Goal: Task Accomplishment & Management: Complete application form

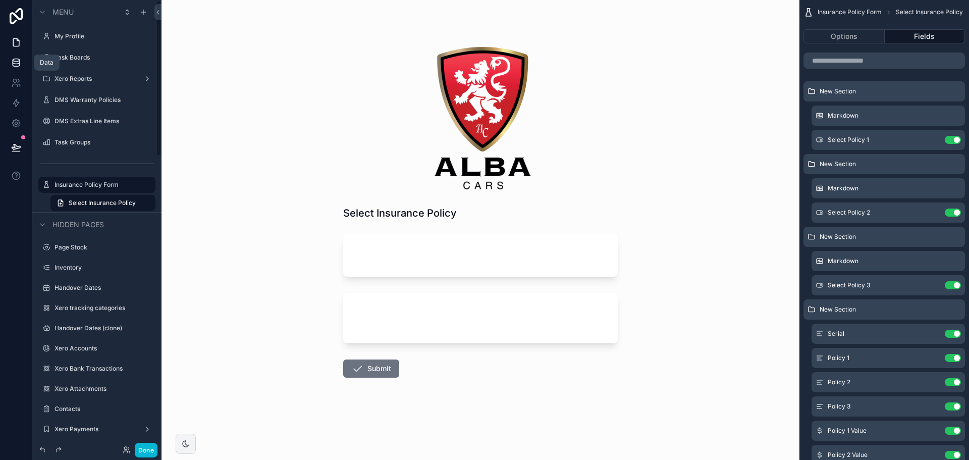
click at [7, 65] on link at bounding box center [16, 62] width 32 height 20
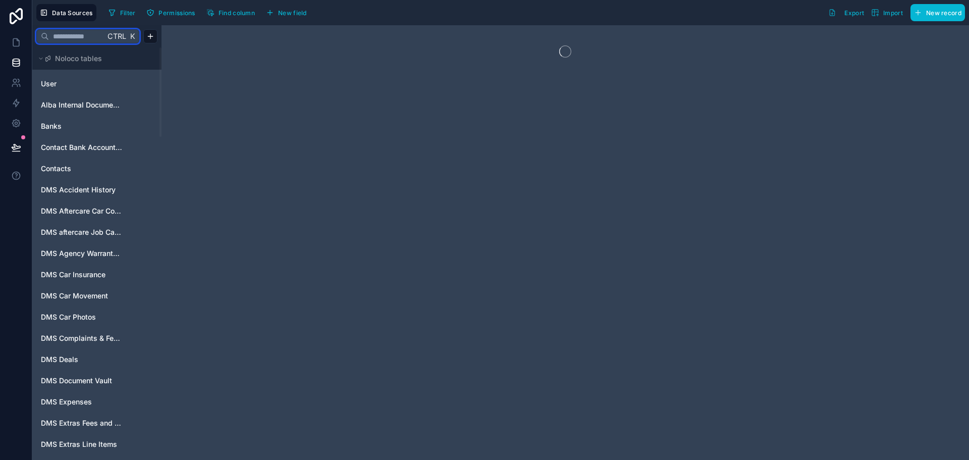
click at [70, 39] on input "text" at bounding box center [77, 36] width 56 height 18
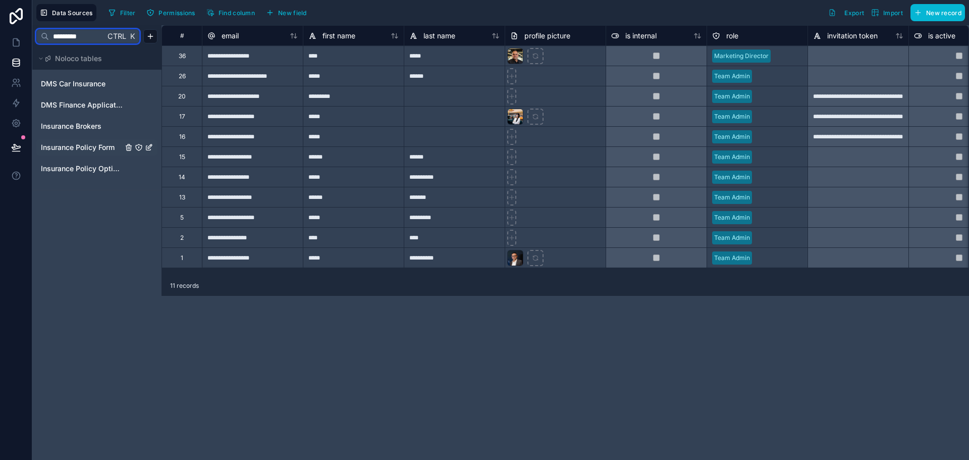
type input "*********"
click at [94, 169] on span "Insurance Policy Options" at bounding box center [82, 169] width 82 height 10
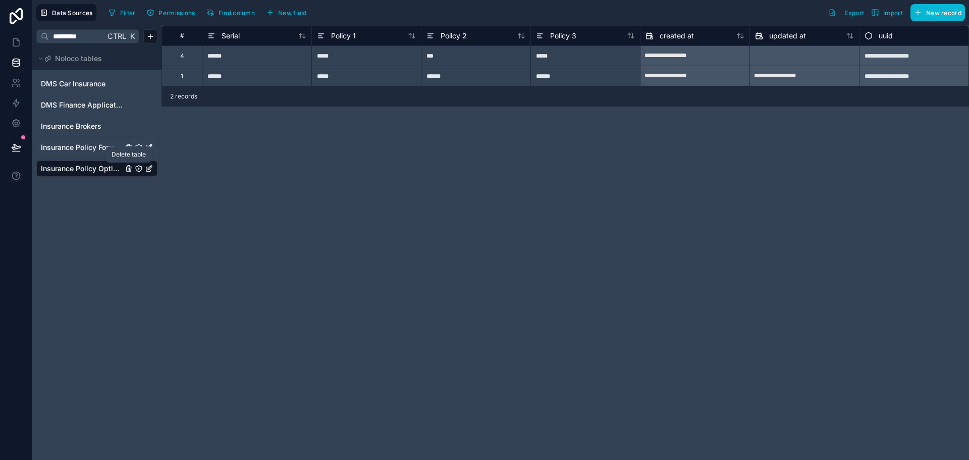
click at [129, 169] on icon "Insurance Policy Options" at bounding box center [129, 169] width 8 height 8
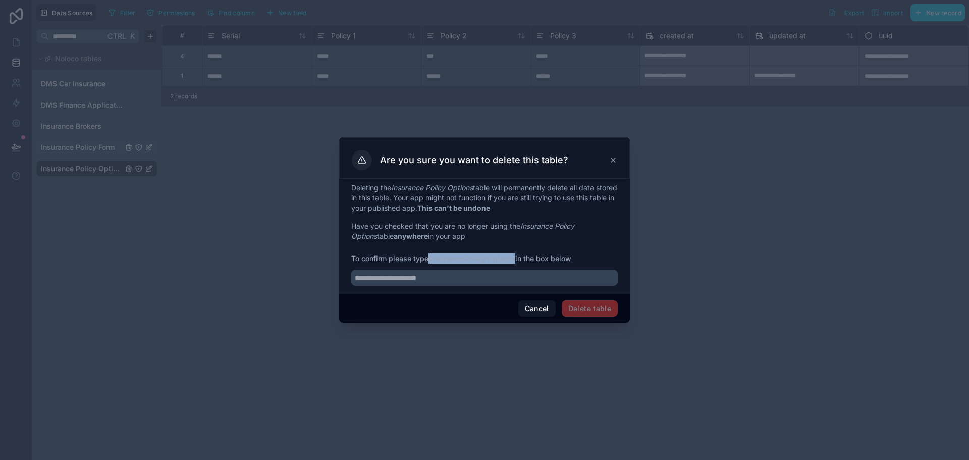
drag, startPoint x: 431, startPoint y: 257, endPoint x: 516, endPoint y: 262, distance: 85.4
click at [515, 262] on strong "Insurance Policy Options" at bounding box center [472, 258] width 87 height 9
copy strong "Insurance Policy Options"
click at [510, 272] on input "text" at bounding box center [484, 278] width 267 height 16
paste input "**********"
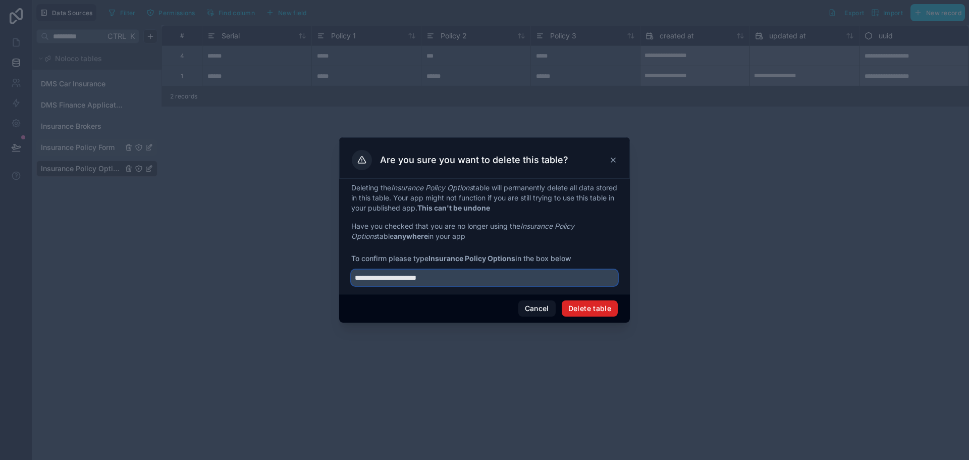
type input "**********"
click at [587, 309] on button "Delete table" at bounding box center [590, 308] width 56 height 16
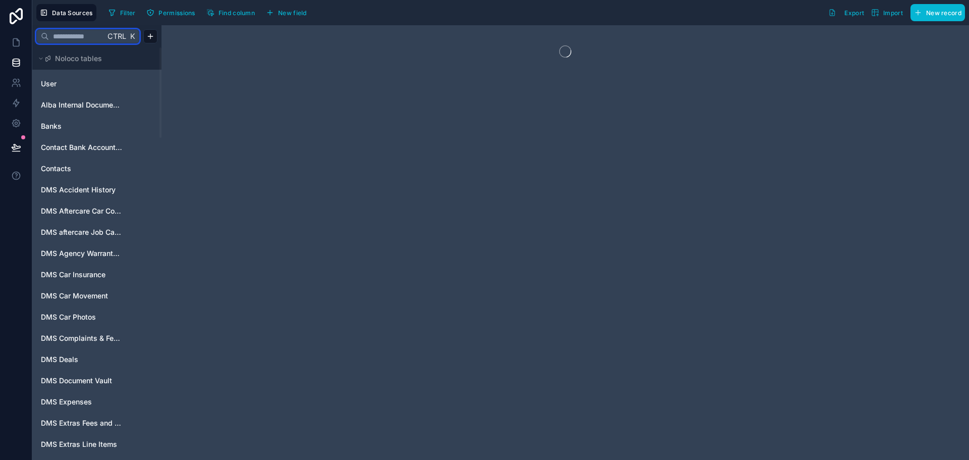
click at [93, 33] on input "text" at bounding box center [77, 36] width 56 height 18
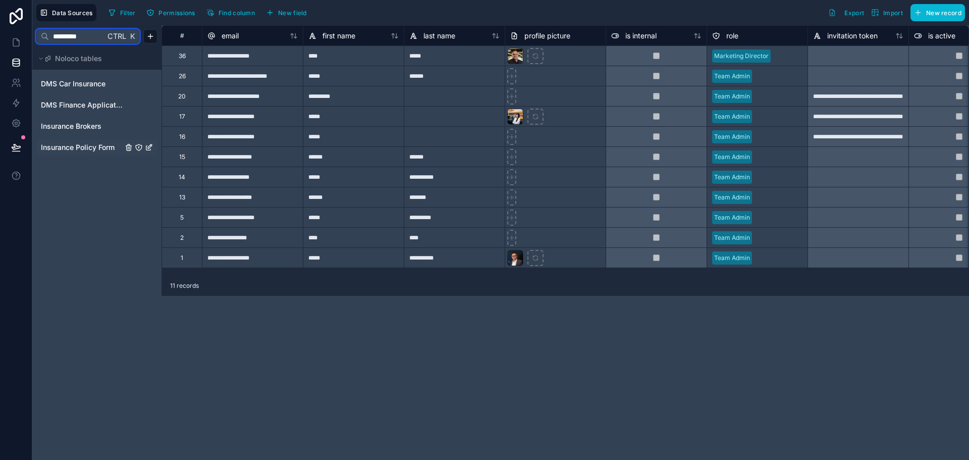
type input "*********"
click at [87, 146] on span "Insurance Policy Form" at bounding box center [78, 147] width 74 height 10
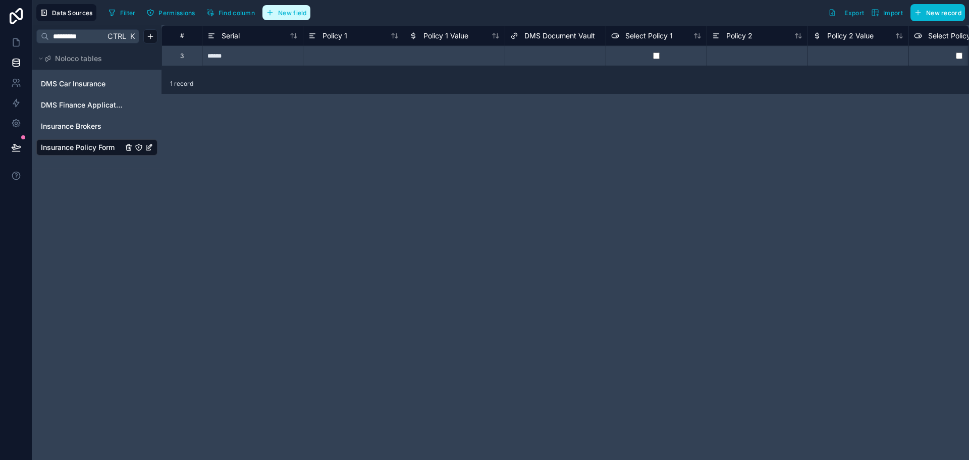
click at [282, 16] on span "New field" at bounding box center [292, 13] width 29 height 8
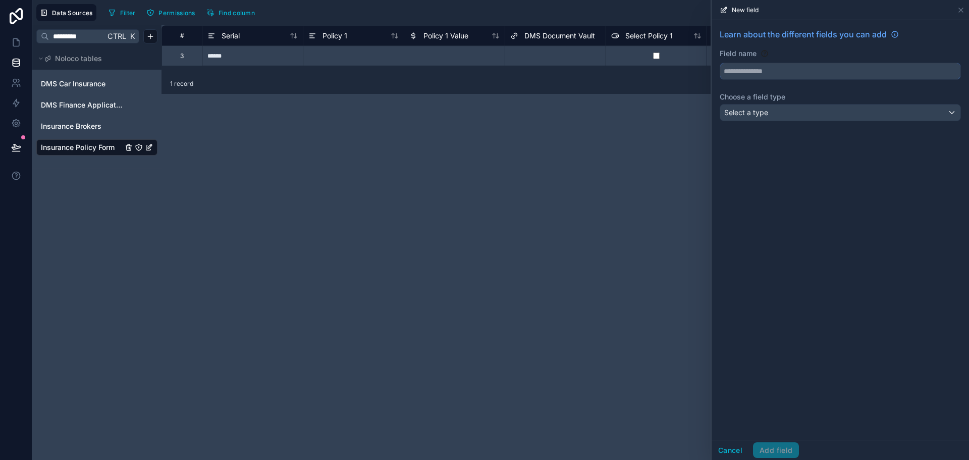
click at [834, 74] on input "text" at bounding box center [840, 71] width 240 height 16
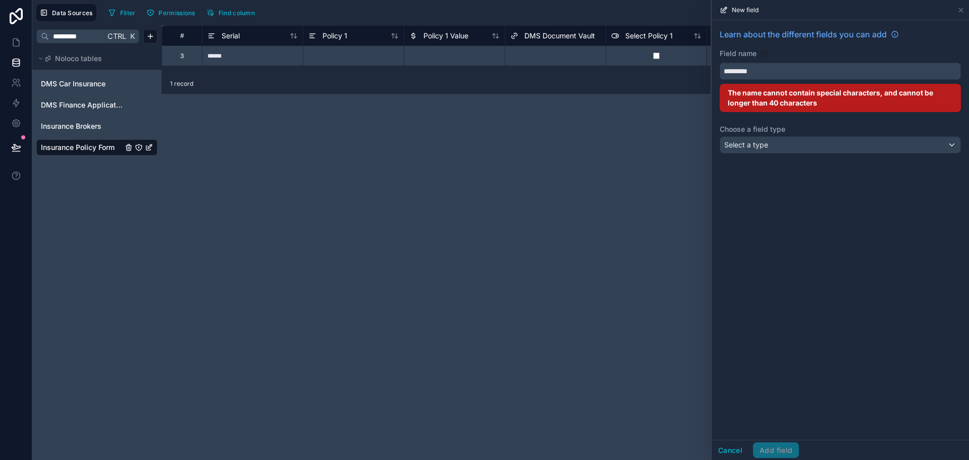
click at [720, 63] on button "********" at bounding box center [840, 71] width 241 height 17
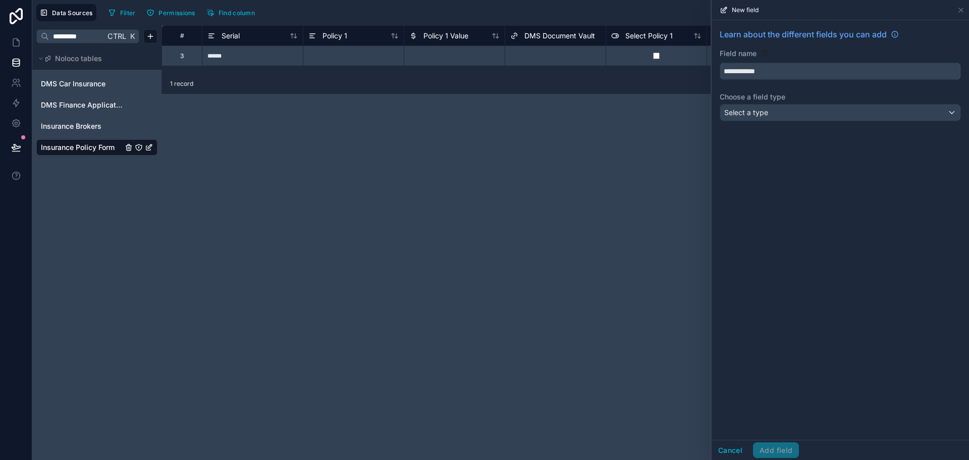
click at [745, 72] on input "**********" at bounding box center [840, 71] width 240 height 16
click at [720, 63] on button "*******" at bounding box center [840, 71] width 241 height 17
type input "*******"
click at [746, 110] on span "Select a type" at bounding box center [746, 112] width 44 height 9
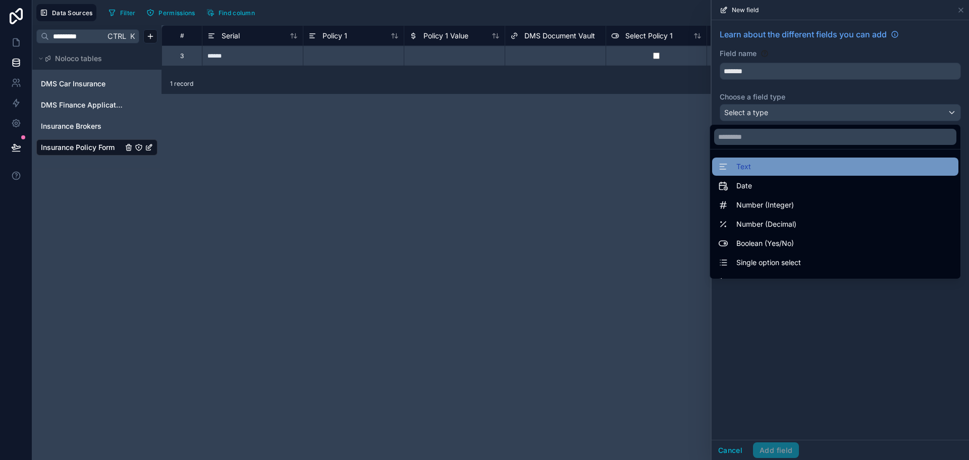
click at [753, 167] on div "Text" at bounding box center [835, 167] width 234 height 12
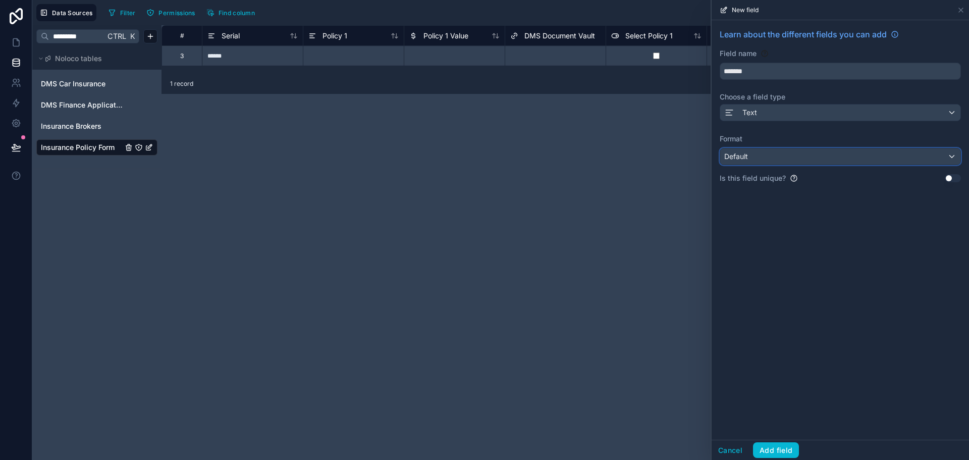
click at [757, 149] on div "Default" at bounding box center [840, 156] width 240 height 16
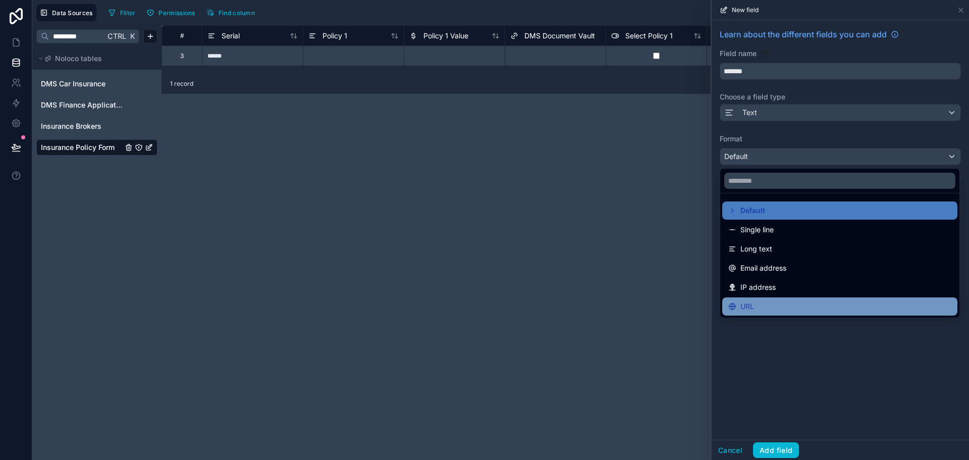
click at [819, 304] on div "URL" at bounding box center [839, 306] width 223 height 12
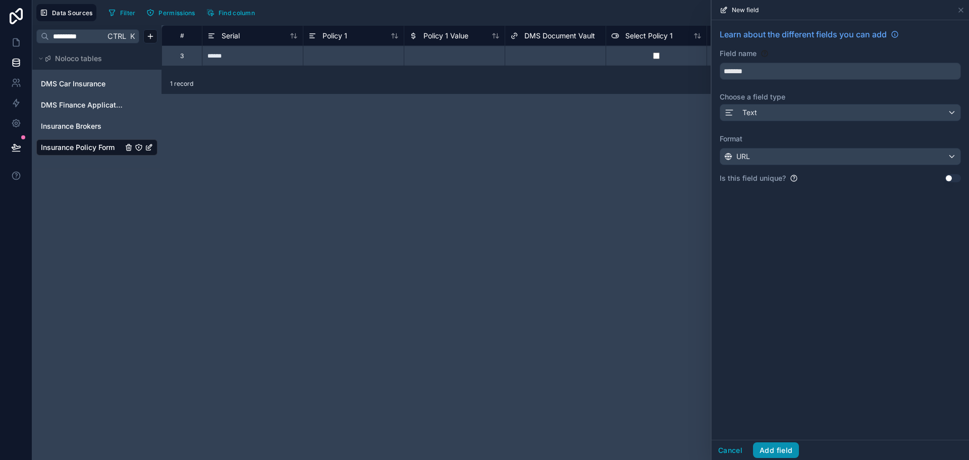
click at [788, 450] on button "Add field" at bounding box center [776, 450] width 46 height 16
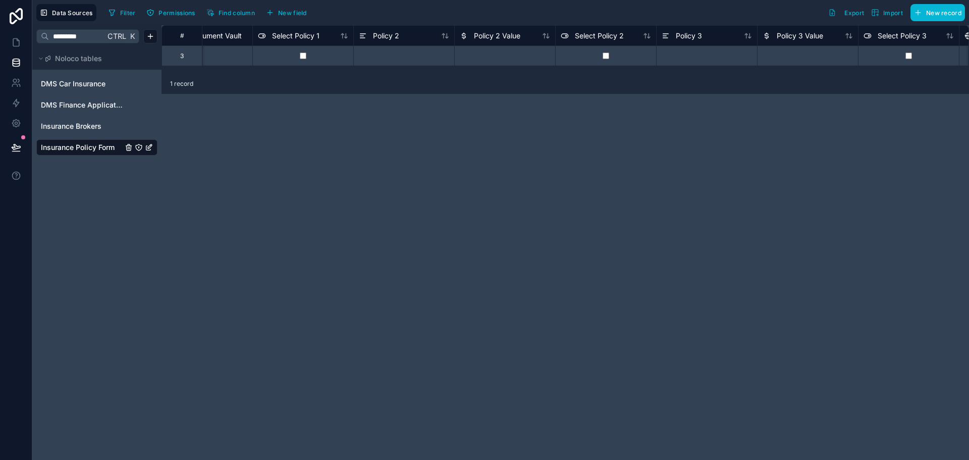
scroll to position [0, 707]
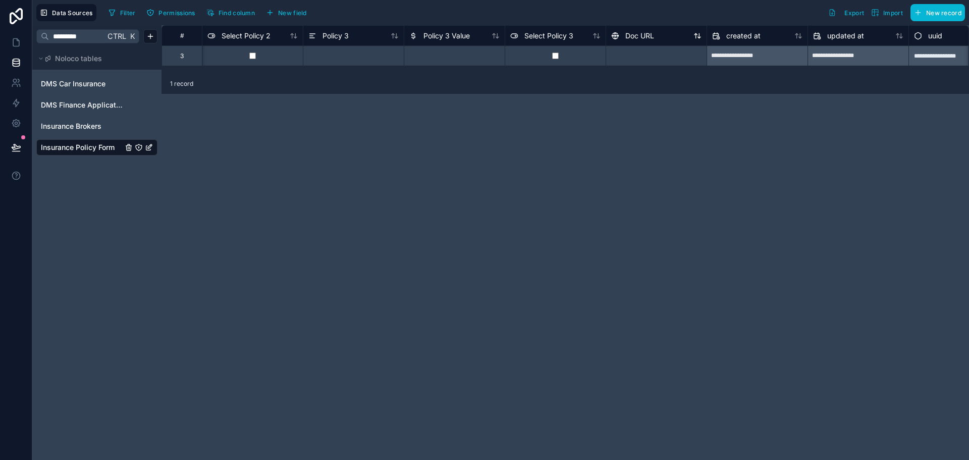
click at [653, 37] on div "Doc URL" at bounding box center [656, 36] width 90 height 12
click at [650, 36] on span "Doc URL" at bounding box center [639, 36] width 29 height 10
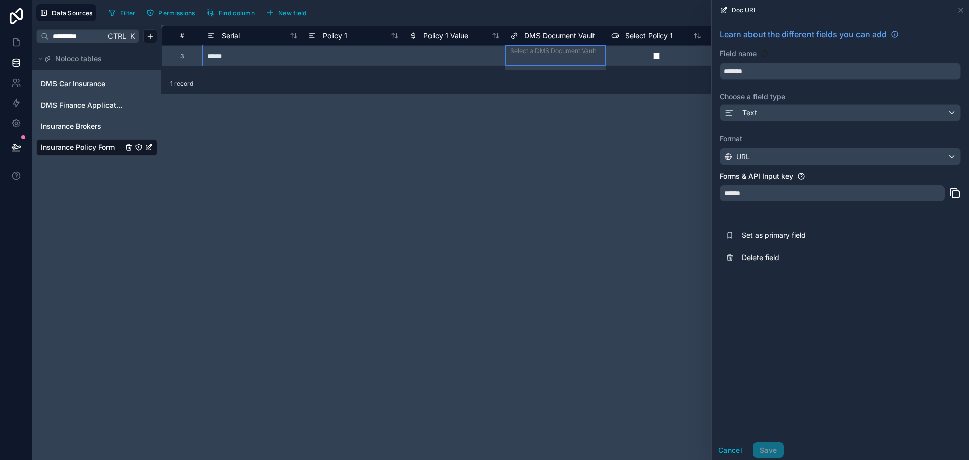
click at [546, 35] on span "DMS Document Vault" at bounding box center [559, 36] width 71 height 10
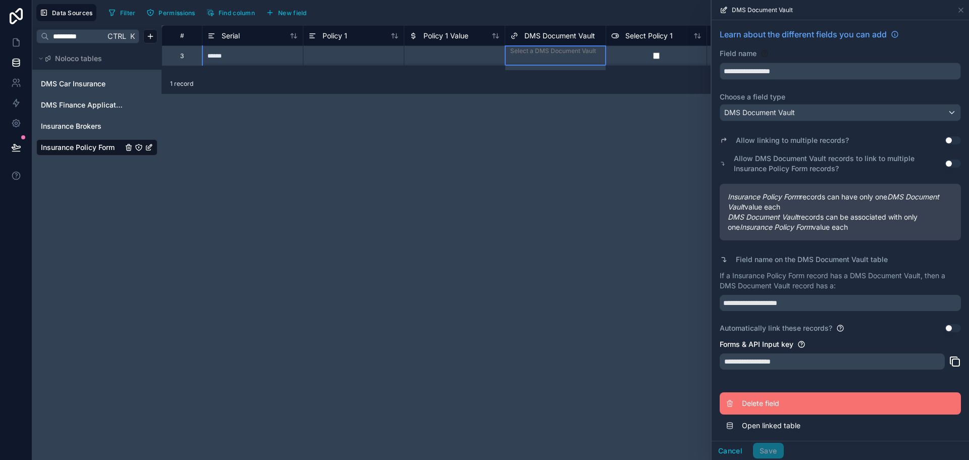
click at [762, 407] on span "Delete field" at bounding box center [814, 403] width 145 height 10
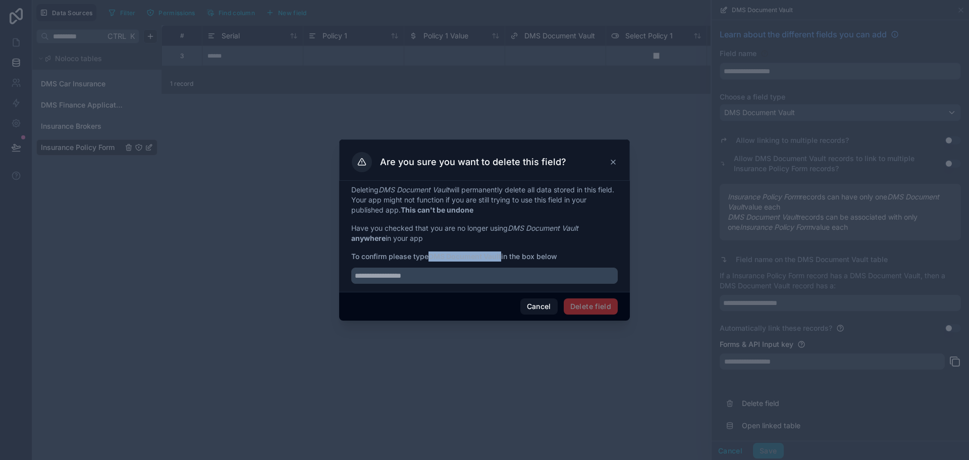
drag, startPoint x: 431, startPoint y: 257, endPoint x: 503, endPoint y: 259, distance: 72.7
click at [501, 259] on strong "DMS Document Vault" at bounding box center [465, 256] width 73 height 9
copy strong "DMS Document Vault"
click at [504, 274] on input "text" at bounding box center [484, 276] width 267 height 16
paste input "**********"
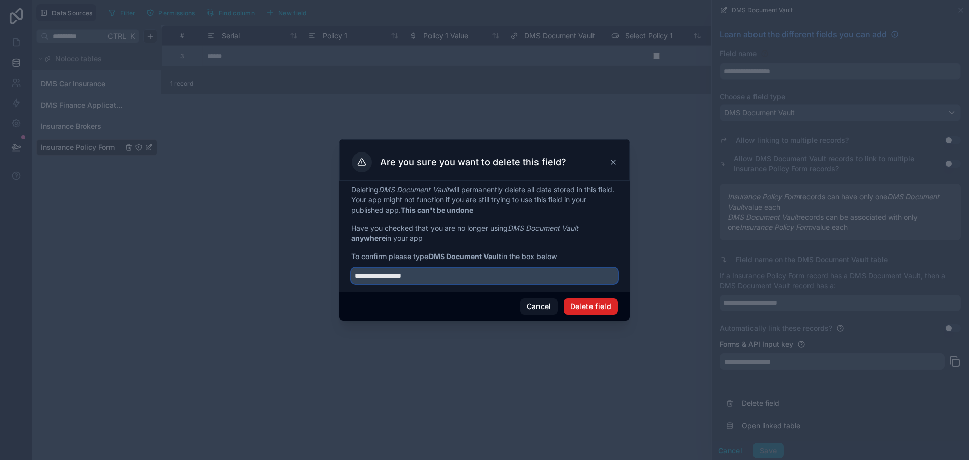
type input "**********"
click at [606, 313] on button "Delete field" at bounding box center [591, 306] width 54 height 16
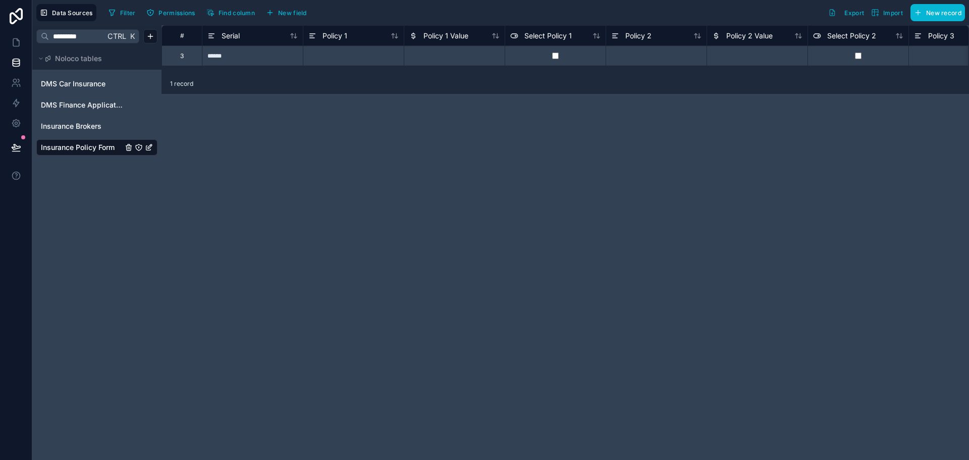
click at [226, 59] on div "******" at bounding box center [252, 55] width 101 height 20
click at [12, 46] on icon at bounding box center [16, 42] width 10 height 10
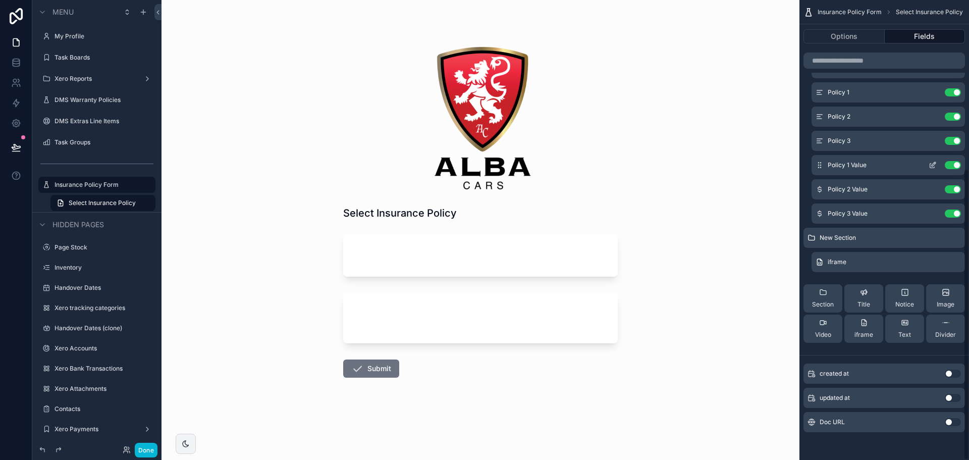
scroll to position [266, 0]
click at [956, 422] on button "Use setting" at bounding box center [953, 421] width 16 height 8
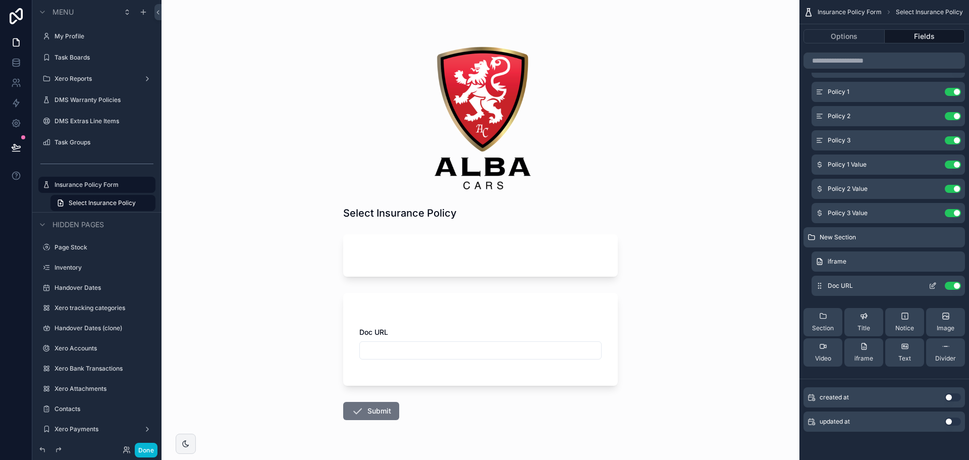
click at [935, 283] on icon "scrollable content" at bounding box center [933, 286] width 8 height 8
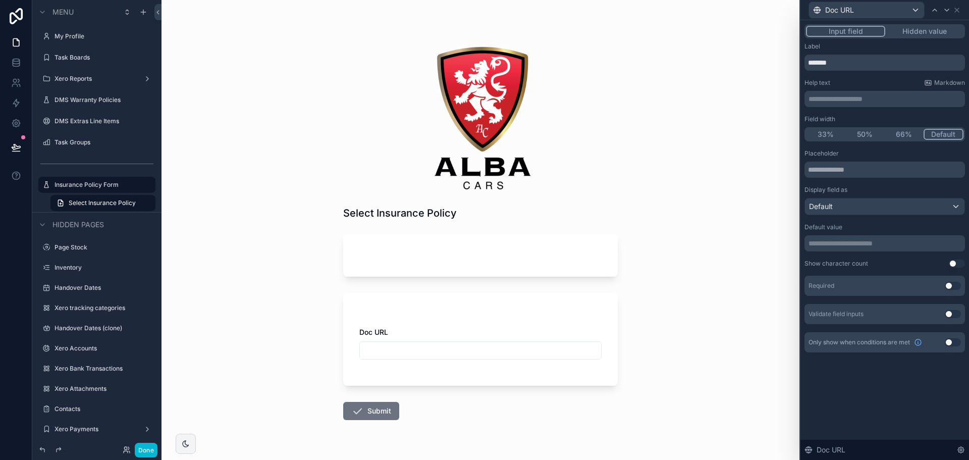
click at [901, 28] on button "Hidden value" at bounding box center [924, 31] width 78 height 11
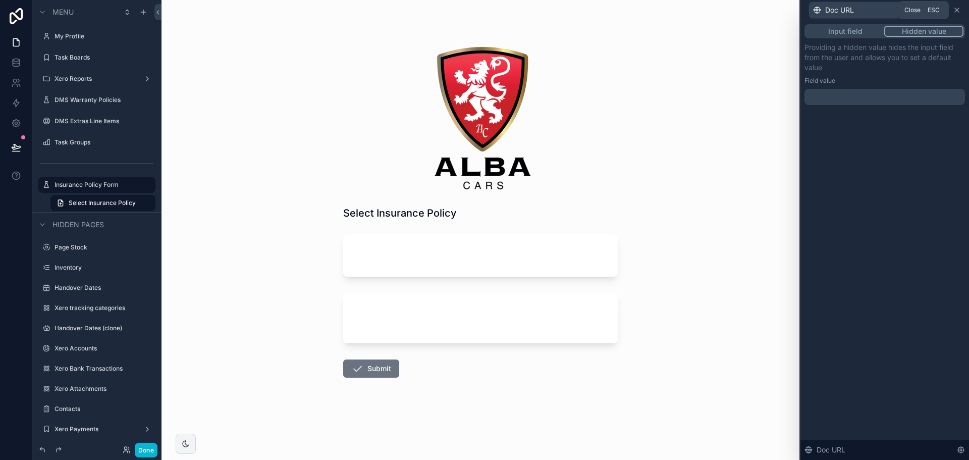
click at [956, 12] on icon at bounding box center [957, 10] width 8 height 8
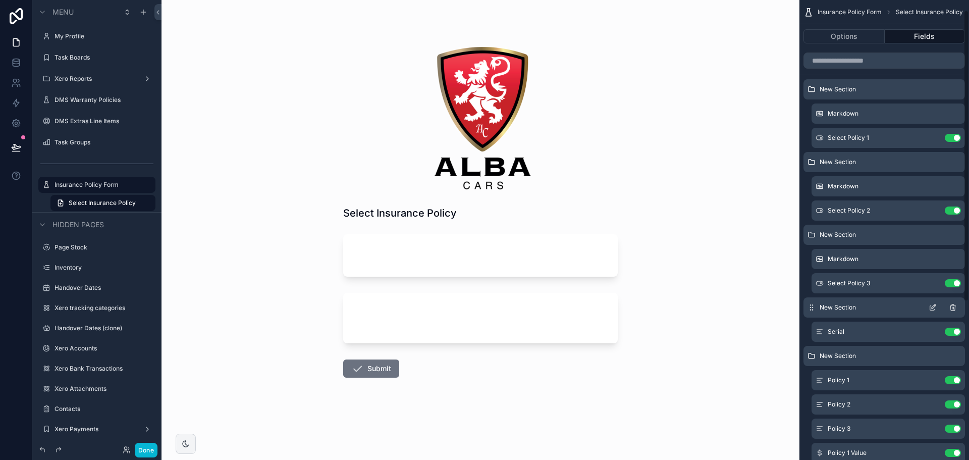
scroll to position [0, 0]
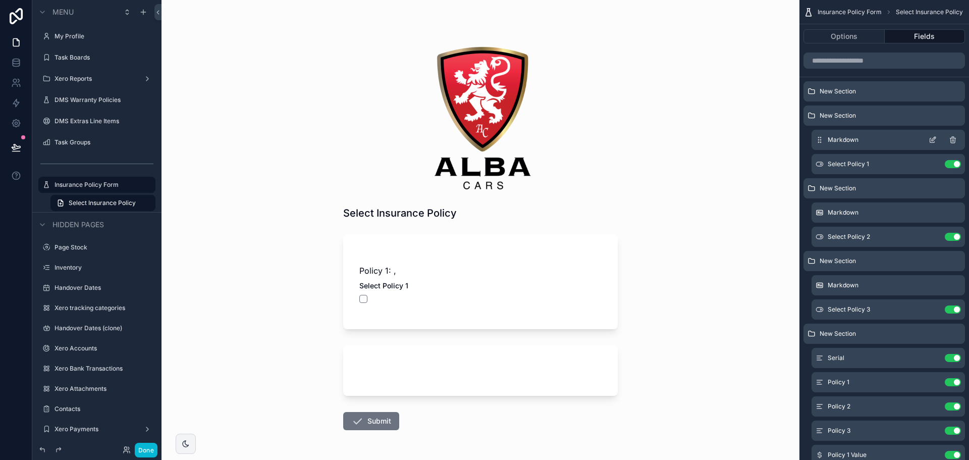
drag, startPoint x: 809, startPoint y: 92, endPoint x: 813, endPoint y: 134, distance: 42.1
click at [813, 134] on div "New Section New Section Markdown Select Policy 1 Use setting New Section Markdo…" at bounding box center [885, 360] width 170 height 559
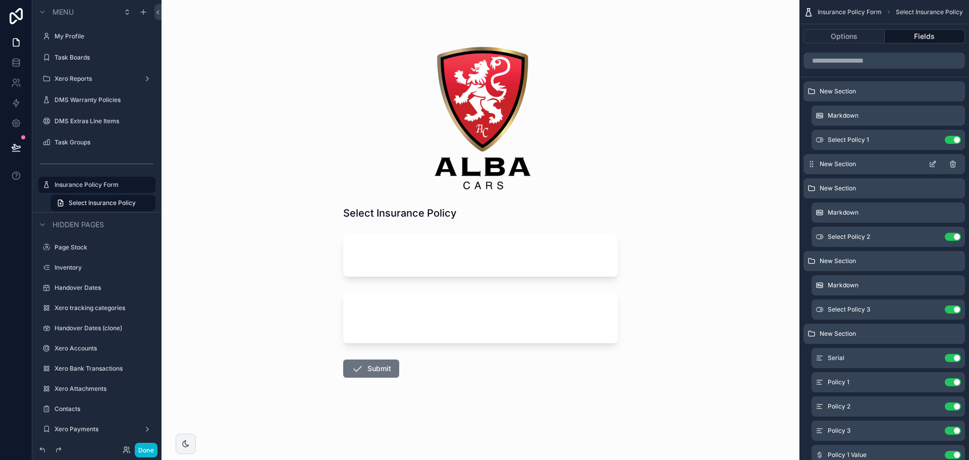
click at [934, 165] on icon "scrollable content" at bounding box center [933, 164] width 8 height 8
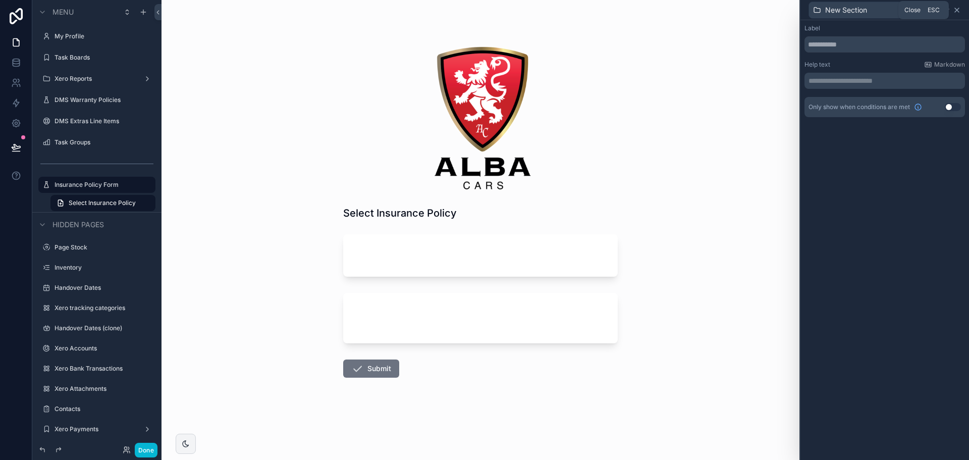
click at [958, 11] on icon at bounding box center [957, 10] width 4 height 4
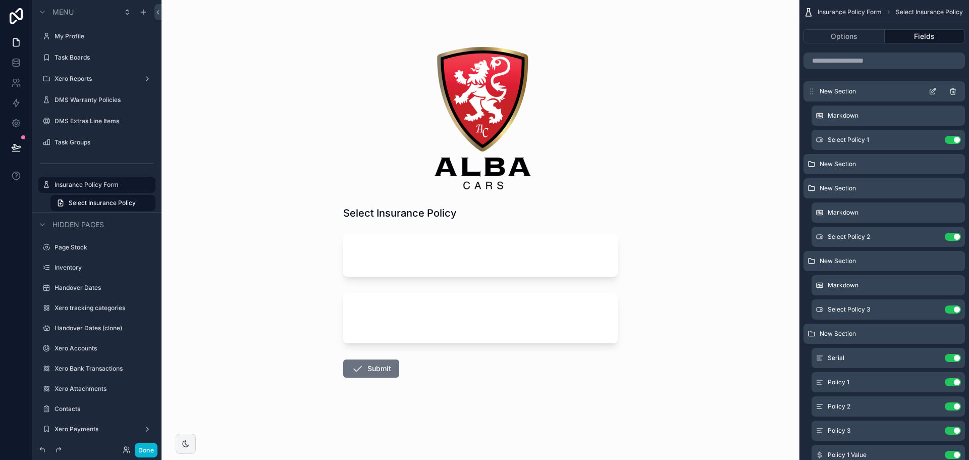
click at [817, 125] on div "New Section Markdown Select Policy 1 Use setting New Section New Section Markdo…" at bounding box center [885, 360] width 170 height 559
drag, startPoint x: 812, startPoint y: 88, endPoint x: 819, endPoint y: 111, distance: 23.6
click at [819, 111] on div "New Section Markdown Select Policy 1 Use setting New Section New Section Markdo…" at bounding box center [885, 360] width 170 height 559
drag, startPoint x: 812, startPoint y: 94, endPoint x: 817, endPoint y: 125, distance: 31.8
click at [817, 117] on div "New Section Markdown Select Policy 1 Use setting New Section New Section Markdo…" at bounding box center [885, 360] width 170 height 559
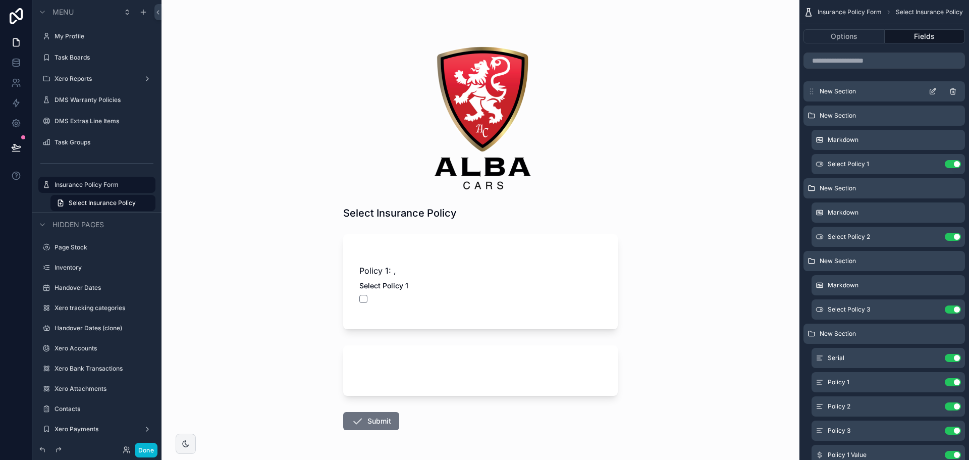
click at [932, 95] on icon "scrollable content" at bounding box center [933, 91] width 8 height 8
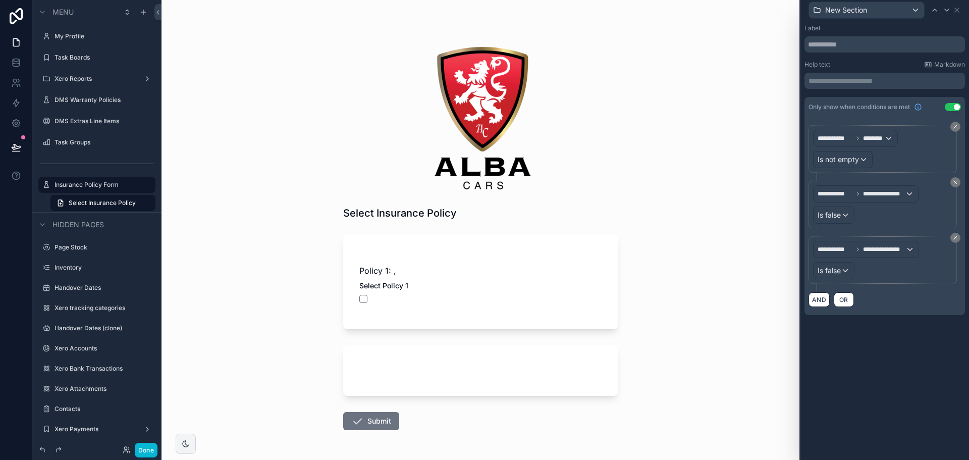
click at [952, 105] on button "Use setting" at bounding box center [953, 107] width 16 height 8
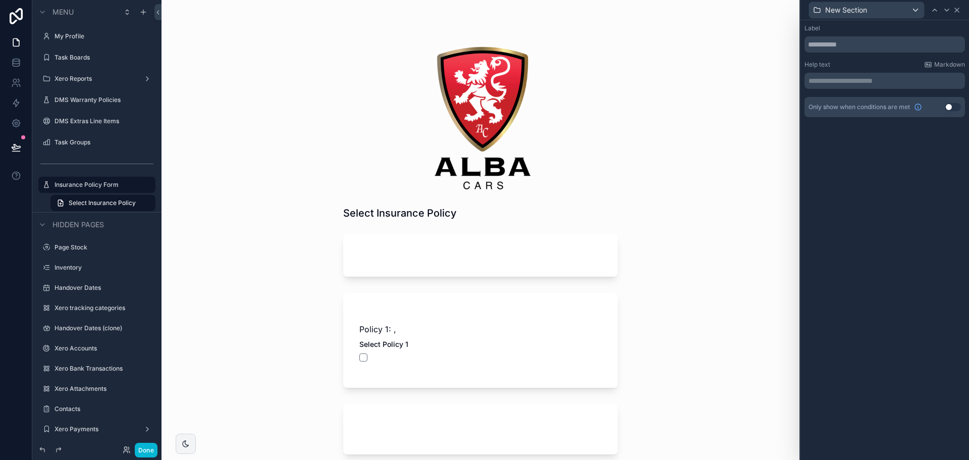
click at [955, 13] on icon at bounding box center [957, 10] width 8 height 8
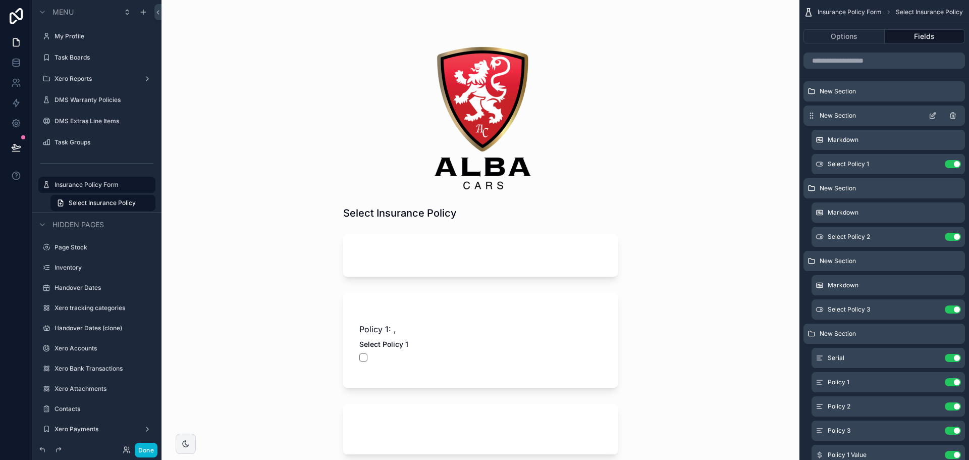
click at [933, 118] on icon "scrollable content" at bounding box center [933, 116] width 8 height 8
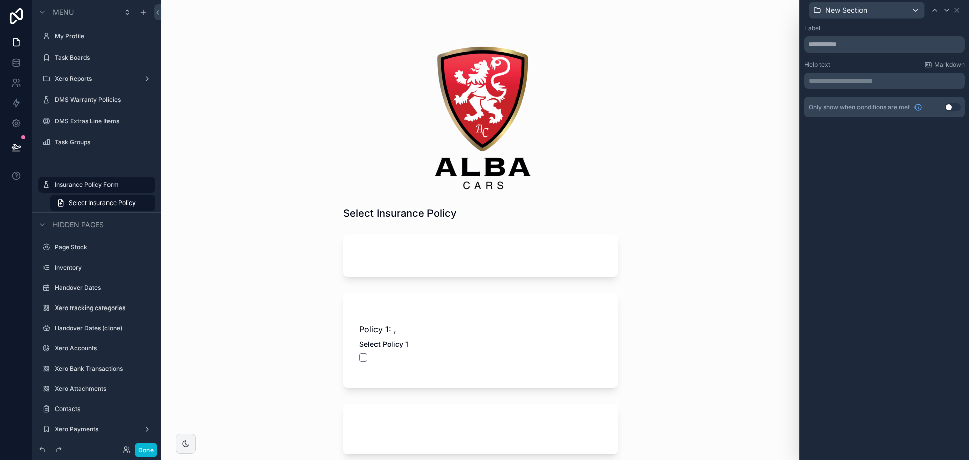
click at [953, 106] on button "Use setting" at bounding box center [953, 107] width 16 height 8
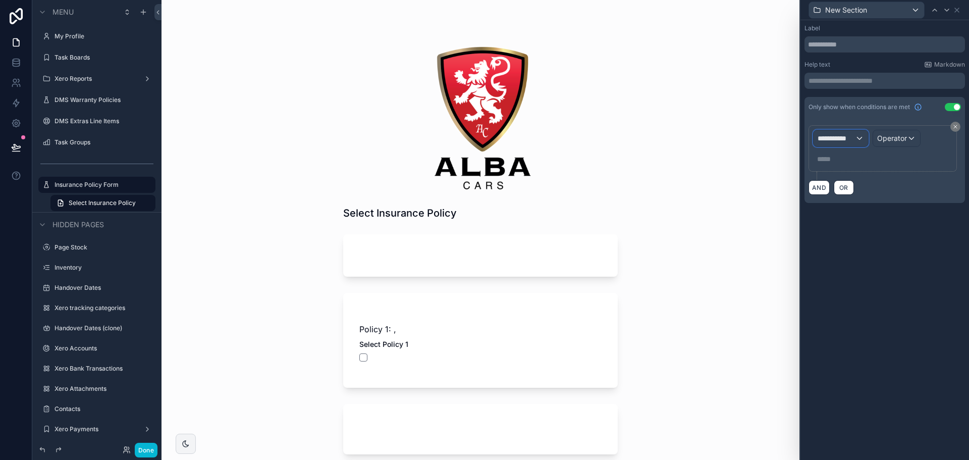
click at [864, 138] on div "**********" at bounding box center [841, 138] width 55 height 16
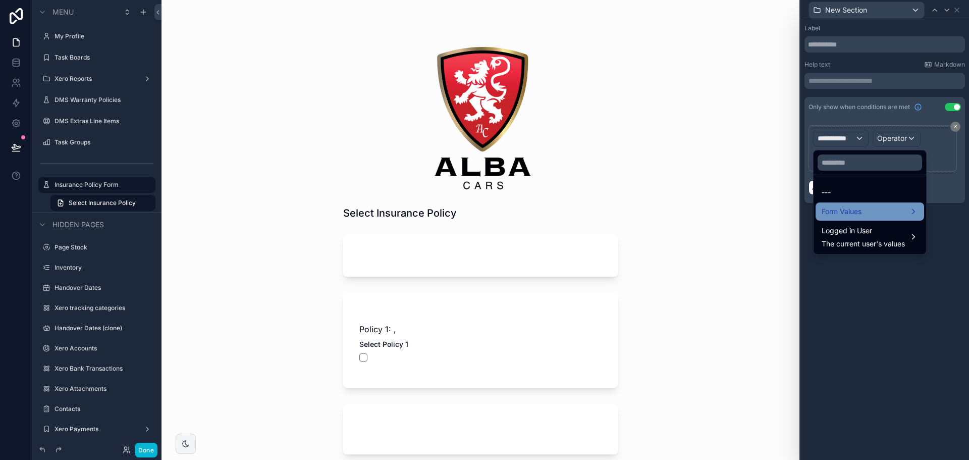
click at [852, 217] on span "Form Values" at bounding box center [842, 211] width 40 height 12
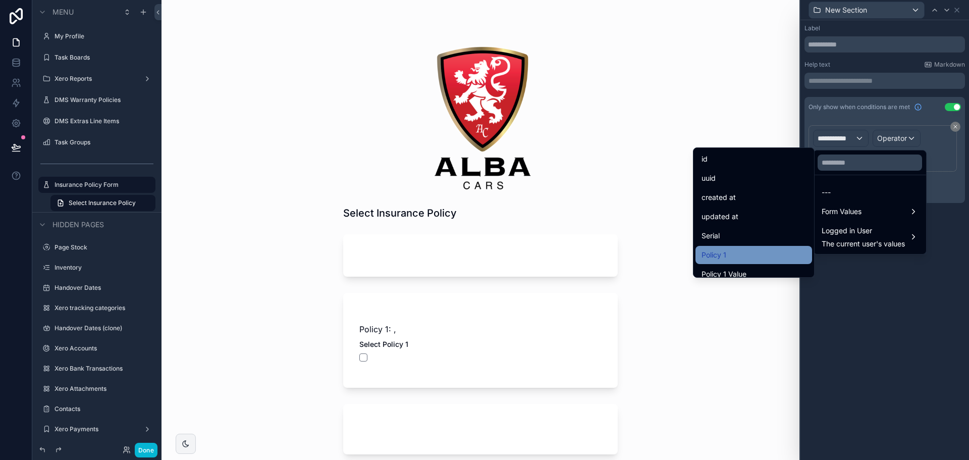
click at [743, 257] on div "Policy 1" at bounding box center [754, 255] width 104 height 12
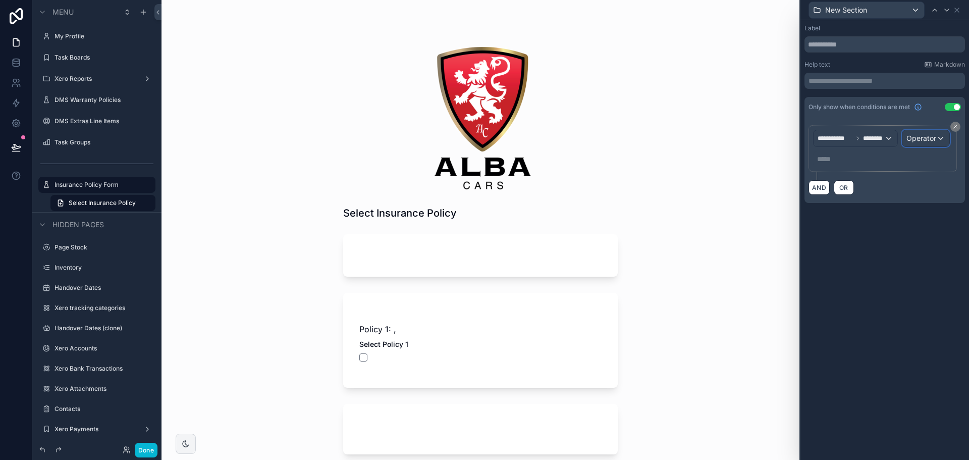
click at [916, 146] on div "Operator" at bounding box center [926, 138] width 47 height 16
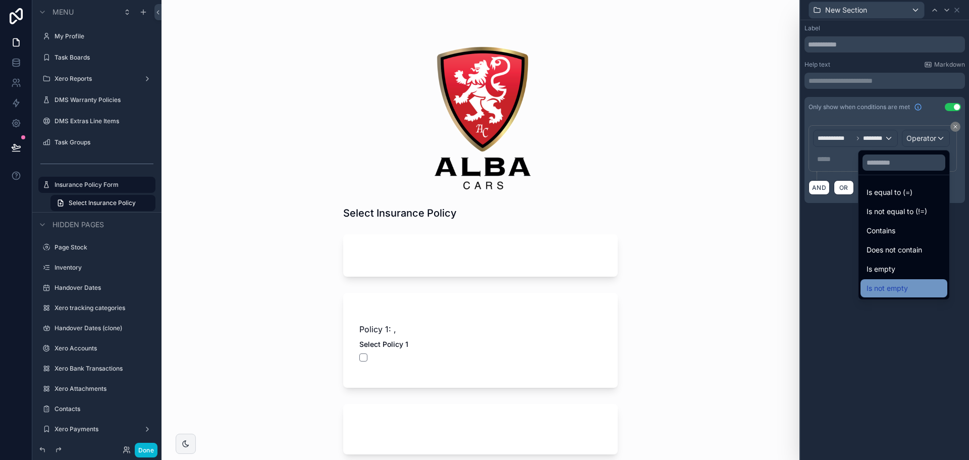
click at [875, 286] on span "Is not empty" at bounding box center [887, 288] width 41 height 12
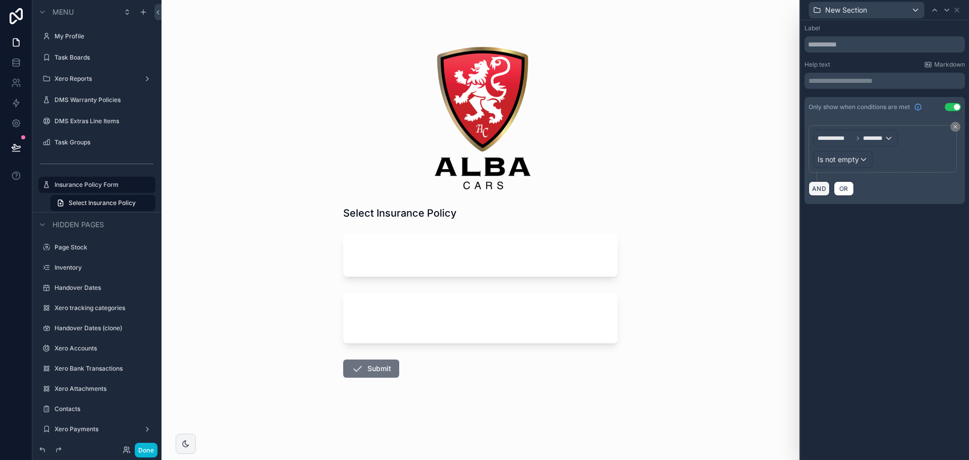
click at [820, 186] on button "AND" at bounding box center [819, 188] width 21 height 15
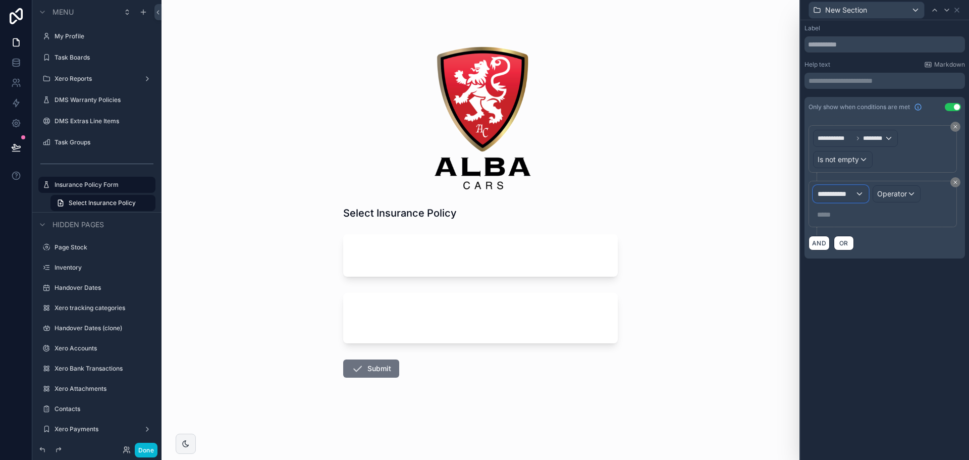
click at [836, 194] on span "**********" at bounding box center [836, 194] width 37 height 10
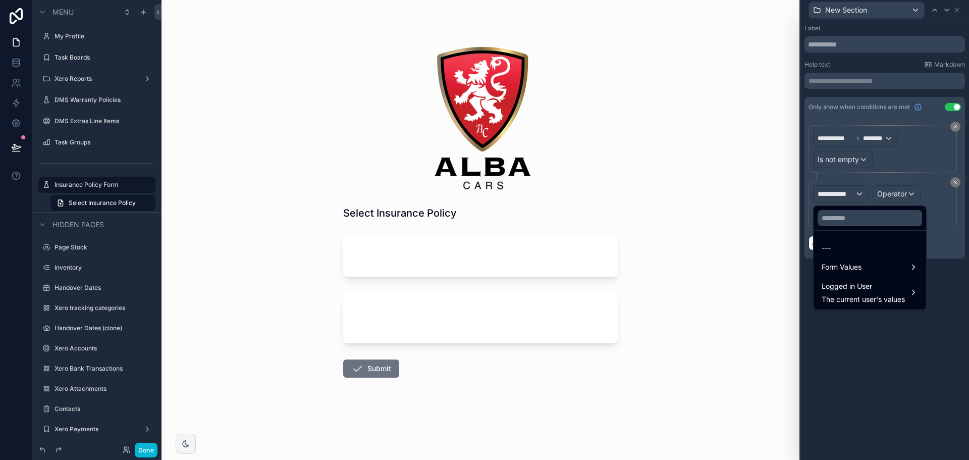
click at [854, 257] on ul "--- Form Values Logged in User The current user's values" at bounding box center [870, 270] width 113 height 79
click at [854, 266] on span "Form Values" at bounding box center [842, 267] width 40 height 12
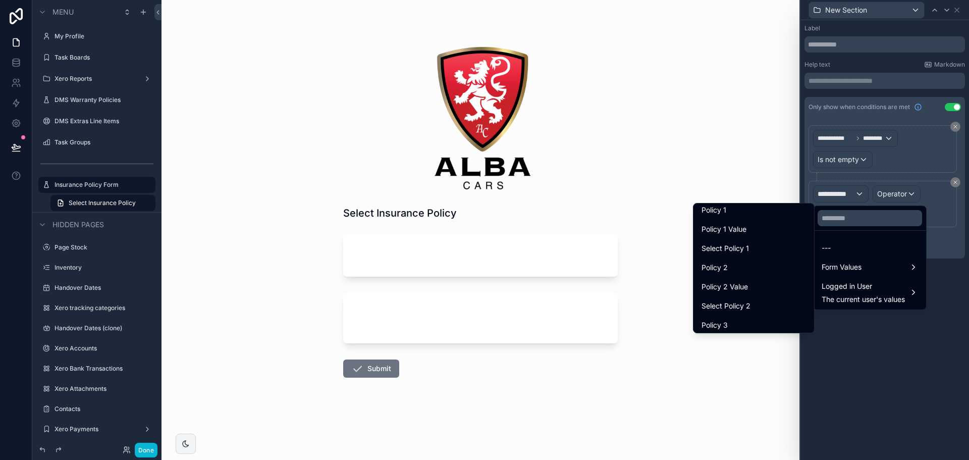
scroll to position [151, 0]
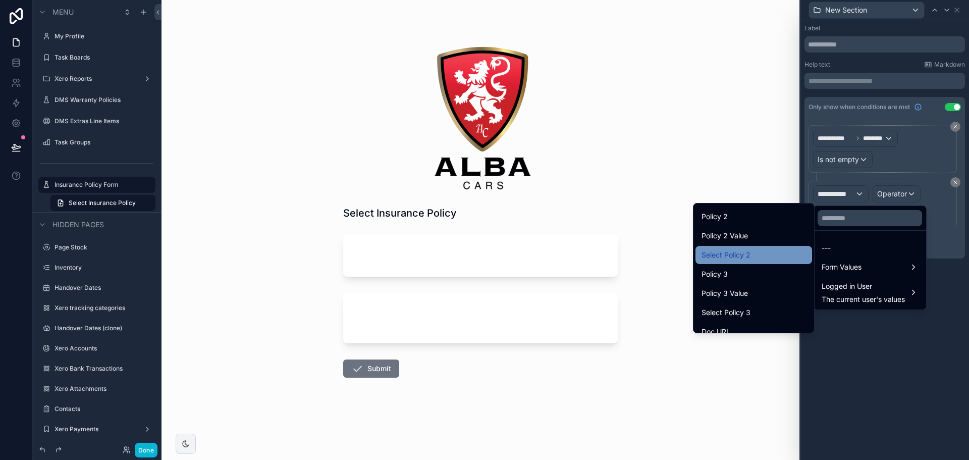
click at [748, 255] on div "Select Policy 2" at bounding box center [754, 255] width 104 height 12
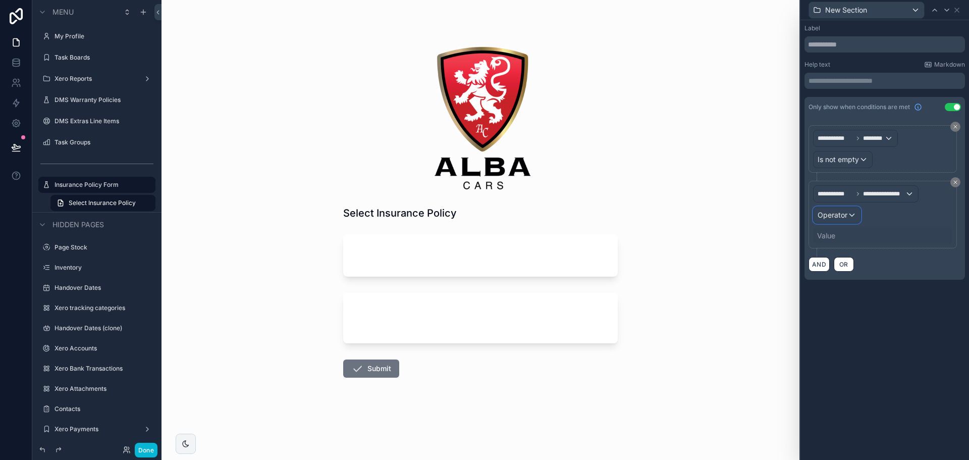
click at [844, 218] on span "Operator" at bounding box center [833, 214] width 30 height 9
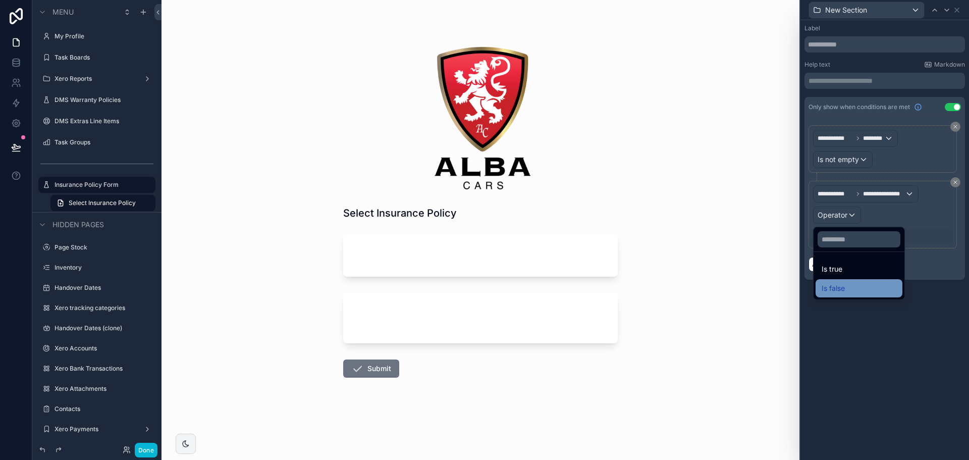
click at [842, 283] on span "Is false" at bounding box center [833, 288] width 23 height 12
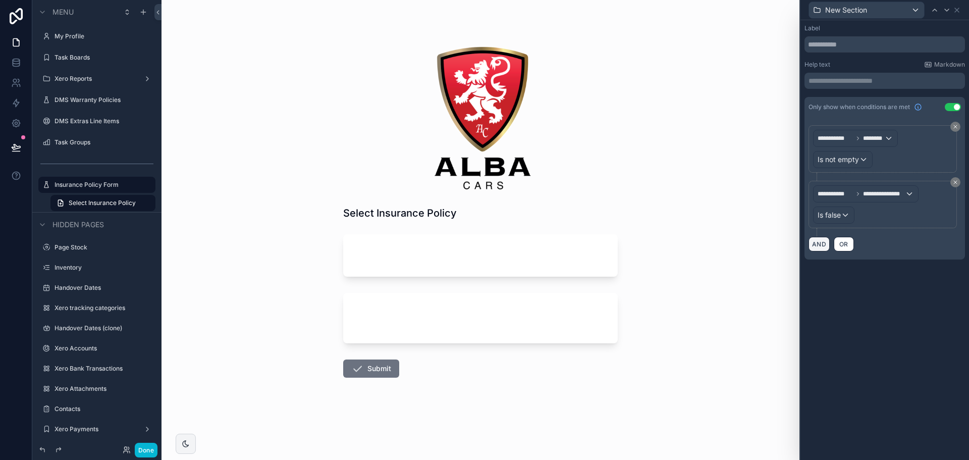
click at [826, 247] on button "AND" at bounding box center [819, 244] width 21 height 15
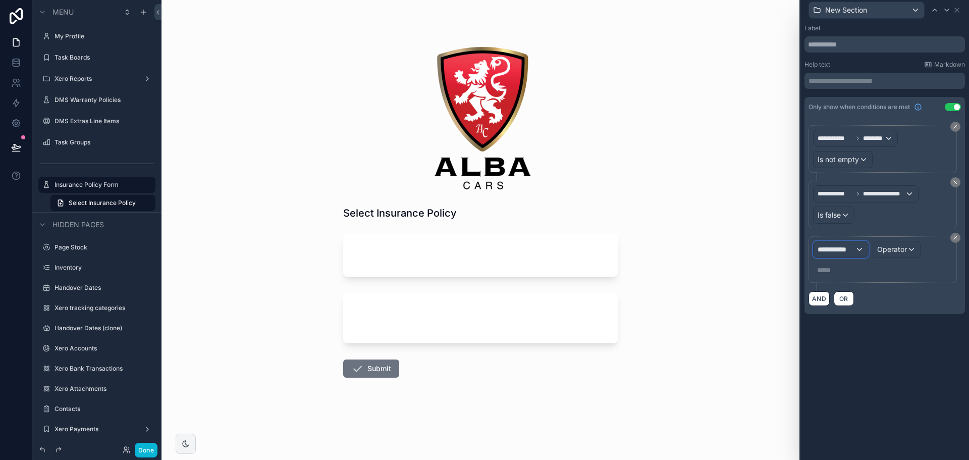
click at [832, 255] on div "**********" at bounding box center [841, 249] width 55 height 16
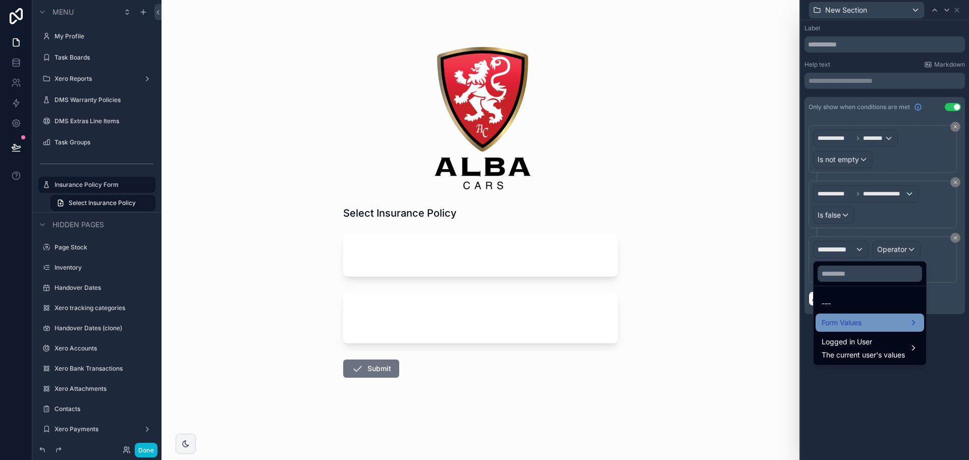
click at [844, 323] on span "Form Values" at bounding box center [842, 322] width 40 height 12
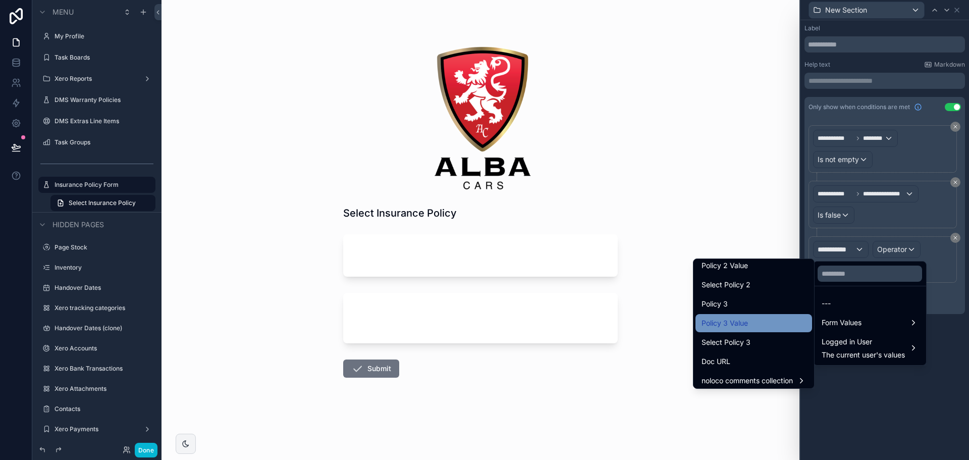
scroll to position [181, 0]
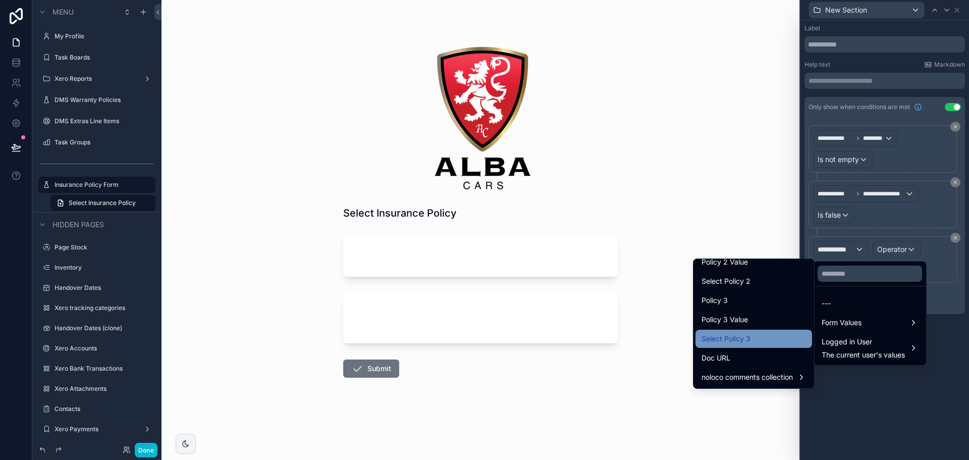
click at [743, 334] on div "Select Policy 3" at bounding box center [754, 339] width 104 height 12
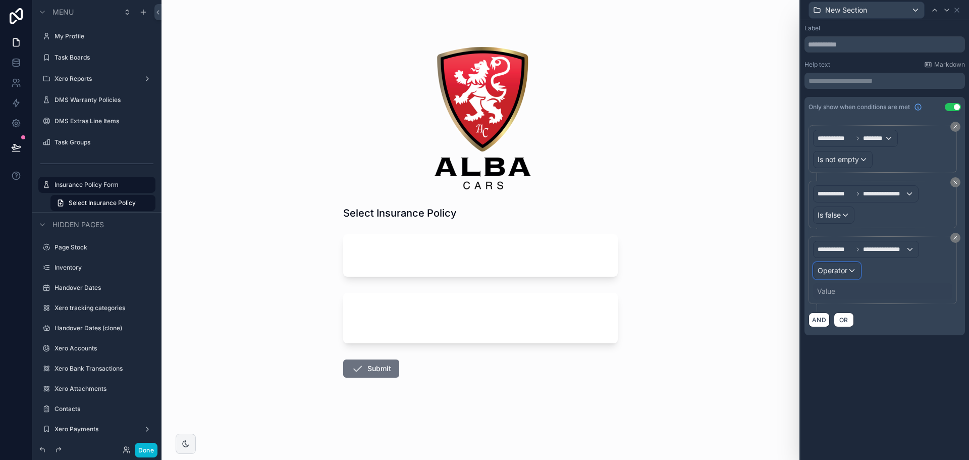
click at [848, 269] on div "Operator" at bounding box center [837, 270] width 47 height 16
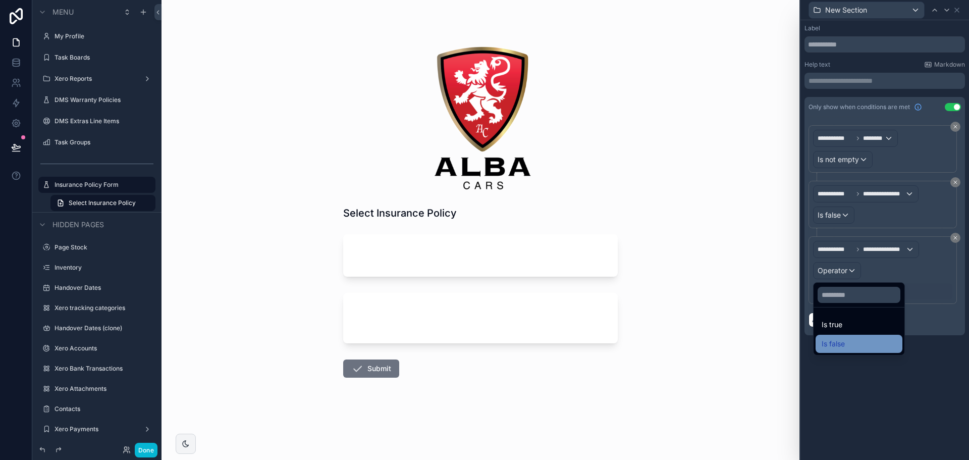
click at [847, 340] on div "Is false" at bounding box center [859, 344] width 75 height 12
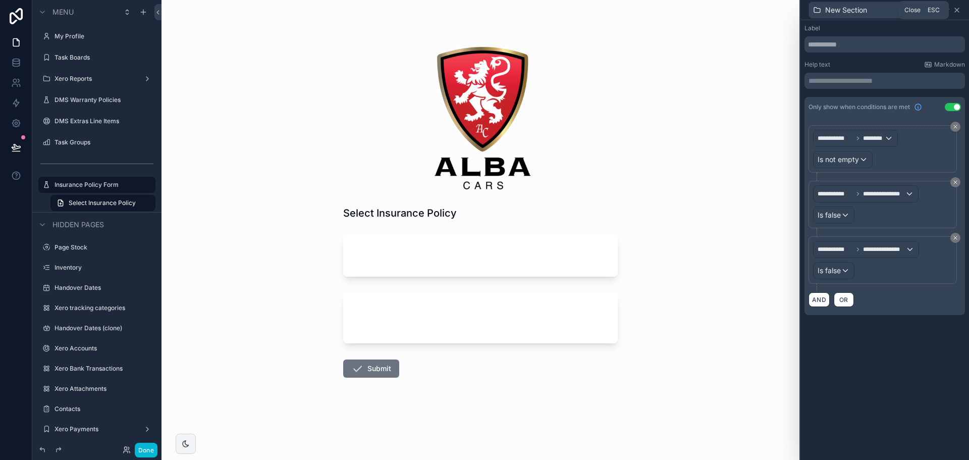
click at [959, 11] on icon at bounding box center [957, 10] width 8 height 8
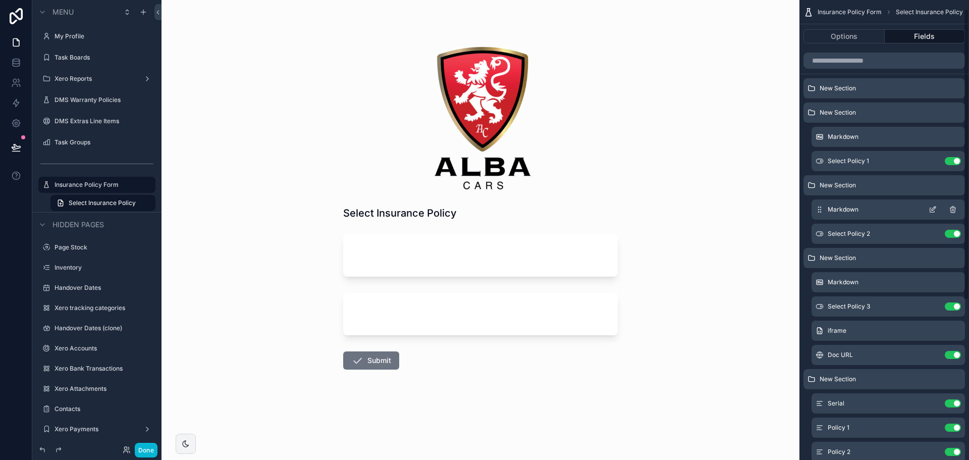
scroll to position [0, 0]
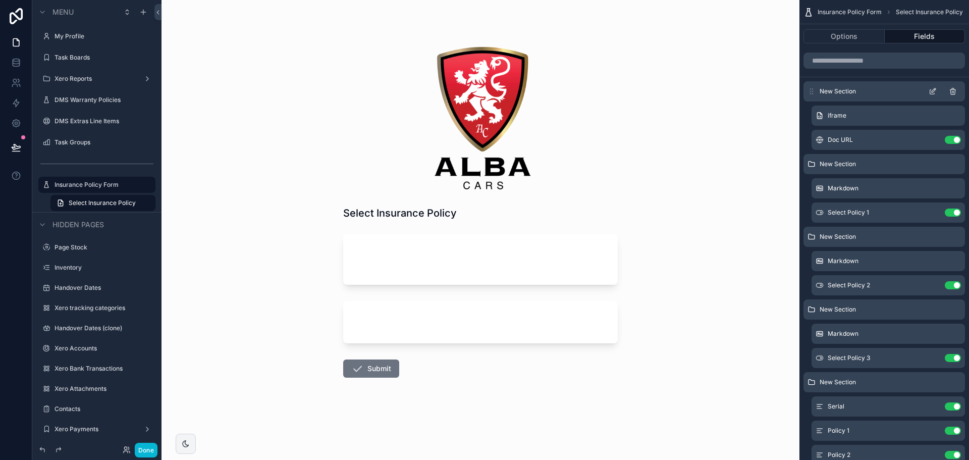
click at [931, 91] on icon "scrollable content" at bounding box center [933, 91] width 8 height 8
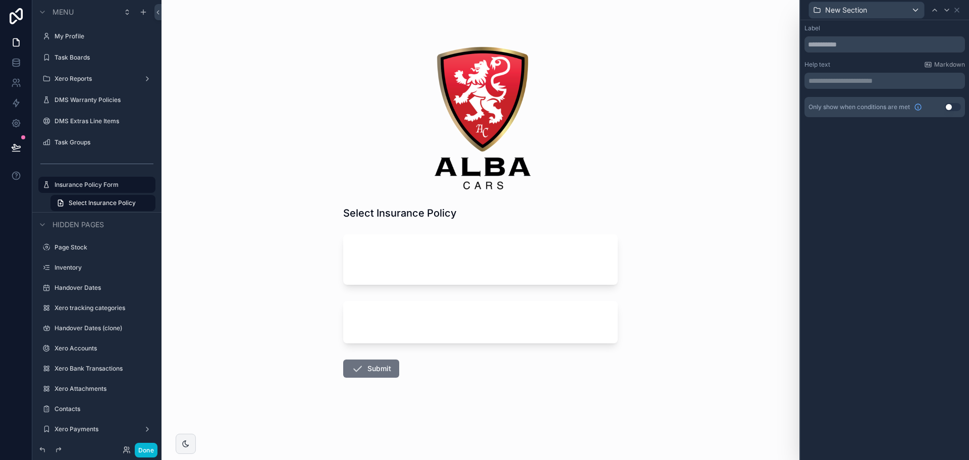
click at [956, 105] on button "Use setting" at bounding box center [953, 107] width 16 height 8
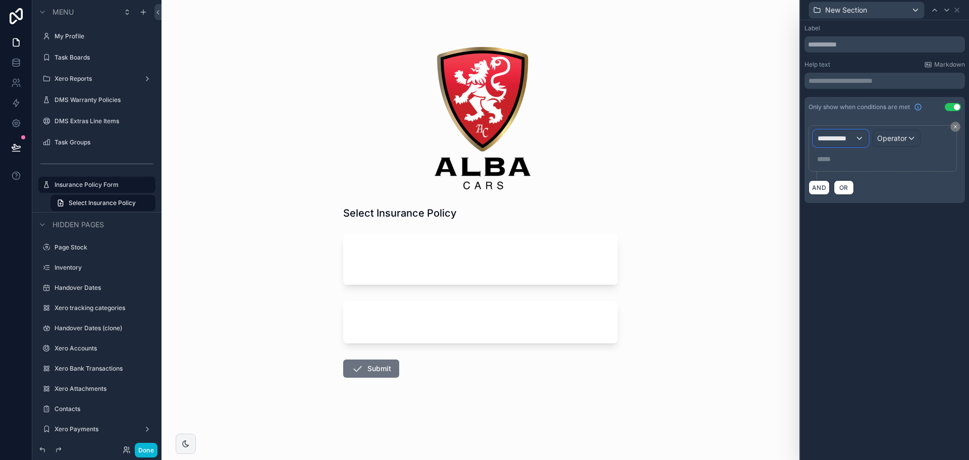
click at [839, 141] on span "**********" at bounding box center [836, 138] width 37 height 10
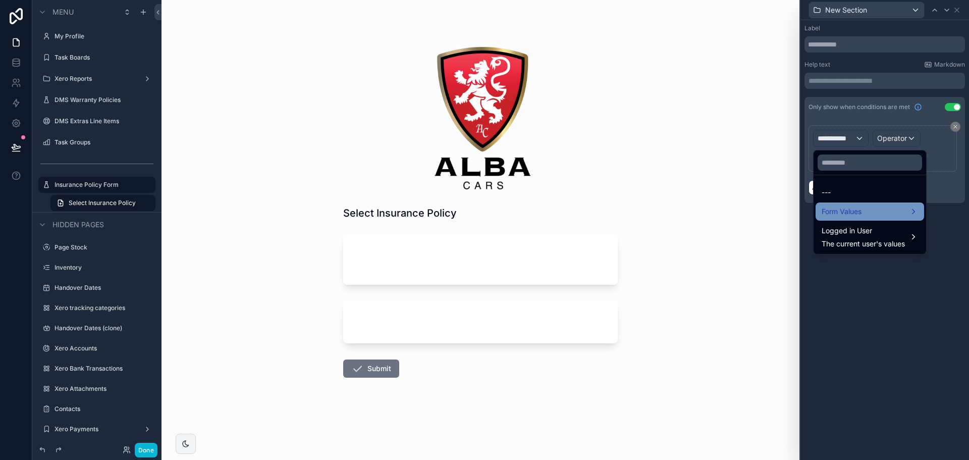
click at [850, 209] on span "Form Values" at bounding box center [842, 211] width 40 height 12
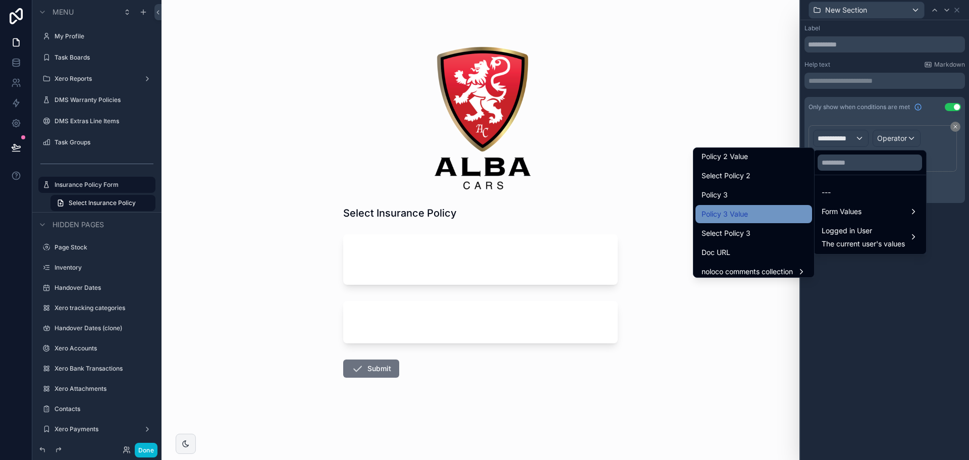
scroll to position [181, 0]
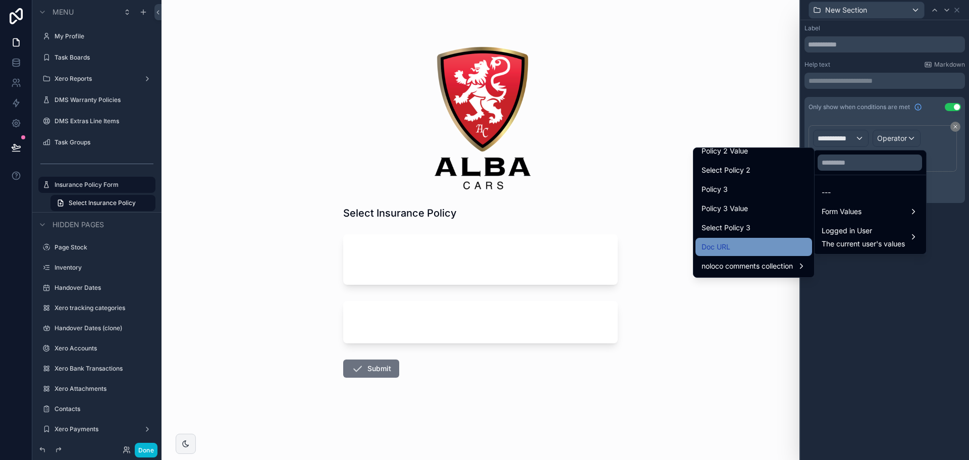
click at [734, 250] on div "Doc URL" at bounding box center [754, 247] width 104 height 12
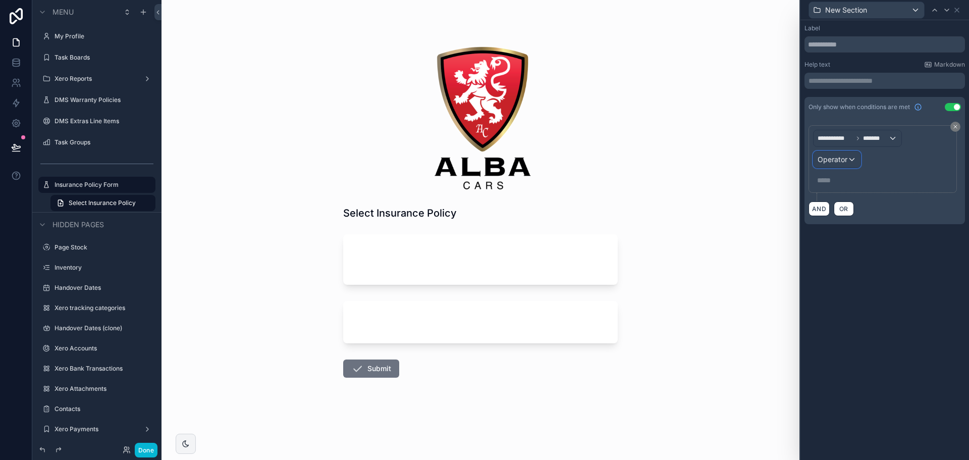
click at [835, 160] on span "Operator" at bounding box center [833, 159] width 30 height 9
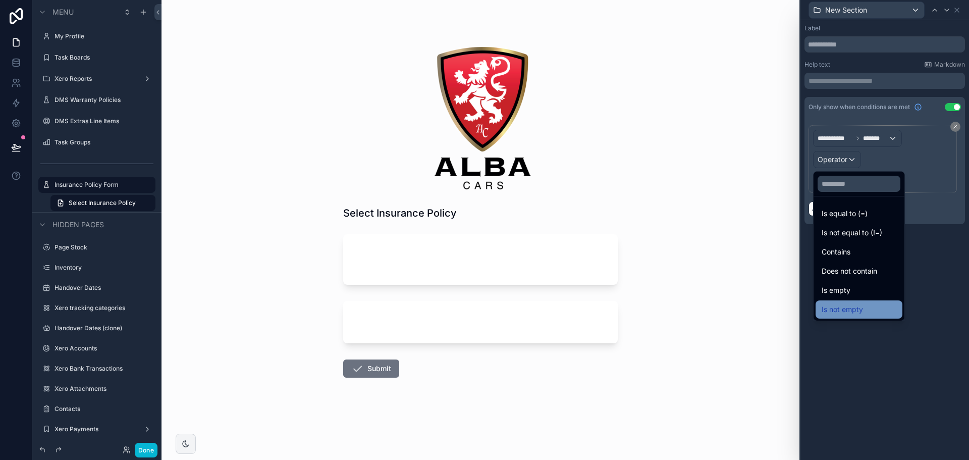
click at [844, 312] on span "Is not empty" at bounding box center [842, 309] width 41 height 12
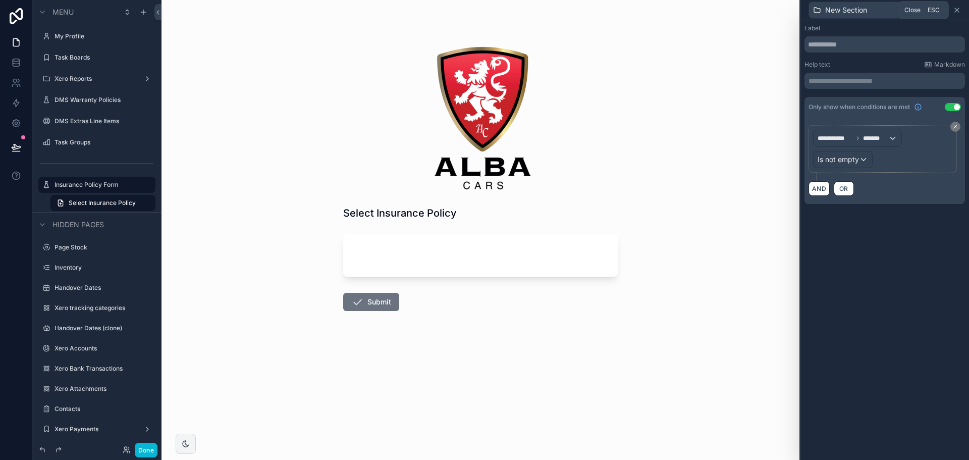
click at [958, 11] on icon at bounding box center [957, 10] width 4 height 4
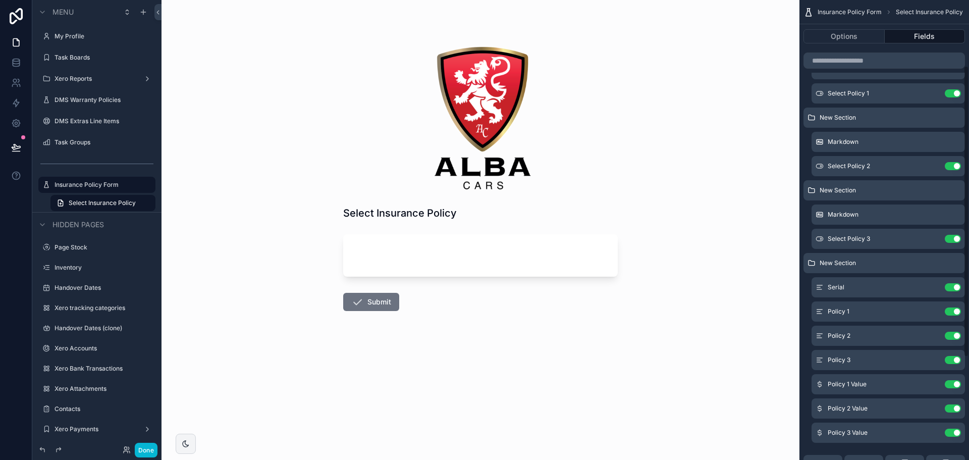
scroll to position [151, 0]
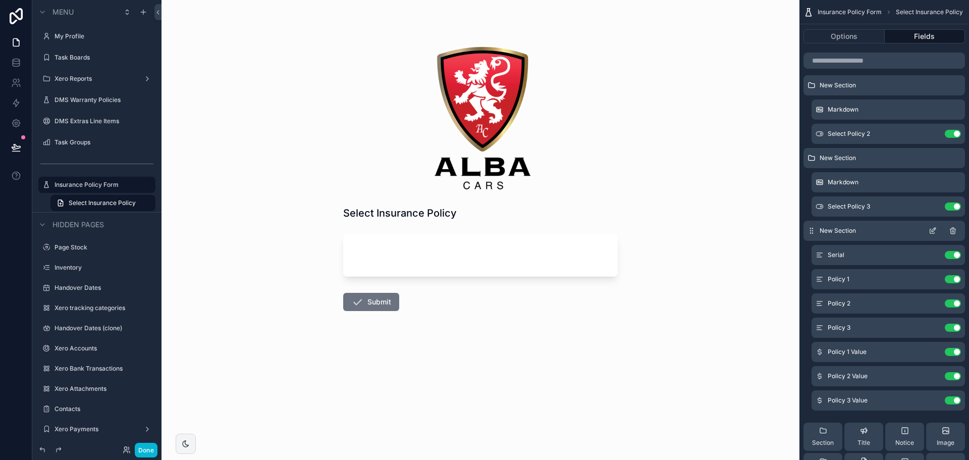
click at [934, 231] on icon "scrollable content" at bounding box center [933, 231] width 8 height 8
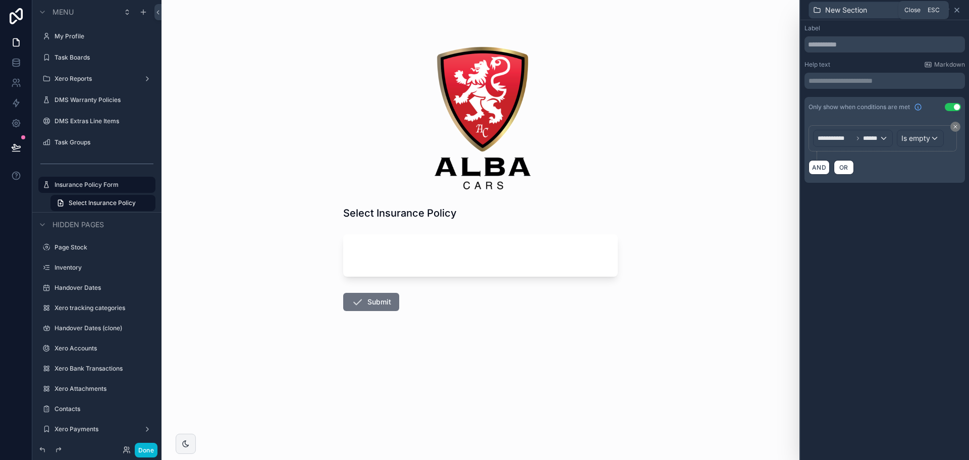
click at [956, 11] on icon at bounding box center [957, 10] width 4 height 4
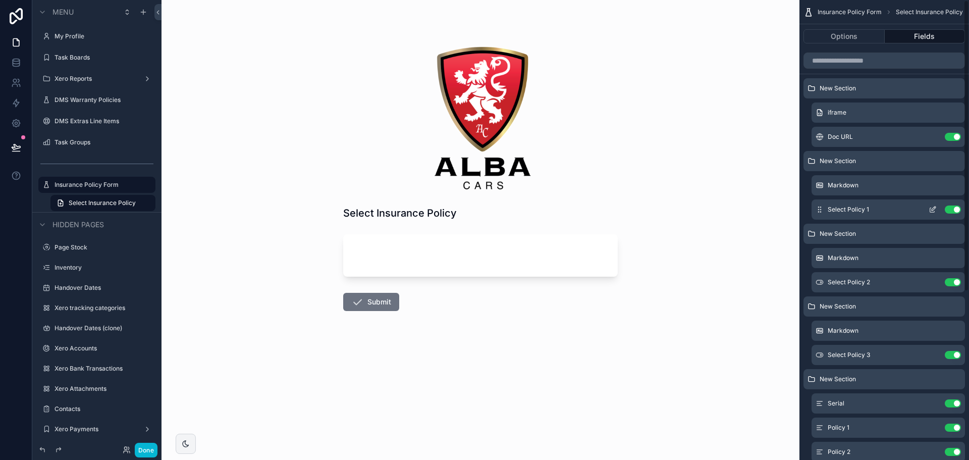
scroll to position [0, 0]
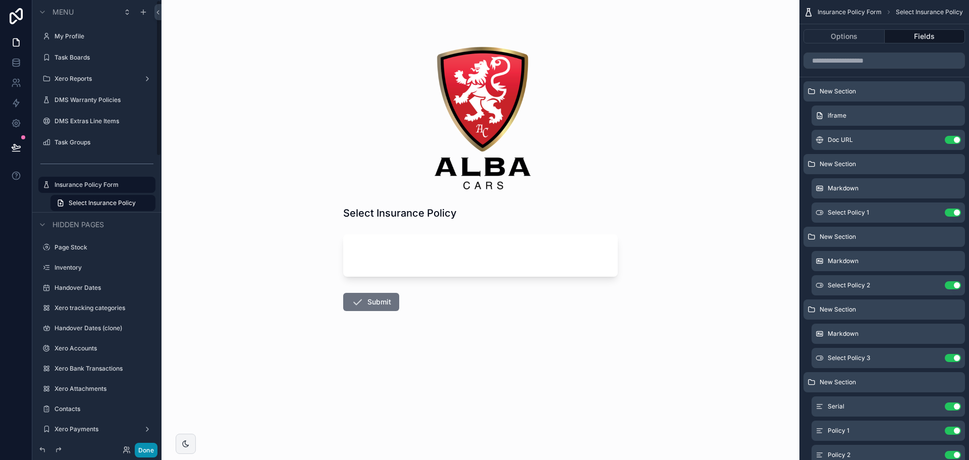
click at [149, 454] on button "Done" at bounding box center [146, 450] width 23 height 15
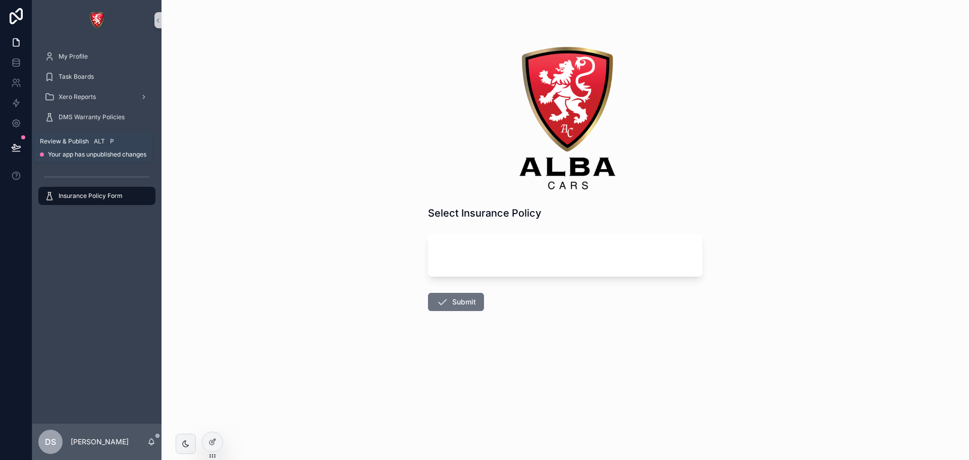
click at [22, 145] on button at bounding box center [16, 147] width 22 height 28
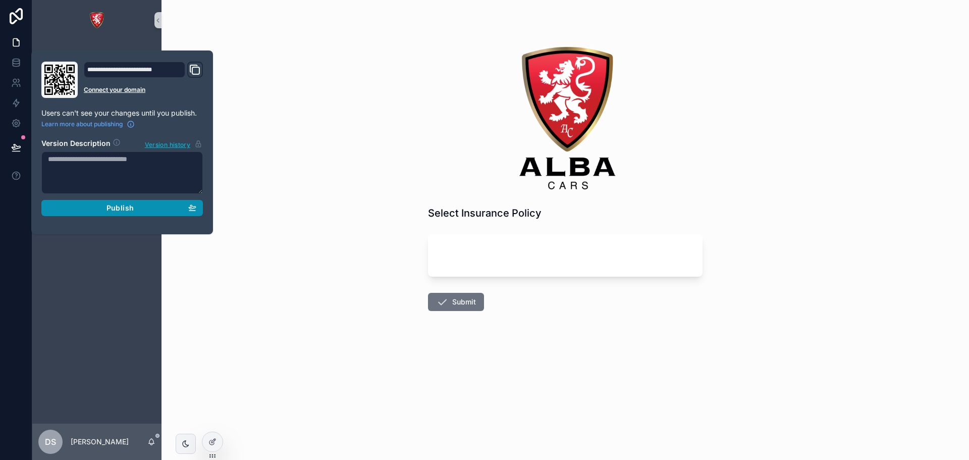
click at [124, 208] on span "Publish" at bounding box center [120, 207] width 27 height 9
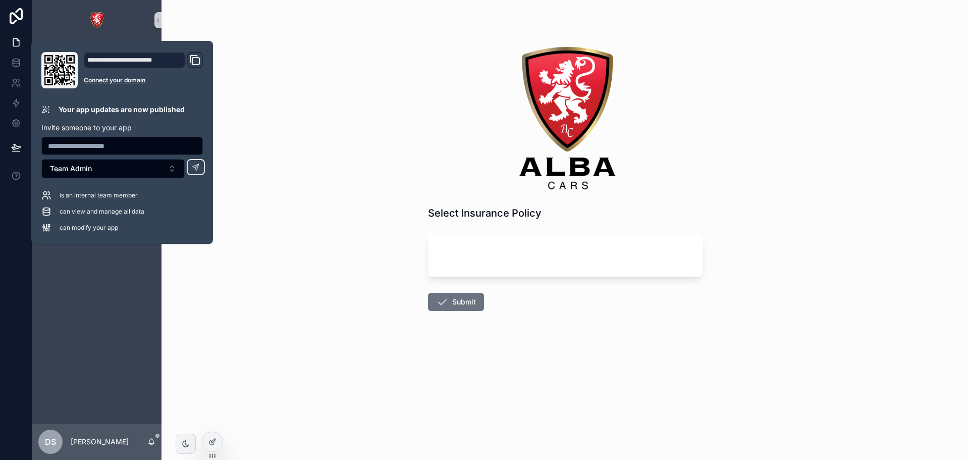
click at [270, 99] on div "Select Insurance Policy Submit" at bounding box center [566, 230] width 808 height 460
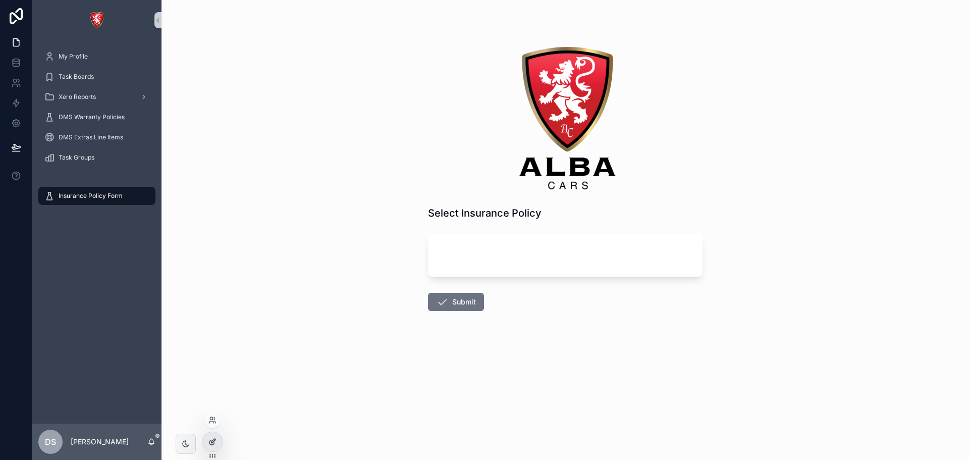
click at [210, 444] on icon at bounding box center [211, 442] width 5 height 5
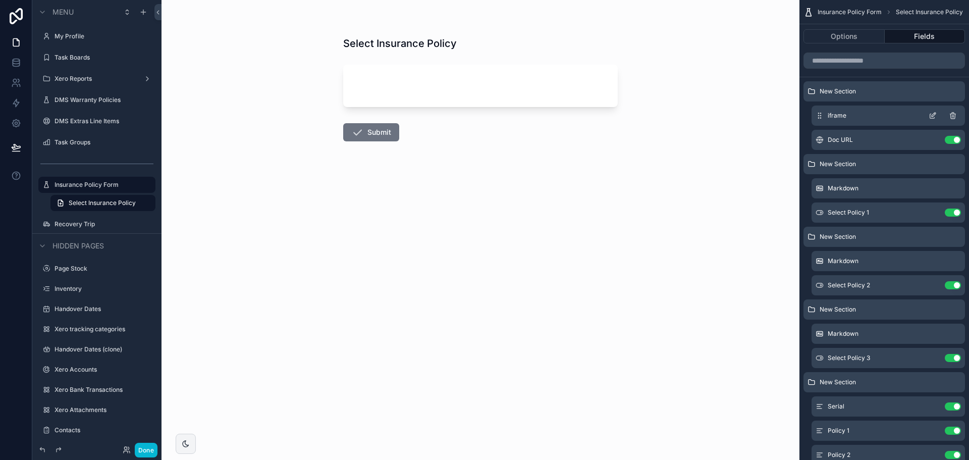
click at [931, 117] on icon "scrollable content" at bounding box center [933, 116] width 8 height 8
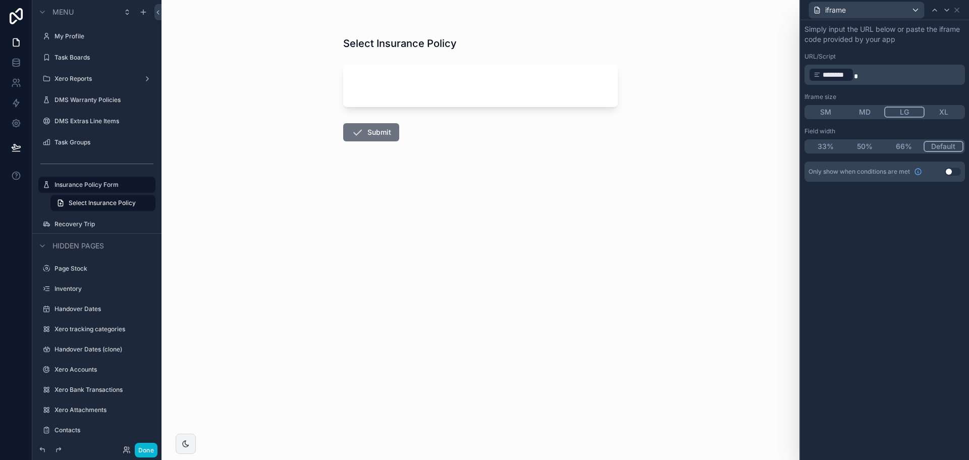
click at [857, 81] on p "﻿ ******** ﻿" at bounding box center [886, 75] width 154 height 16
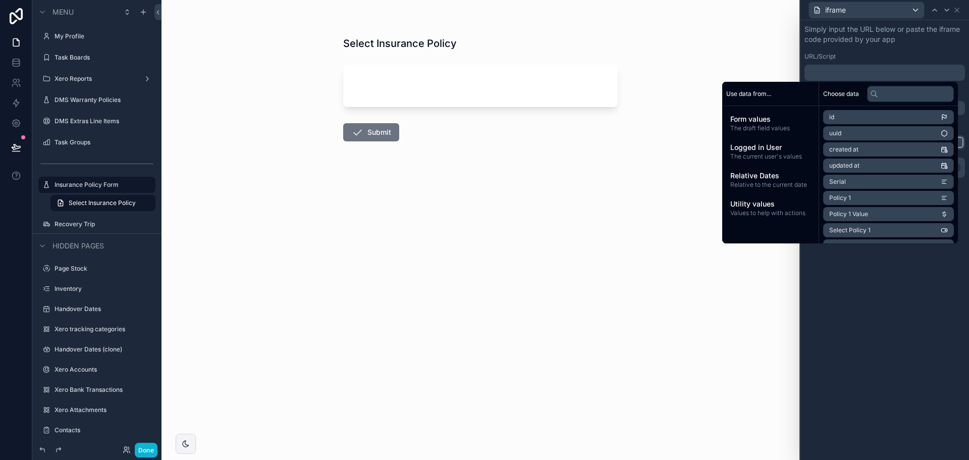
scroll to position [127, 0]
click at [852, 219] on li "Doc URL" at bounding box center [888, 216] width 131 height 14
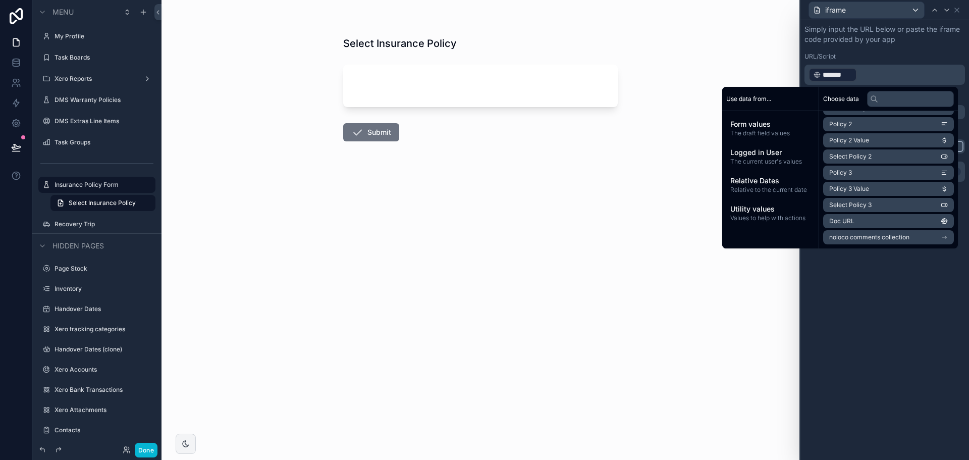
click at [876, 293] on div "Simply input the URL below or paste the iframe code provided by your app URL/Sc…" at bounding box center [885, 240] width 169 height 440
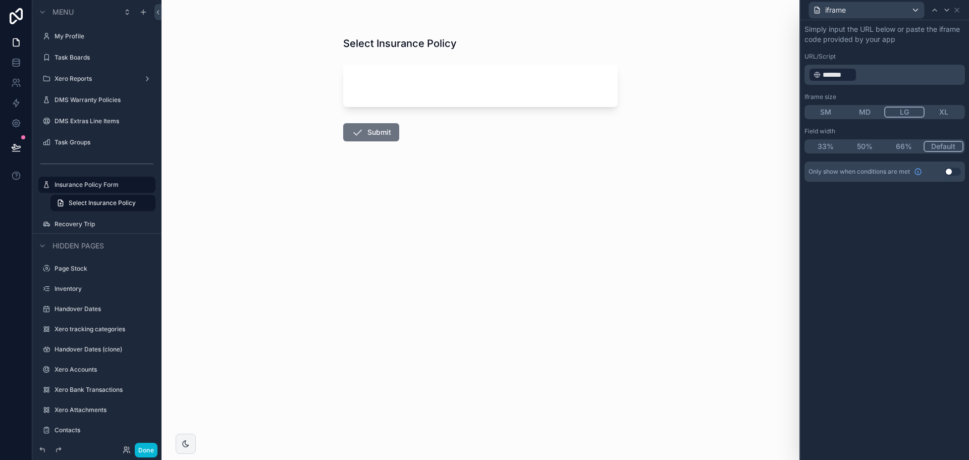
click at [869, 107] on button "MD" at bounding box center [864, 112] width 39 height 11
click at [955, 10] on icon at bounding box center [957, 10] width 8 height 8
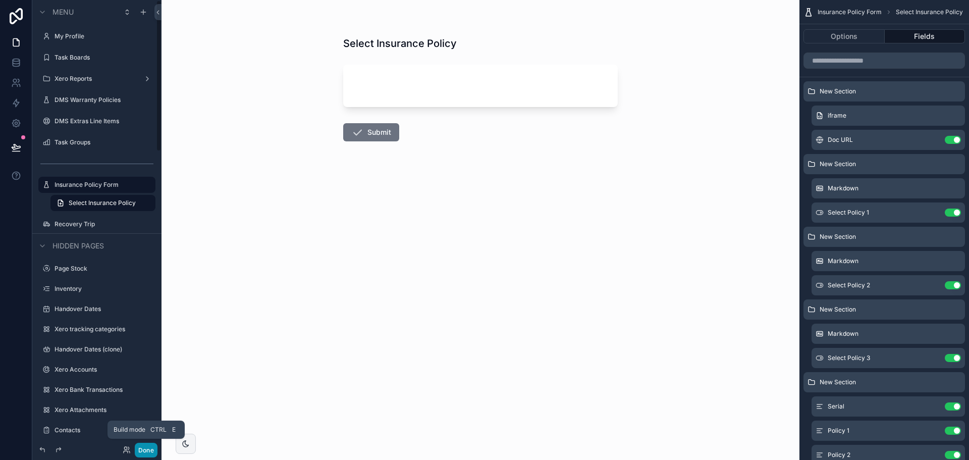
click at [150, 448] on button "Done" at bounding box center [146, 450] width 23 height 15
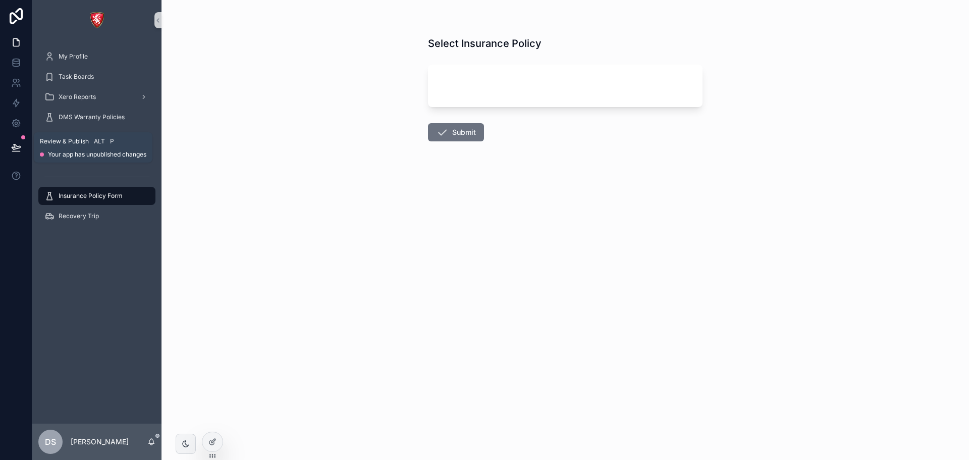
click at [15, 154] on button at bounding box center [16, 147] width 22 height 28
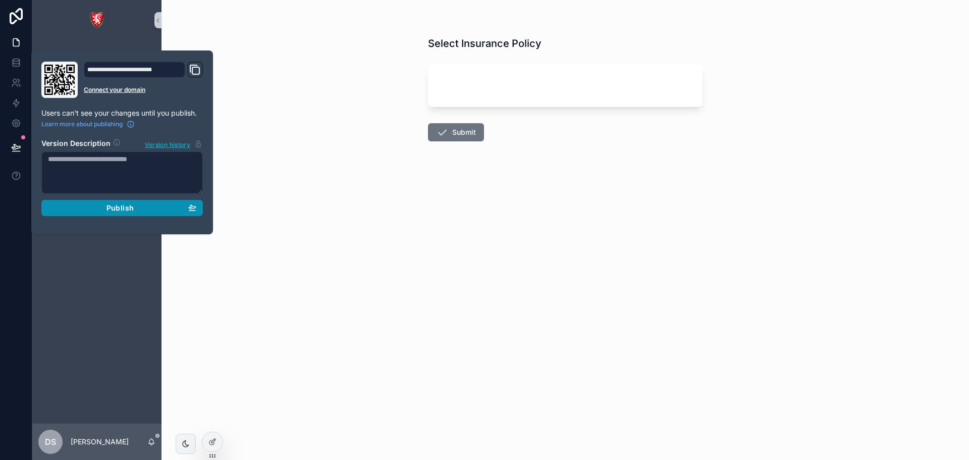
click at [128, 210] on span "Publish" at bounding box center [120, 207] width 27 height 9
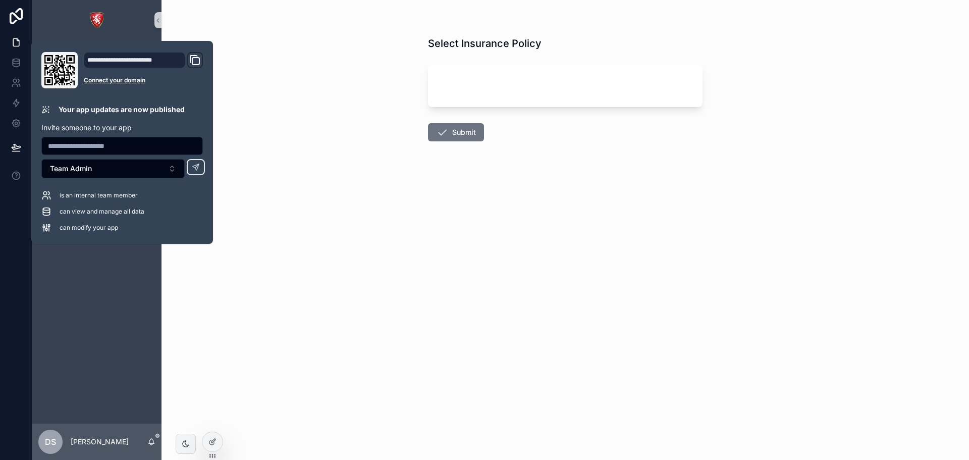
click at [332, 68] on div "Select Insurance Policy Submit" at bounding box center [566, 230] width 808 height 460
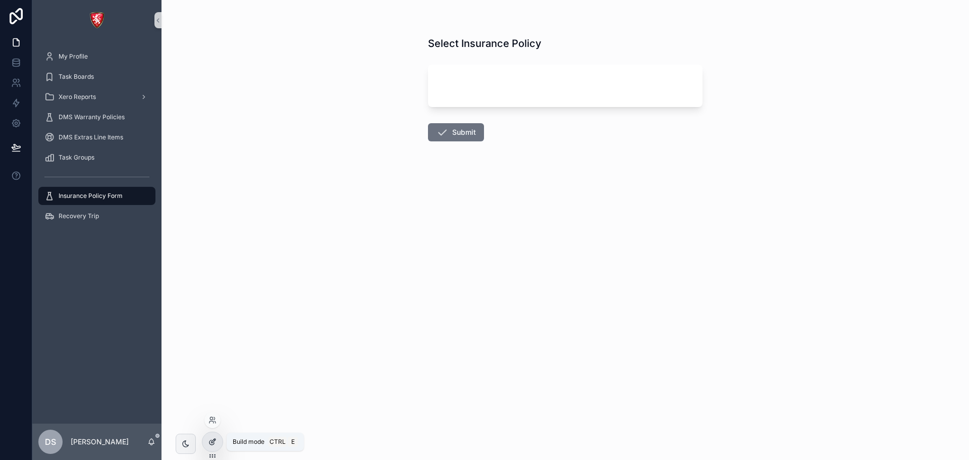
click at [213, 447] on div at bounding box center [212, 441] width 20 height 19
click at [219, 437] on div at bounding box center [212, 441] width 20 height 19
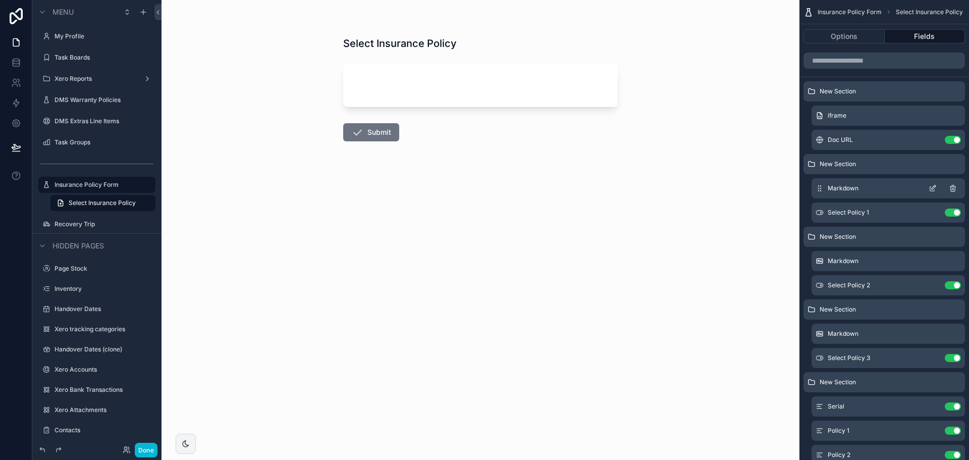
click at [935, 189] on icon "scrollable content" at bounding box center [933, 188] width 8 height 8
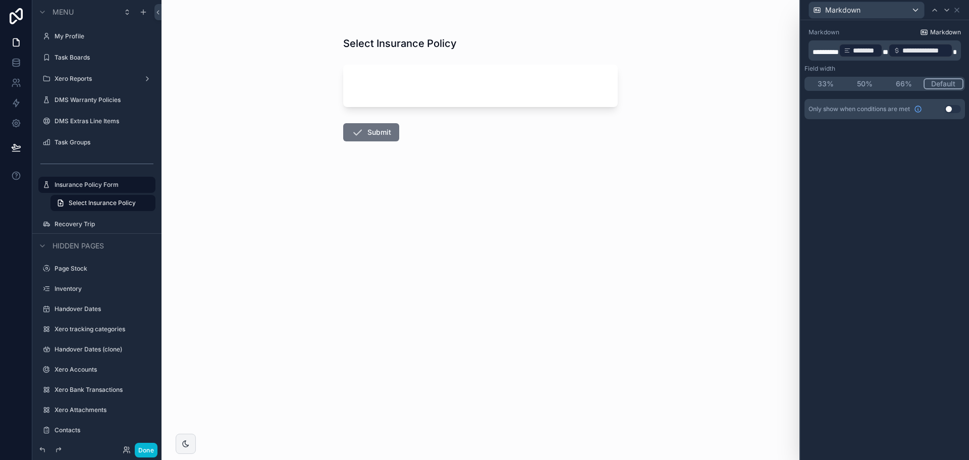
click at [941, 32] on span "Markdown" at bounding box center [945, 32] width 31 height 8
click at [839, 51] on span "*********" at bounding box center [826, 51] width 26 height 7
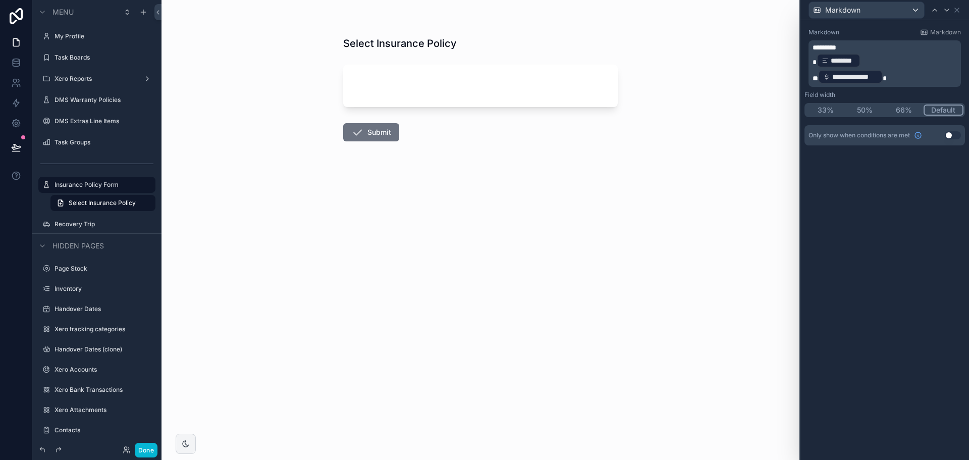
click at [871, 59] on p "* ******** ﻿ ﻿" at bounding box center [886, 60] width 146 height 16
click at [862, 56] on p "* ******** ﻿ ﻿" at bounding box center [886, 60] width 146 height 16
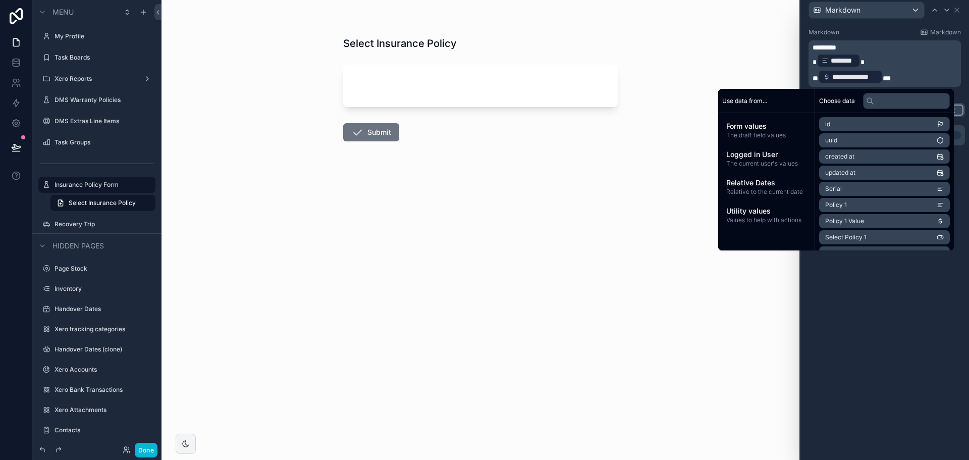
click at [892, 305] on div "**********" at bounding box center [885, 240] width 169 height 440
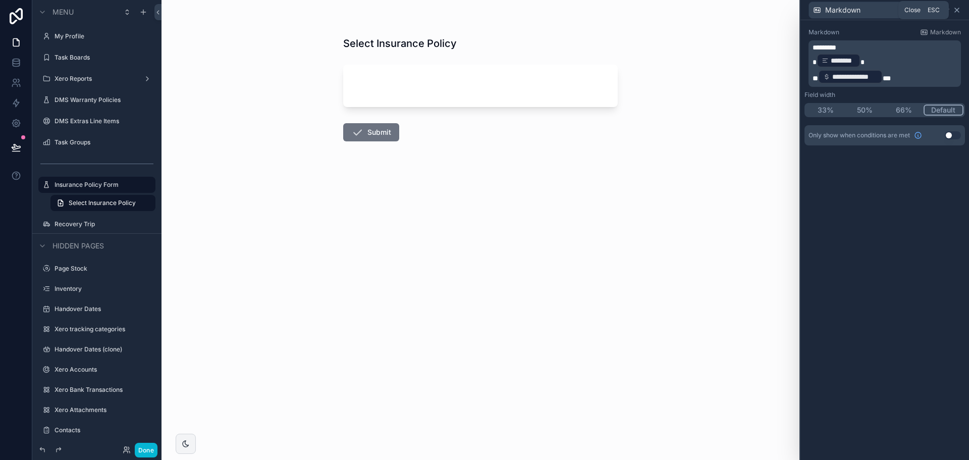
click at [959, 12] on icon at bounding box center [957, 10] width 4 height 4
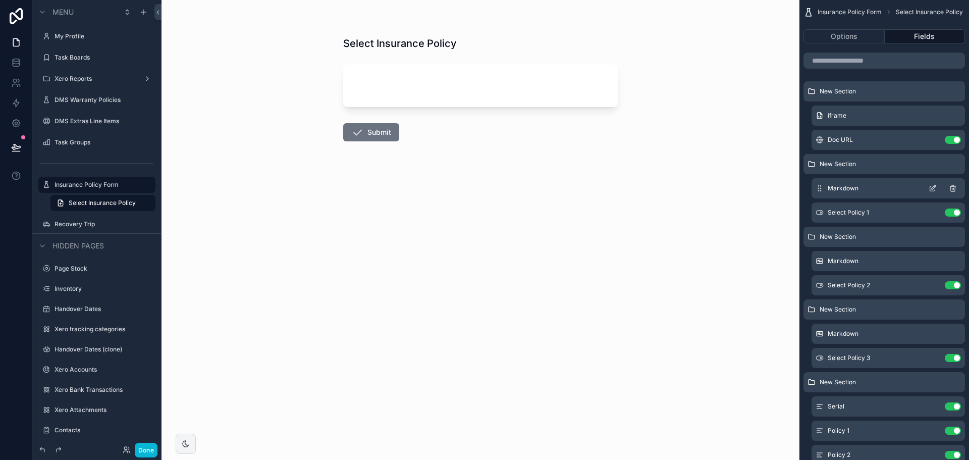
click at [930, 189] on icon "scrollable content" at bounding box center [932, 189] width 5 height 5
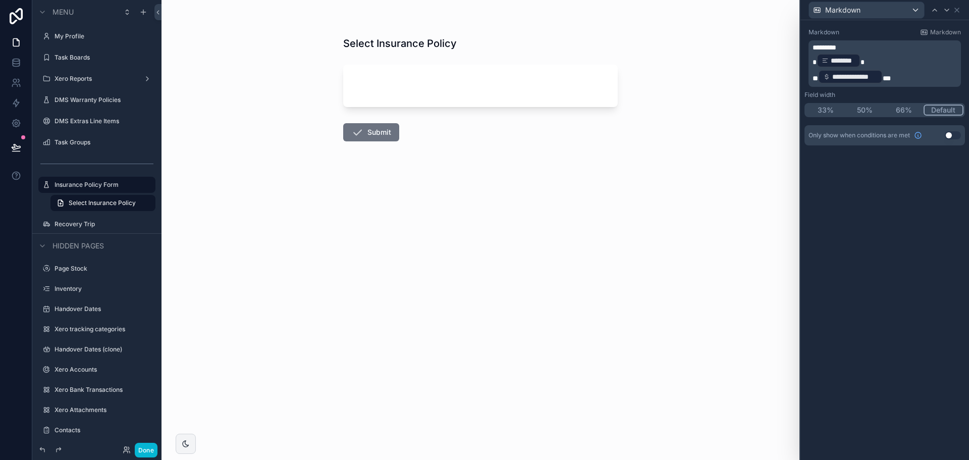
click at [836, 48] on span "*********" at bounding box center [825, 47] width 24 height 7
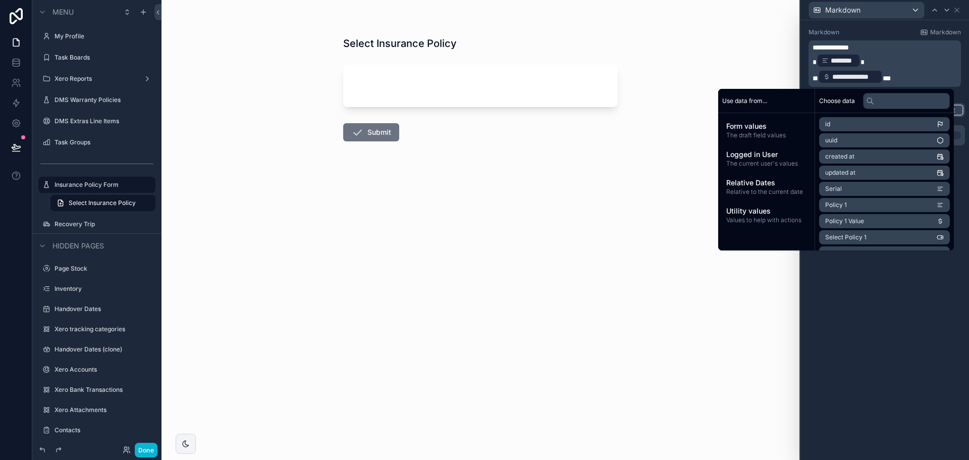
click at [882, 287] on div "**********" at bounding box center [885, 240] width 169 height 440
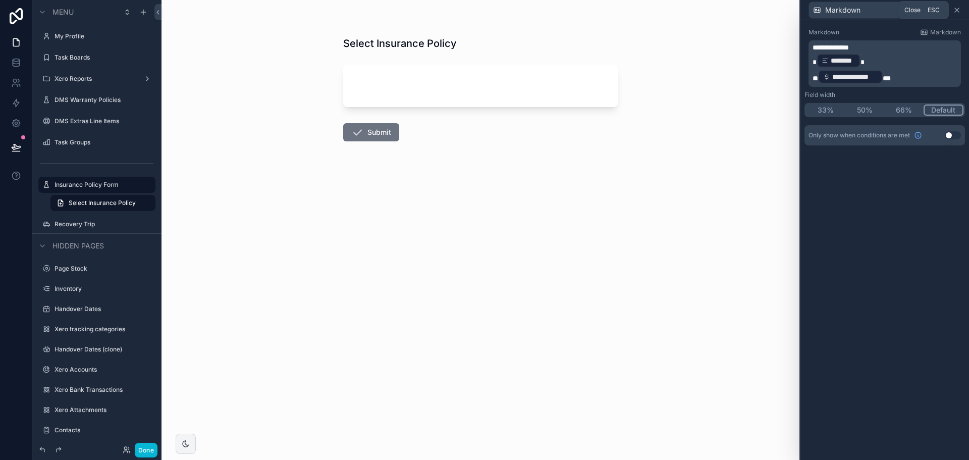
click at [957, 12] on icon at bounding box center [957, 10] width 8 height 8
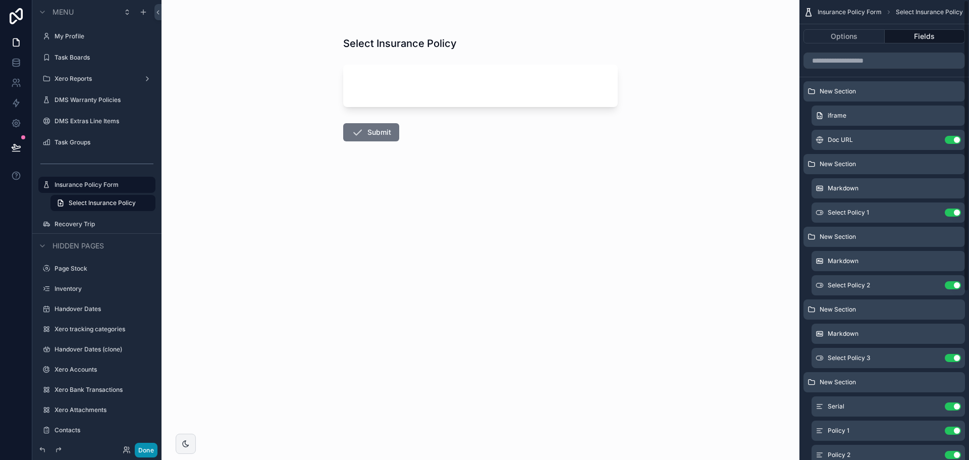
click at [150, 452] on button "Done" at bounding box center [146, 450] width 23 height 15
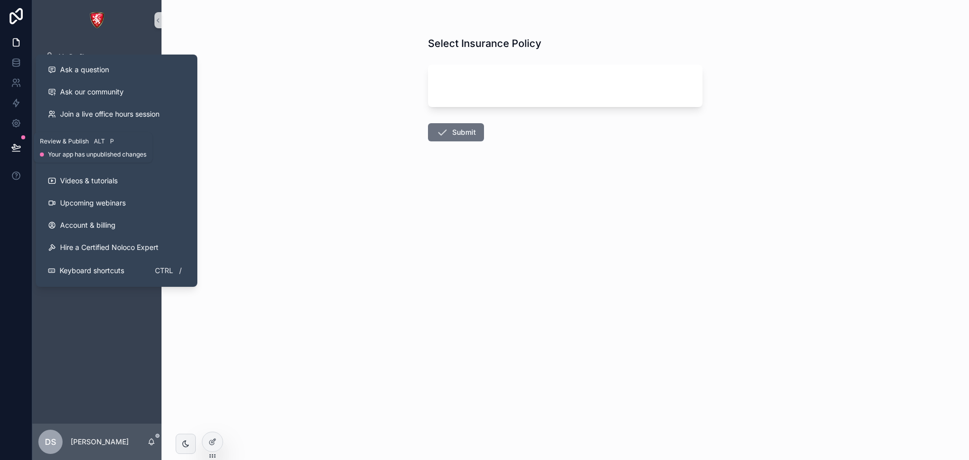
click at [13, 141] on button at bounding box center [16, 147] width 22 height 28
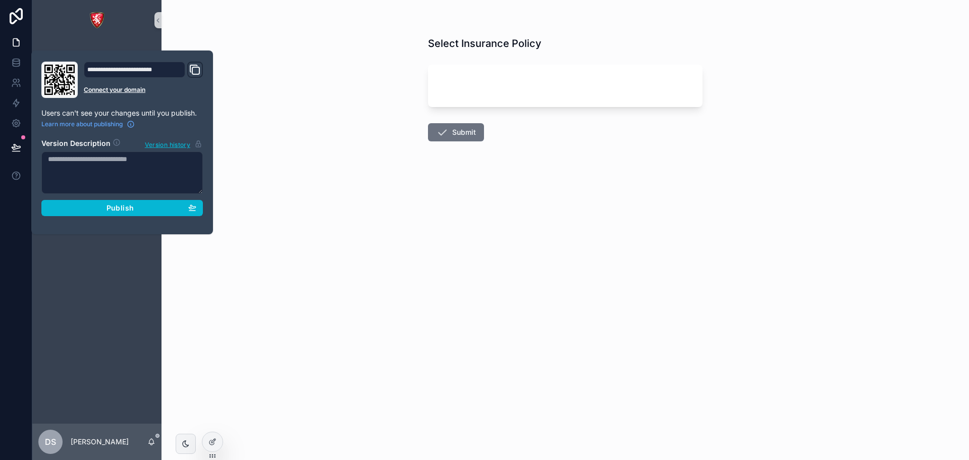
click at [96, 217] on div "**********" at bounding box center [122, 143] width 170 height 162
click at [95, 208] on div "Publish" at bounding box center [122, 207] width 148 height 9
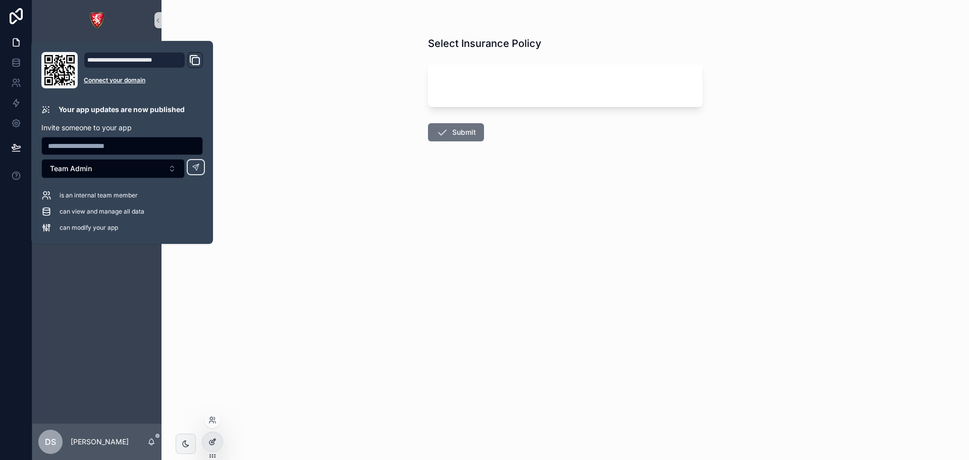
click at [213, 442] on icon at bounding box center [213, 441] width 4 height 4
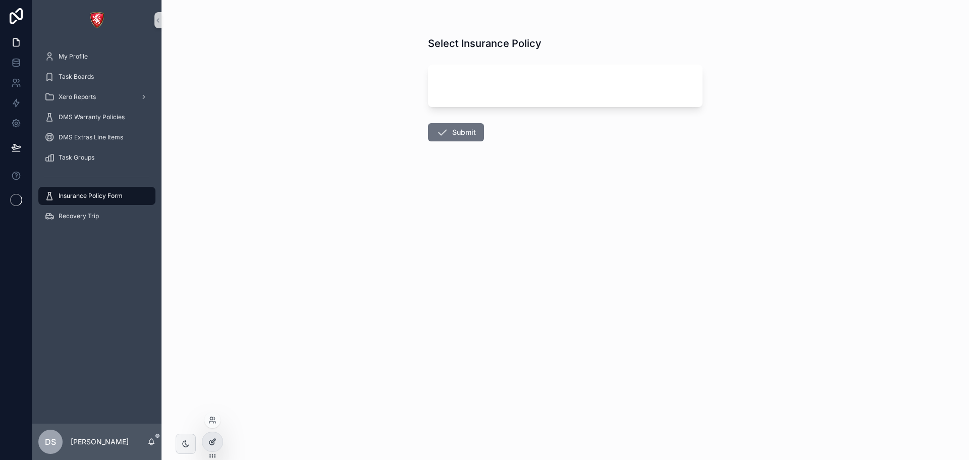
click at [214, 439] on icon at bounding box center [214, 439] width 1 height 1
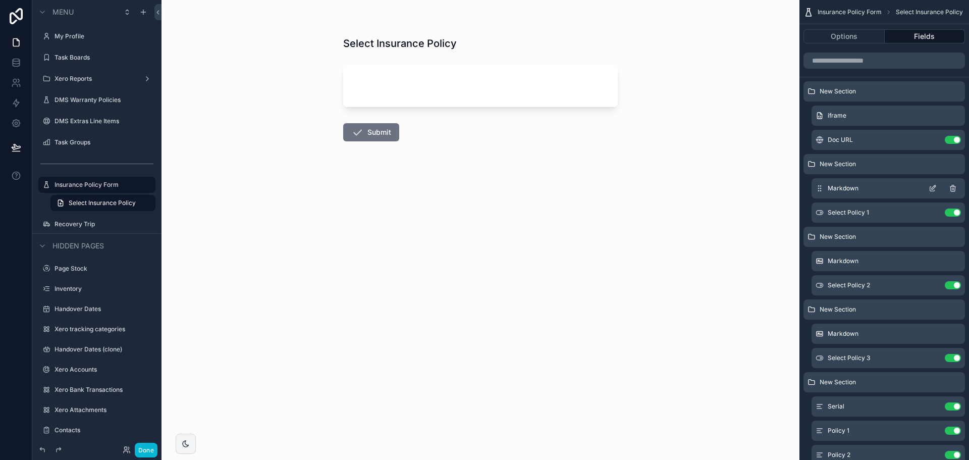
click at [933, 190] on icon "scrollable content" at bounding box center [933, 188] width 8 height 8
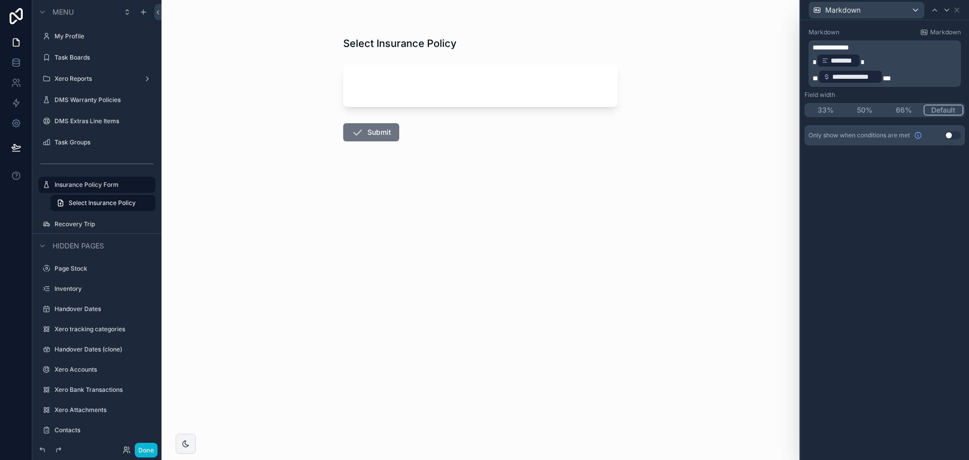
click at [893, 61] on p "* ******** ﻿ *" at bounding box center [886, 60] width 146 height 16
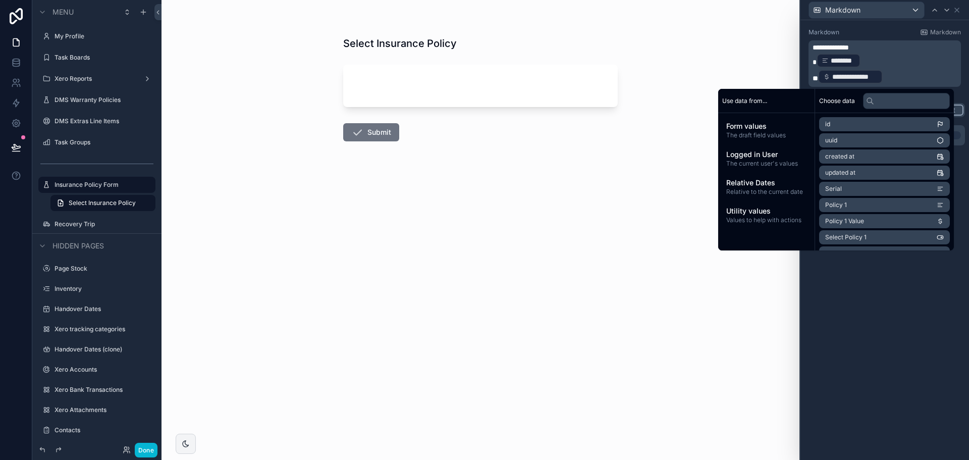
click at [893, 61] on p "* ******** ﻿ ﻿" at bounding box center [886, 60] width 146 height 16
click at [893, 75] on p "**********" at bounding box center [886, 77] width 146 height 16
click at [822, 84] on p "**********" at bounding box center [886, 77] width 146 height 16
click at [906, 365] on div "**********" at bounding box center [885, 240] width 169 height 440
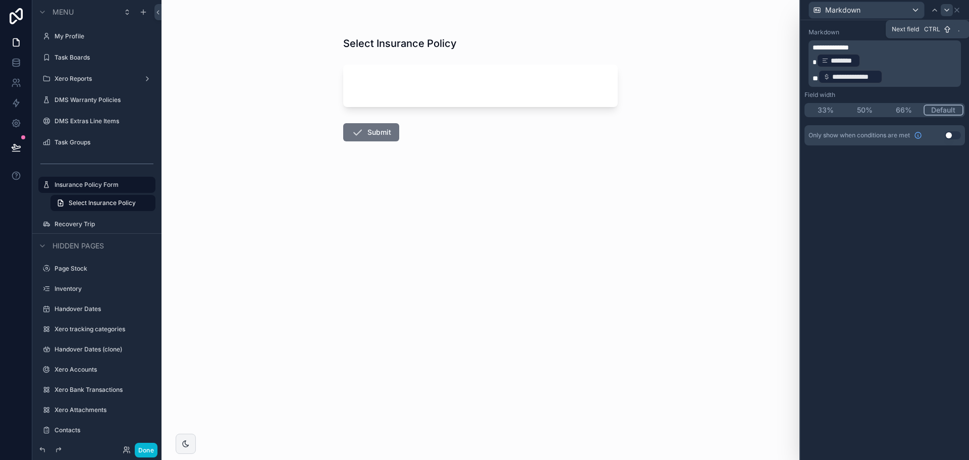
click at [949, 13] on icon at bounding box center [947, 10] width 8 height 8
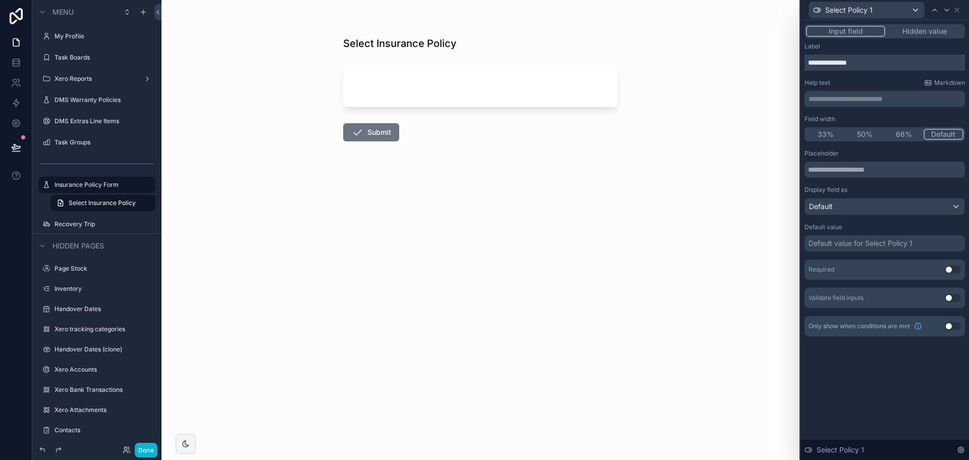
drag, startPoint x: 867, startPoint y: 65, endPoint x: 715, endPoint y: 72, distance: 152.1
click at [715, 72] on div "**********" at bounding box center [484, 230] width 969 height 460
click at [869, 77] on div "**********" at bounding box center [885, 189] width 161 height 294
click at [843, 206] on div "Default" at bounding box center [885, 206] width 160 height 16
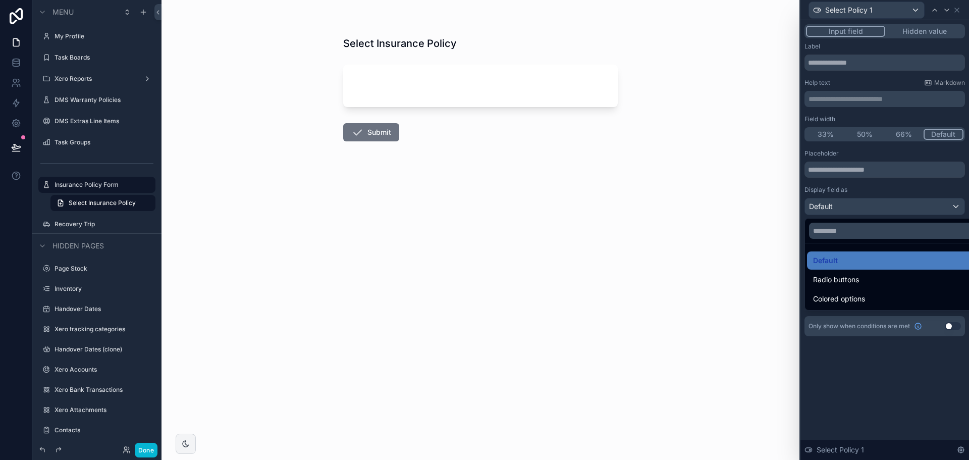
click at [842, 207] on div at bounding box center [885, 230] width 169 height 460
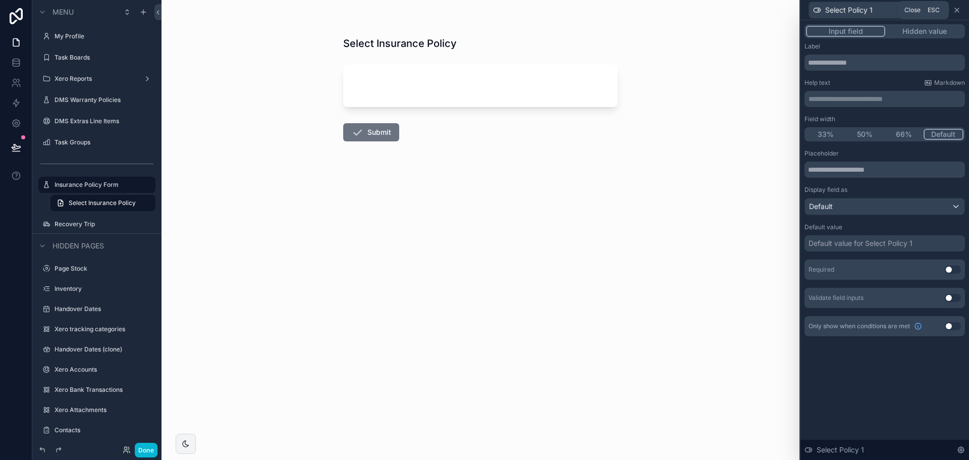
click at [957, 9] on icon at bounding box center [957, 10] width 8 height 8
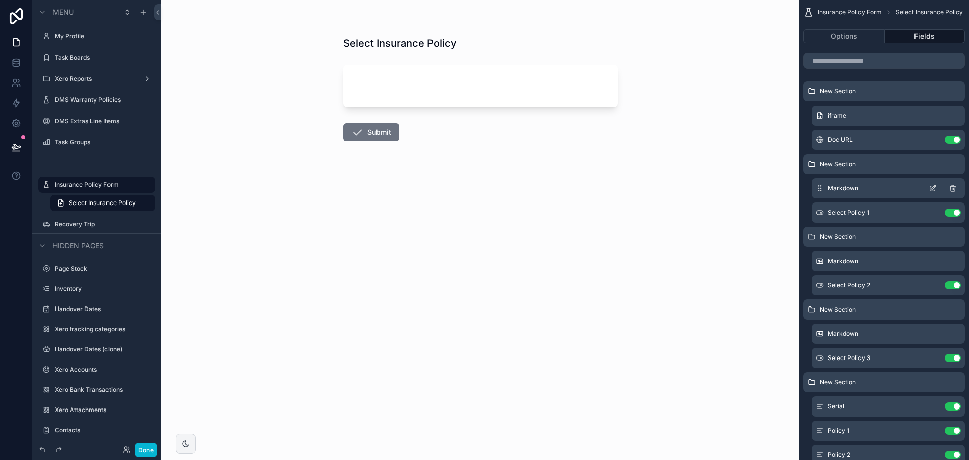
click at [934, 189] on icon "scrollable content" at bounding box center [933, 188] width 8 height 8
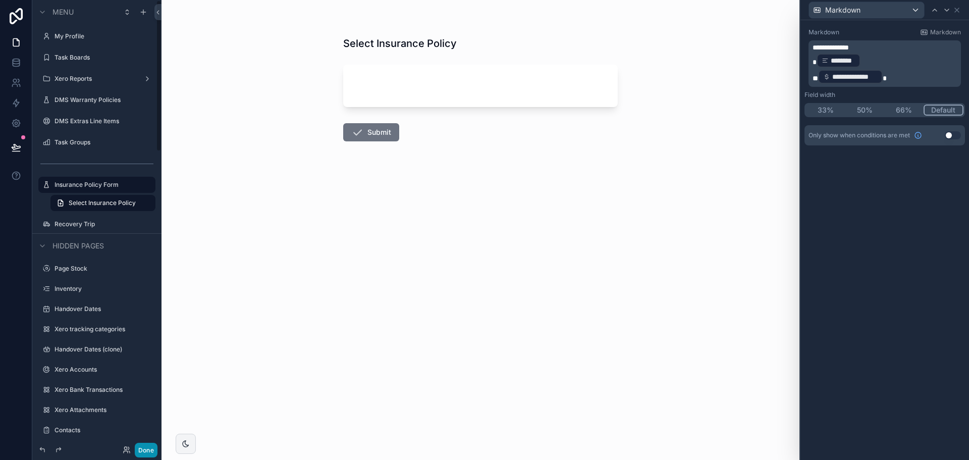
click at [154, 448] on button "Done" at bounding box center [146, 450] width 23 height 15
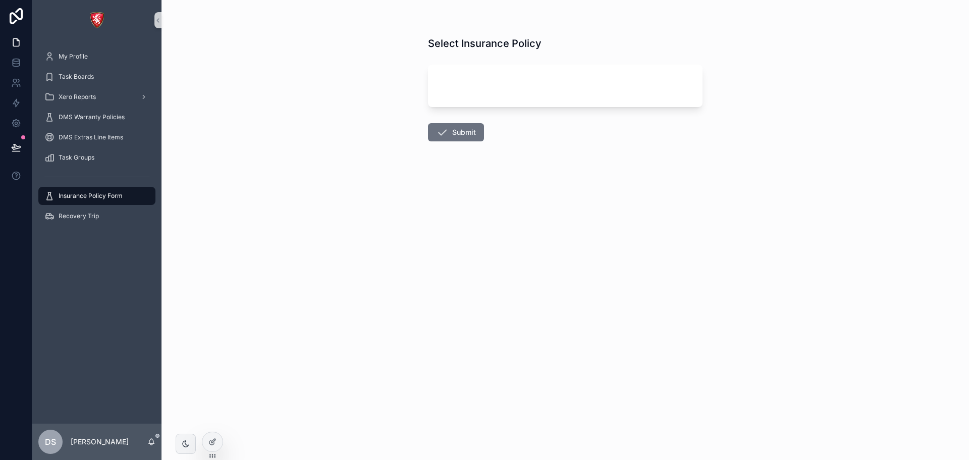
click at [12, 145] on icon at bounding box center [16, 147] width 10 height 10
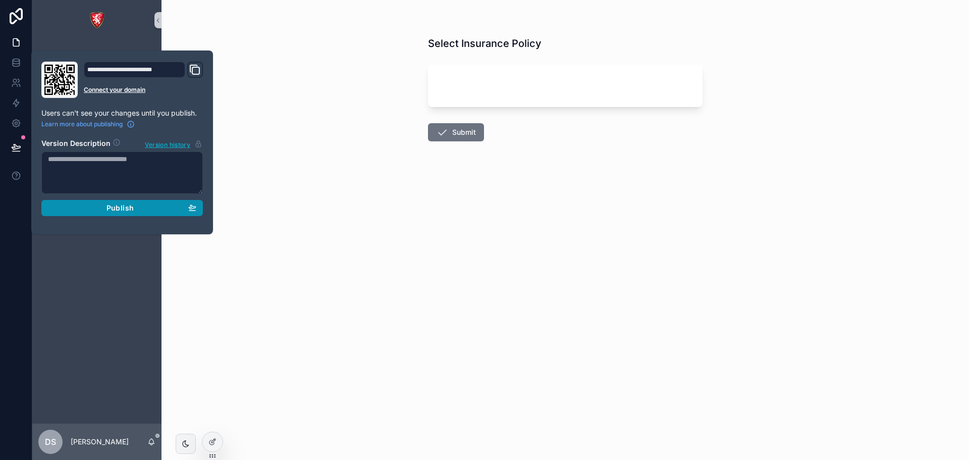
click at [99, 207] on div "Publish" at bounding box center [122, 207] width 148 height 9
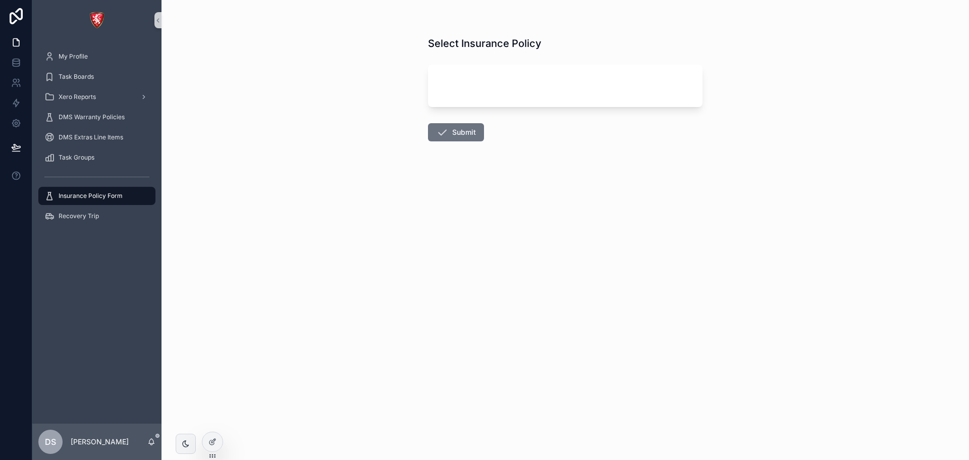
click at [312, 157] on div "Select Insurance Policy Submit" at bounding box center [566, 230] width 808 height 460
click at [207, 444] on div at bounding box center [212, 441] width 20 height 19
click at [220, 436] on div at bounding box center [212, 441] width 20 height 19
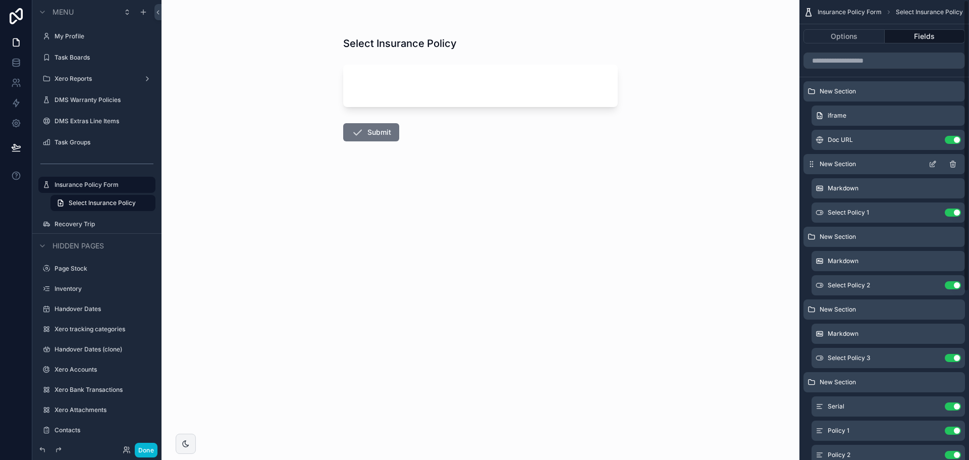
click at [934, 166] on icon "scrollable content" at bounding box center [932, 165] width 5 height 5
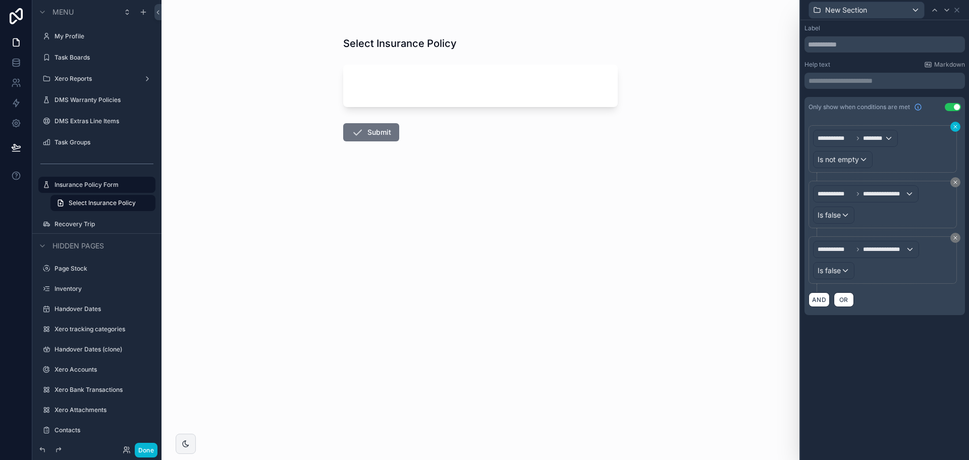
click at [956, 128] on icon at bounding box center [956, 127] width 6 height 6
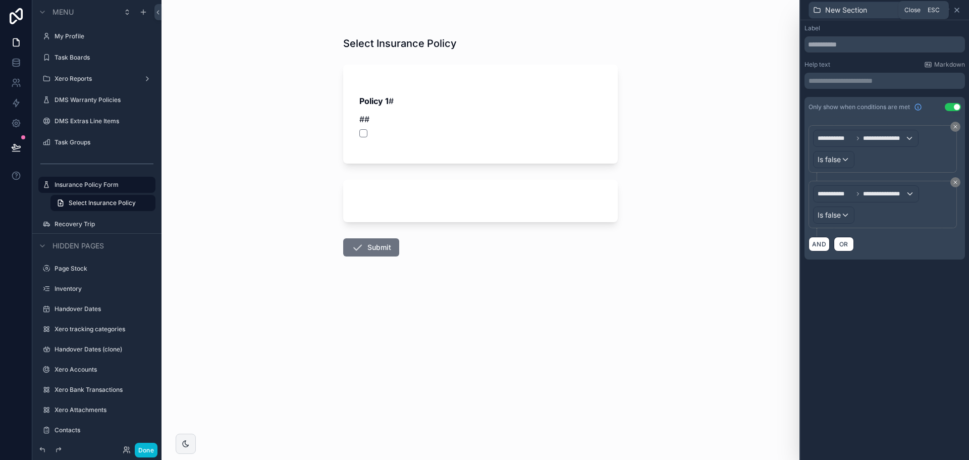
click at [958, 13] on icon at bounding box center [957, 10] width 8 height 8
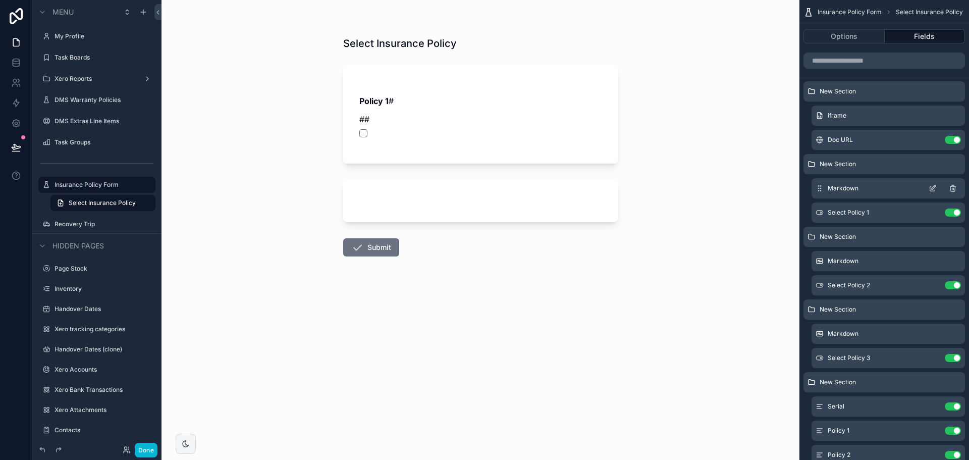
click at [931, 188] on icon "scrollable content" at bounding box center [933, 188] width 8 height 8
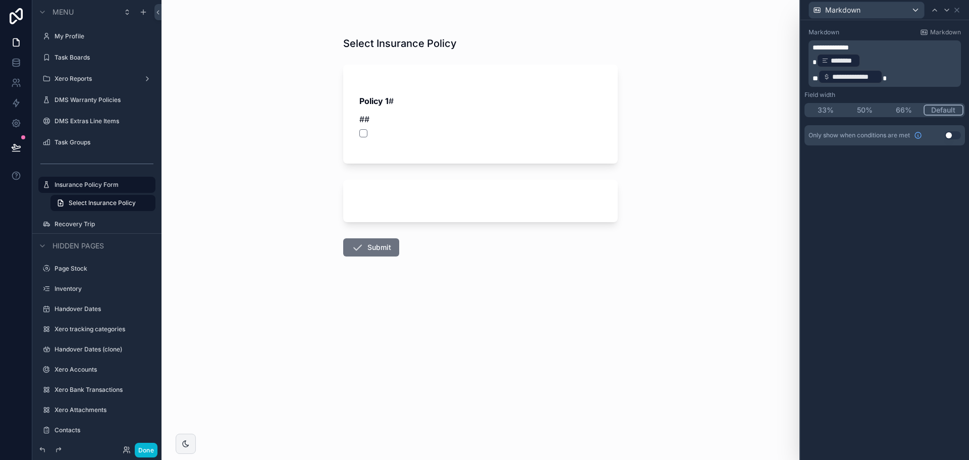
click at [817, 60] on div "********" at bounding box center [839, 61] width 44 height 14
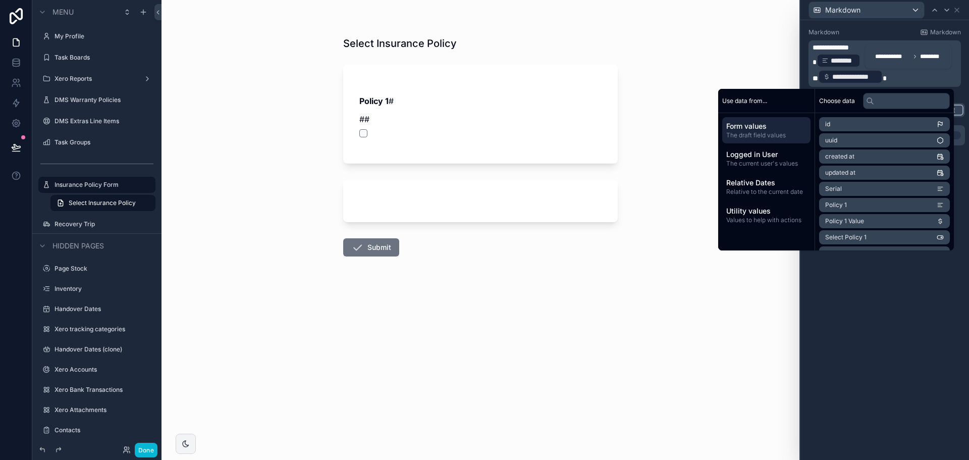
click at [869, 62] on div "**********" at bounding box center [908, 56] width 86 height 24
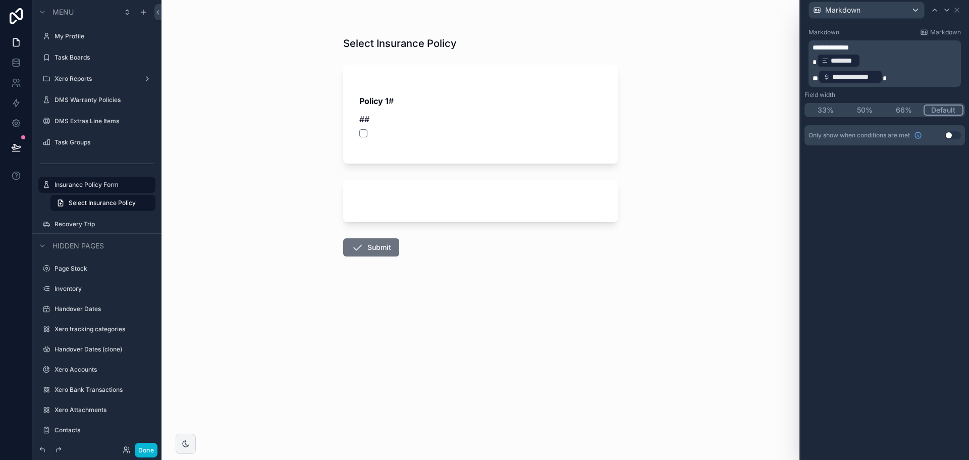
click at [857, 63] on div "********" at bounding box center [839, 61] width 44 height 14
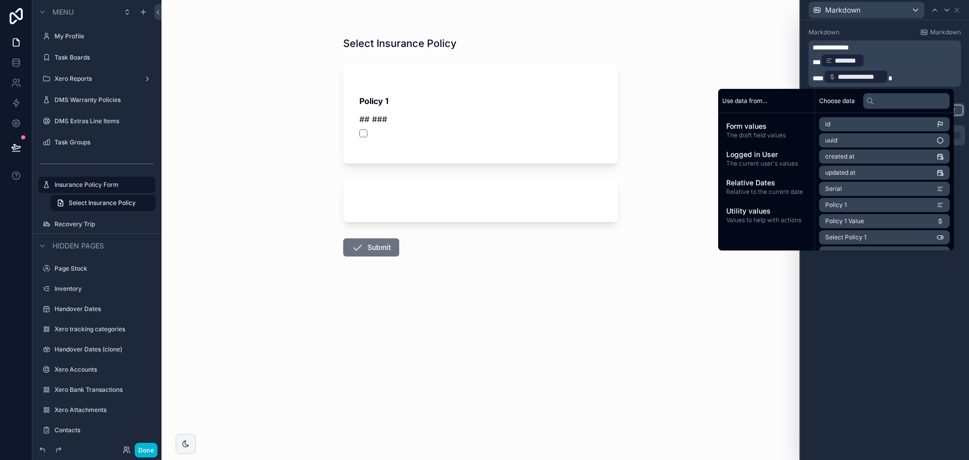
click at [868, 300] on div "**********" at bounding box center [885, 240] width 169 height 440
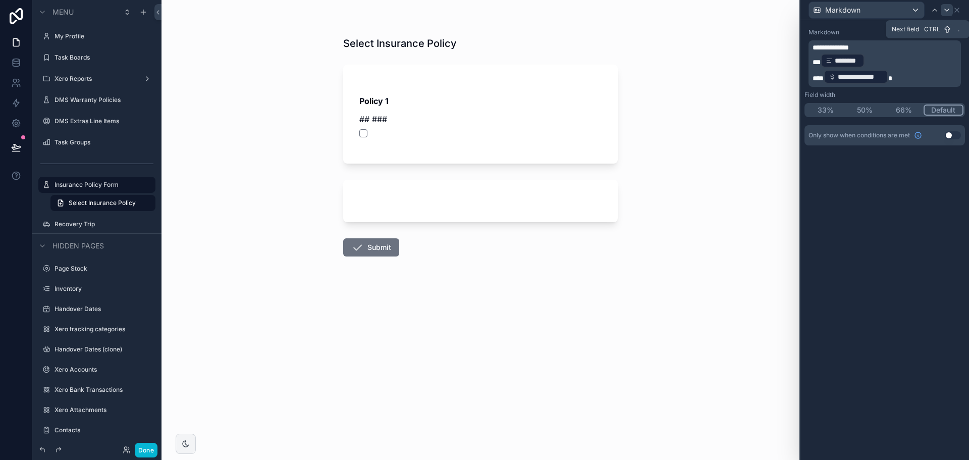
click at [948, 10] on icon at bounding box center [947, 10] width 8 height 8
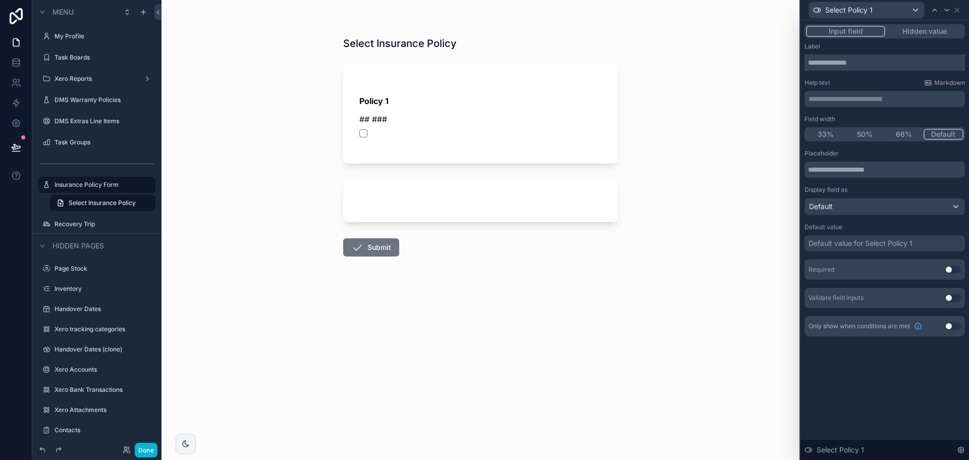
click at [860, 68] on input "text" at bounding box center [885, 63] width 161 height 16
type input "******"
click at [841, 98] on p "**********" at bounding box center [886, 99] width 154 height 10
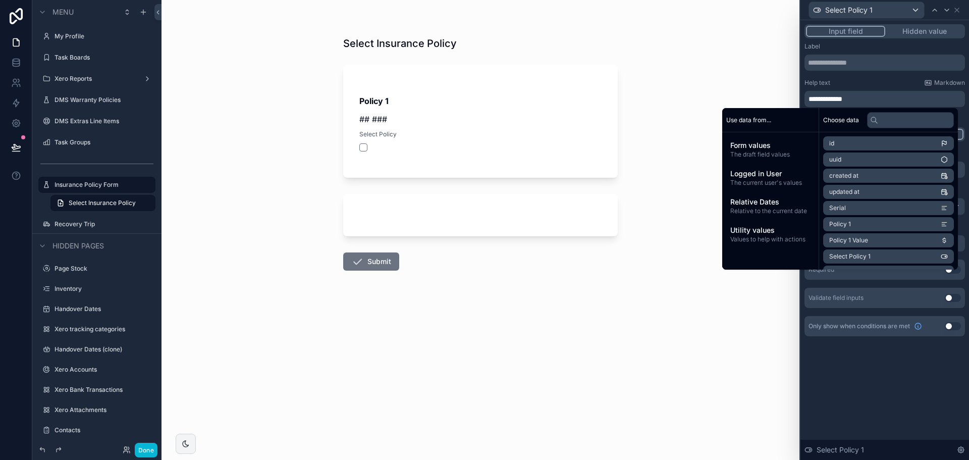
click at [866, 82] on div "Help text Markdown" at bounding box center [885, 83] width 161 height 8
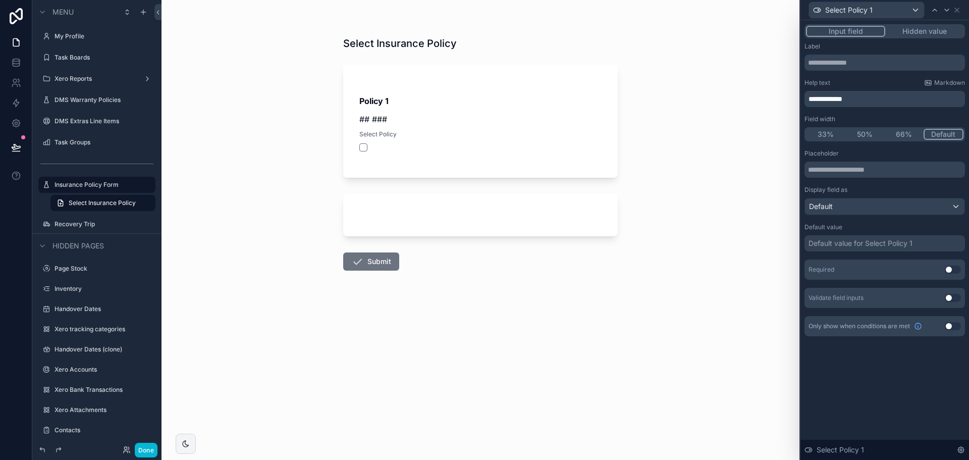
click at [858, 135] on button "50%" at bounding box center [864, 134] width 39 height 11
click at [833, 135] on button "33%" at bounding box center [825, 134] width 39 height 11
click at [897, 138] on button "66%" at bounding box center [904, 134] width 39 height 11
click at [939, 131] on button "Default" at bounding box center [944, 134] width 39 height 11
click at [868, 207] on div "Default" at bounding box center [885, 206] width 160 height 16
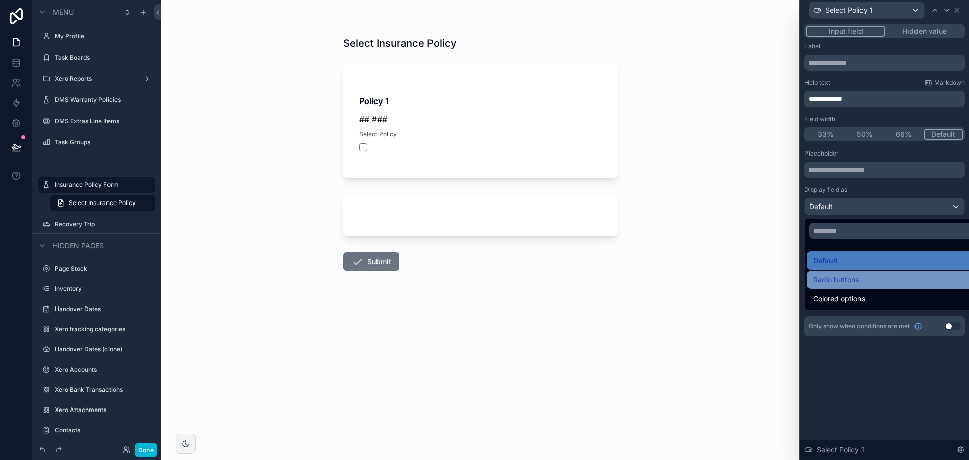
click at [849, 283] on span "Radio buttons" at bounding box center [836, 280] width 46 height 12
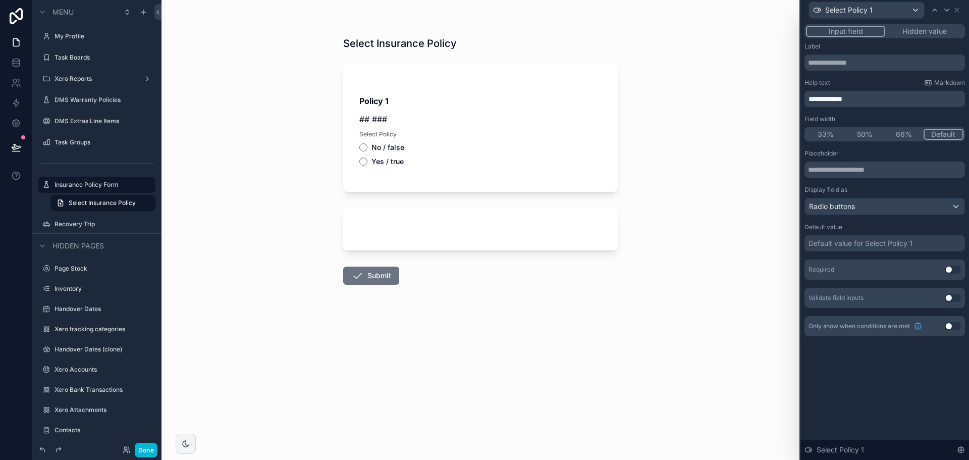
click at [845, 215] on div "Placeholder Display field as Radio buttons Default value Default value for Sele…" at bounding box center [885, 228] width 161 height 158
click at [847, 213] on div "Radio buttons" at bounding box center [885, 206] width 160 height 16
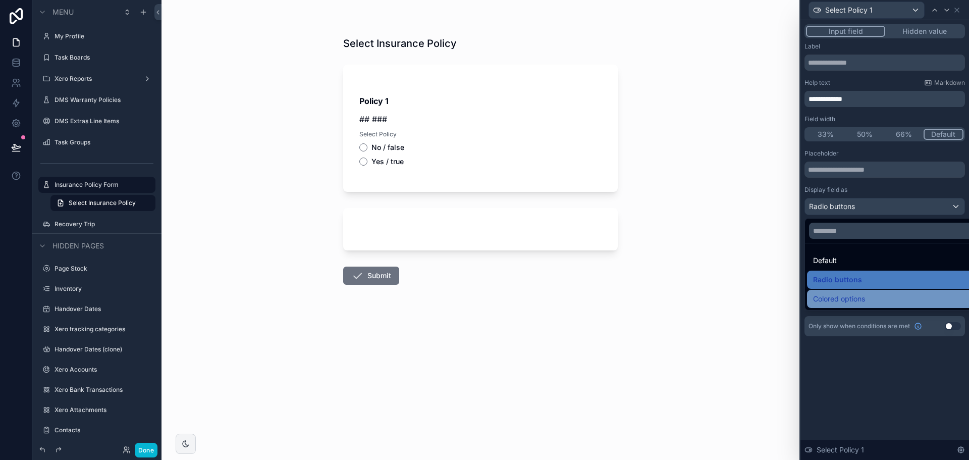
click at [850, 298] on span "Colored options" at bounding box center [839, 299] width 52 height 12
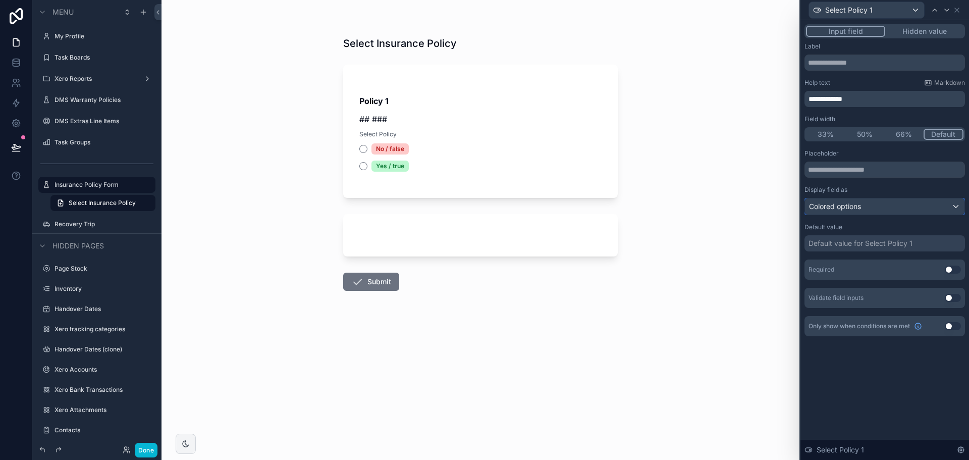
click at [842, 204] on span "Colored options" at bounding box center [835, 206] width 52 height 10
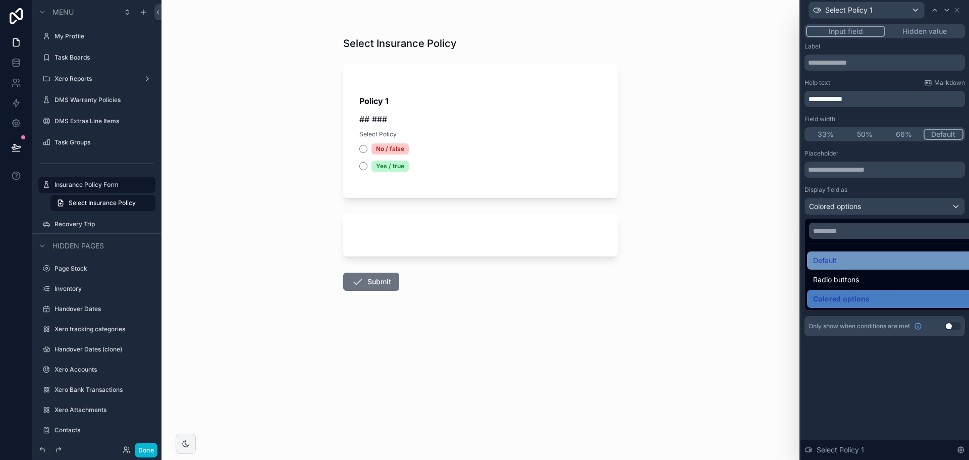
click at [841, 262] on div "Default" at bounding box center [896, 260] width 167 height 12
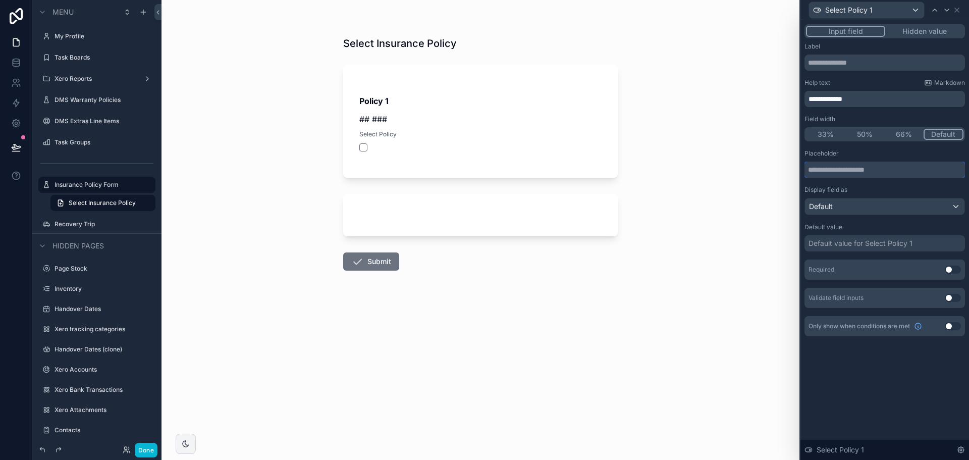
click at [842, 169] on input "text" at bounding box center [885, 170] width 161 height 16
type input "****"
click at [841, 155] on div "Placeholder" at bounding box center [885, 153] width 161 height 8
click at [361, 146] on button "scrollable content" at bounding box center [363, 147] width 8 height 8
click at [361, 149] on button "scrollable content" at bounding box center [363, 147] width 8 height 8
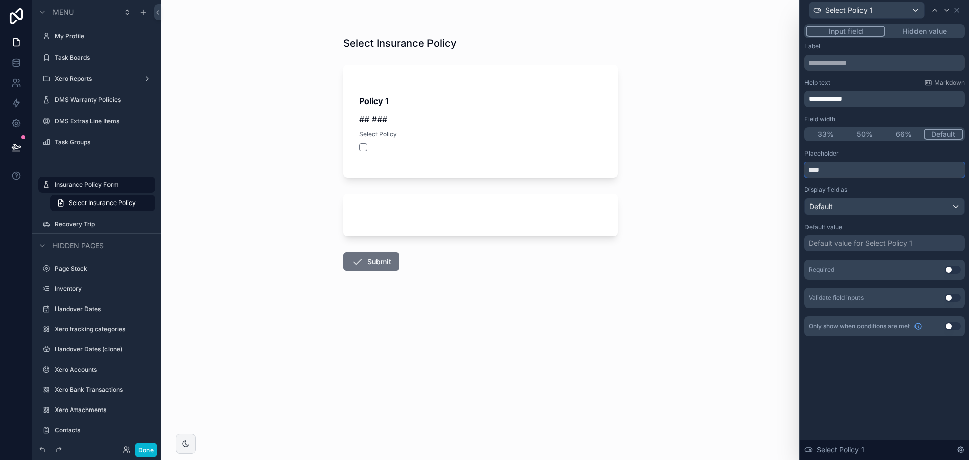
drag, startPoint x: 812, startPoint y: 165, endPoint x: 727, endPoint y: 167, distance: 85.3
click at [728, 167] on div "**********" at bounding box center [484, 230] width 969 height 460
click at [896, 250] on div "Default value for Select Policy 1" at bounding box center [885, 243] width 161 height 16
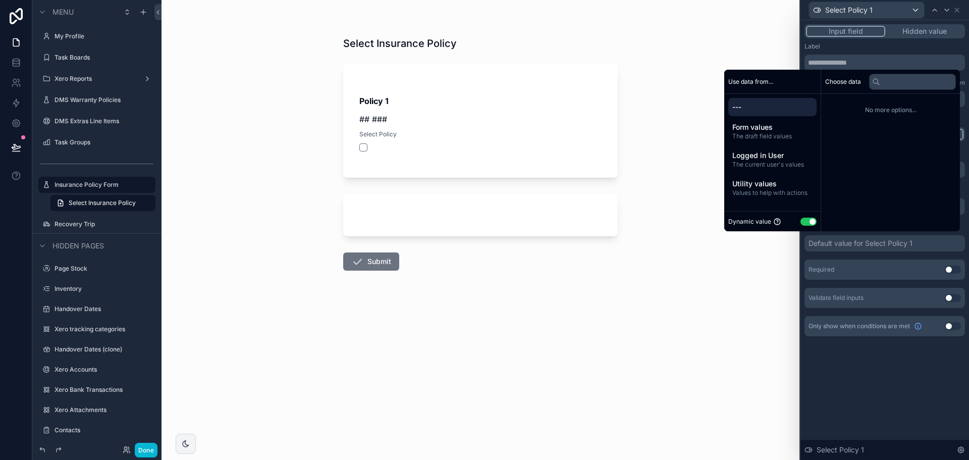
click at [896, 244] on div "Default value for Select Policy 1" at bounding box center [861, 243] width 104 height 10
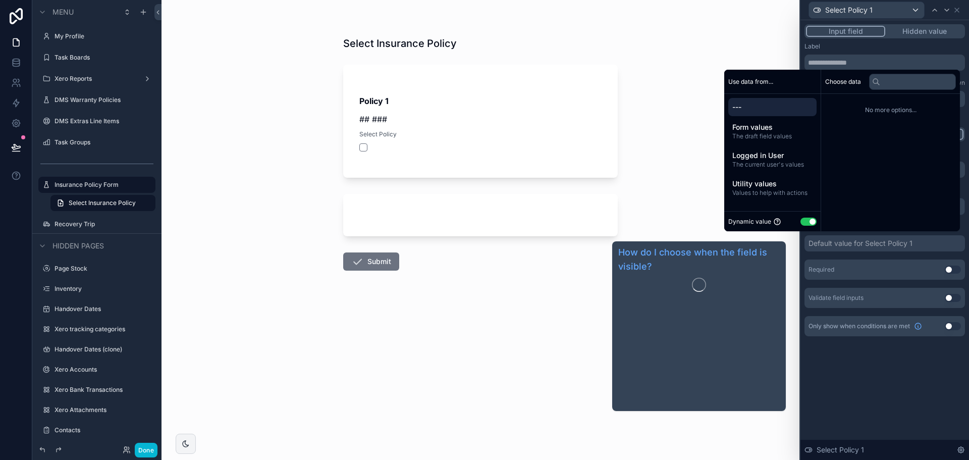
click at [893, 354] on div "**********" at bounding box center [885, 190] width 169 height 340
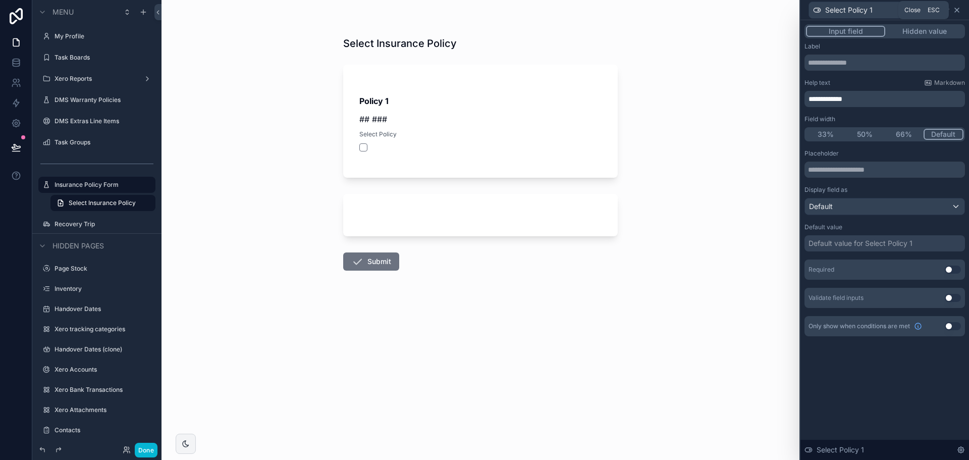
click at [959, 12] on icon at bounding box center [957, 10] width 8 height 8
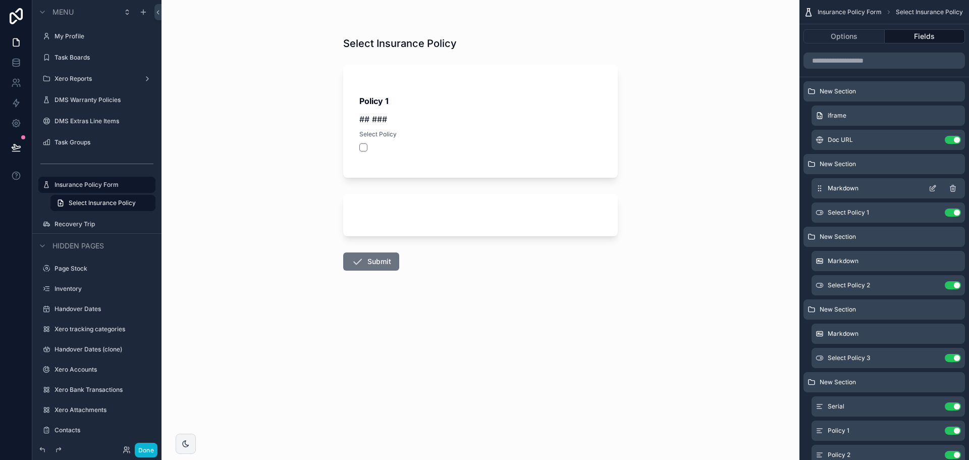
click at [929, 187] on icon "scrollable content" at bounding box center [933, 188] width 8 height 8
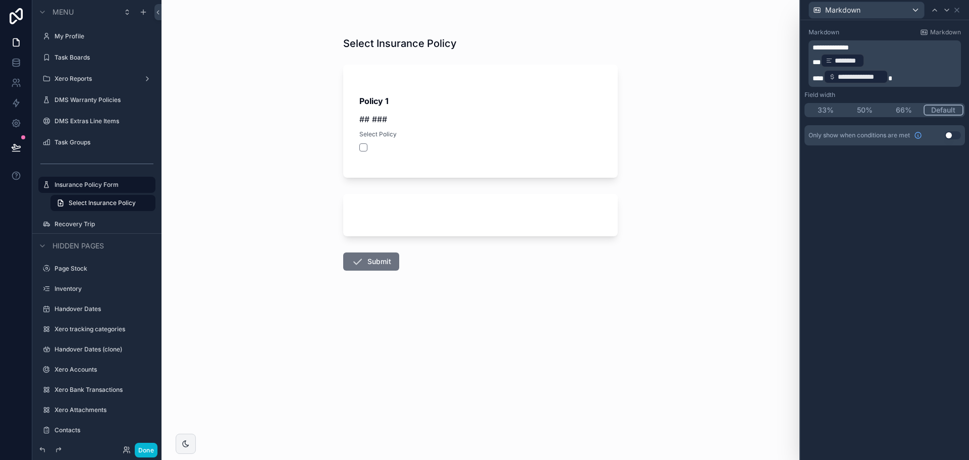
click at [821, 62] on span "**" at bounding box center [817, 62] width 8 height 7
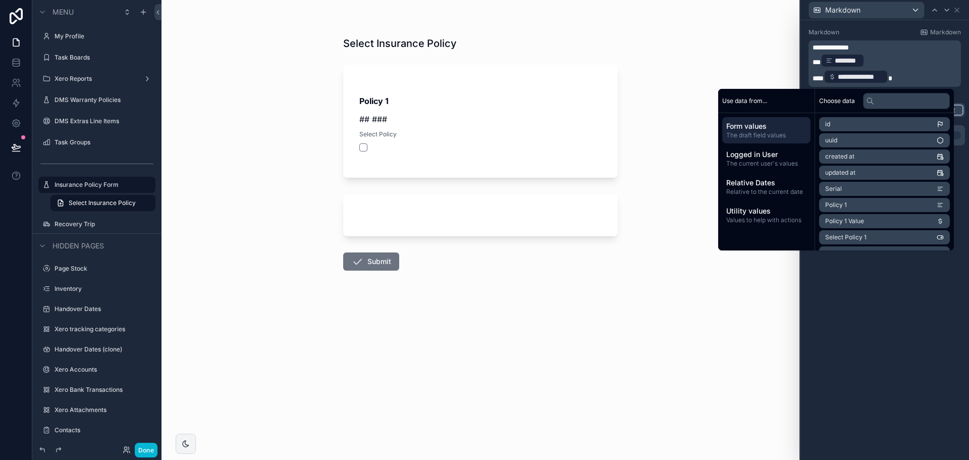
click at [821, 63] on span "**" at bounding box center [817, 62] width 8 height 7
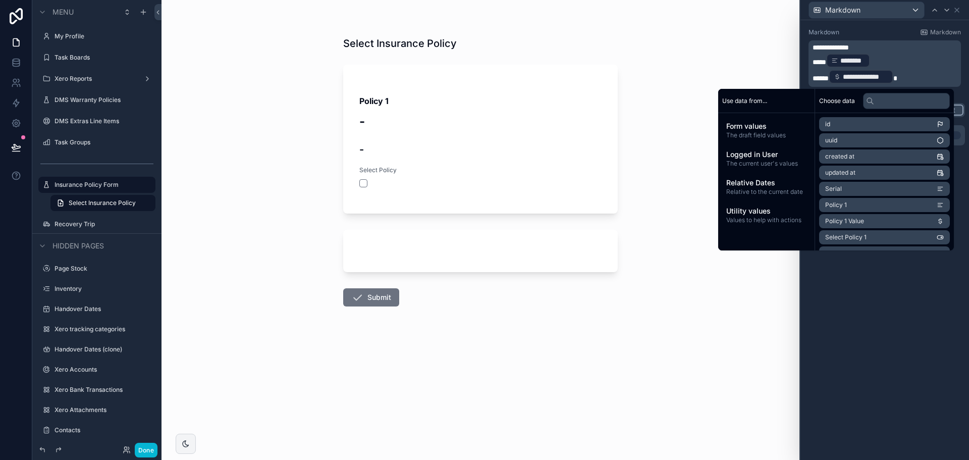
click at [872, 280] on div "**********" at bounding box center [885, 240] width 169 height 440
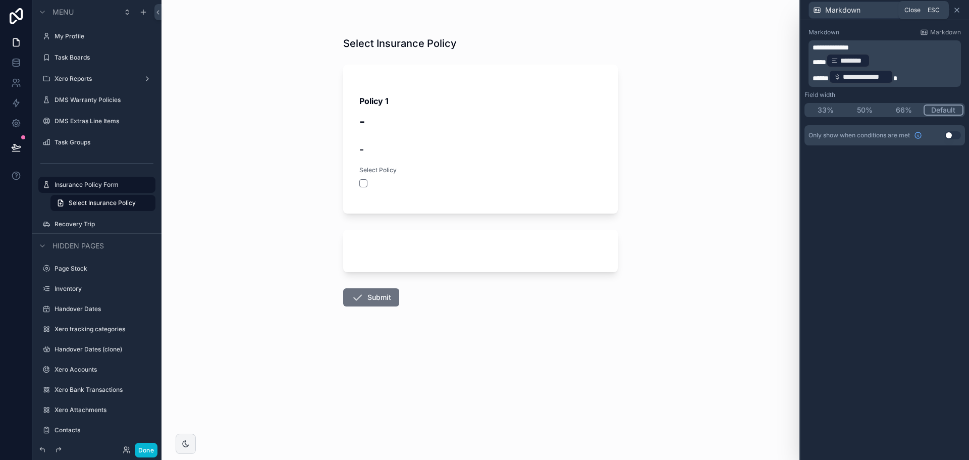
click at [959, 9] on icon at bounding box center [957, 10] width 8 height 8
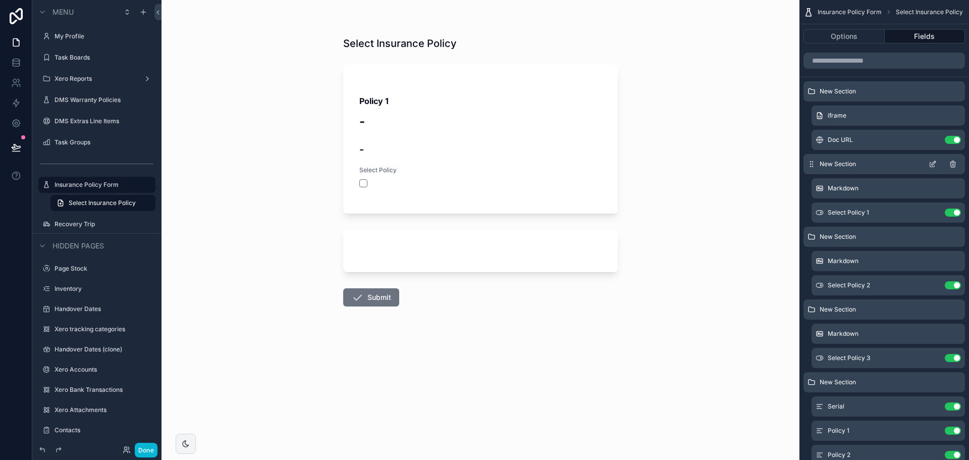
click at [933, 165] on icon "scrollable content" at bounding box center [934, 163] width 4 height 4
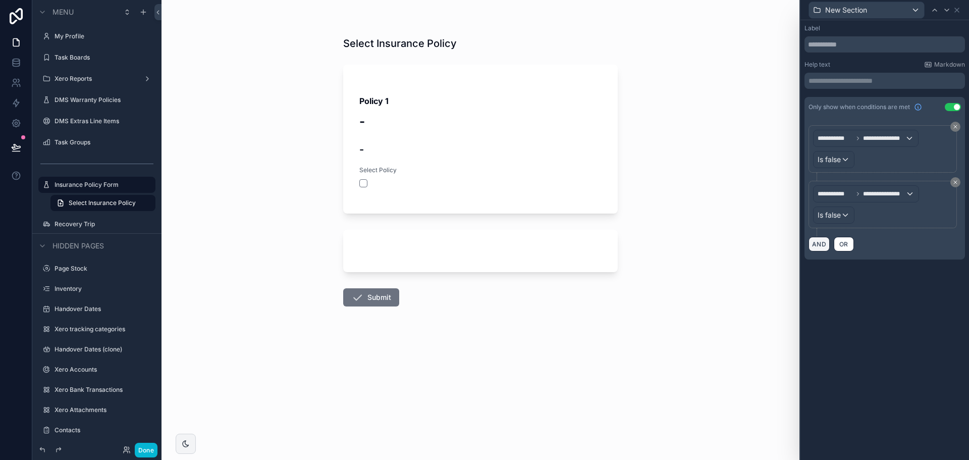
click at [825, 245] on button "AND" at bounding box center [819, 244] width 21 height 15
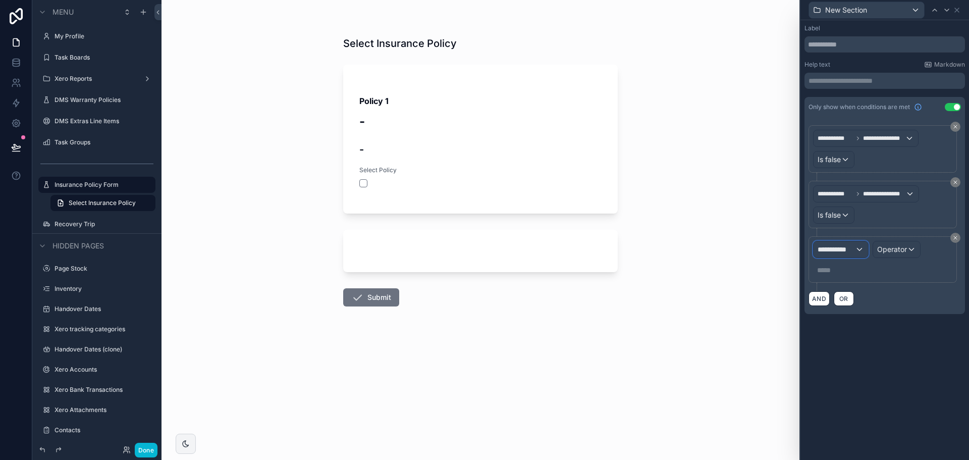
click at [829, 252] on span "**********" at bounding box center [836, 249] width 37 height 10
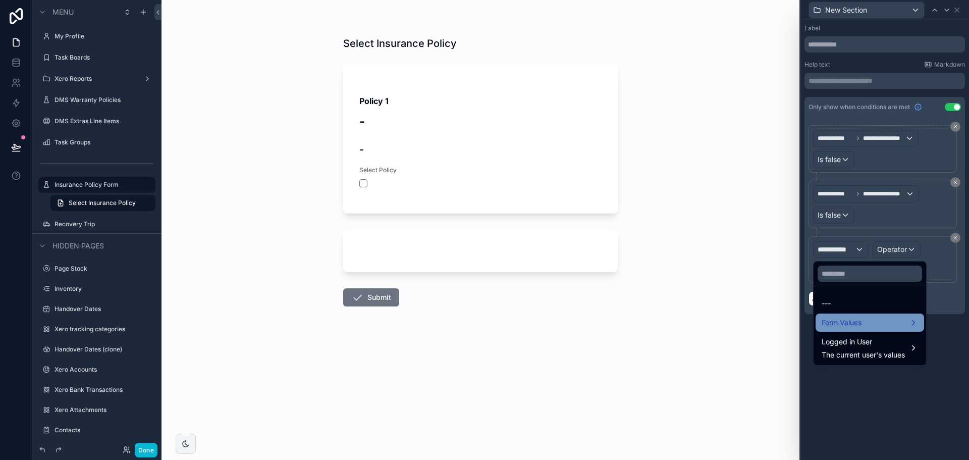
click at [847, 316] on span "Form Values" at bounding box center [842, 322] width 40 height 12
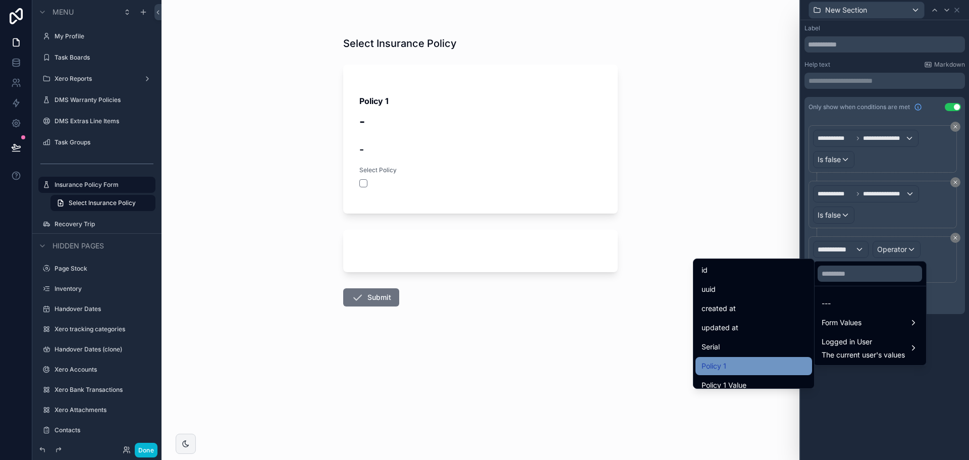
scroll to position [101, 0]
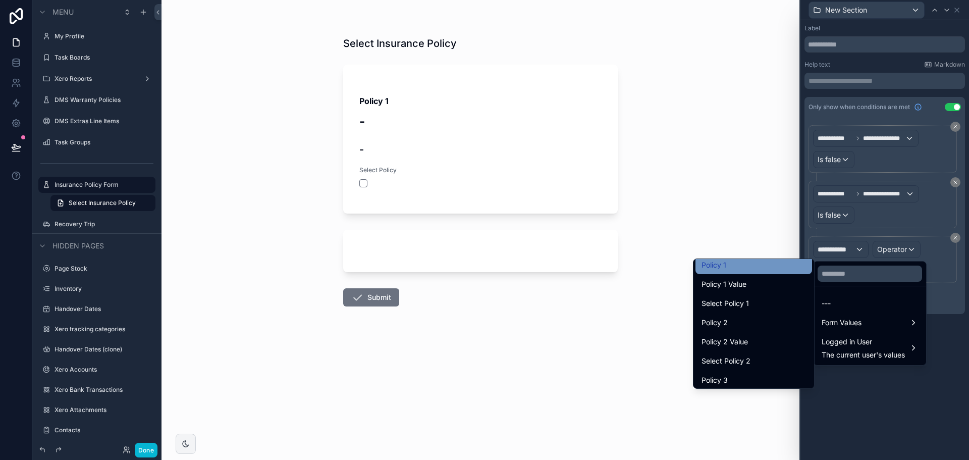
click at [722, 271] on div "Policy 1" at bounding box center [754, 265] width 104 height 12
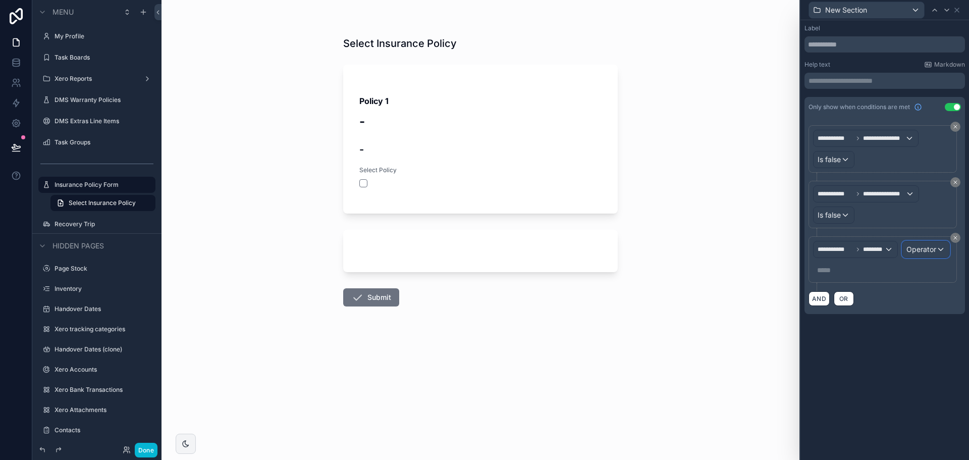
click at [917, 247] on span "Operator" at bounding box center [922, 249] width 30 height 9
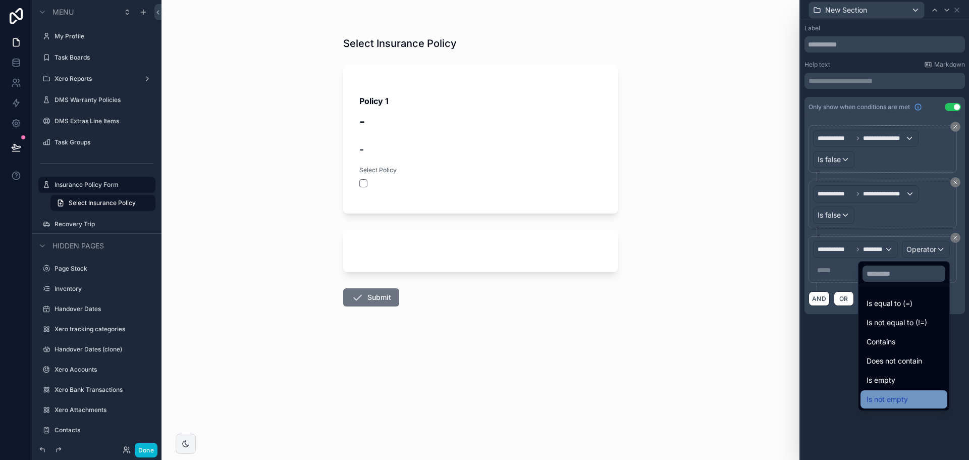
click at [867, 397] on span "Is not empty" at bounding box center [887, 399] width 41 height 12
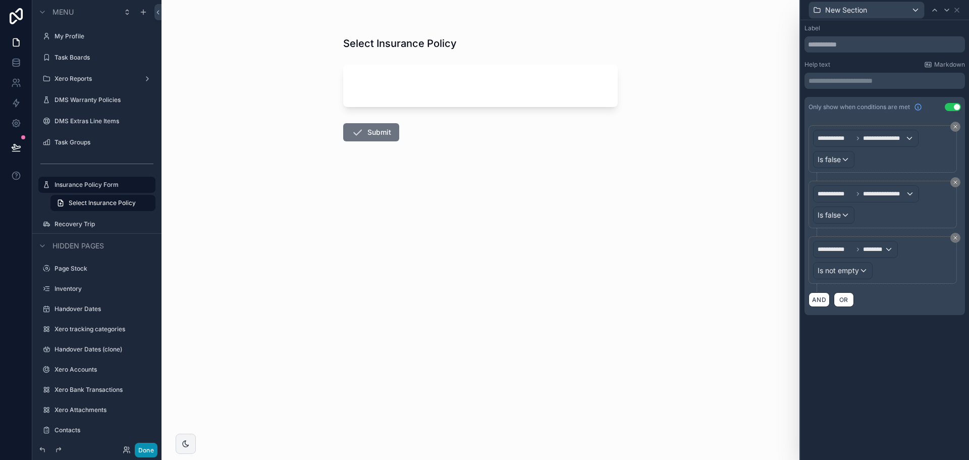
click at [141, 449] on button "Done" at bounding box center [146, 450] width 23 height 15
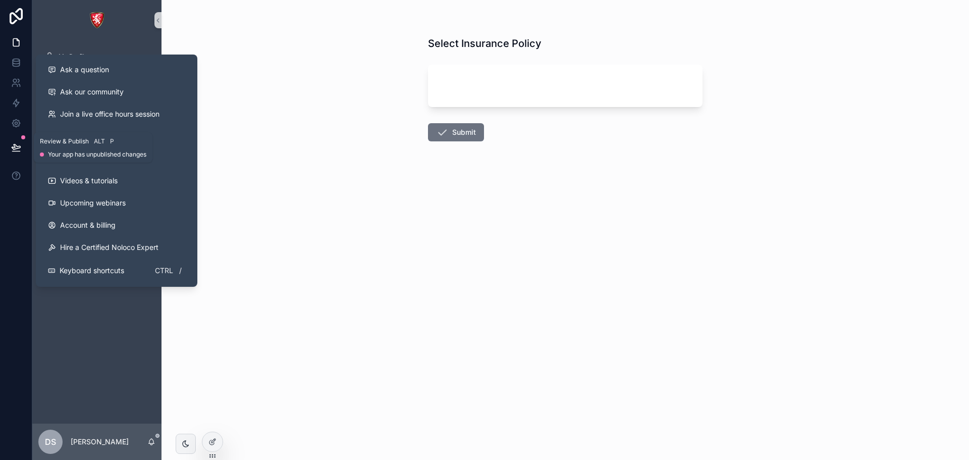
click at [18, 146] on icon at bounding box center [16, 146] width 9 height 5
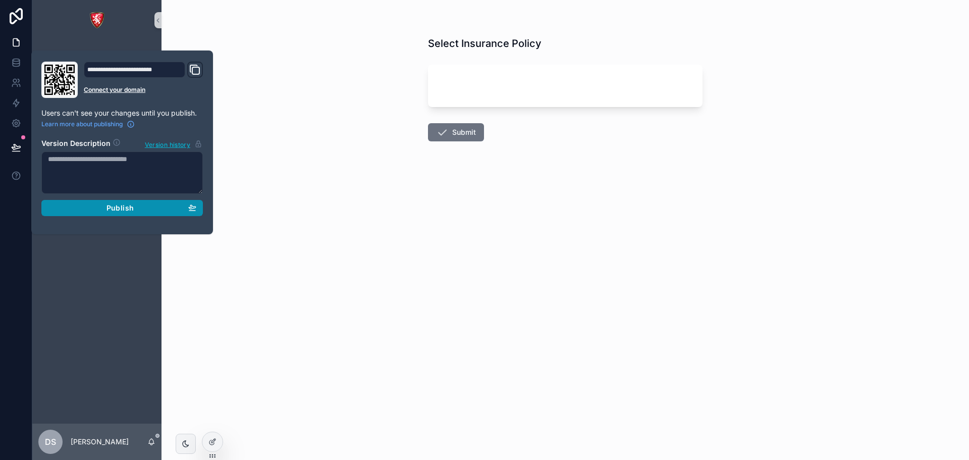
click at [110, 213] on button "Publish" at bounding box center [122, 208] width 162 height 16
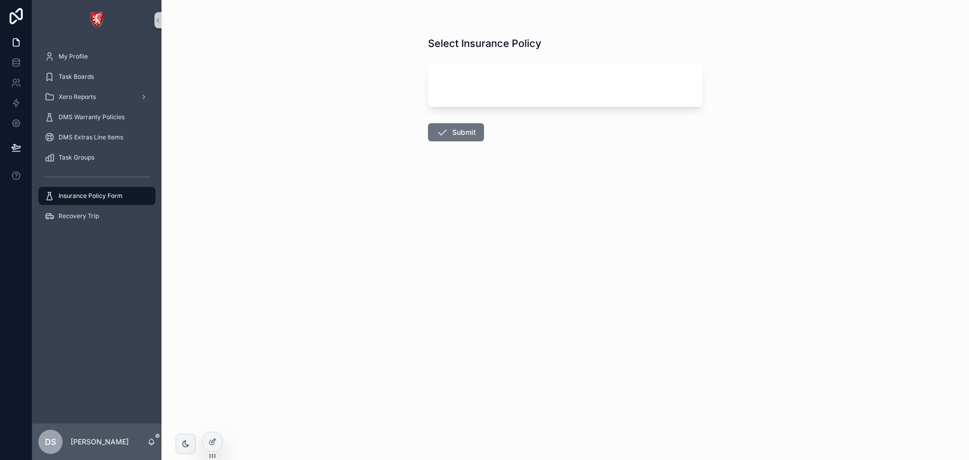
click at [353, 266] on div "Select Insurance Policy Submit" at bounding box center [566, 230] width 808 height 460
click at [216, 438] on icon at bounding box center [212, 442] width 8 height 8
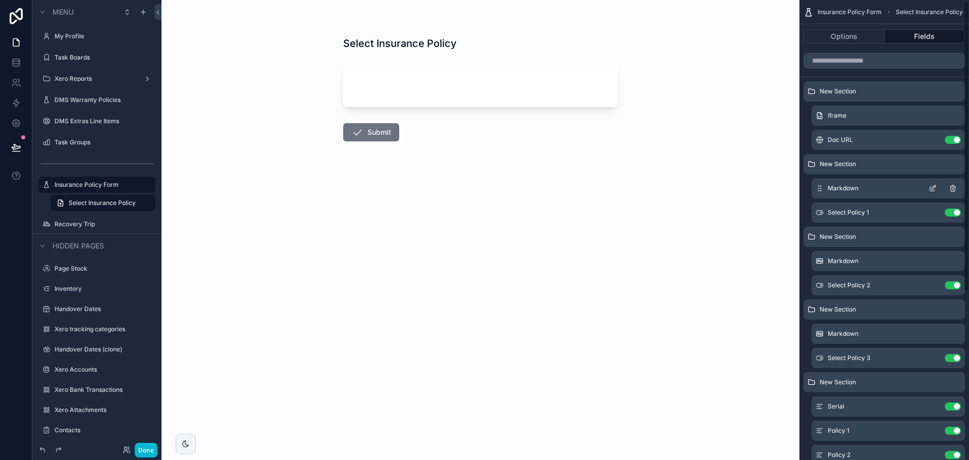
click at [933, 187] on icon "scrollable content" at bounding box center [933, 188] width 8 height 8
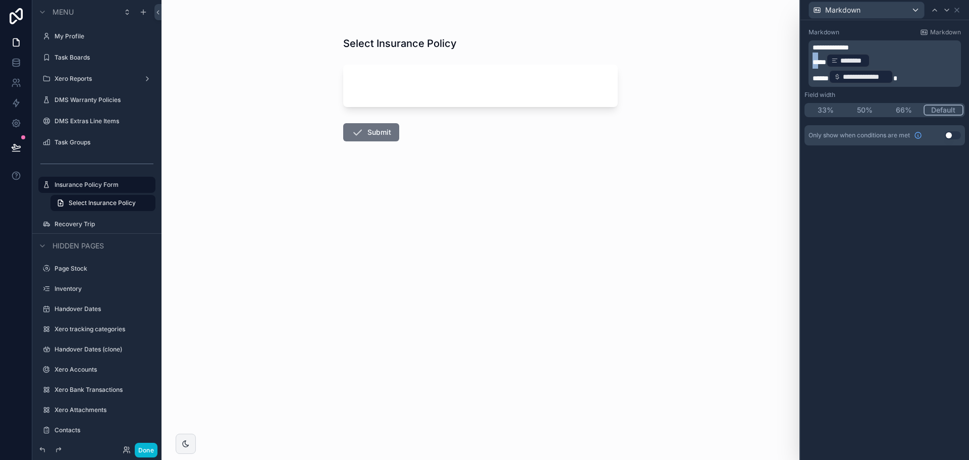
drag, startPoint x: 822, startPoint y: 63, endPoint x: 812, endPoint y: 63, distance: 10.1
click at [812, 63] on div "**********" at bounding box center [885, 63] width 152 height 46
drag, startPoint x: 826, startPoint y: 80, endPoint x: 814, endPoint y: 80, distance: 12.6
click at [814, 80] on span "*****" at bounding box center [821, 78] width 16 height 7
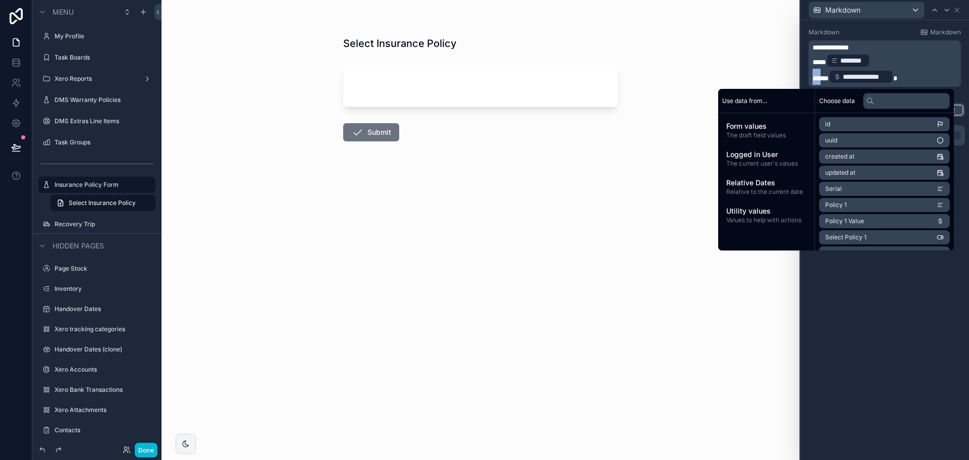
click at [821, 69] on p "**********" at bounding box center [886, 77] width 146 height 16
click at [823, 61] on span "****" at bounding box center [820, 62] width 14 height 7
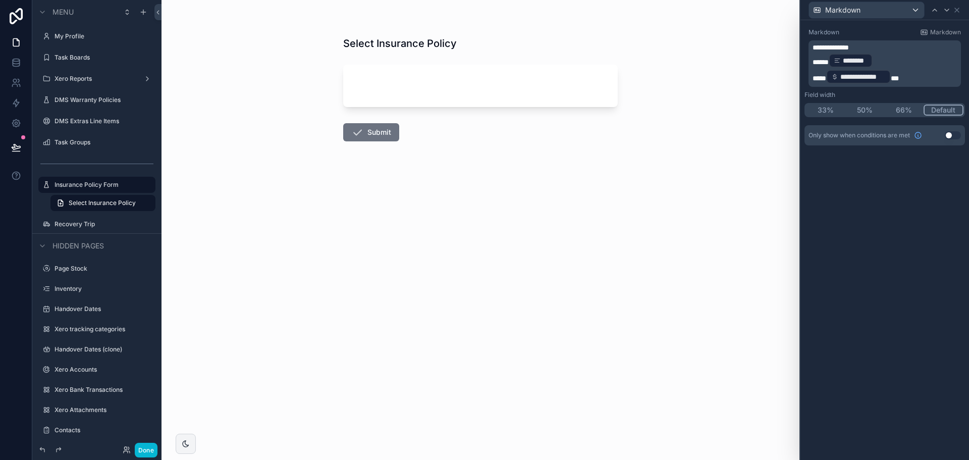
click at [873, 277] on div "**********" at bounding box center [885, 240] width 169 height 440
click at [154, 447] on button "Done" at bounding box center [146, 450] width 23 height 15
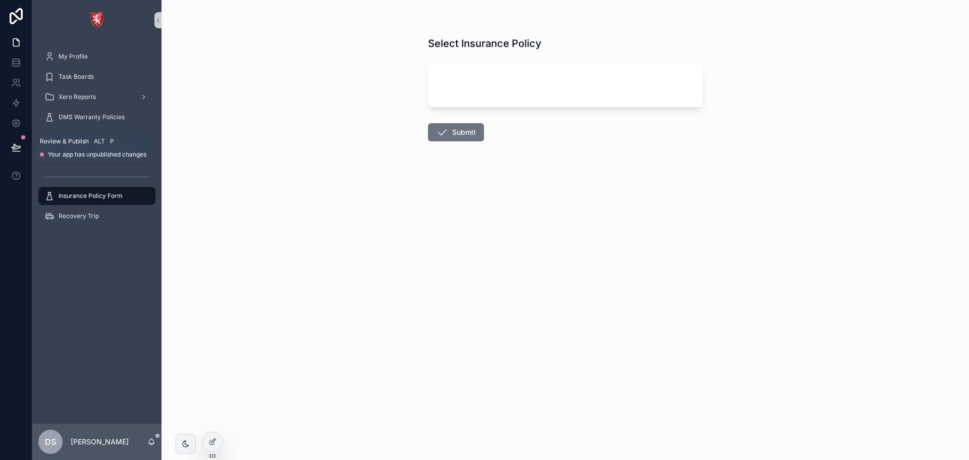
click at [20, 150] on icon at bounding box center [16, 147] width 10 height 10
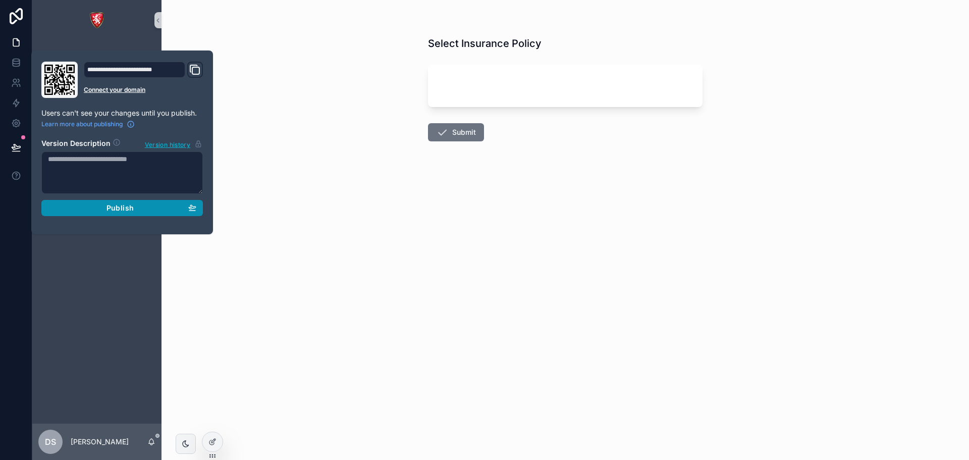
click at [100, 202] on button "Publish" at bounding box center [122, 208] width 162 height 16
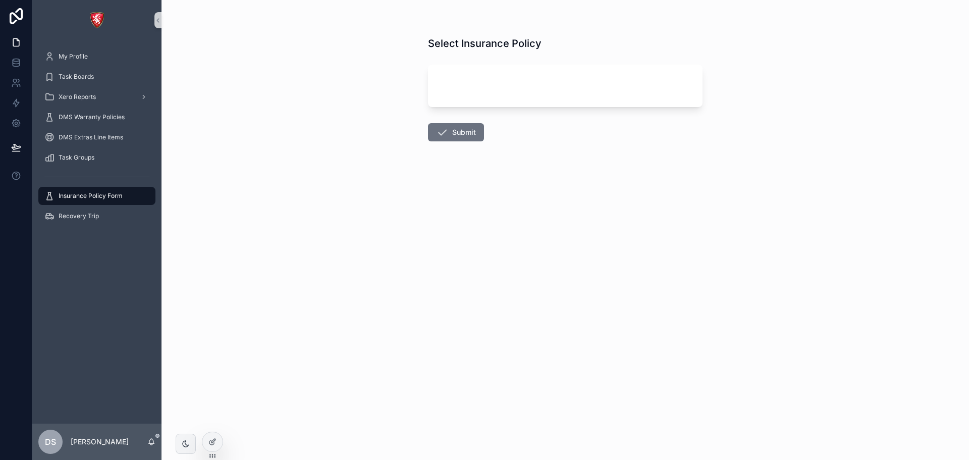
click at [304, 233] on div "Select Insurance Policy Submit" at bounding box center [566, 230] width 808 height 460
click at [213, 437] on div at bounding box center [212, 441] width 20 height 19
click at [214, 438] on icon at bounding box center [212, 442] width 8 height 8
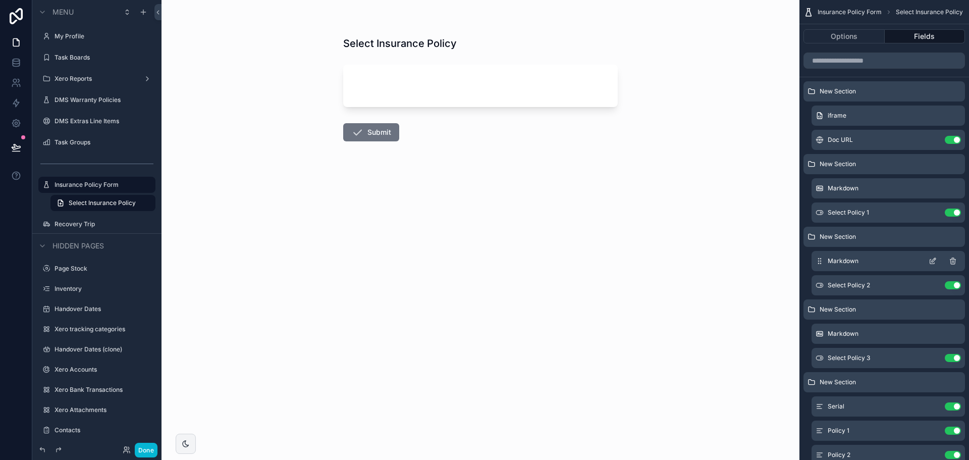
click at [934, 257] on icon "scrollable content" at bounding box center [933, 261] width 8 height 8
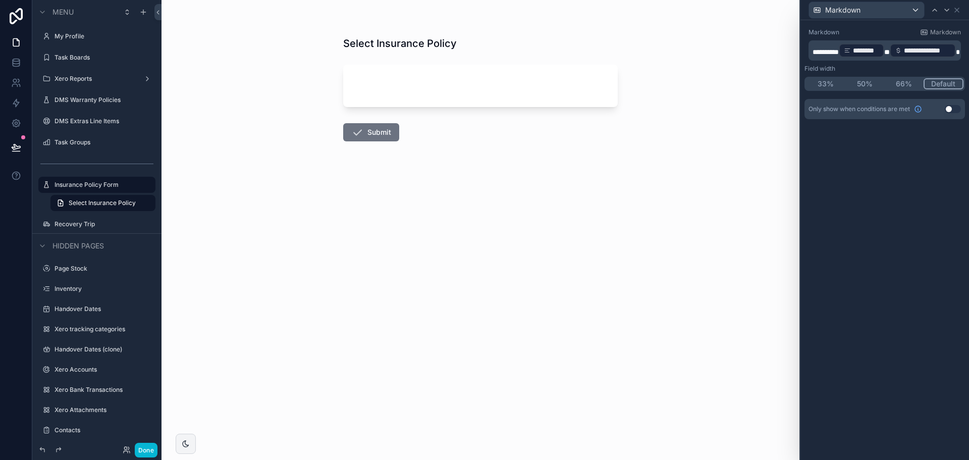
click at [839, 53] on span "*********" at bounding box center [826, 51] width 26 height 7
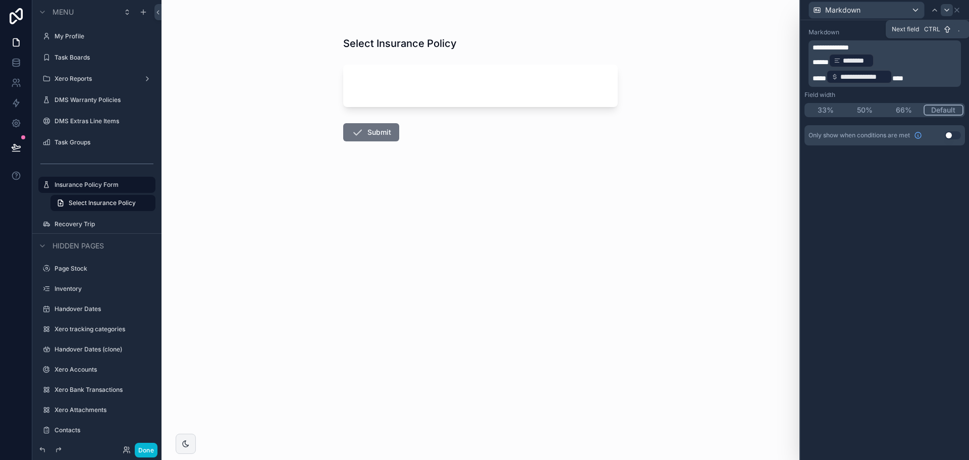
click at [945, 10] on icon at bounding box center [947, 10] width 4 height 2
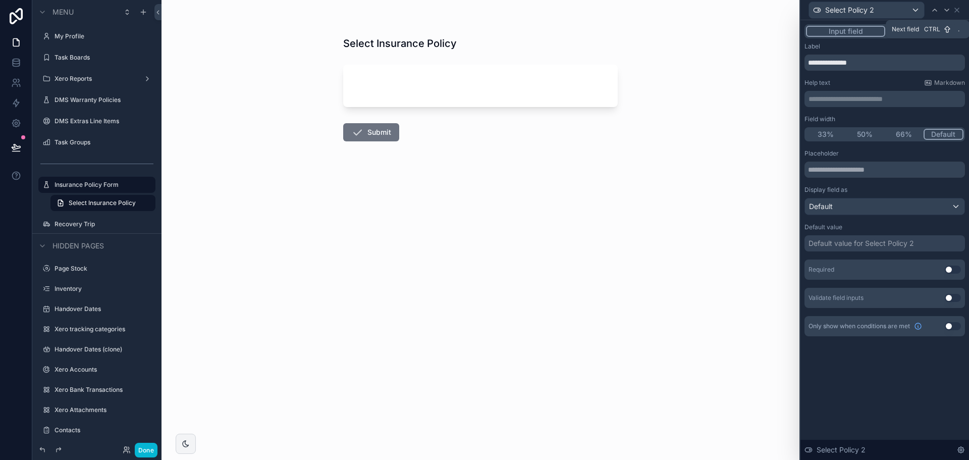
click at [945, 10] on icon at bounding box center [947, 10] width 4 height 2
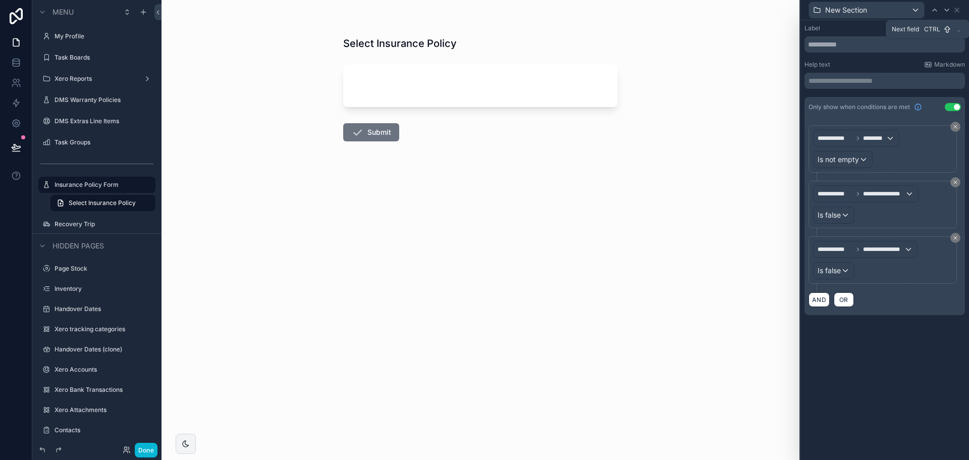
click at [945, 10] on icon at bounding box center [947, 10] width 4 height 2
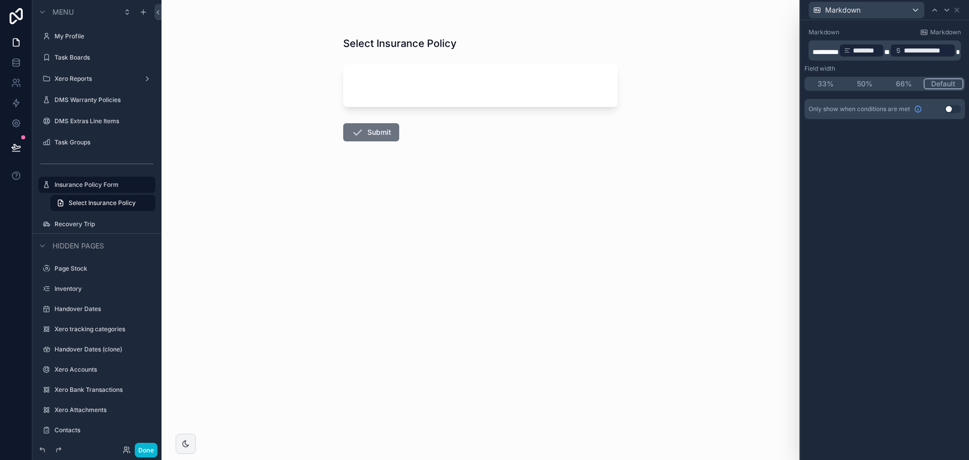
click at [839, 49] on span "*********" at bounding box center [826, 51] width 26 height 7
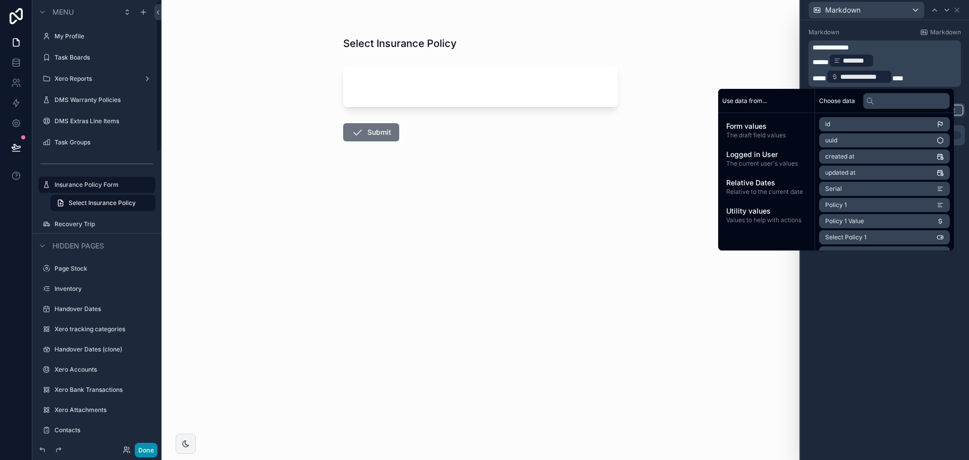
click at [147, 447] on button "Done" at bounding box center [146, 450] width 23 height 15
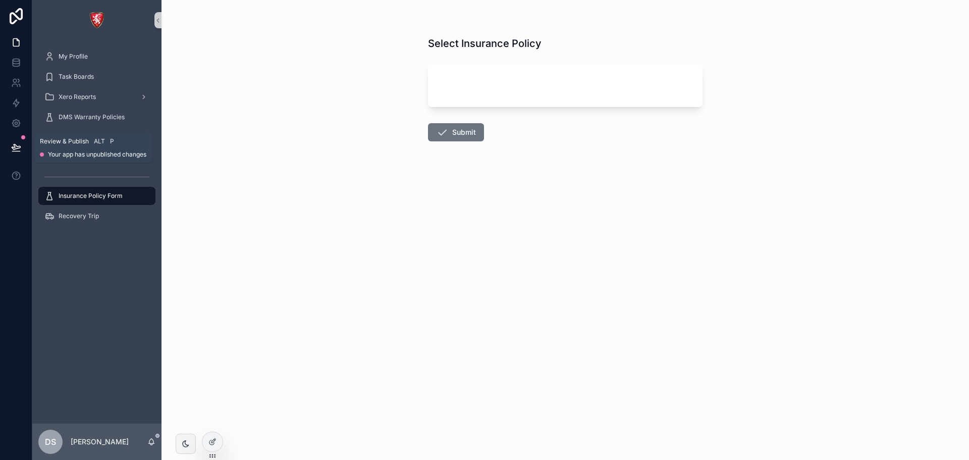
click at [22, 150] on button at bounding box center [16, 147] width 22 height 28
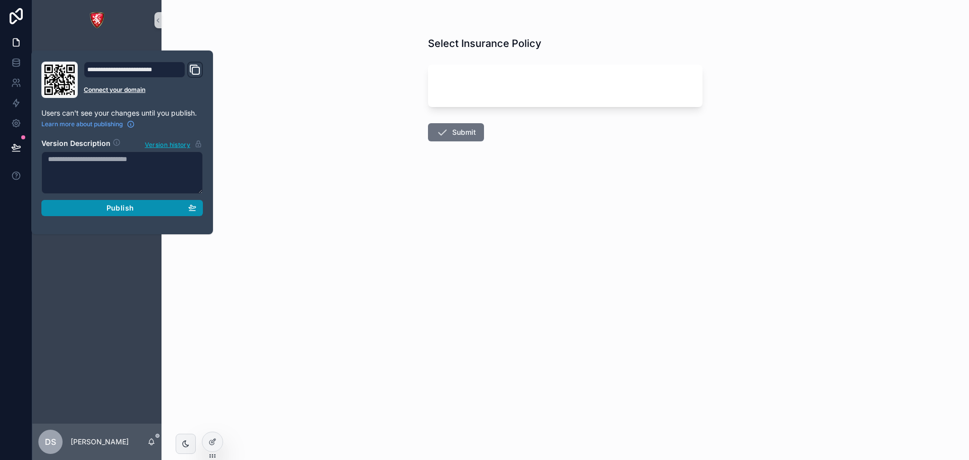
click at [87, 215] on button "Publish" at bounding box center [122, 208] width 162 height 16
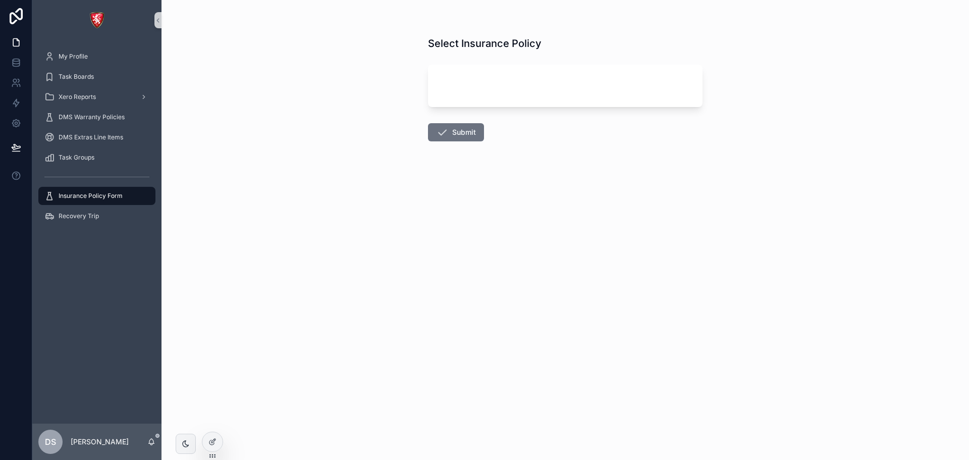
click at [319, 186] on div "Select Insurance Policy Submit" at bounding box center [566, 230] width 808 height 460
click at [213, 444] on icon at bounding box center [211, 442] width 5 height 5
click at [216, 431] on div "Select Insurance Policy Submit" at bounding box center [566, 230] width 808 height 460
click at [217, 436] on div at bounding box center [212, 441] width 20 height 19
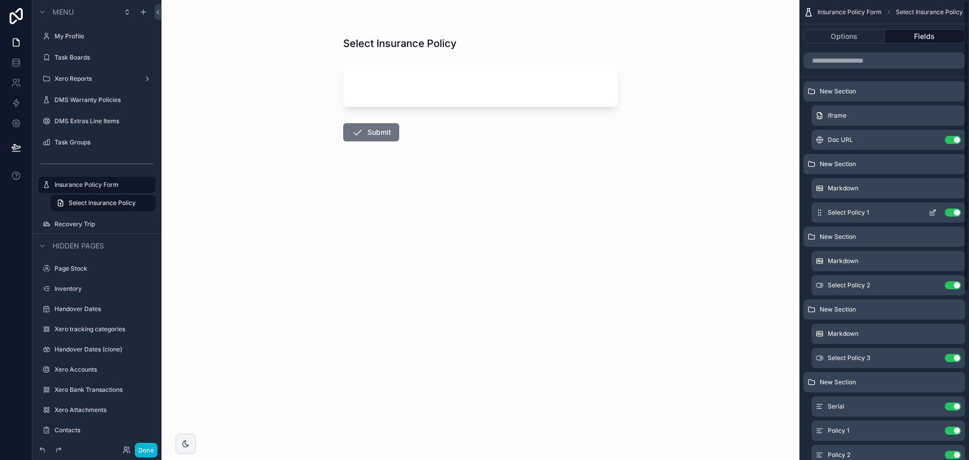
click at [932, 210] on icon "scrollable content" at bounding box center [933, 212] width 8 height 8
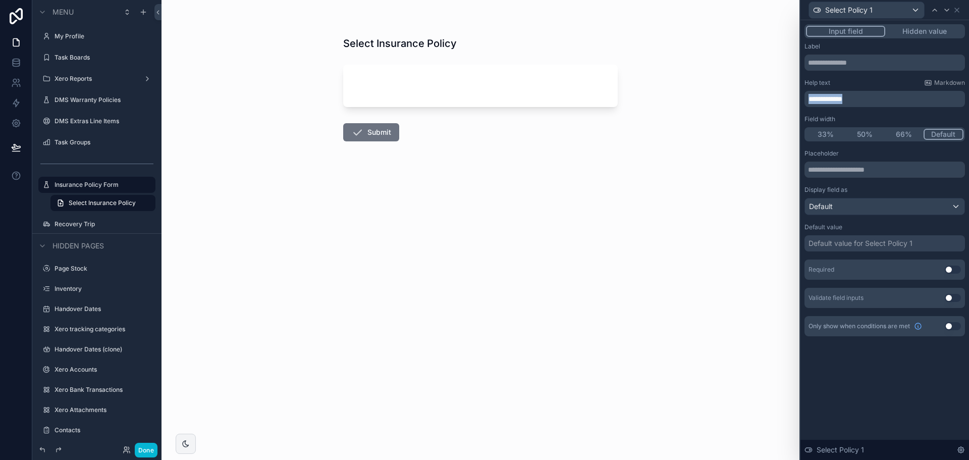
drag, startPoint x: 870, startPoint y: 98, endPoint x: 713, endPoint y: 90, distance: 157.2
click at [690, 101] on div "**********" at bounding box center [484, 230] width 969 height 460
copy span "**********"
click at [945, 11] on icon at bounding box center [947, 10] width 8 height 8
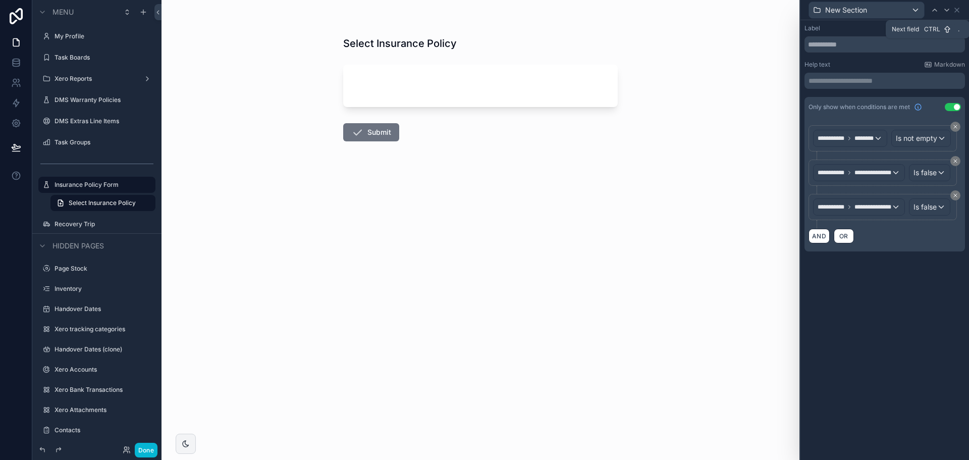
click at [945, 11] on icon at bounding box center [947, 10] width 8 height 8
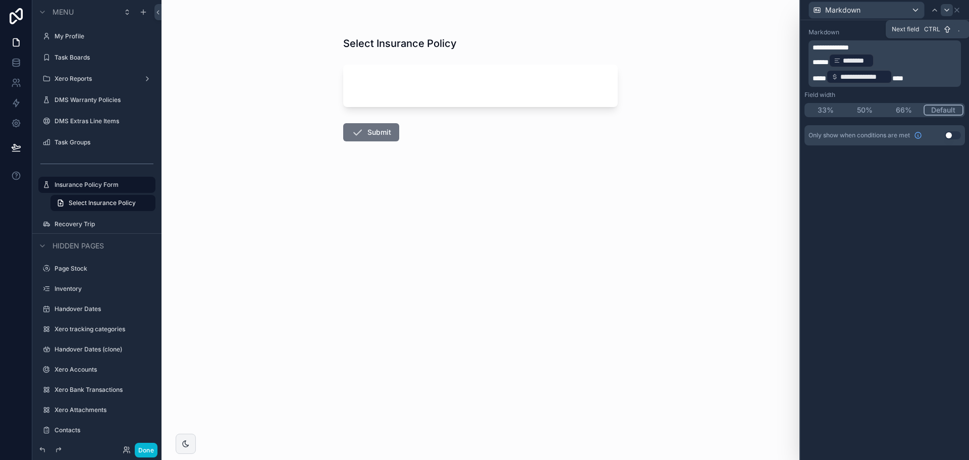
click at [946, 12] on icon at bounding box center [947, 10] width 8 height 8
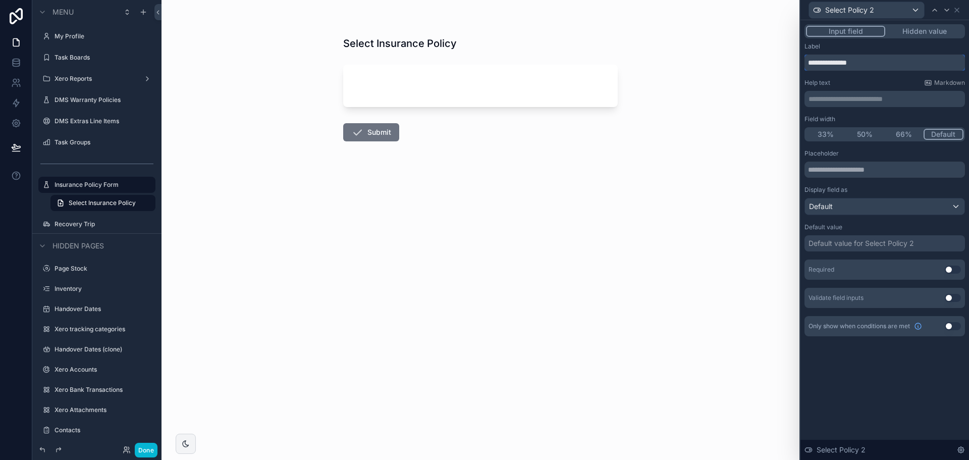
drag, startPoint x: 847, startPoint y: 56, endPoint x: 755, endPoint y: 58, distance: 91.9
click at [755, 58] on div "**********" at bounding box center [484, 230] width 969 height 460
click at [838, 98] on p "**********" at bounding box center [886, 99] width 154 height 10
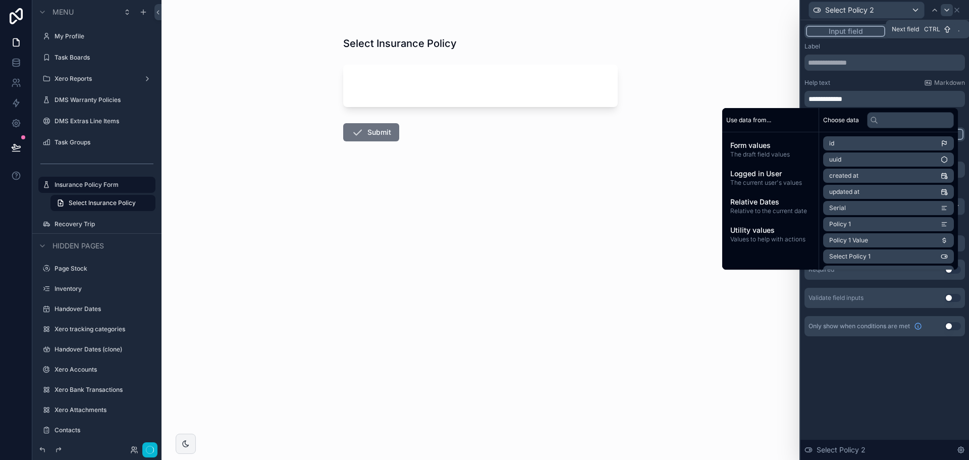
click at [948, 12] on icon at bounding box center [947, 10] width 8 height 8
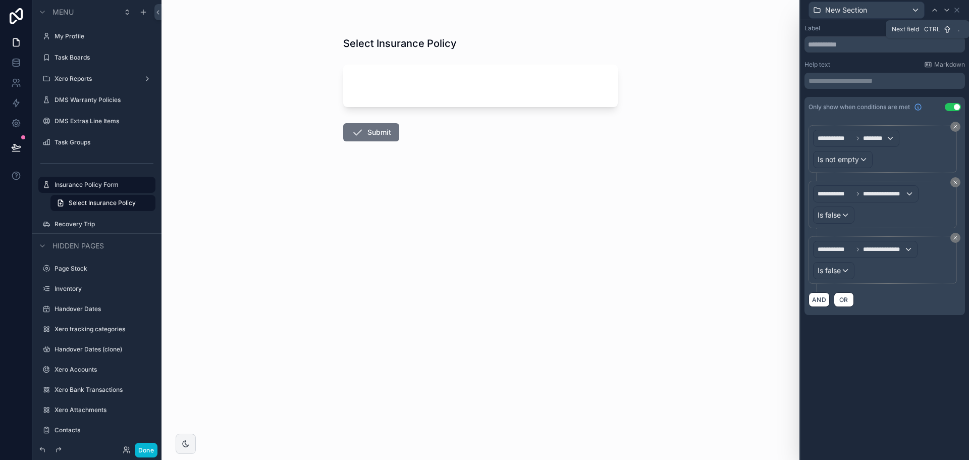
click at [948, 12] on icon at bounding box center [947, 10] width 8 height 8
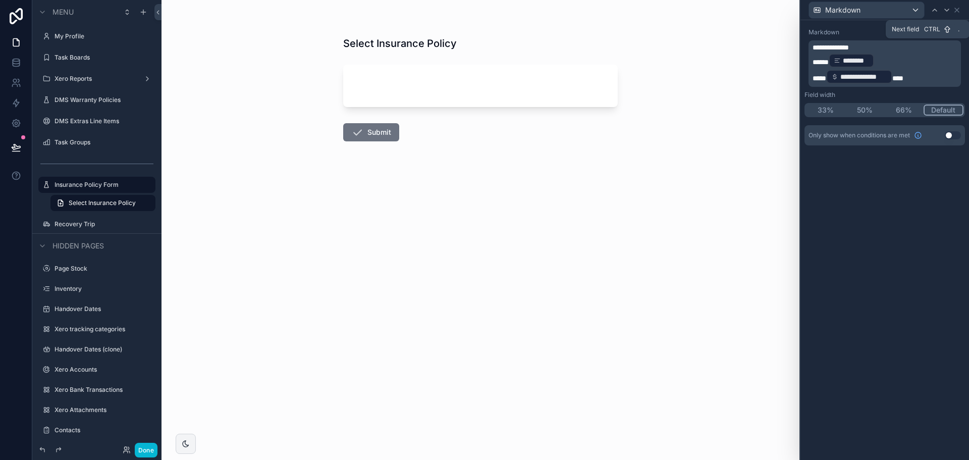
click at [948, 12] on icon at bounding box center [947, 10] width 8 height 8
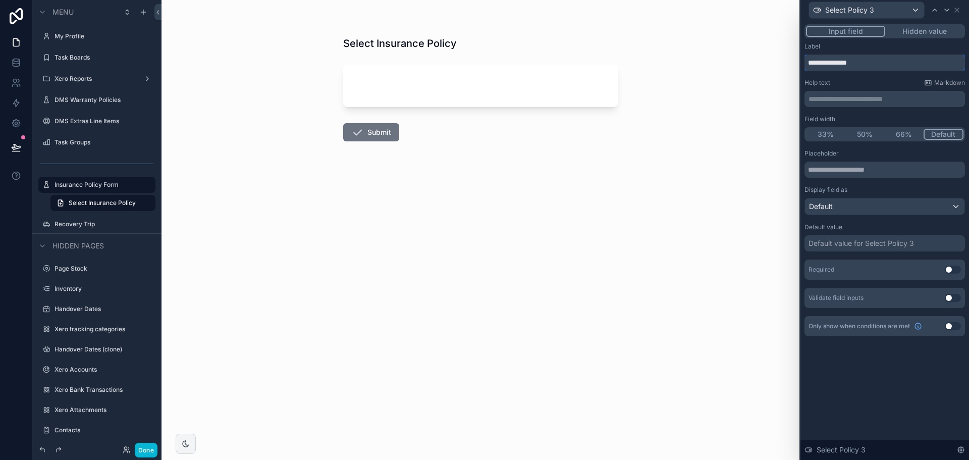
drag, startPoint x: 867, startPoint y: 60, endPoint x: 750, endPoint y: 60, distance: 117.6
click at [750, 60] on div "**********" at bounding box center [484, 230] width 969 height 460
click at [823, 96] on p "**********" at bounding box center [886, 99] width 154 height 10
click at [639, 112] on div "Select Insurance Policy Submit" at bounding box center [481, 230] width 638 height 460
click at [956, 13] on icon at bounding box center [957, 10] width 8 height 8
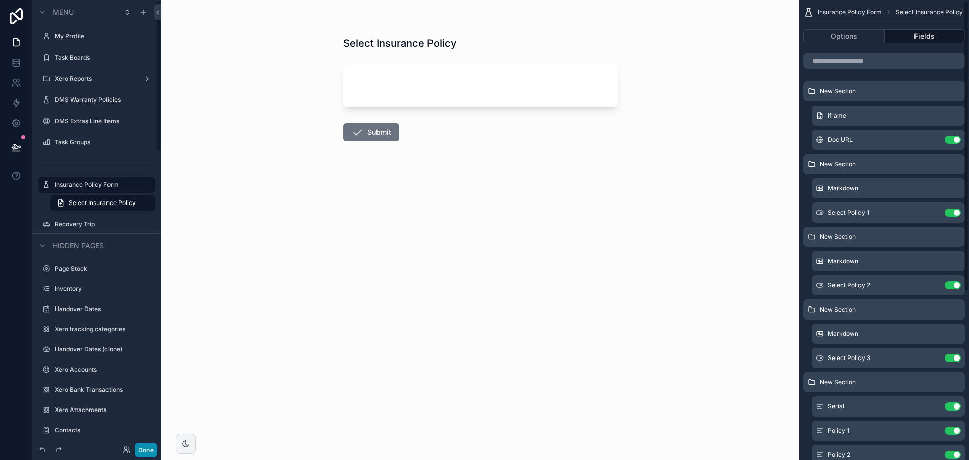
click at [145, 448] on button "Done" at bounding box center [146, 450] width 23 height 15
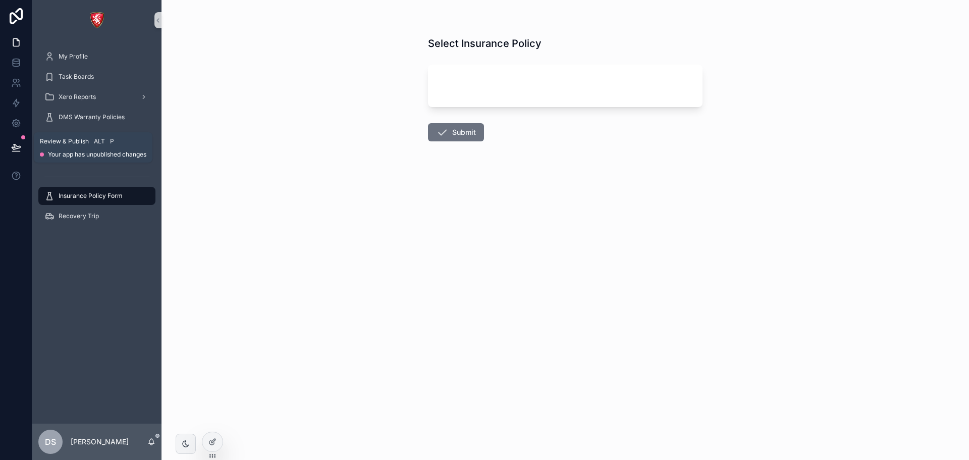
click at [26, 146] on button at bounding box center [16, 147] width 22 height 28
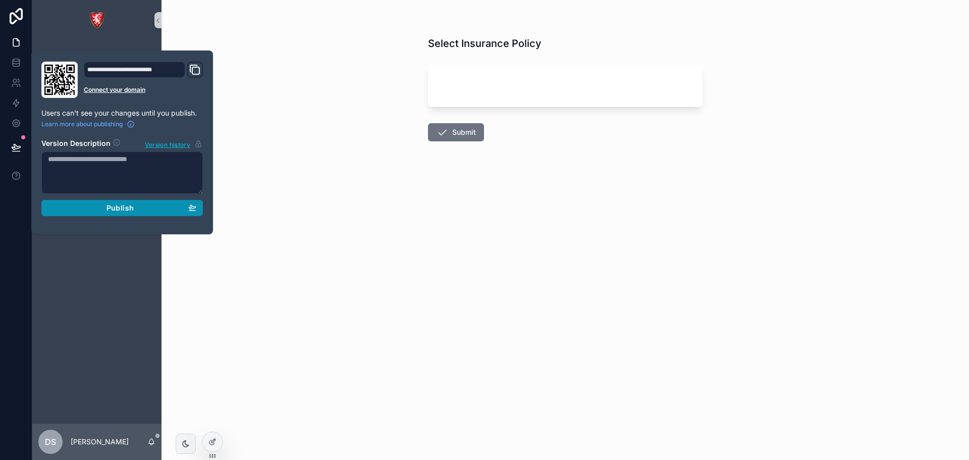
click at [108, 209] on span "Publish" at bounding box center [120, 207] width 27 height 9
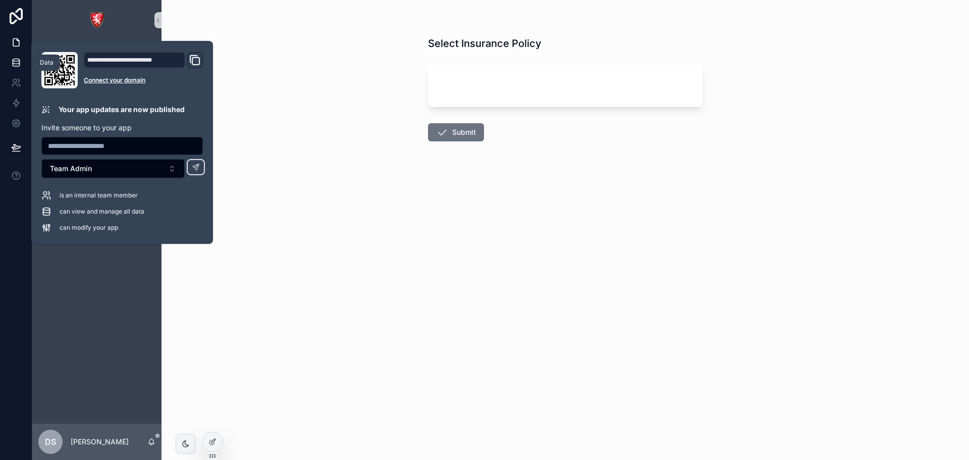
click at [11, 64] on icon at bounding box center [16, 63] width 10 height 10
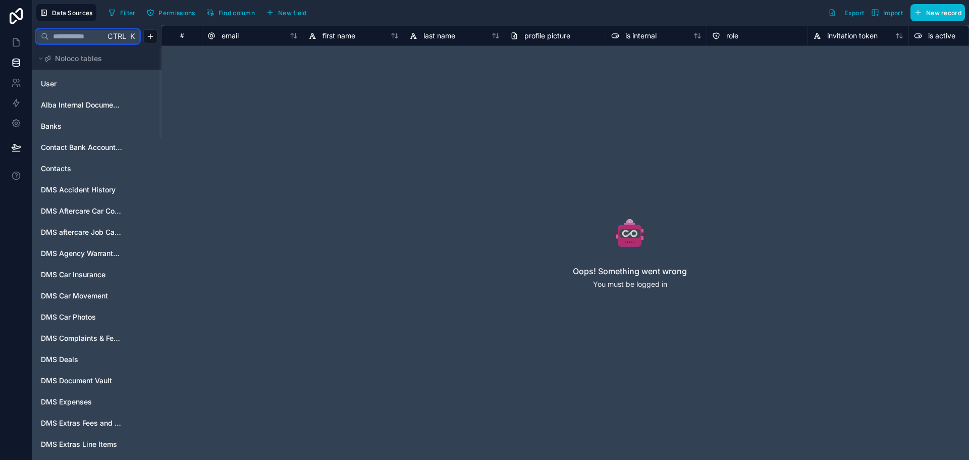
click at [89, 40] on input "text" at bounding box center [77, 36] width 56 height 18
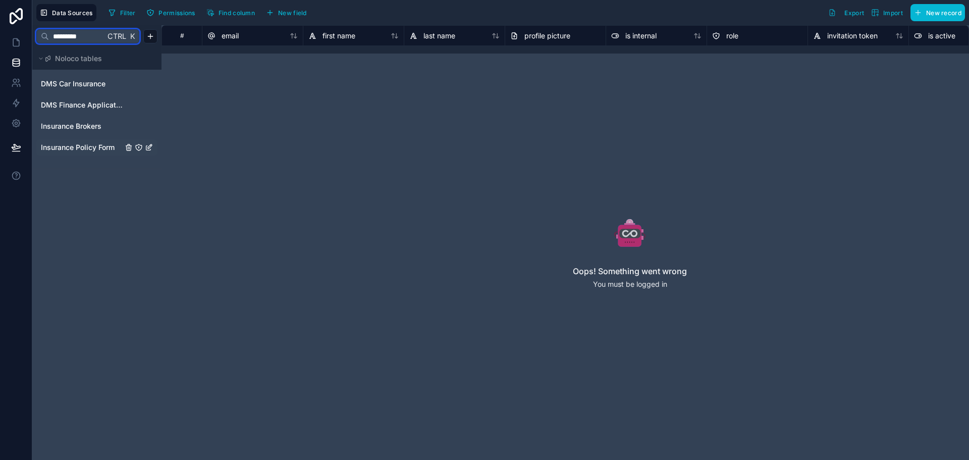
type input "*********"
click at [84, 147] on span "Insurance Policy Form" at bounding box center [78, 147] width 74 height 10
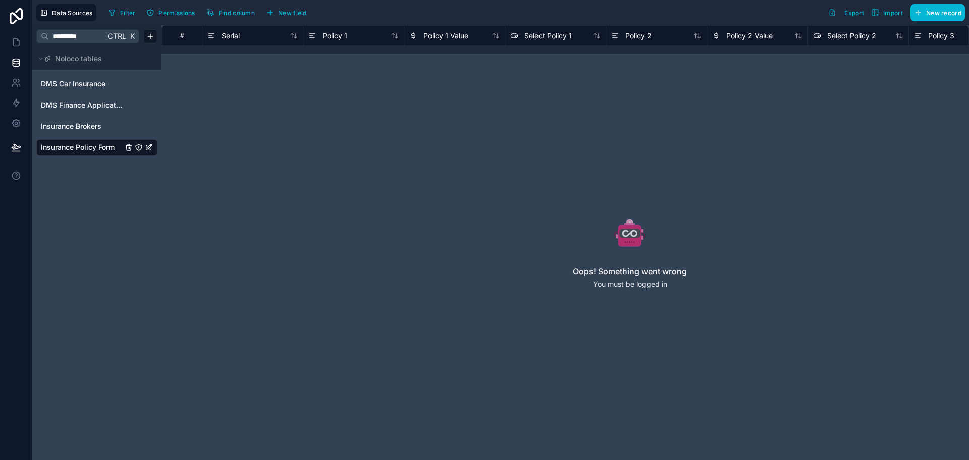
click at [563, 147] on div "Oops! Something went wrong You must be logged in" at bounding box center [630, 258] width 614 height 273
click at [106, 128] on link "Insurance Brokers" at bounding box center [82, 126] width 82 height 10
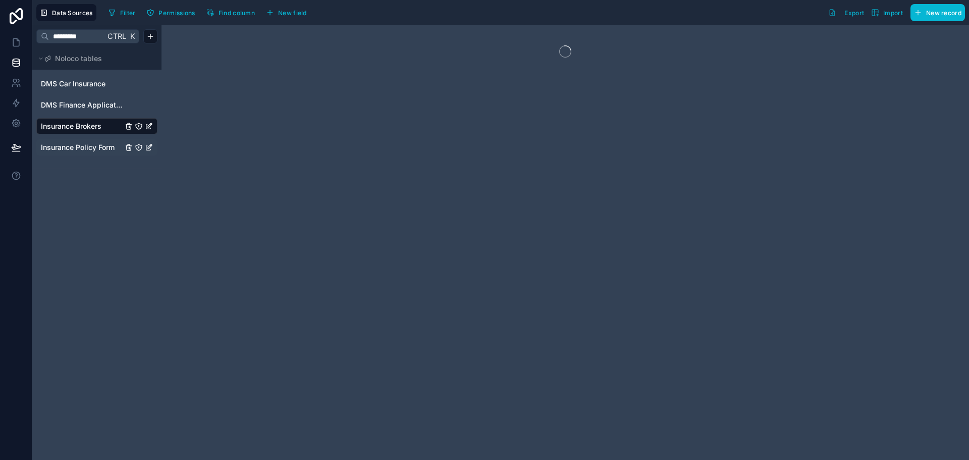
click at [96, 141] on div "Insurance Policy Form" at bounding box center [96, 147] width 121 height 16
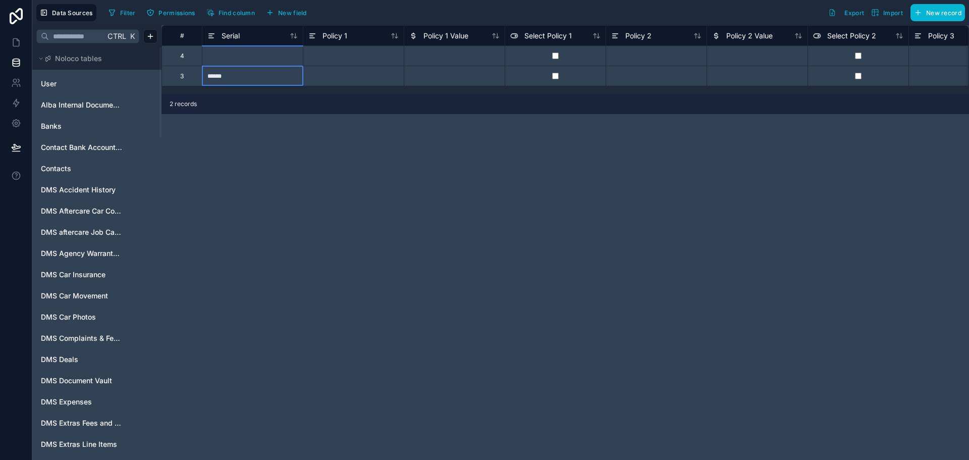
click at [236, 68] on div "******" at bounding box center [252, 76] width 101 height 20
click at [244, 56] on div at bounding box center [252, 55] width 101 height 20
click at [369, 54] on div at bounding box center [353, 55] width 101 height 20
click at [251, 57] on div at bounding box center [252, 55] width 101 height 20
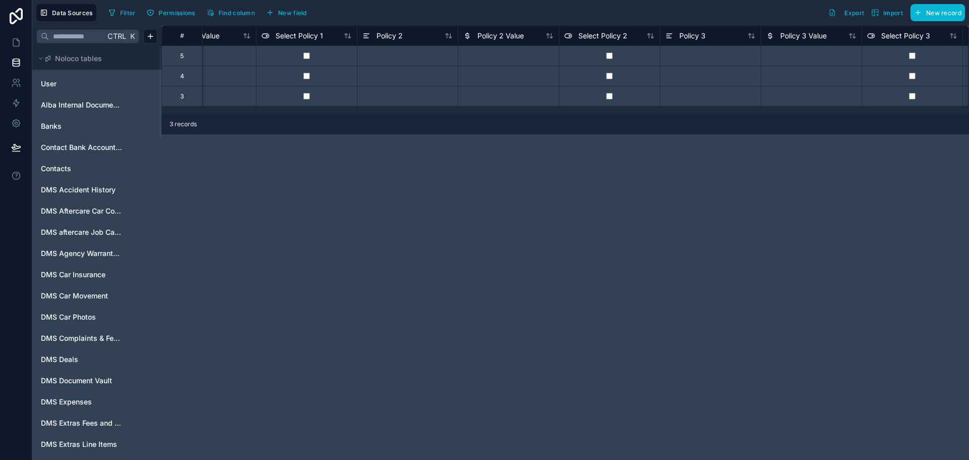
scroll to position [0, 404]
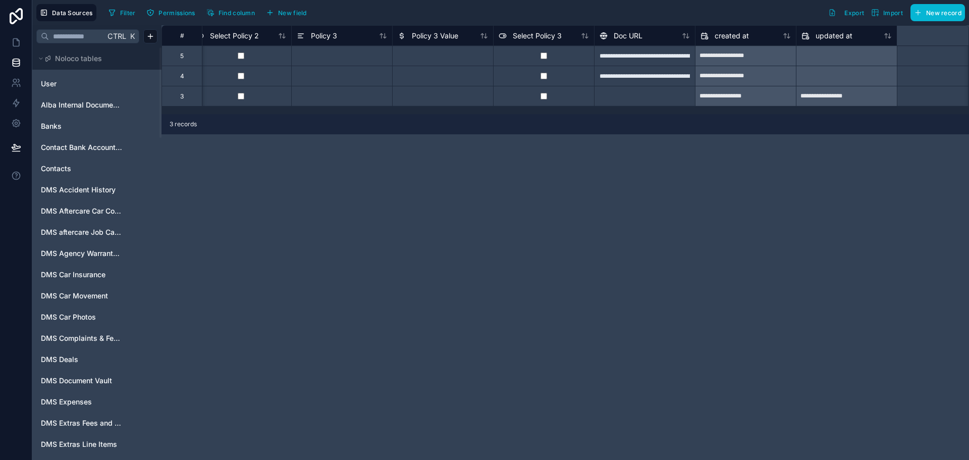
scroll to position [0, 647]
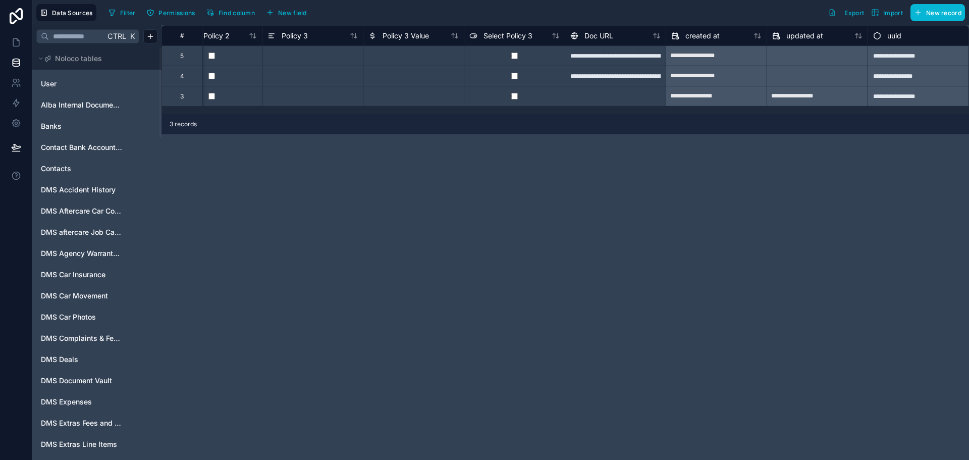
click at [608, 59] on div "**********" at bounding box center [615, 55] width 101 height 20
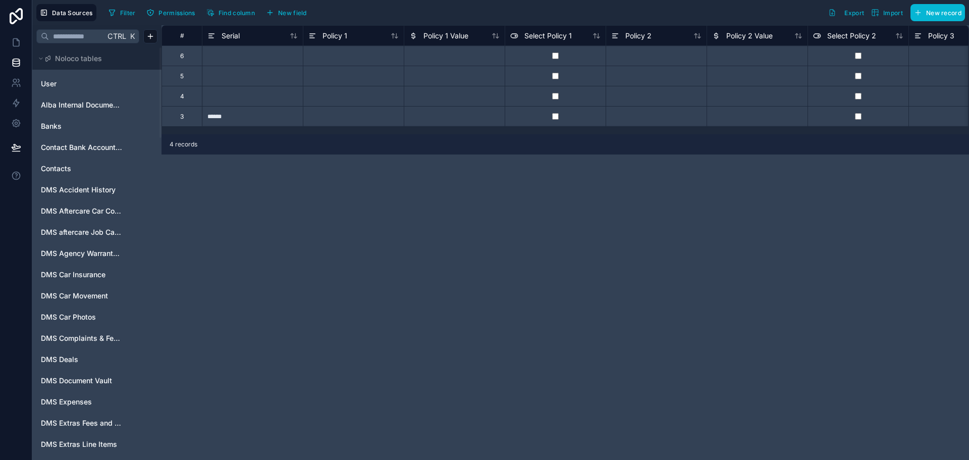
drag, startPoint x: 349, startPoint y: 134, endPoint x: 380, endPoint y: 137, distance: 30.4
click at [380, 137] on div "# Serial Policy 1 Policy 1 Value Select Policy 1 Policy 2 Policy 2 Value Select…" at bounding box center [566, 242] width 808 height 435
click at [17, 41] on icon at bounding box center [18, 40] width 2 height 2
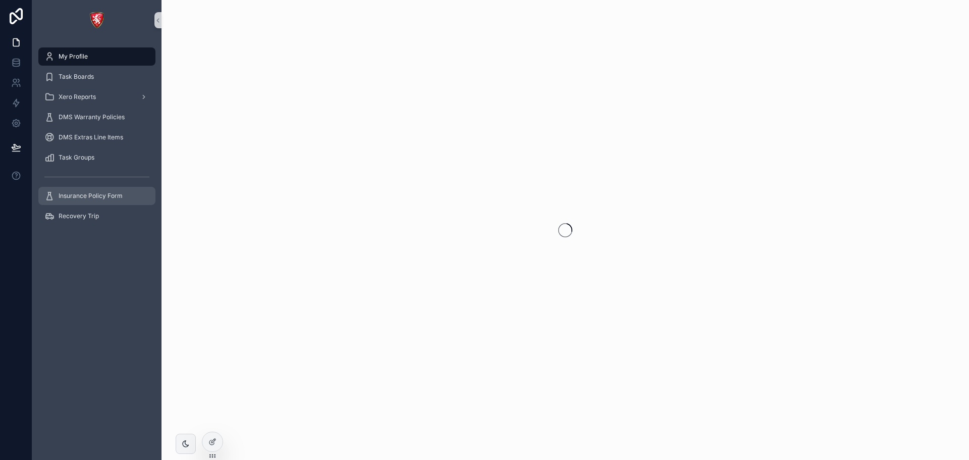
click at [99, 197] on span "Insurance Policy Form" at bounding box center [91, 196] width 64 height 8
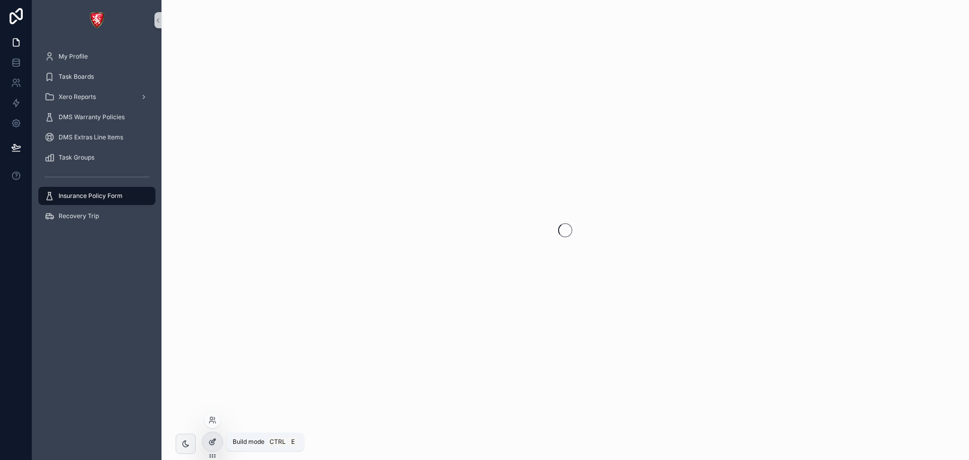
click at [214, 436] on div at bounding box center [212, 441] width 20 height 19
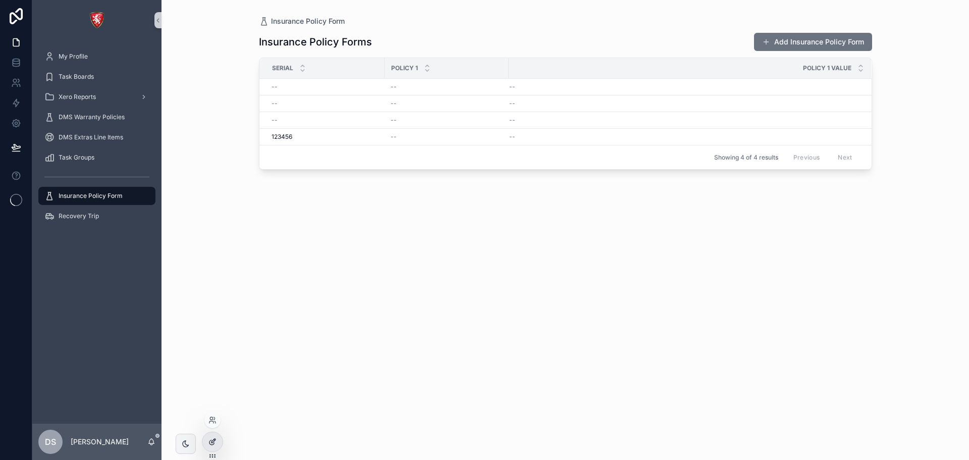
click at [211, 437] on div at bounding box center [212, 441] width 20 height 19
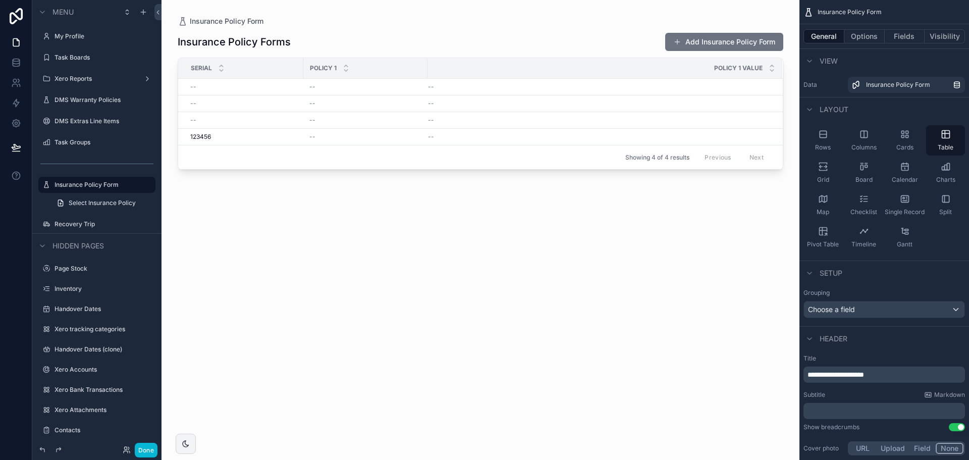
click at [695, 35] on div "scrollable content" at bounding box center [481, 224] width 638 height 448
click at [696, 43] on button "Add Insurance Policy Form" at bounding box center [724, 42] width 118 height 18
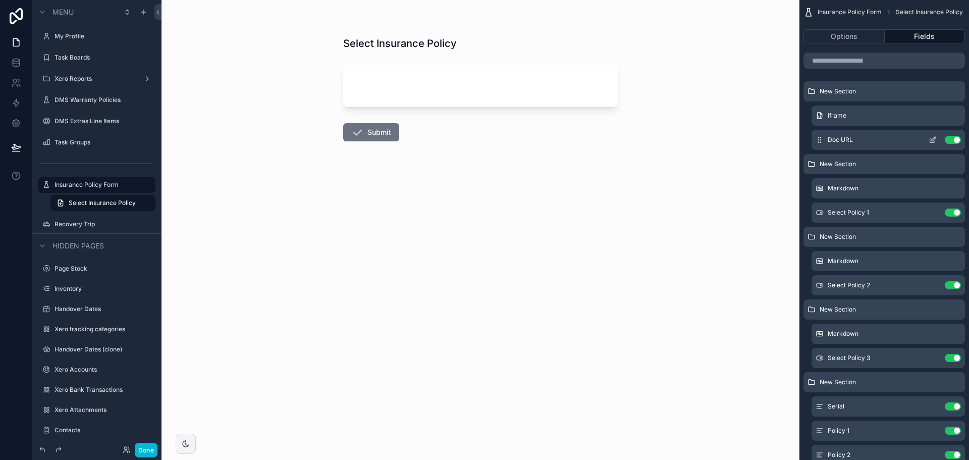
click at [934, 139] on icon "scrollable content" at bounding box center [933, 140] width 8 height 8
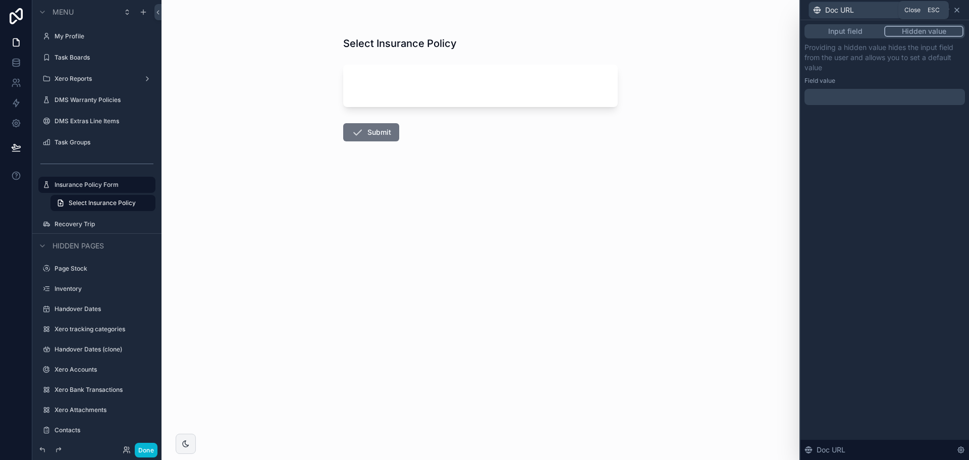
click at [958, 11] on icon at bounding box center [957, 10] width 8 height 8
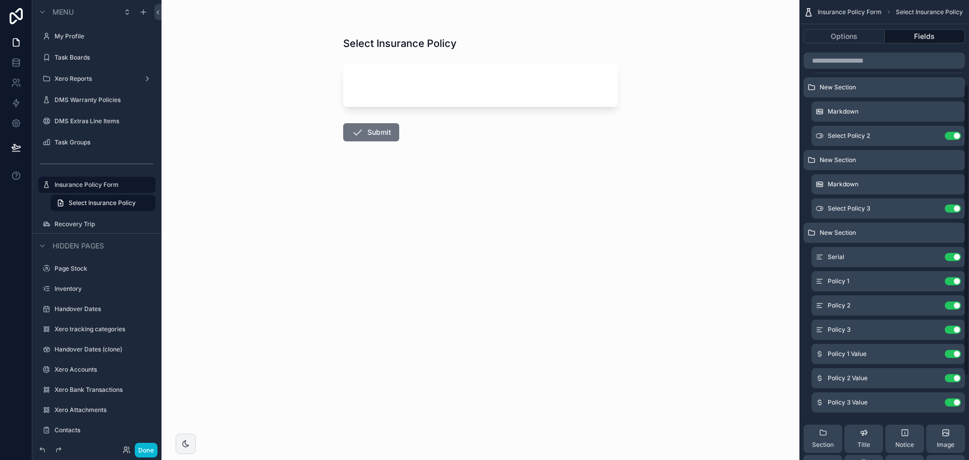
scroll to position [151, 0]
click at [931, 261] on div "Serial Use setting" at bounding box center [888, 255] width 153 height 20
click at [931, 250] on div "Serial Use setting" at bounding box center [888, 255] width 153 height 20
click at [931, 255] on icon "scrollable content" at bounding box center [933, 255] width 8 height 8
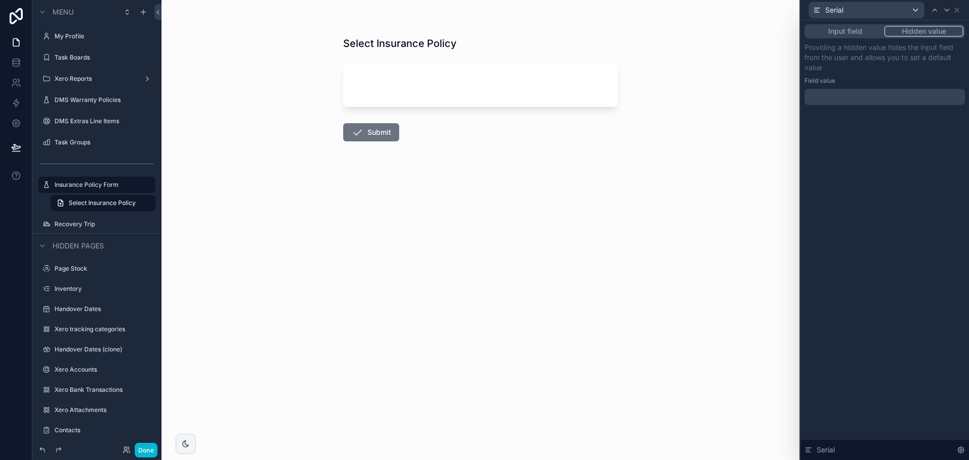
click at [861, 29] on button "Input field" at bounding box center [845, 31] width 78 height 11
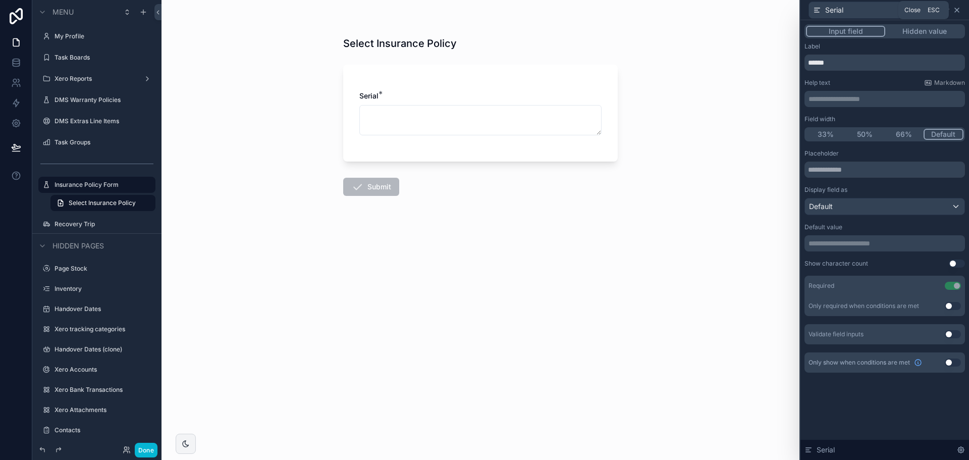
click at [959, 12] on icon at bounding box center [957, 10] width 8 height 8
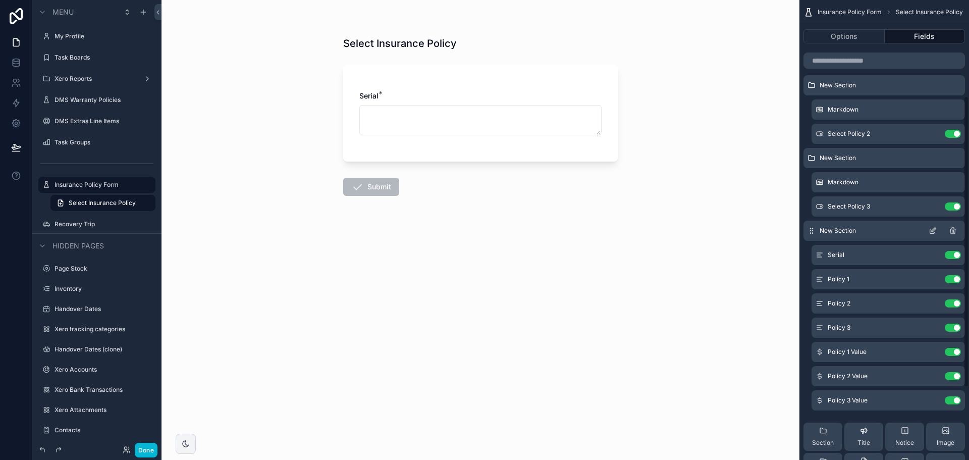
click at [936, 232] on icon "scrollable content" at bounding box center [933, 231] width 8 height 8
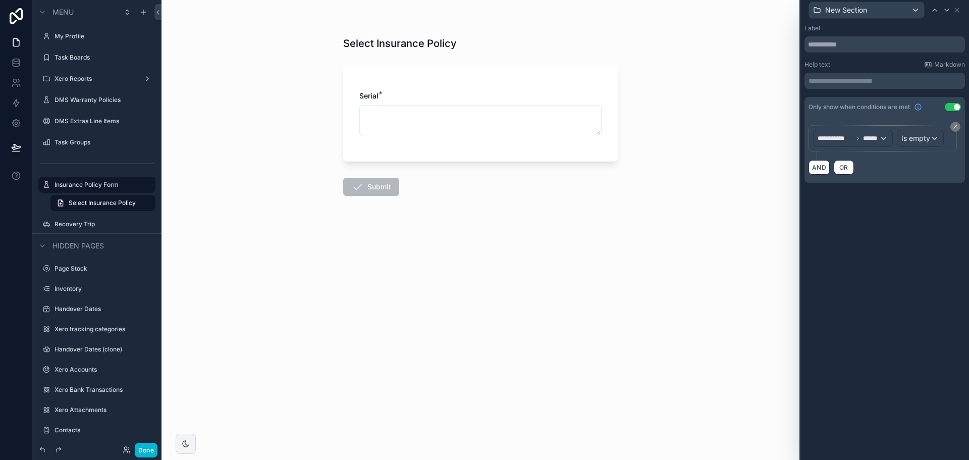
click at [952, 107] on button "Use setting" at bounding box center [953, 107] width 16 height 8
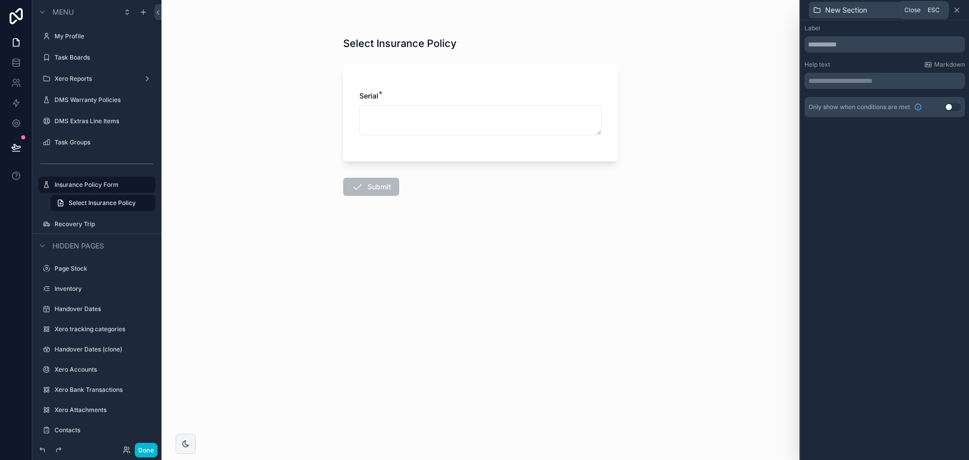
click at [961, 11] on icon at bounding box center [957, 10] width 8 height 8
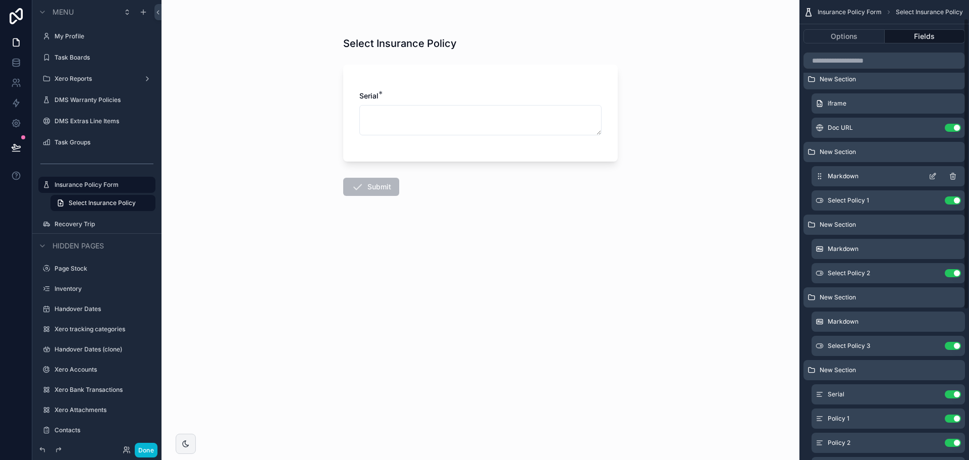
scroll to position [0, 0]
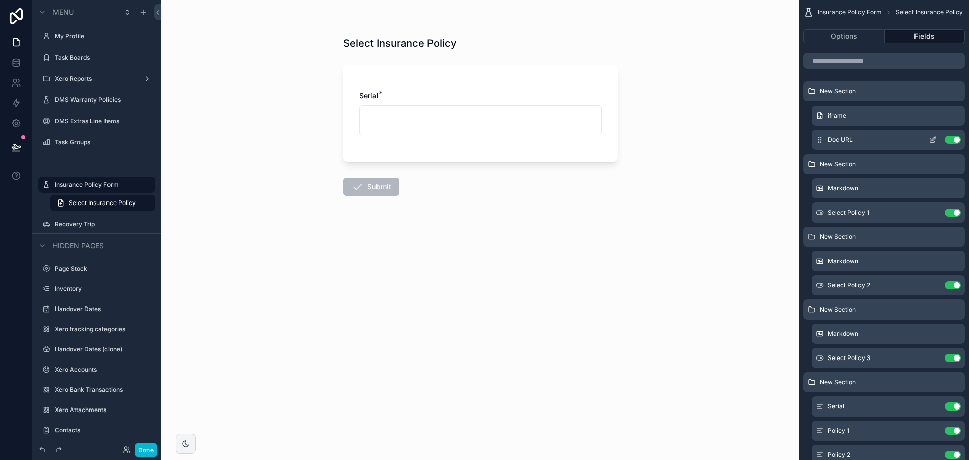
click at [935, 140] on icon "scrollable content" at bounding box center [933, 140] width 8 height 8
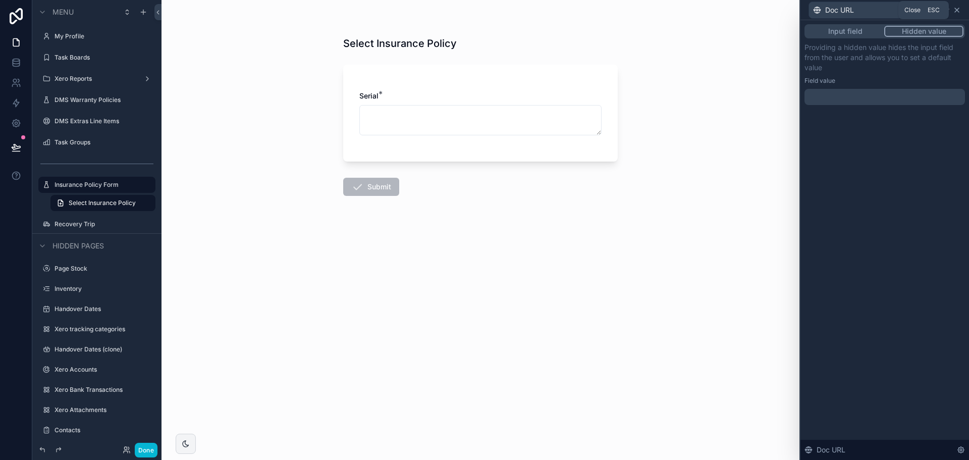
click at [960, 13] on icon at bounding box center [957, 10] width 8 height 8
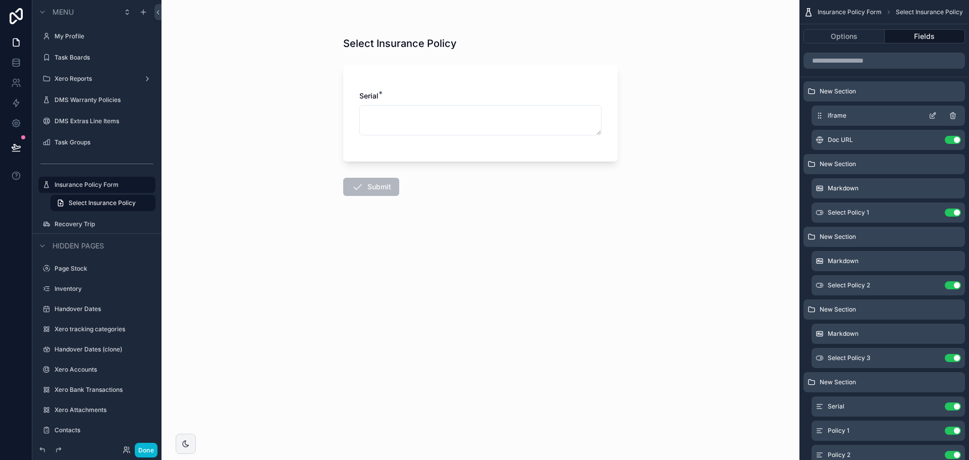
click at [933, 112] on icon "scrollable content" at bounding box center [933, 116] width 8 height 8
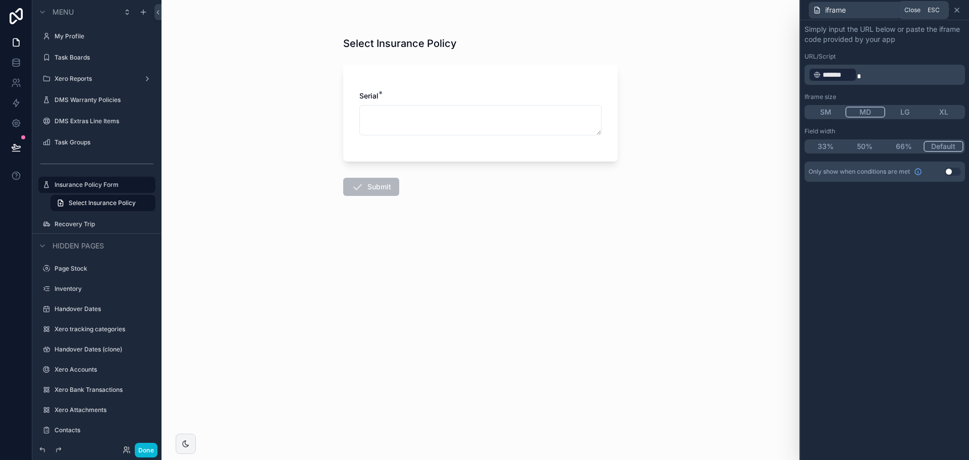
click at [957, 13] on icon at bounding box center [957, 10] width 8 height 8
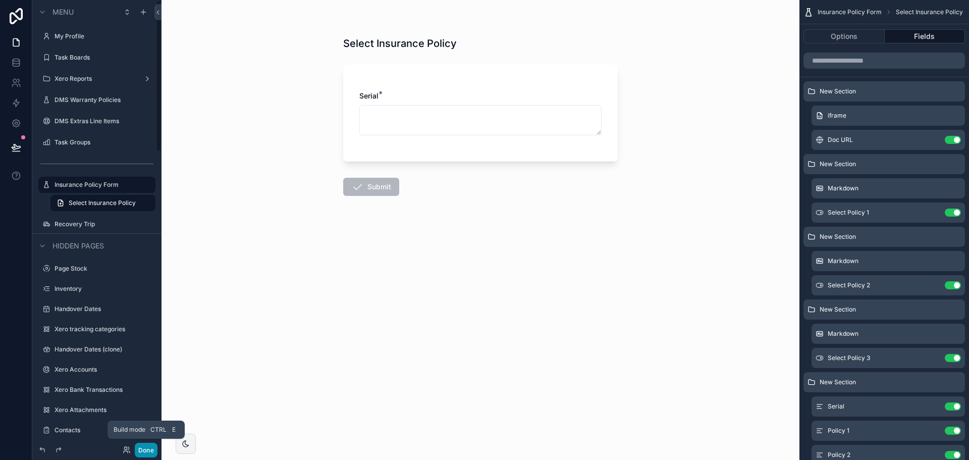
click at [154, 446] on button "Done" at bounding box center [146, 450] width 23 height 15
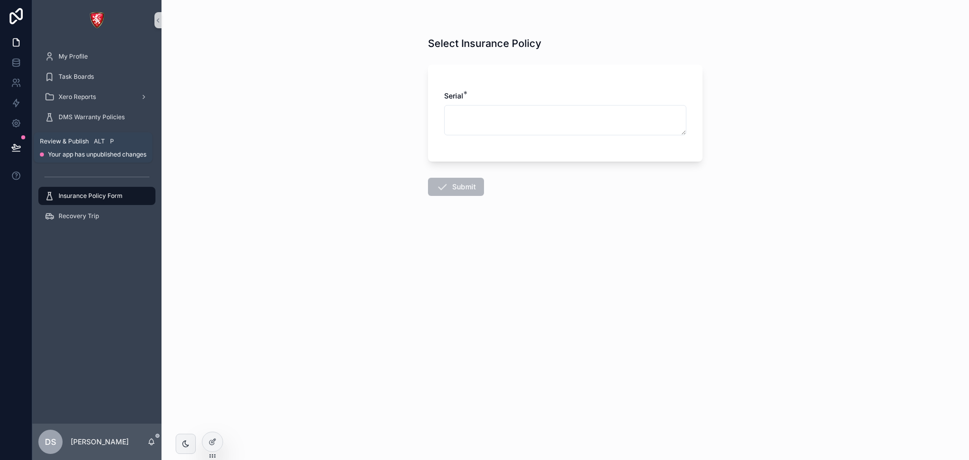
click at [20, 145] on icon at bounding box center [16, 147] width 10 height 10
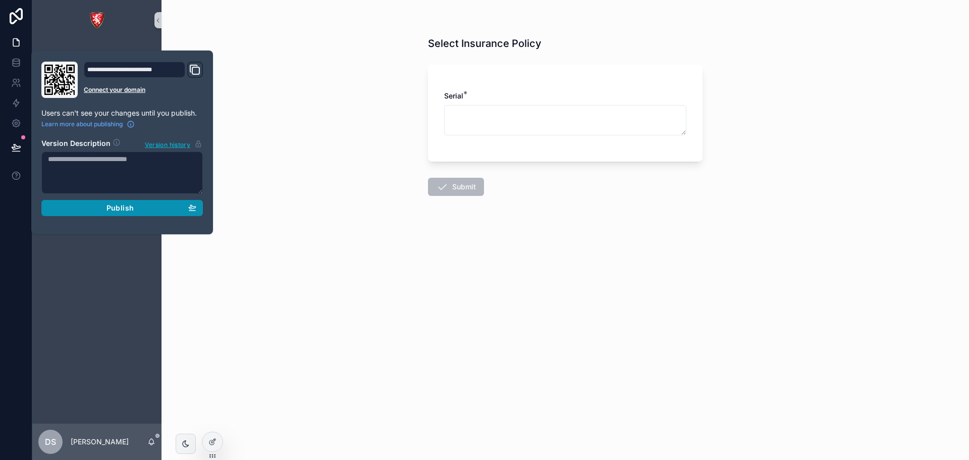
click at [110, 205] on span "Publish" at bounding box center [120, 207] width 27 height 9
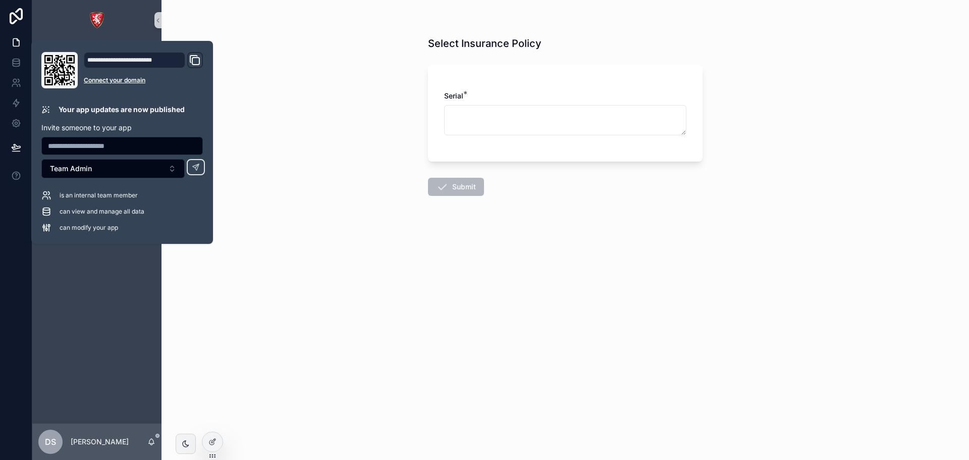
click at [288, 152] on div "Select Insurance Policy Serial * Submit" at bounding box center [566, 230] width 808 height 460
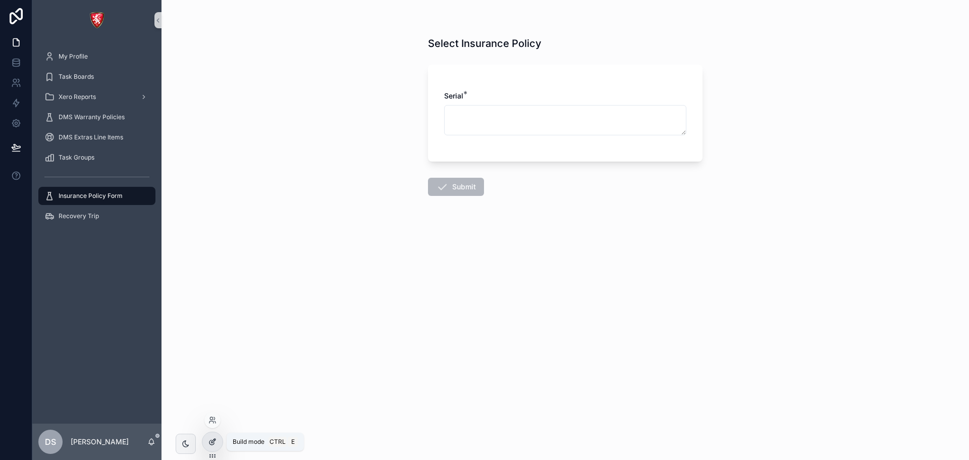
click at [215, 443] on icon at bounding box center [212, 442] width 8 height 8
click at [208, 438] on icon at bounding box center [212, 442] width 8 height 8
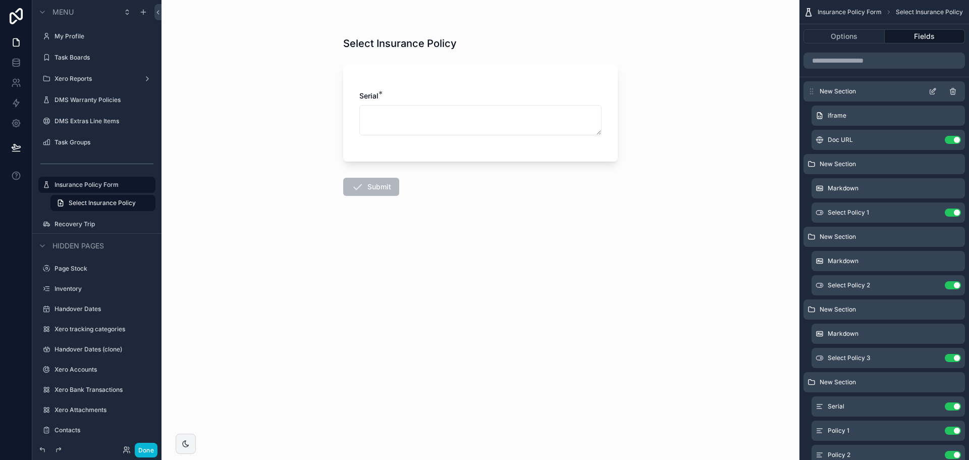
click at [934, 88] on icon "scrollable content" at bounding box center [933, 91] width 8 height 8
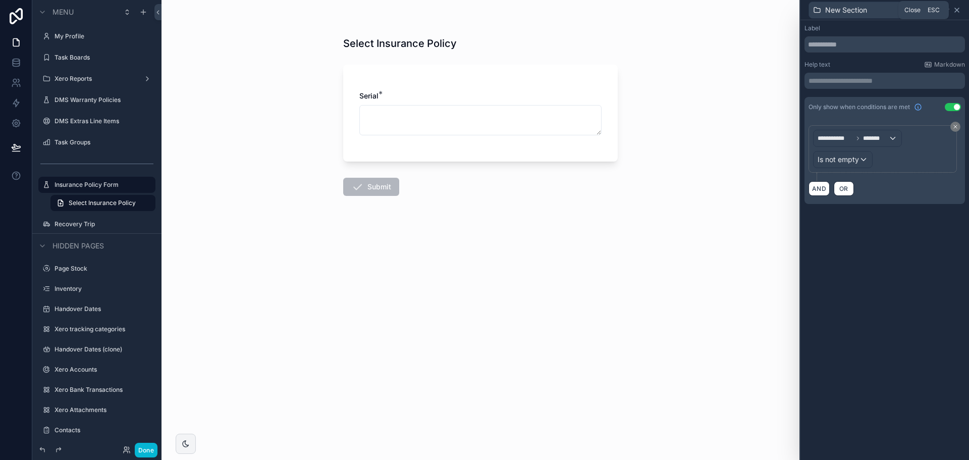
click at [960, 11] on icon at bounding box center [957, 10] width 8 height 8
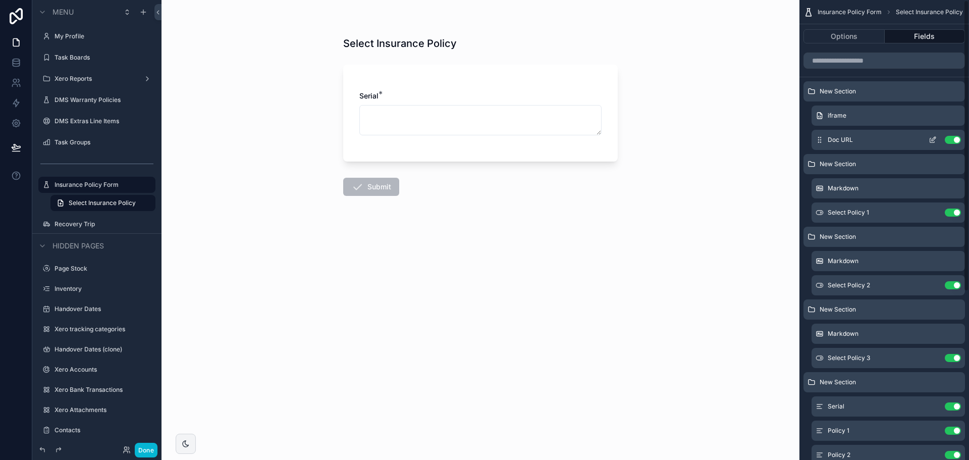
click at [934, 142] on icon "scrollable content" at bounding box center [933, 140] width 8 height 8
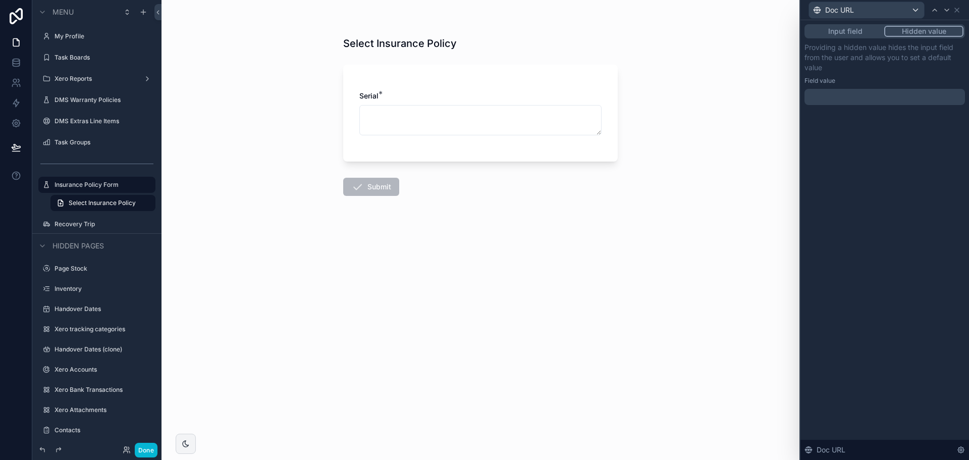
click at [855, 32] on button "Input field" at bounding box center [845, 31] width 78 height 11
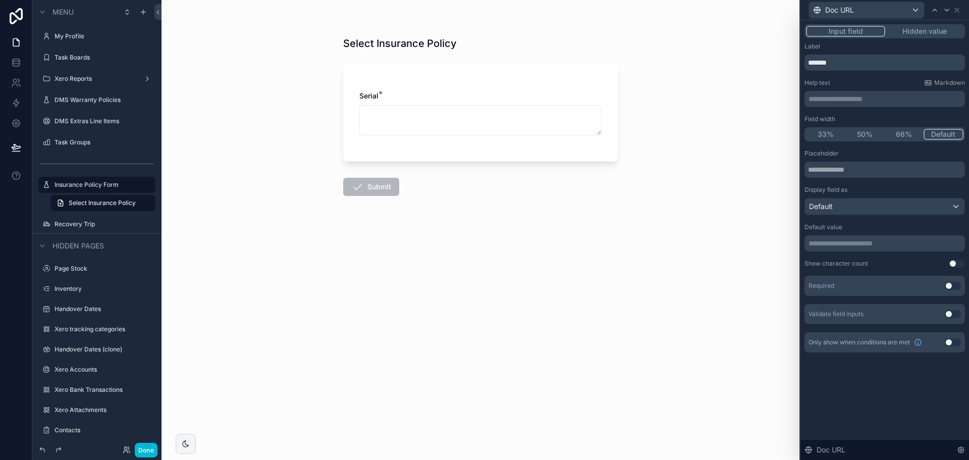
click at [946, 31] on button "Hidden value" at bounding box center [924, 31] width 78 height 11
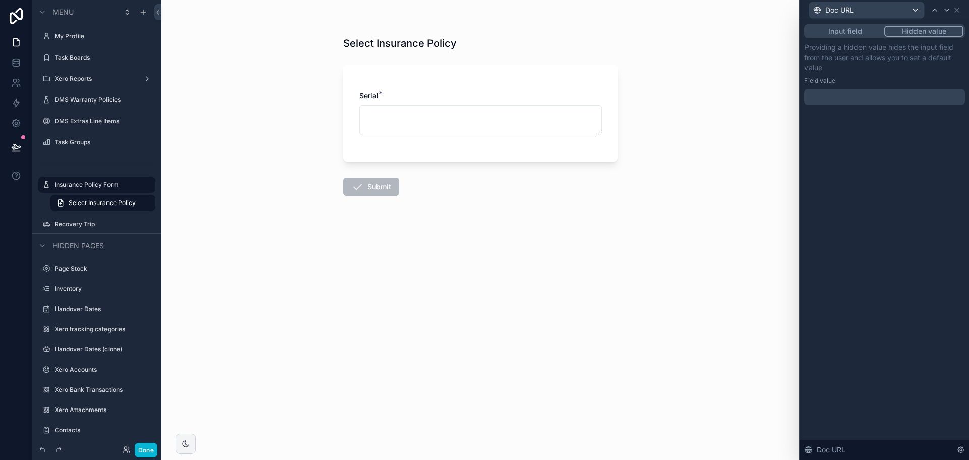
click at [847, 30] on button "Input field" at bounding box center [845, 31] width 78 height 11
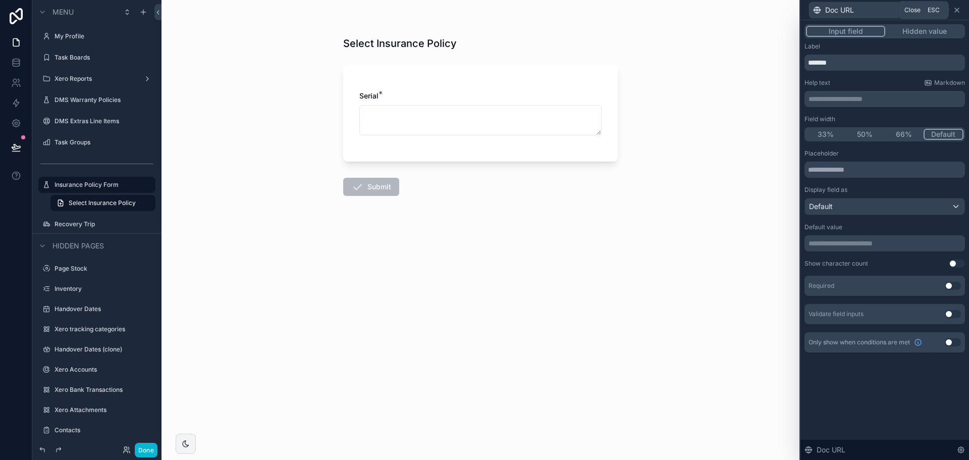
click at [960, 11] on icon at bounding box center [957, 10] width 8 height 8
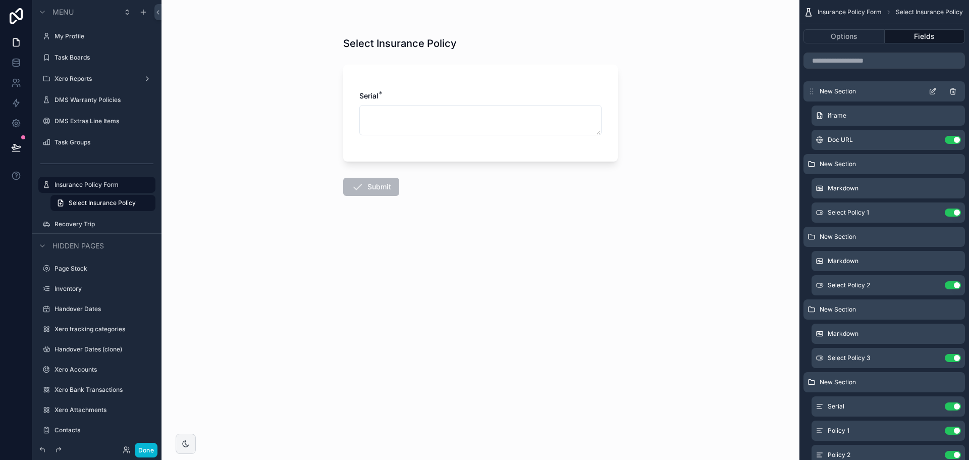
click at [934, 91] on icon "scrollable content" at bounding box center [934, 90] width 4 height 4
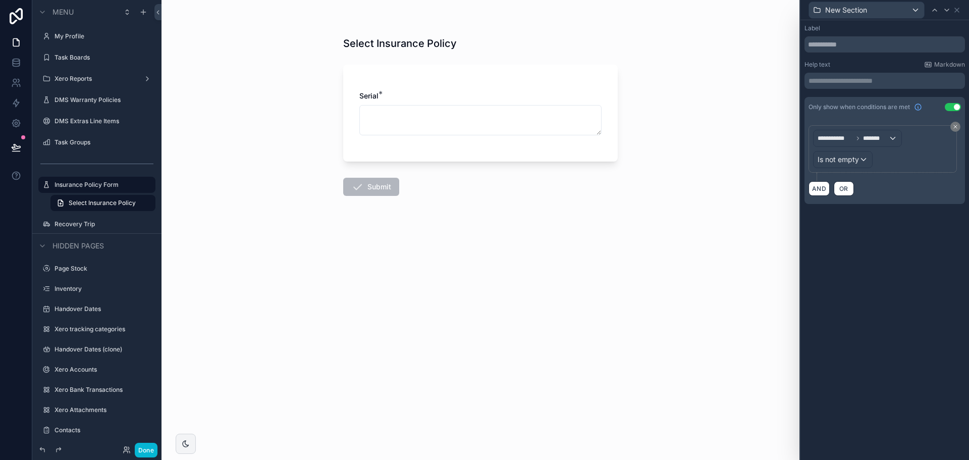
click at [950, 105] on button "Use setting" at bounding box center [953, 107] width 16 height 8
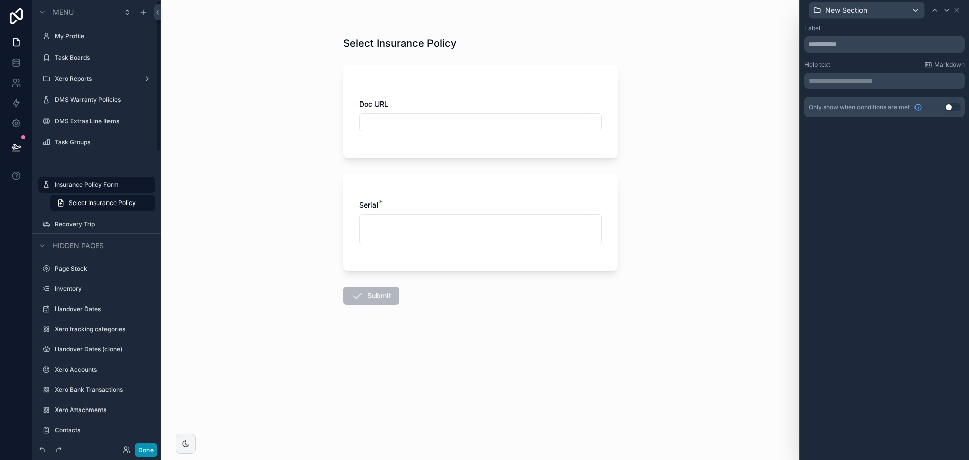
click at [149, 450] on button "Done" at bounding box center [146, 450] width 23 height 15
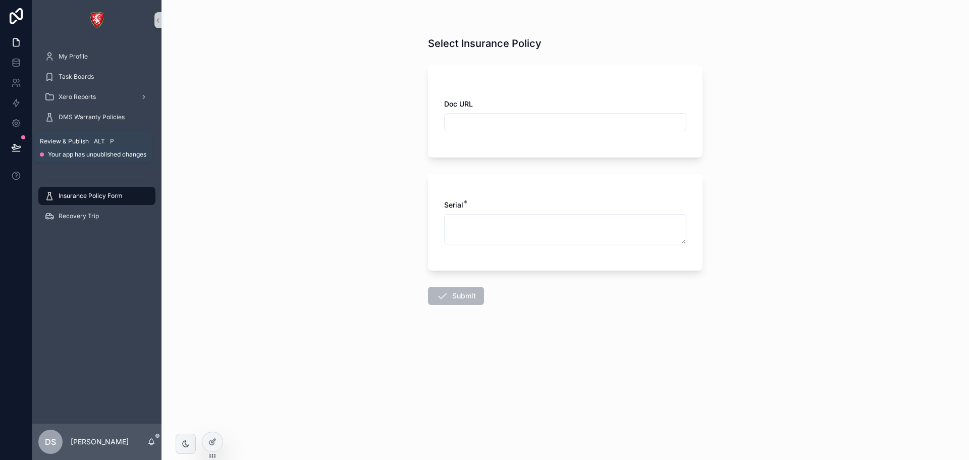
click at [19, 146] on icon at bounding box center [16, 146] width 9 height 5
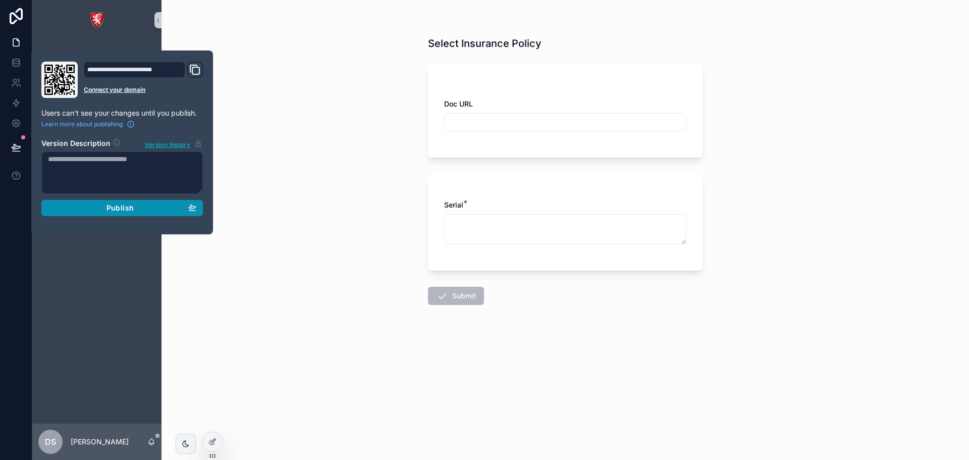
click at [99, 207] on div "Publish" at bounding box center [122, 207] width 148 height 9
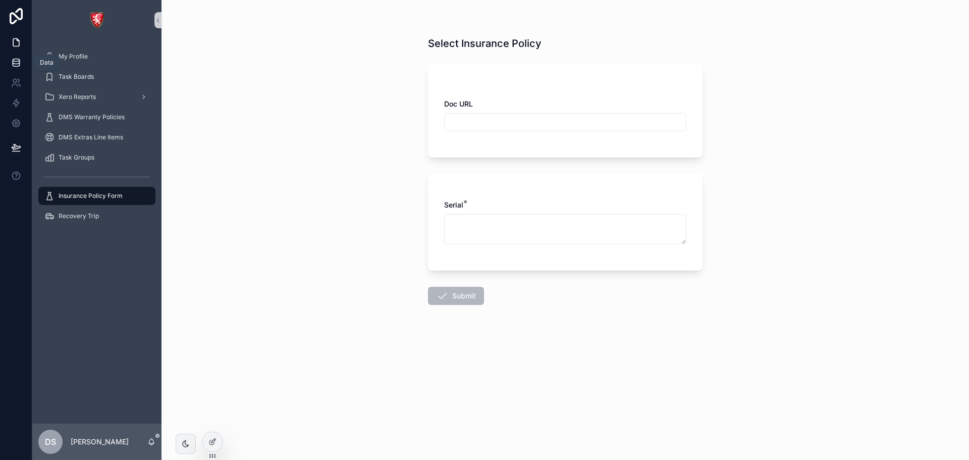
click at [9, 56] on link at bounding box center [16, 62] width 32 height 20
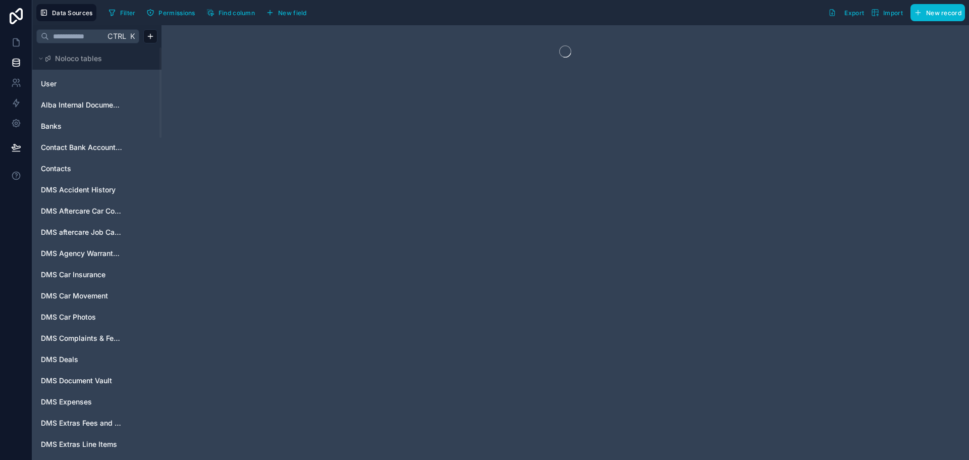
click at [111, 33] on span "Ctrl" at bounding box center [117, 36] width 21 height 13
click at [91, 36] on input "text" at bounding box center [77, 36] width 56 height 18
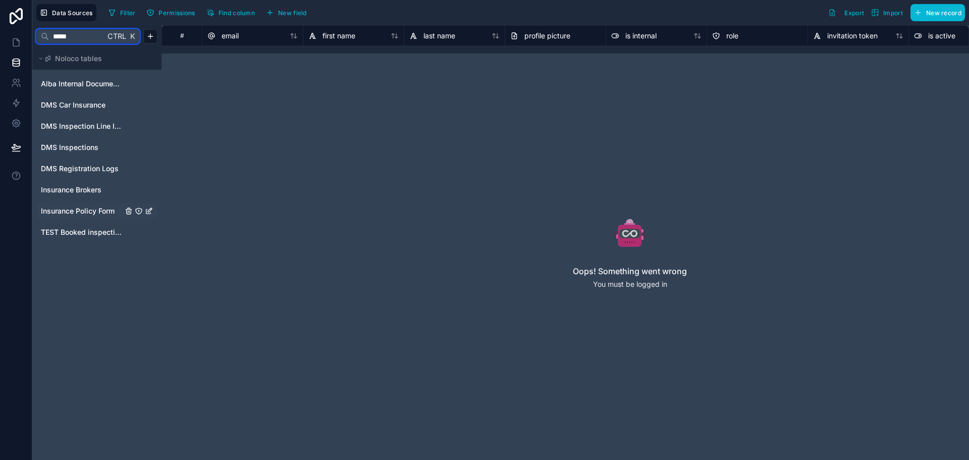
type input "*****"
click at [94, 213] on span "Insurance Policy Form" at bounding box center [78, 211] width 74 height 10
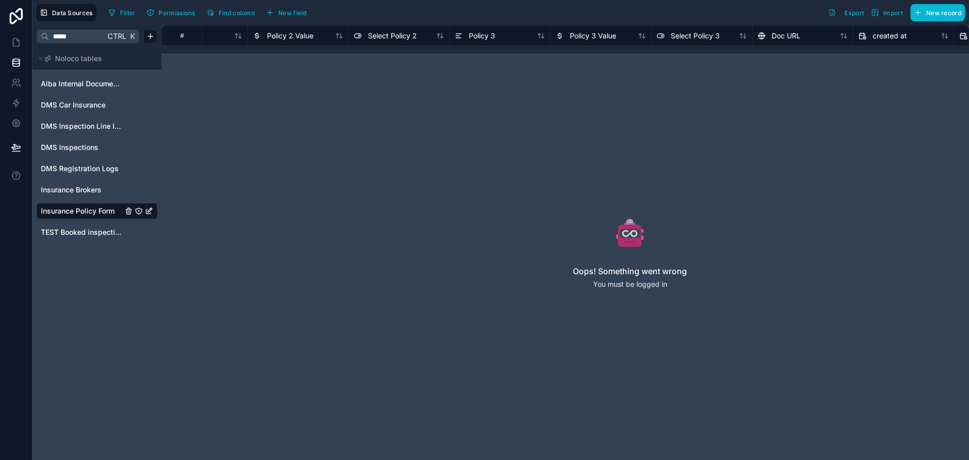
scroll to position [0, 606]
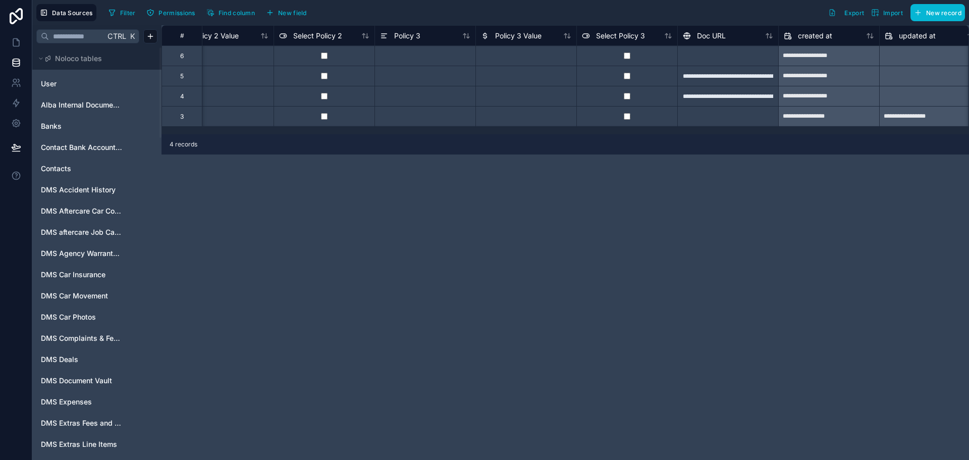
scroll to position [0, 647]
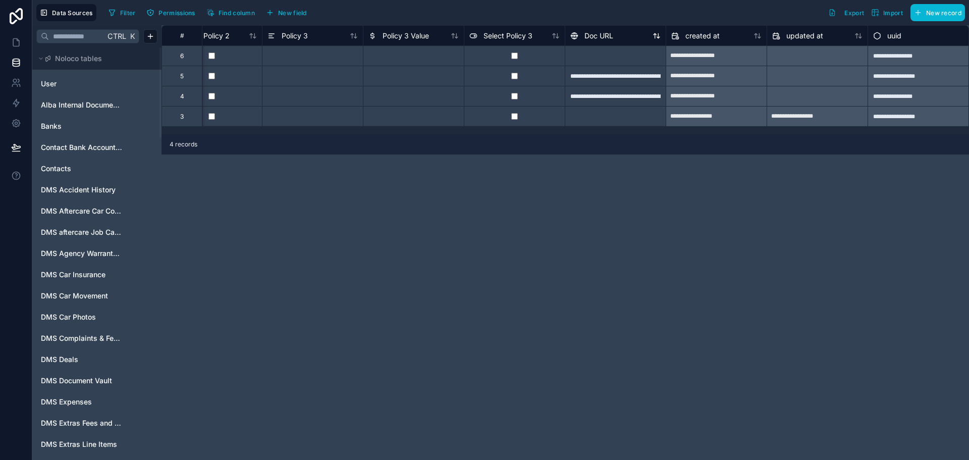
click at [594, 35] on span "Doc URL" at bounding box center [599, 36] width 29 height 10
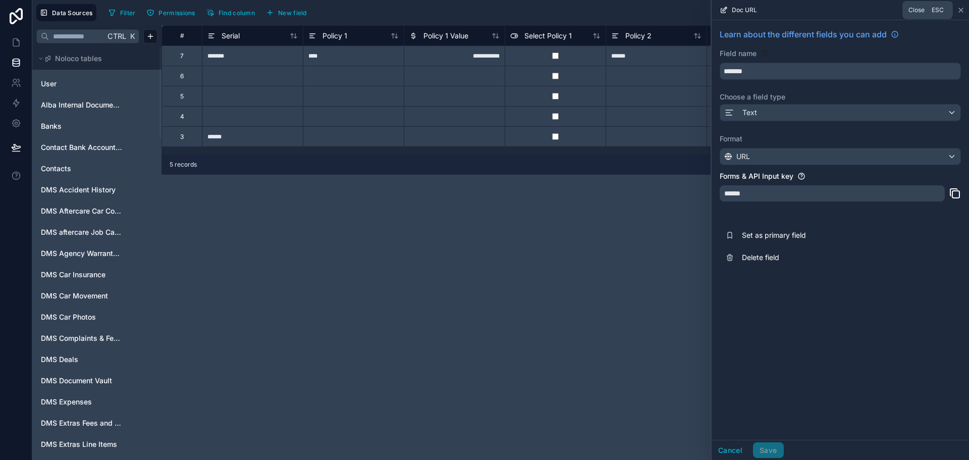
click at [963, 8] on icon at bounding box center [961, 10] width 4 height 4
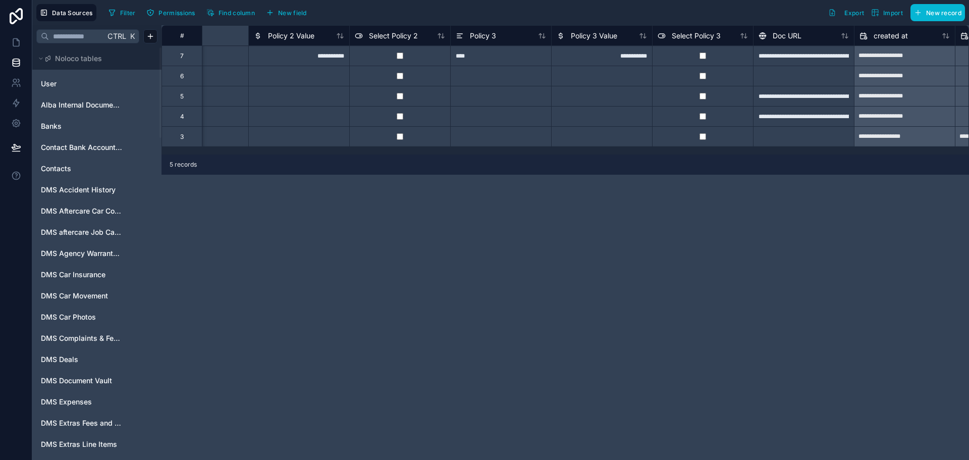
scroll to position [0, 293]
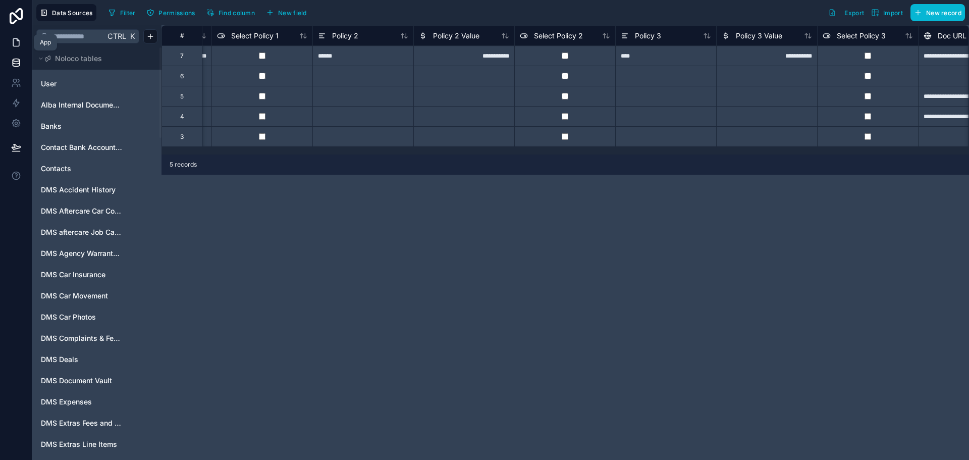
click at [10, 44] on link at bounding box center [16, 42] width 32 height 20
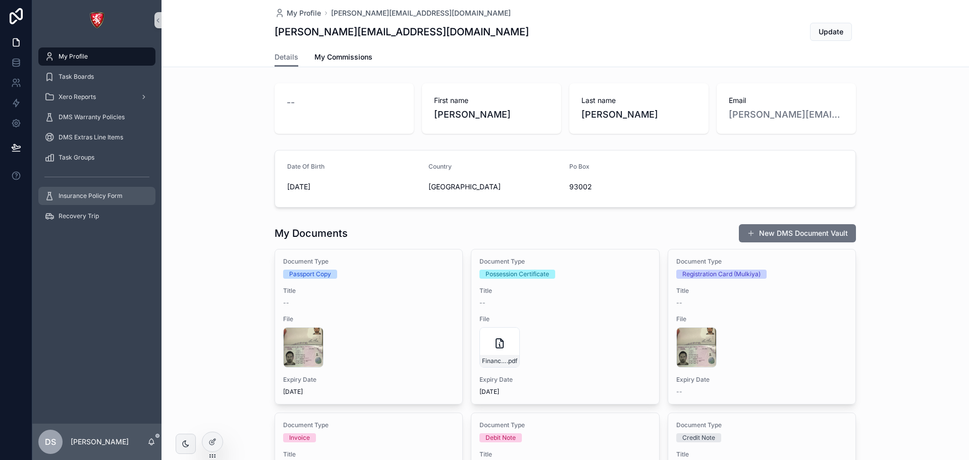
click at [88, 199] on span "Insurance Policy Form" at bounding box center [91, 196] width 64 height 8
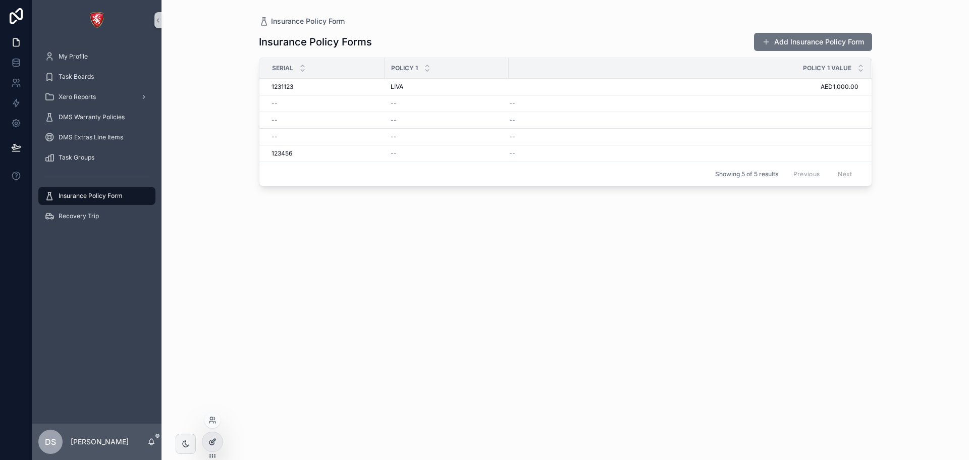
click at [214, 438] on icon at bounding box center [212, 442] width 8 height 8
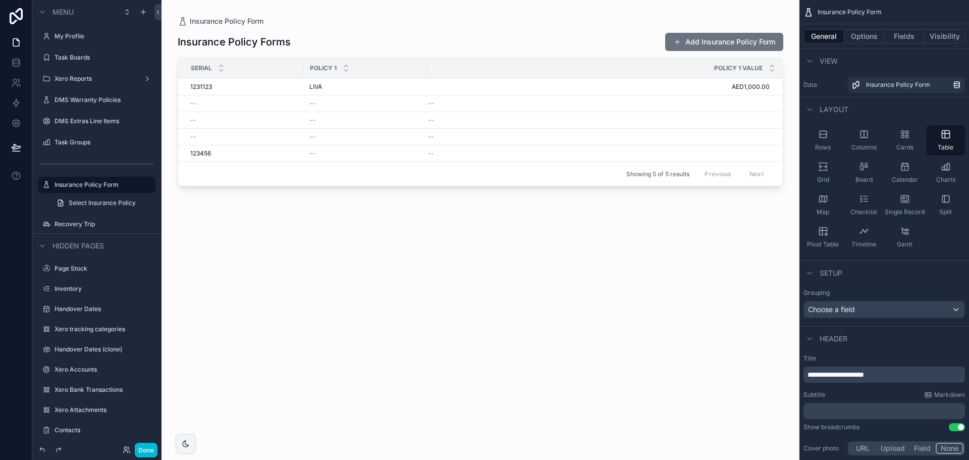
click at [737, 42] on div "scrollable content" at bounding box center [481, 224] width 638 height 448
click at [737, 42] on button "Add Insurance Policy Form" at bounding box center [724, 42] width 118 height 18
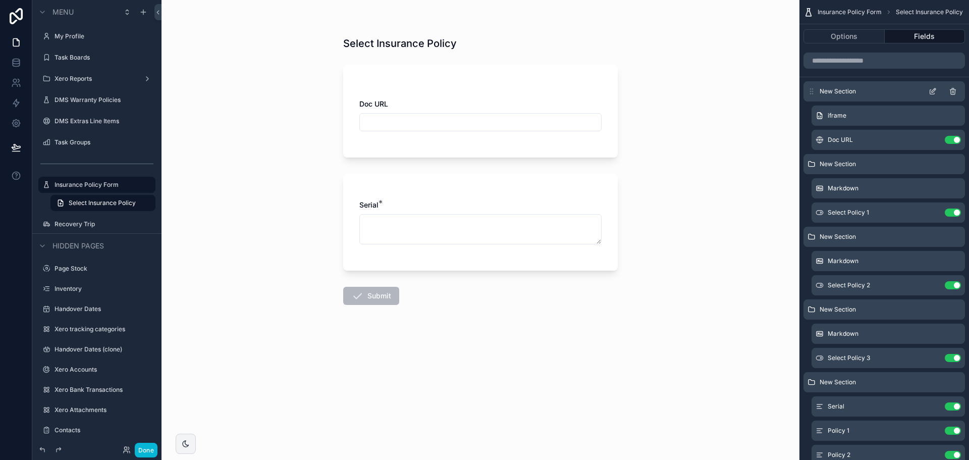
click at [932, 90] on icon "scrollable content" at bounding box center [933, 91] width 8 height 8
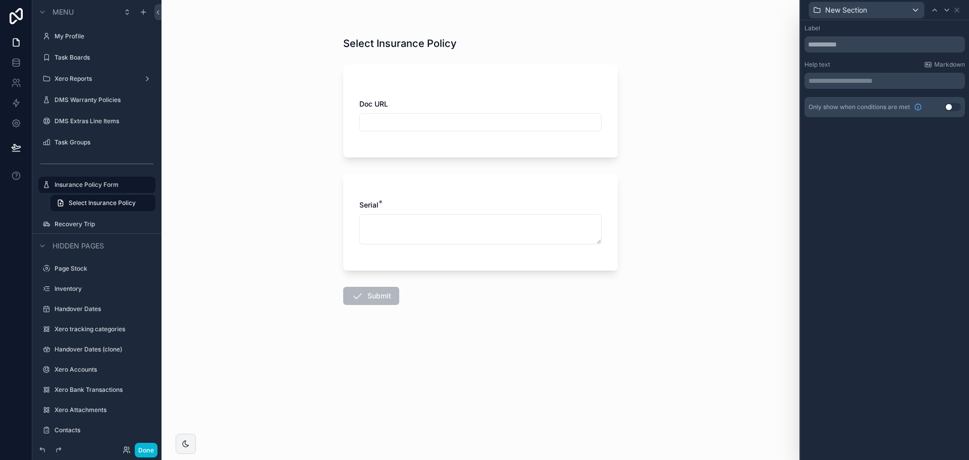
click at [952, 108] on button "Use setting" at bounding box center [953, 107] width 16 height 8
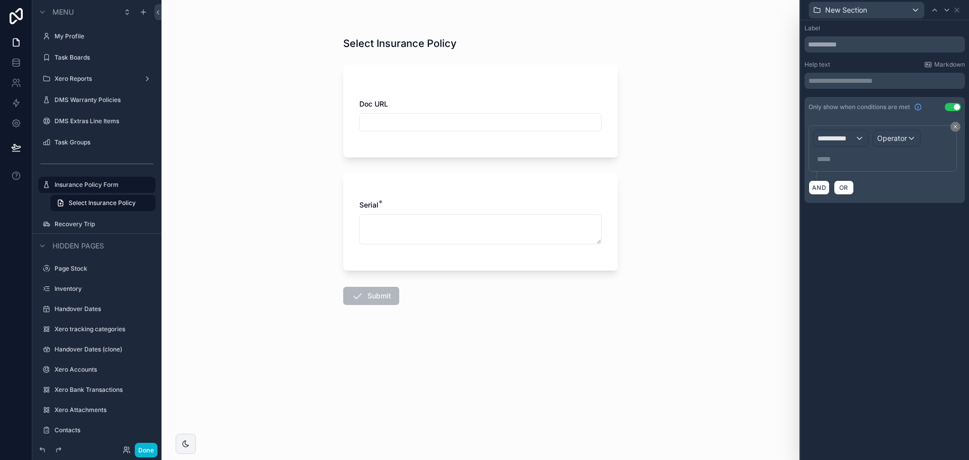
click at [949, 107] on button "Use setting" at bounding box center [953, 107] width 16 height 8
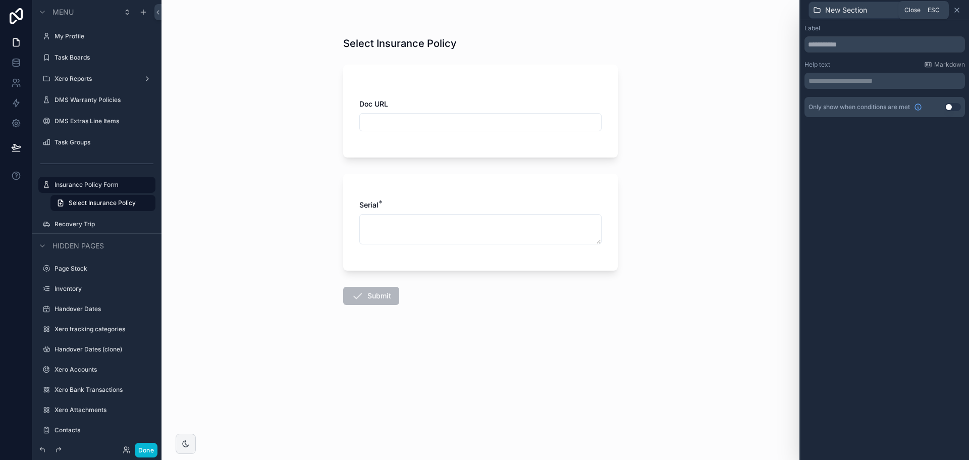
click at [955, 9] on icon at bounding box center [957, 10] width 8 height 8
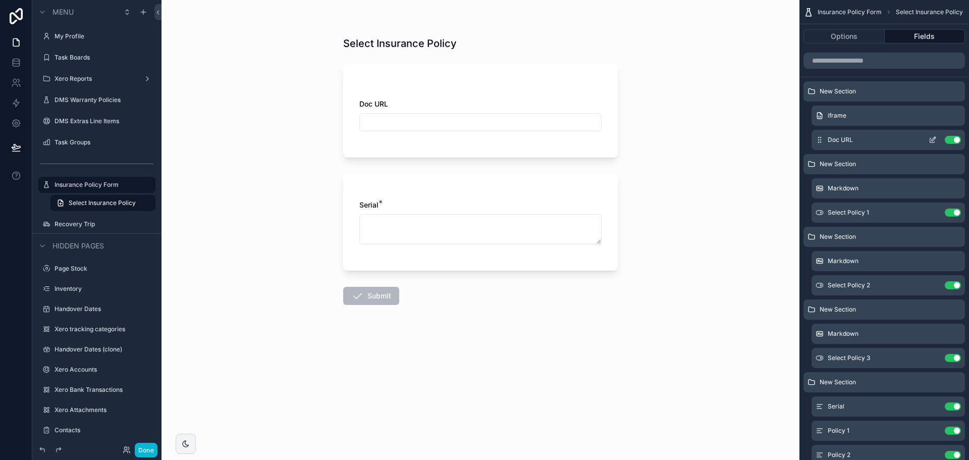
click at [934, 140] on icon "scrollable content" at bounding box center [933, 140] width 8 height 8
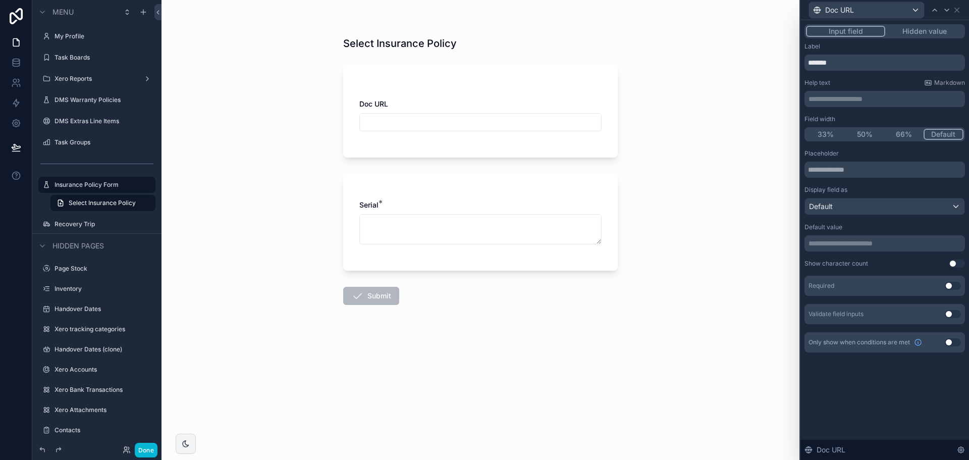
click at [923, 33] on button "Hidden value" at bounding box center [924, 31] width 78 height 11
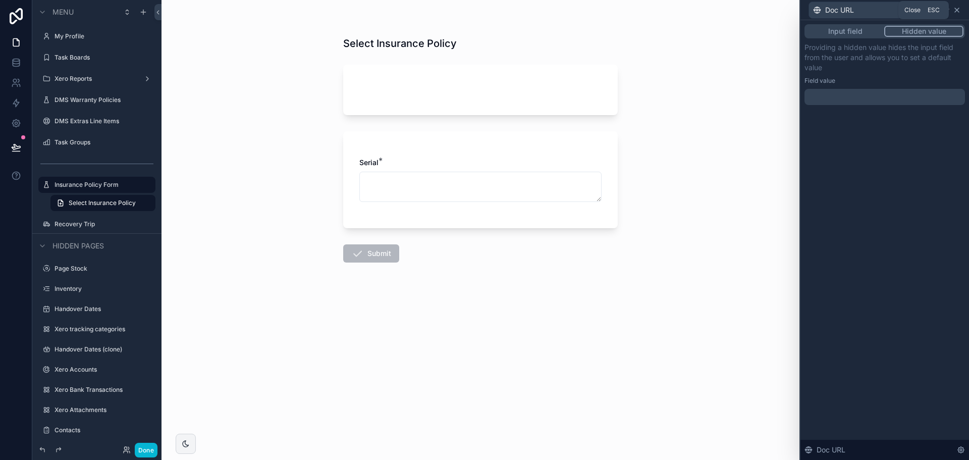
click at [954, 14] on icon at bounding box center [957, 10] width 8 height 8
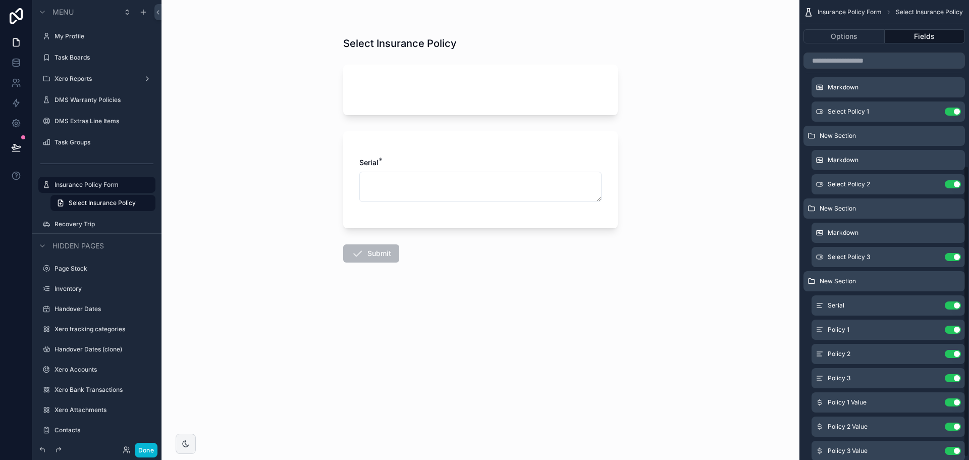
scroll to position [266, 0]
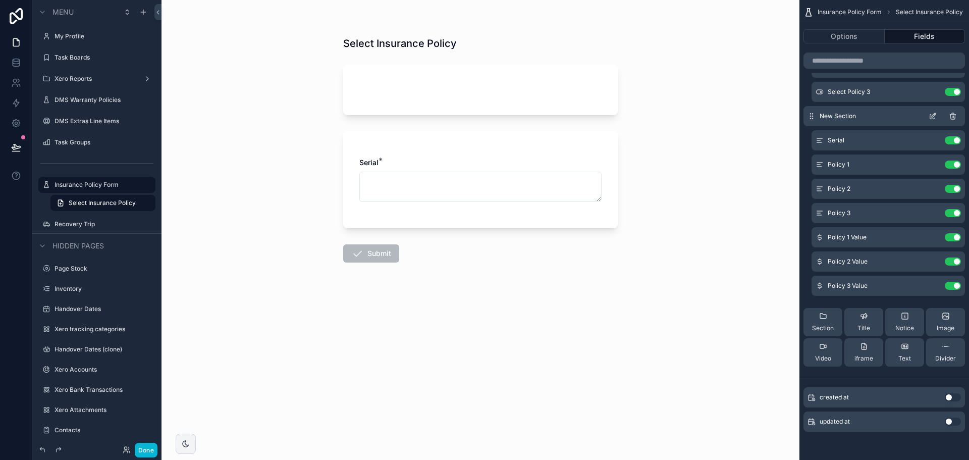
click at [933, 114] on icon "scrollable content" at bounding box center [933, 116] width 8 height 8
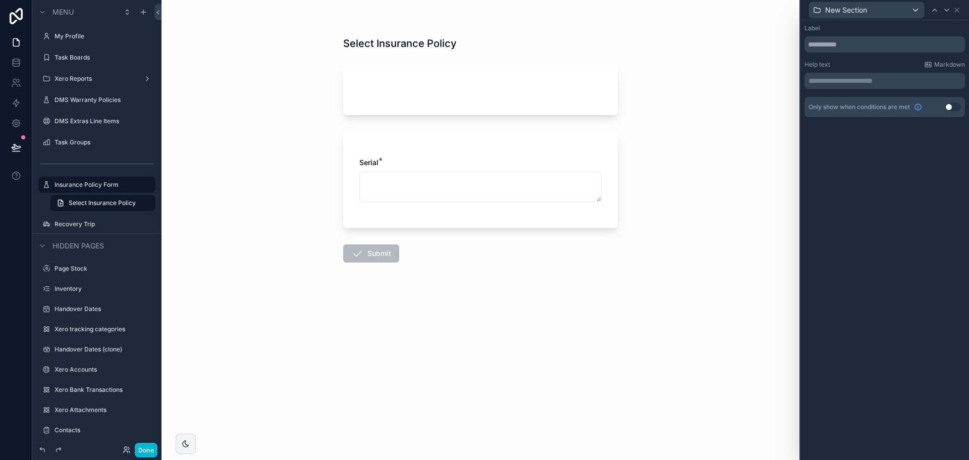
click at [951, 109] on button "Use setting" at bounding box center [953, 107] width 16 height 8
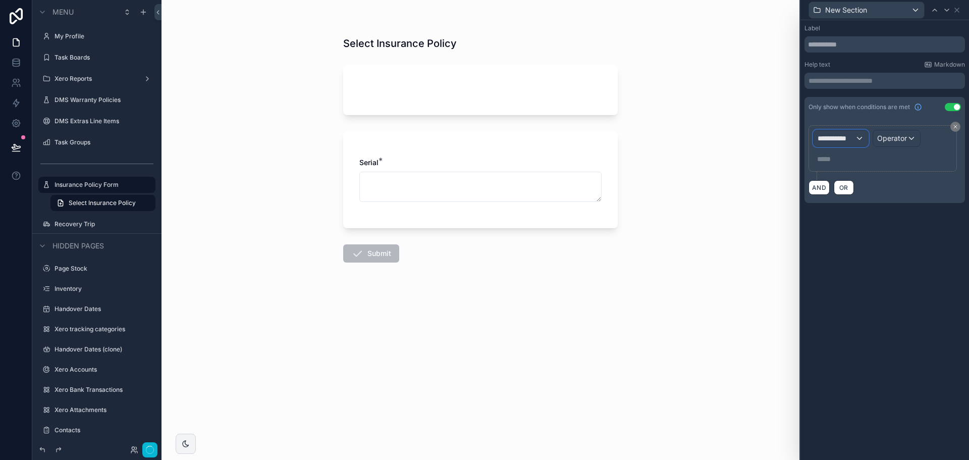
click at [853, 140] on span "**********" at bounding box center [836, 138] width 37 height 10
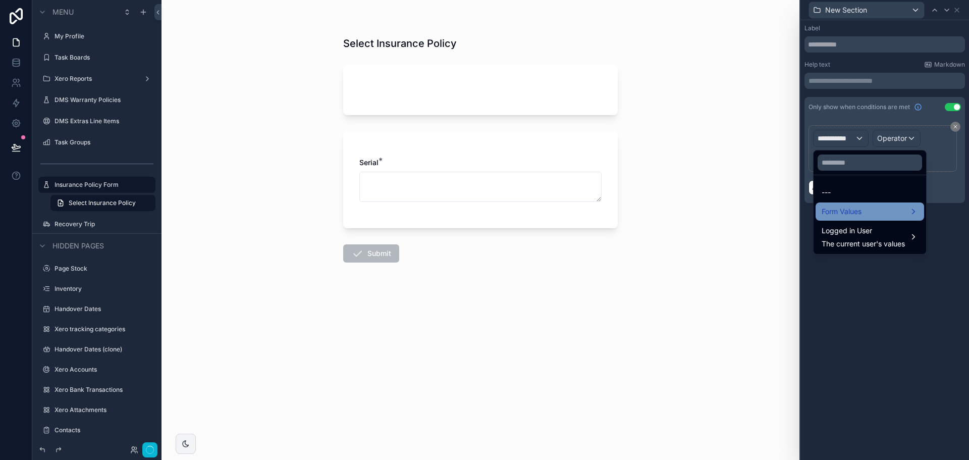
click at [853, 216] on span "Form Values" at bounding box center [842, 211] width 40 height 12
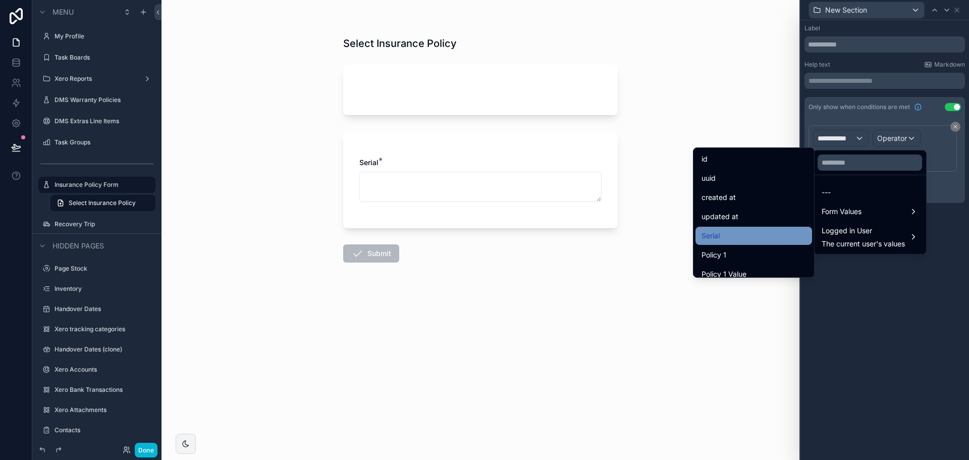
click at [725, 229] on div "Serial" at bounding box center [754, 236] width 117 height 18
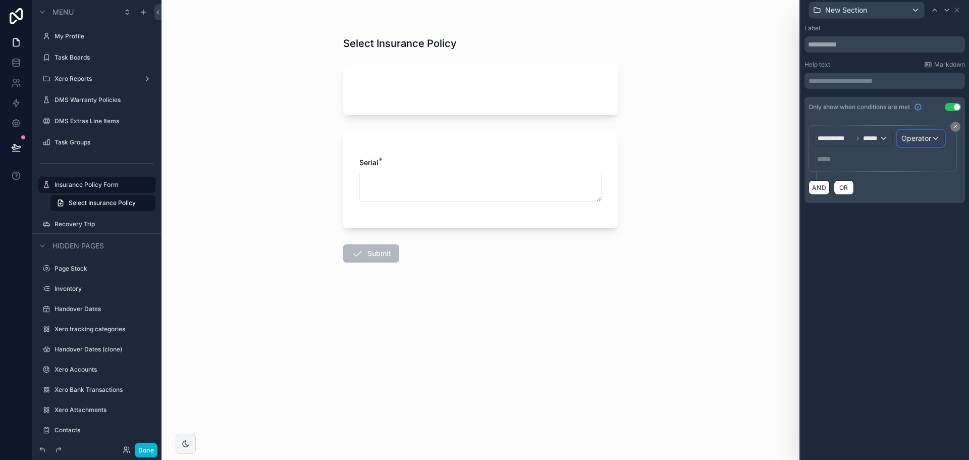
click at [917, 144] on div "Operator" at bounding box center [920, 138] width 47 height 16
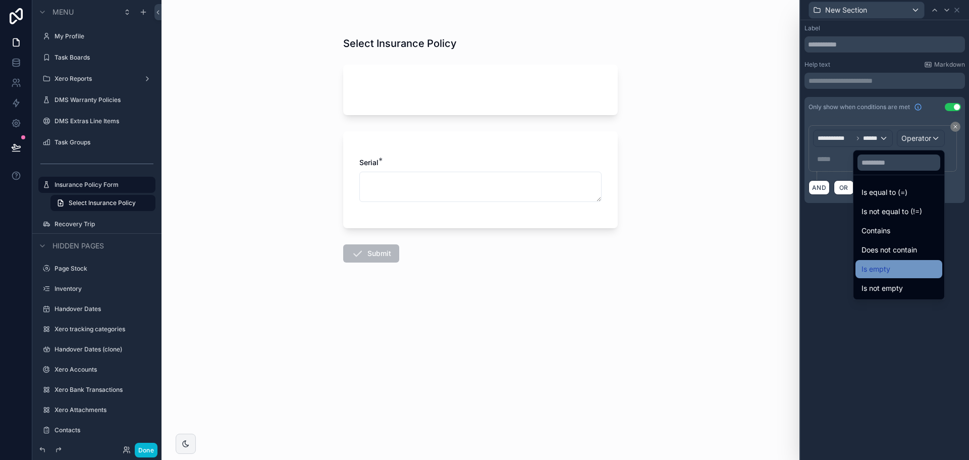
click at [884, 273] on div "Is empty" at bounding box center [899, 269] width 75 height 12
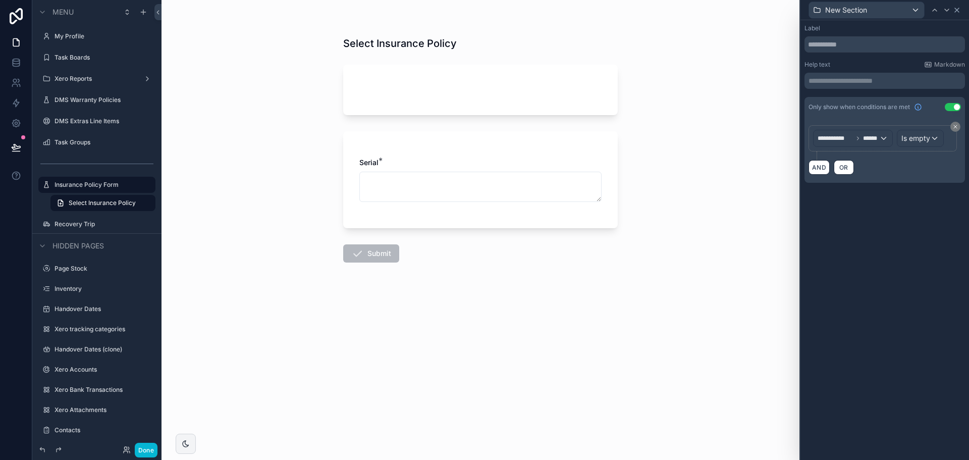
click at [956, 14] on icon at bounding box center [957, 10] width 8 height 8
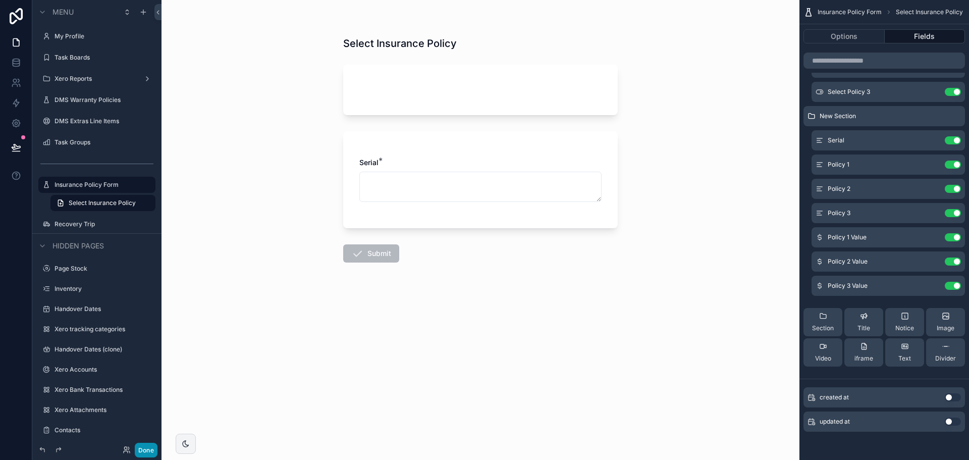
click at [152, 446] on button "Done" at bounding box center [146, 450] width 23 height 15
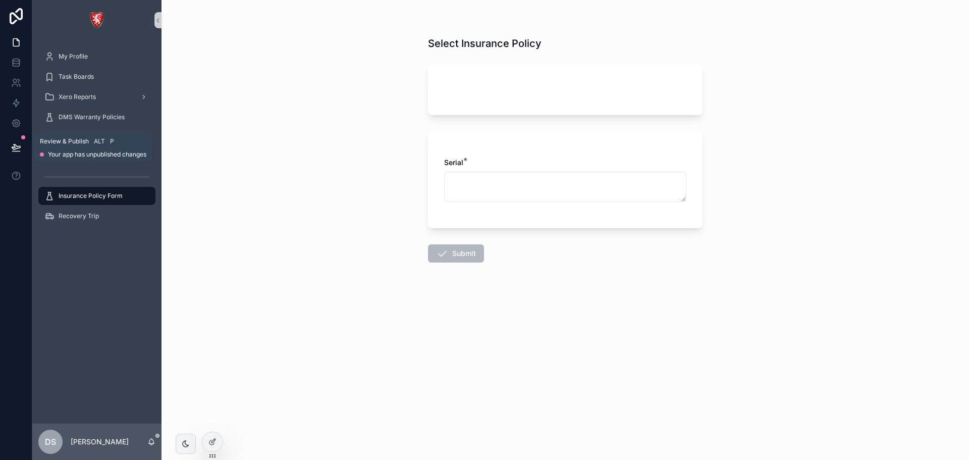
click at [15, 148] on icon at bounding box center [16, 147] width 10 height 10
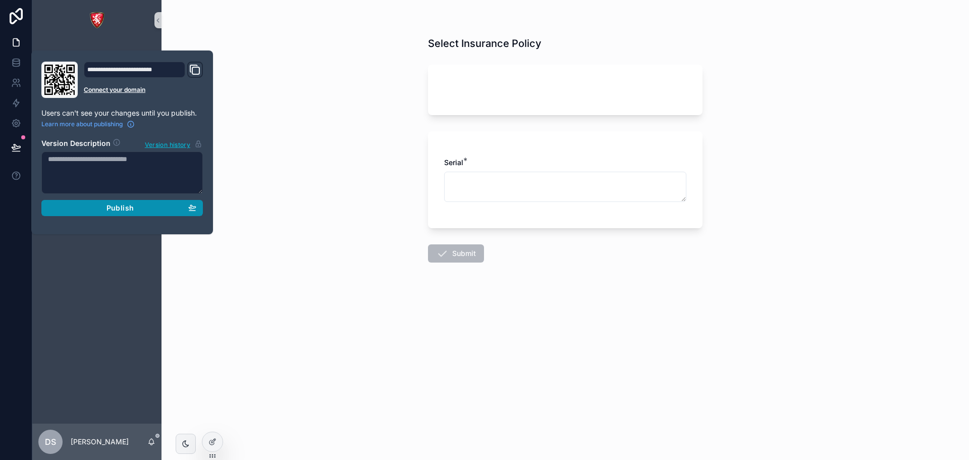
click at [132, 203] on span "Publish" at bounding box center [120, 207] width 27 height 9
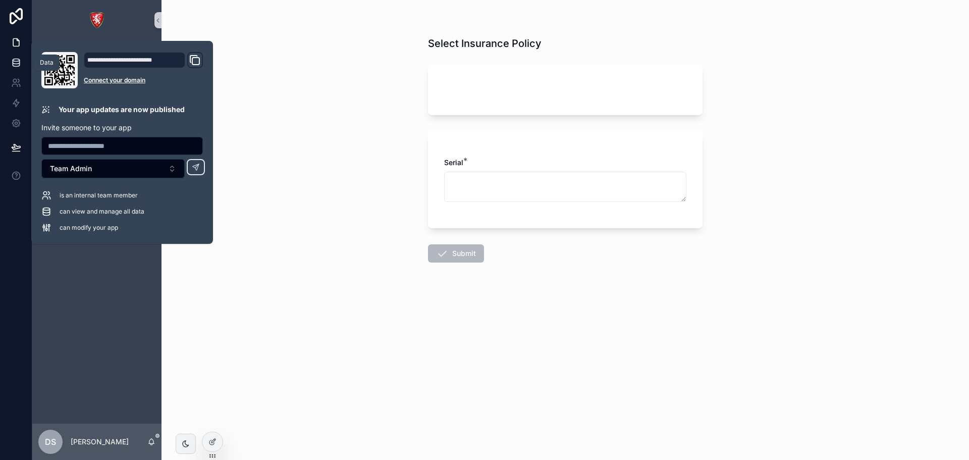
click at [14, 64] on icon at bounding box center [16, 62] width 7 height 4
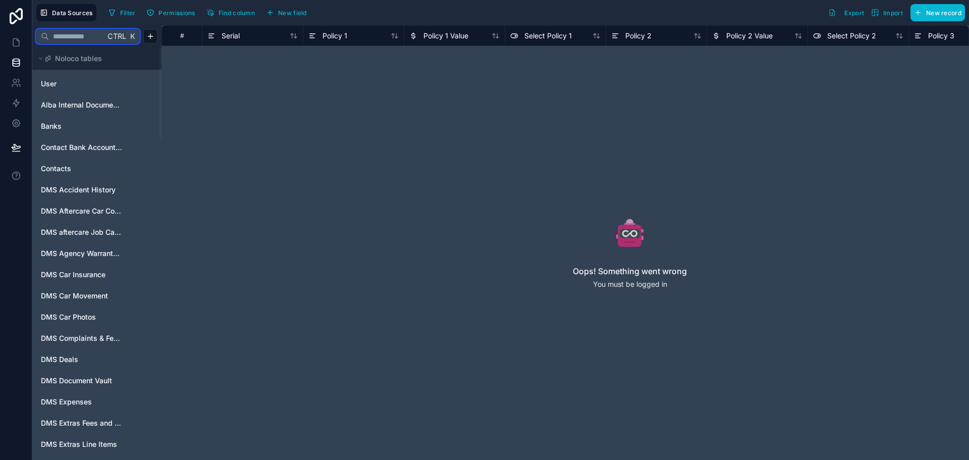
click at [96, 37] on input "text" at bounding box center [77, 36] width 56 height 18
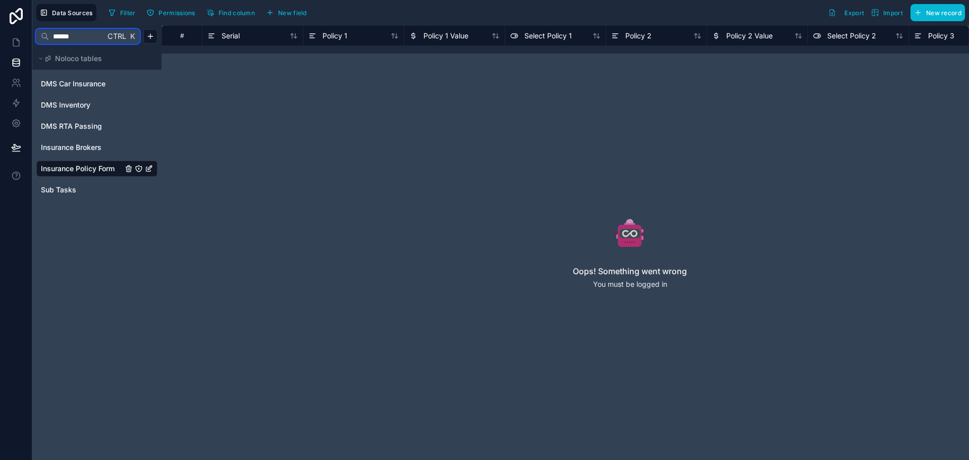
type input "******"
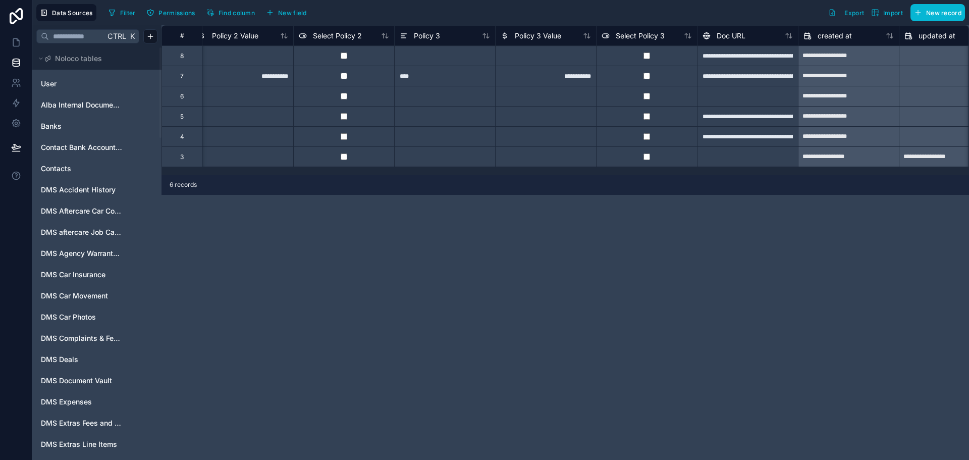
scroll to position [0, 647]
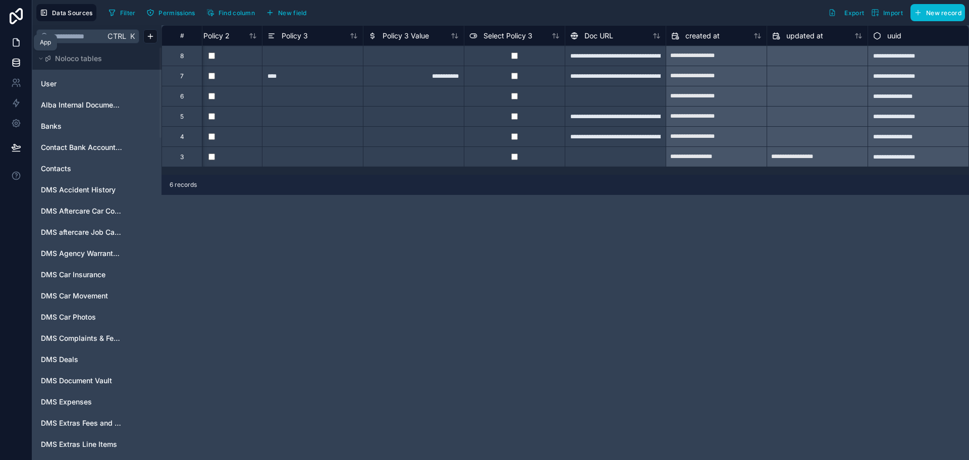
click at [13, 36] on link at bounding box center [16, 42] width 32 height 20
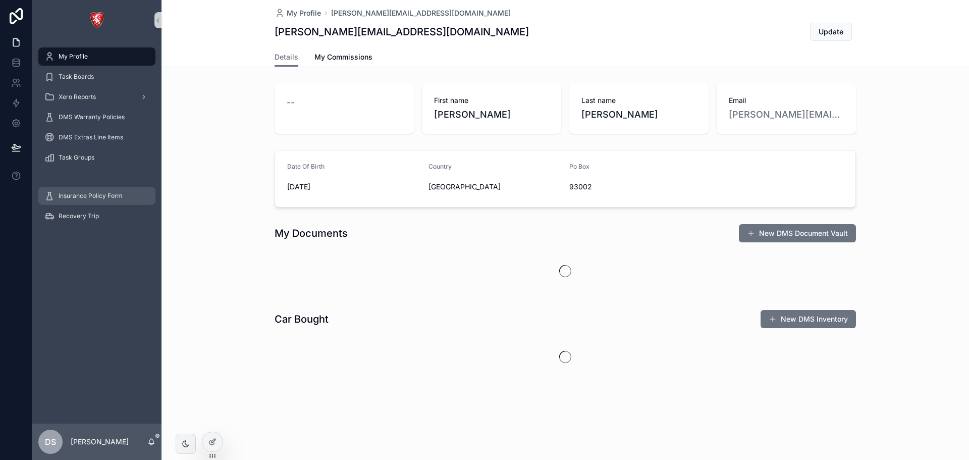
click at [104, 199] on span "Insurance Policy Form" at bounding box center [91, 196] width 64 height 8
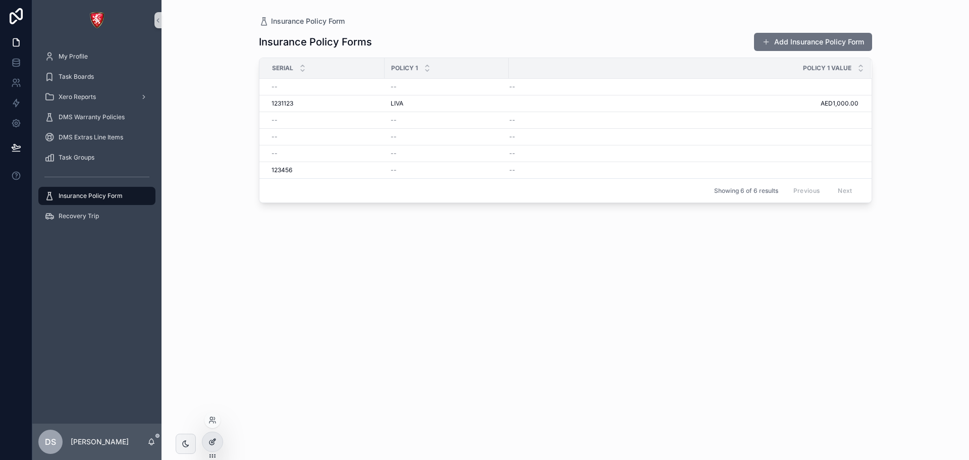
click at [213, 444] on icon at bounding box center [212, 442] width 8 height 8
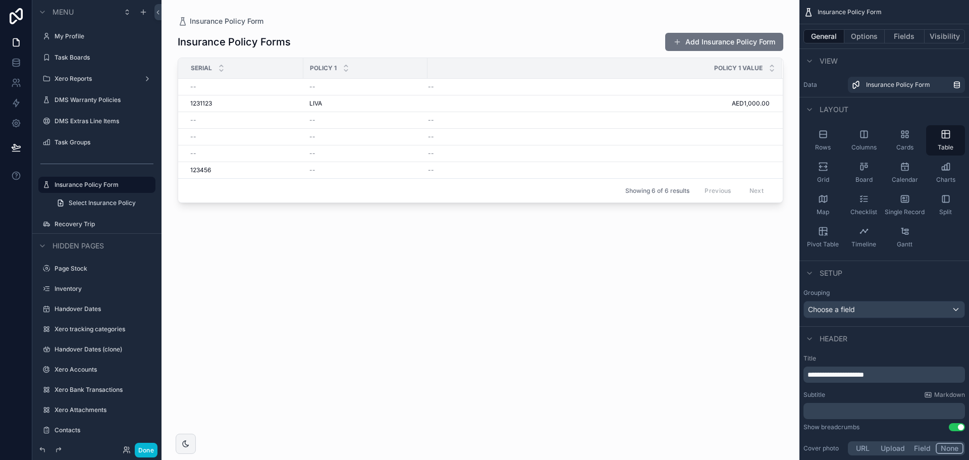
click at [747, 34] on div "scrollable content" at bounding box center [481, 224] width 638 height 448
click at [746, 40] on button "Add Insurance Policy Form" at bounding box center [724, 42] width 118 height 18
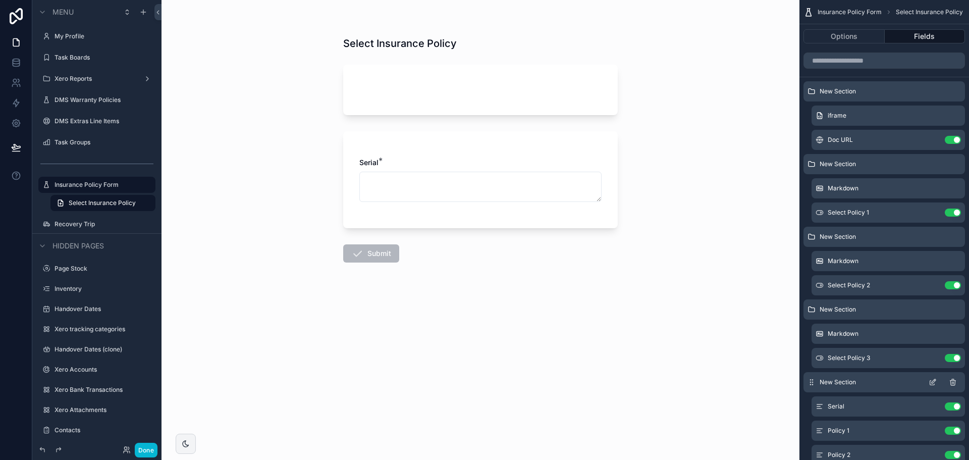
click at [936, 381] on icon "scrollable content" at bounding box center [933, 382] width 8 height 8
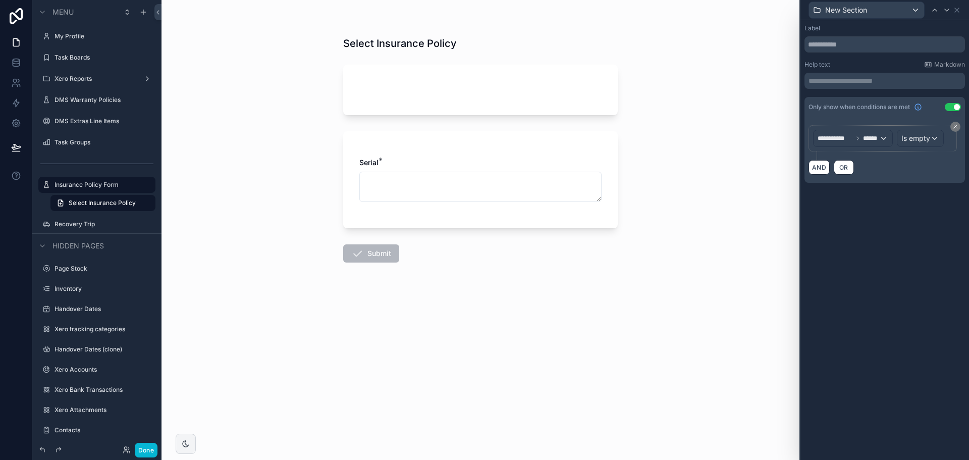
click at [953, 108] on button "Use setting" at bounding box center [953, 107] width 16 height 8
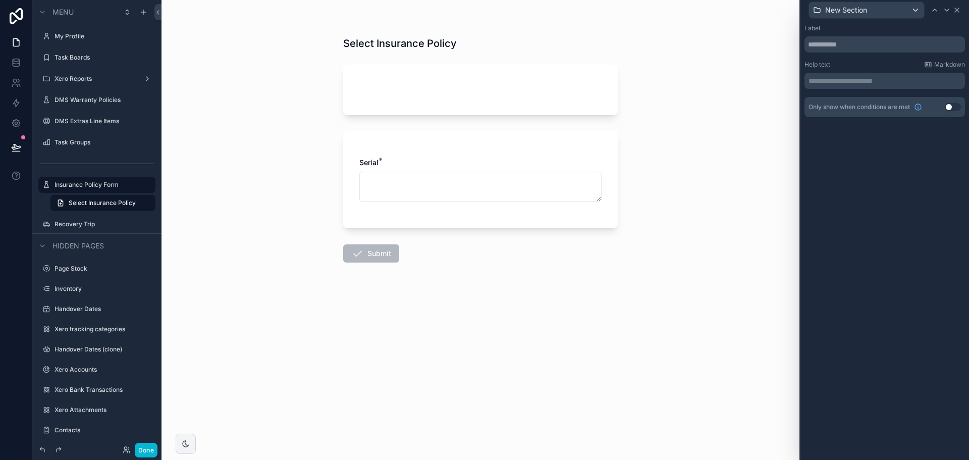
click at [956, 14] on icon at bounding box center [957, 10] width 8 height 8
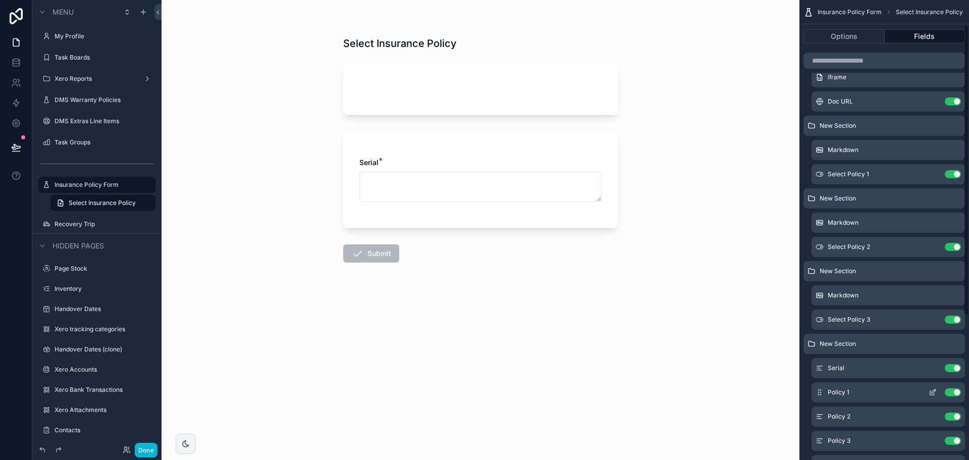
scroll to position [101, 0]
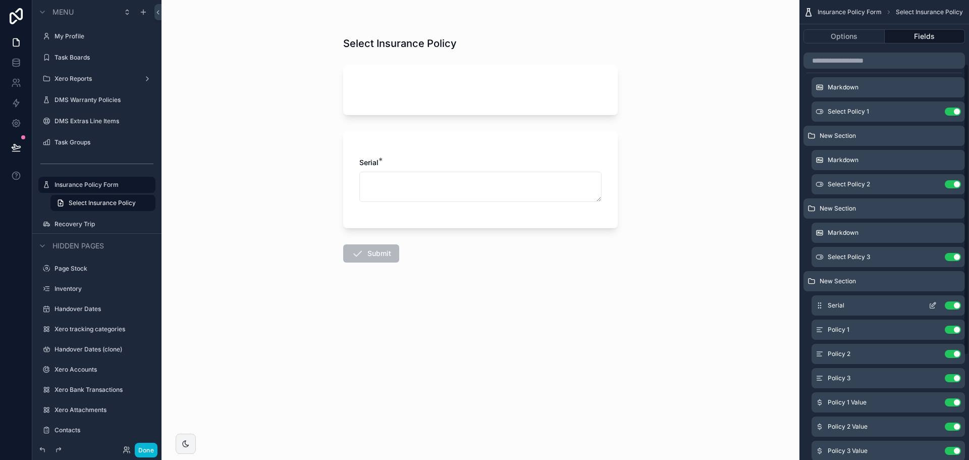
click at [933, 308] on icon "scrollable content" at bounding box center [932, 306] width 5 height 5
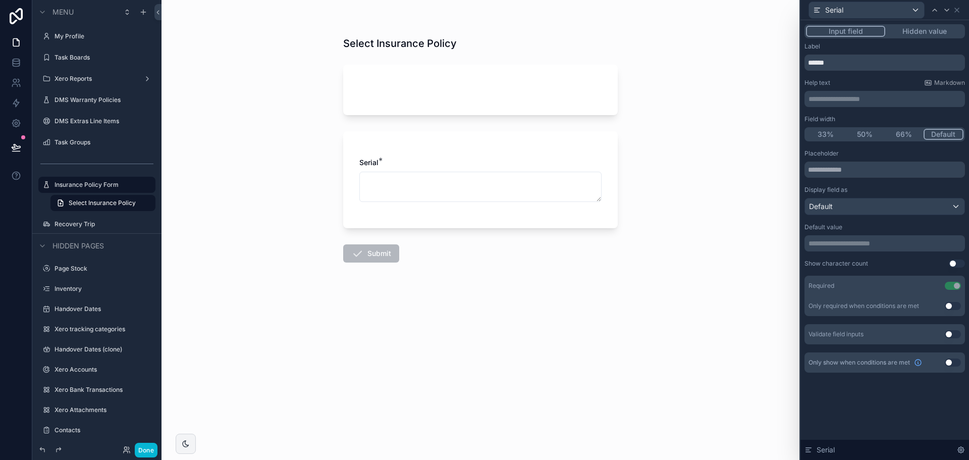
click at [934, 37] on div "Input field Hidden value" at bounding box center [885, 31] width 161 height 14
click at [933, 32] on button "Hidden value" at bounding box center [924, 31] width 78 height 11
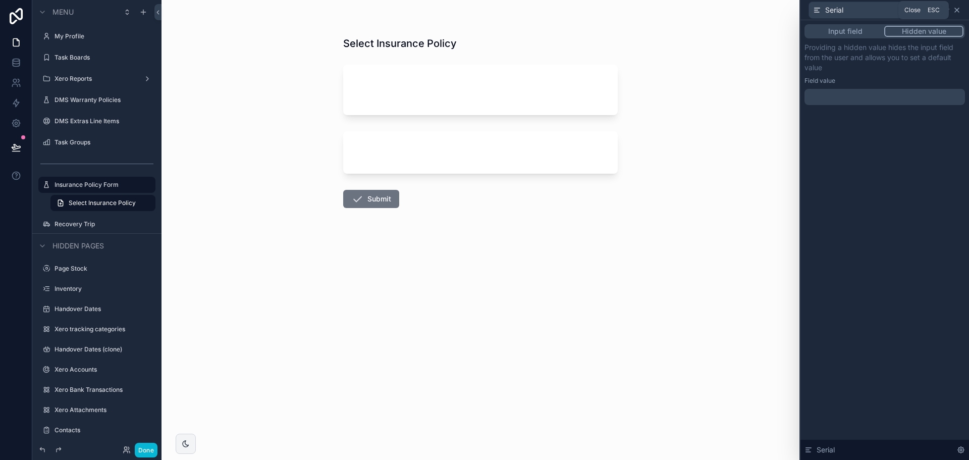
click at [958, 10] on icon at bounding box center [957, 10] width 4 height 4
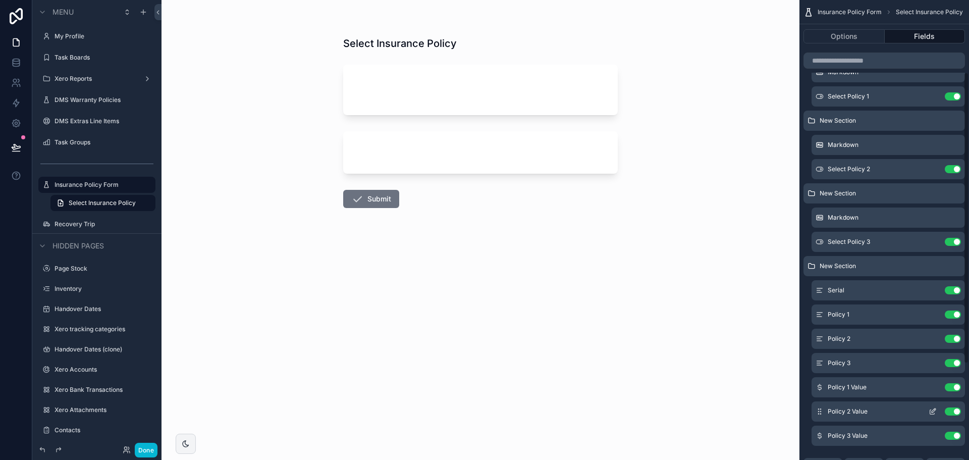
scroll to position [115, 0]
click at [148, 451] on button "Done" at bounding box center [146, 450] width 23 height 15
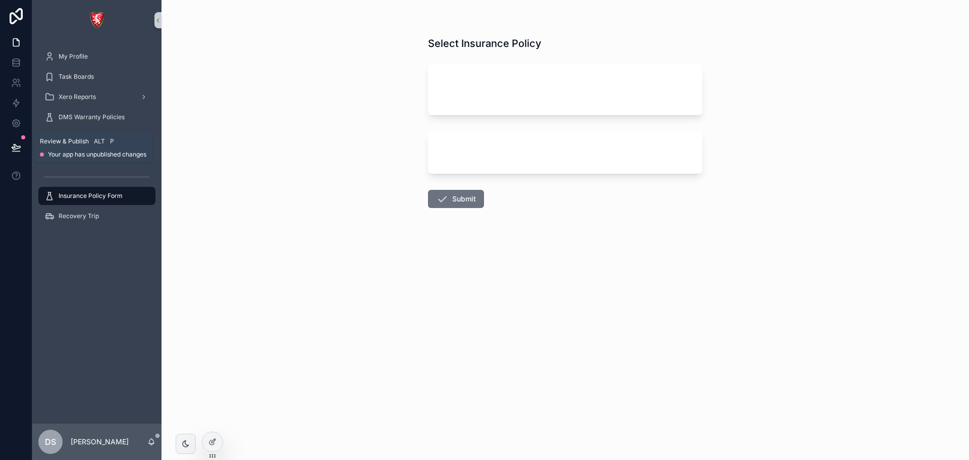
click at [21, 149] on button at bounding box center [16, 147] width 22 height 28
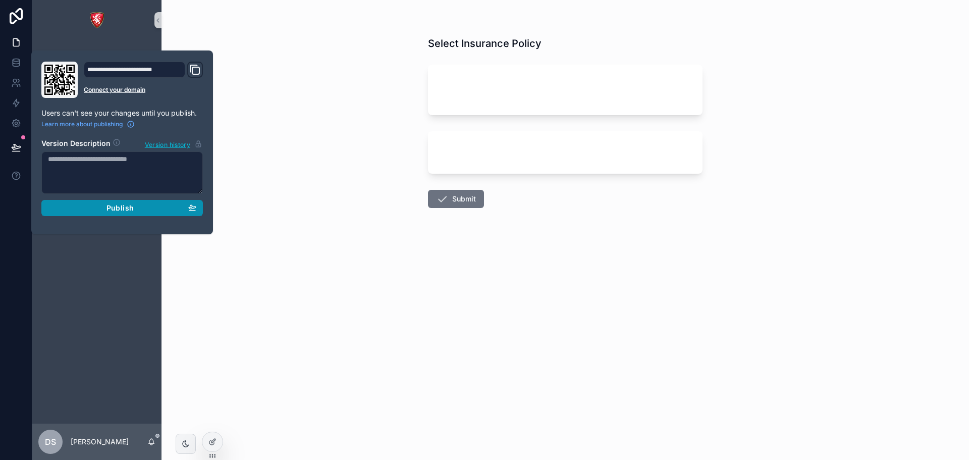
click at [77, 212] on div "Publish" at bounding box center [122, 207] width 148 height 9
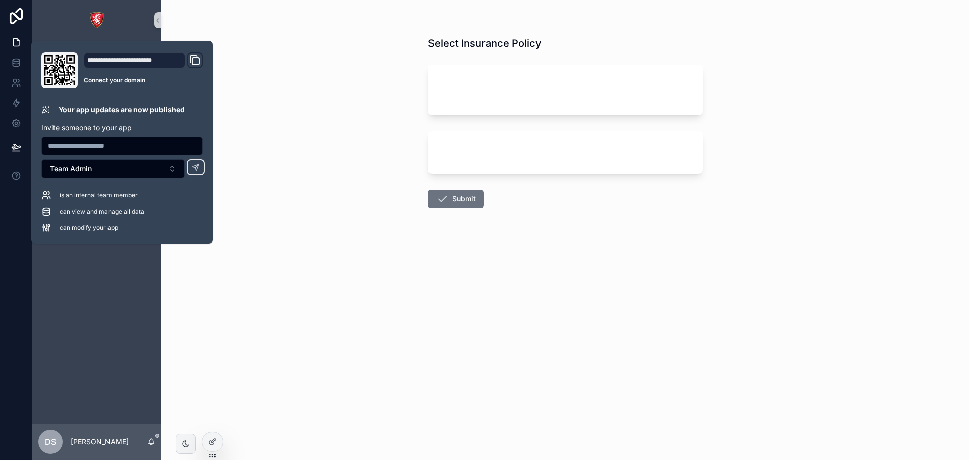
click at [287, 70] on div "Select Insurance Policy Submit" at bounding box center [566, 230] width 808 height 460
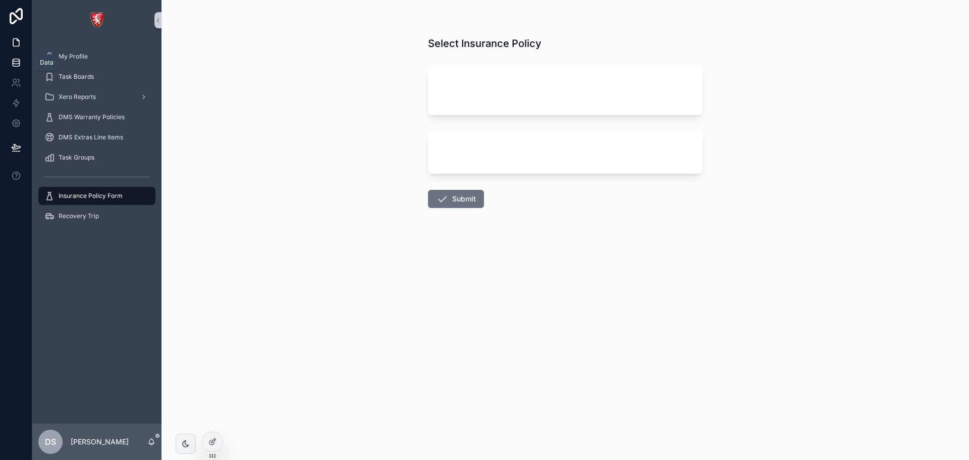
click at [19, 66] on icon at bounding box center [16, 63] width 10 height 10
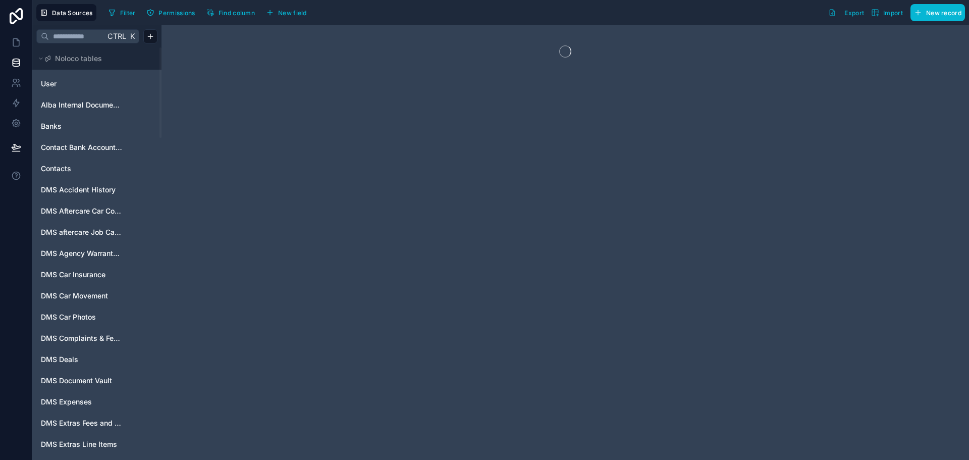
drag, startPoint x: 253, startPoint y: 56, endPoint x: 249, endPoint y: 93, distance: 37.6
click at [254, 129] on div at bounding box center [566, 242] width 808 height 435
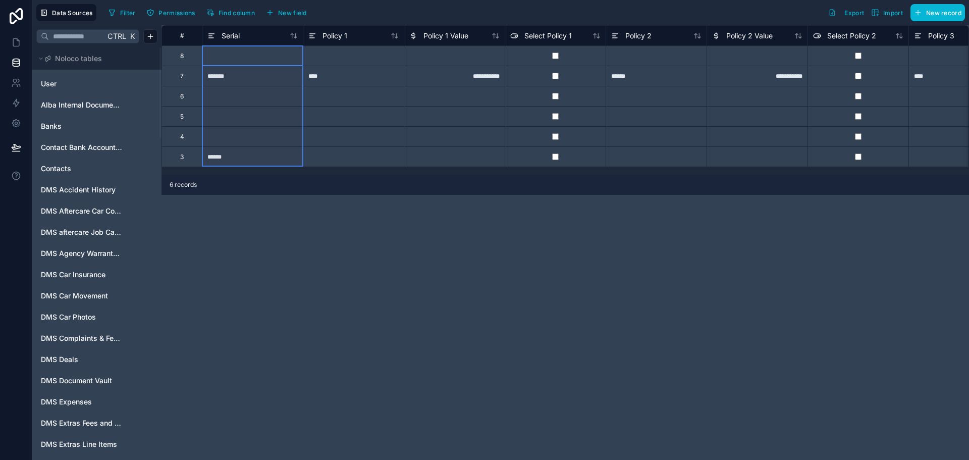
drag, startPoint x: 237, startPoint y: 58, endPoint x: 239, endPoint y: 161, distance: 103.0
click at [239, 161] on div "**********" at bounding box center [889, 95] width 1454 height 141
click at [263, 203] on div "Delete rows 1 to 6" at bounding box center [273, 202] width 67 height 11
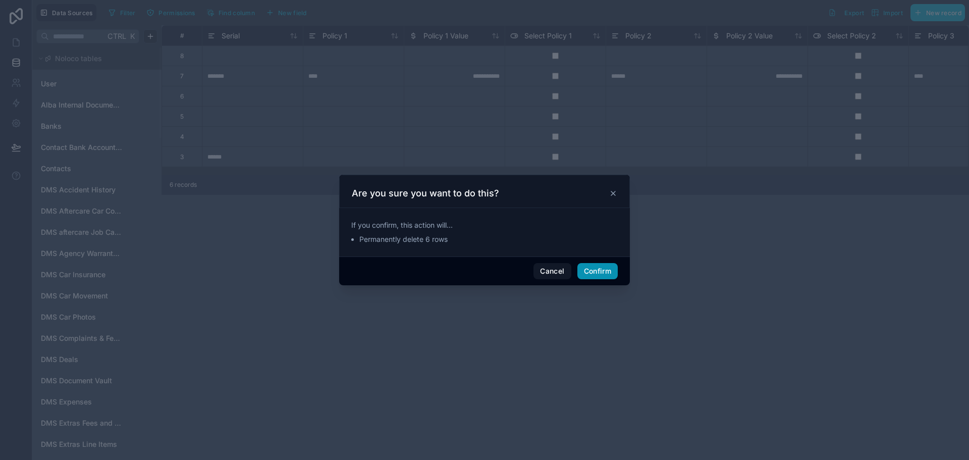
click at [607, 275] on button "Confirm" at bounding box center [597, 271] width 40 height 16
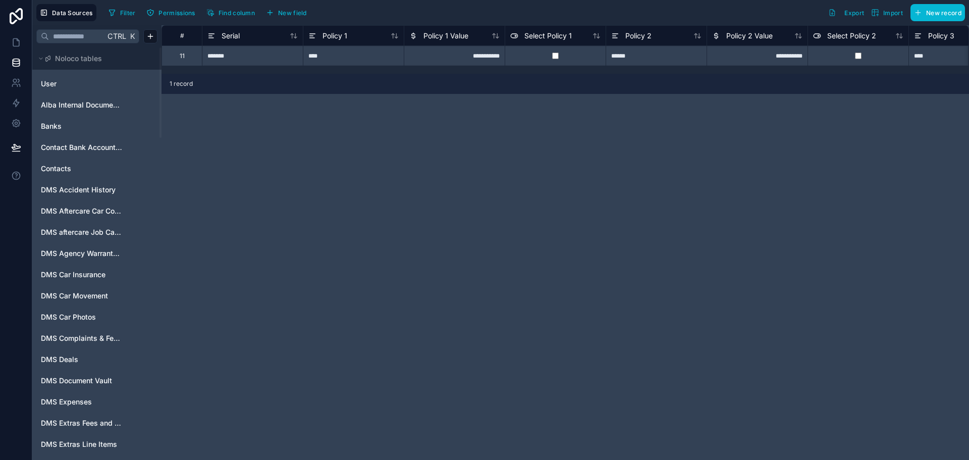
scroll to position [0, 647]
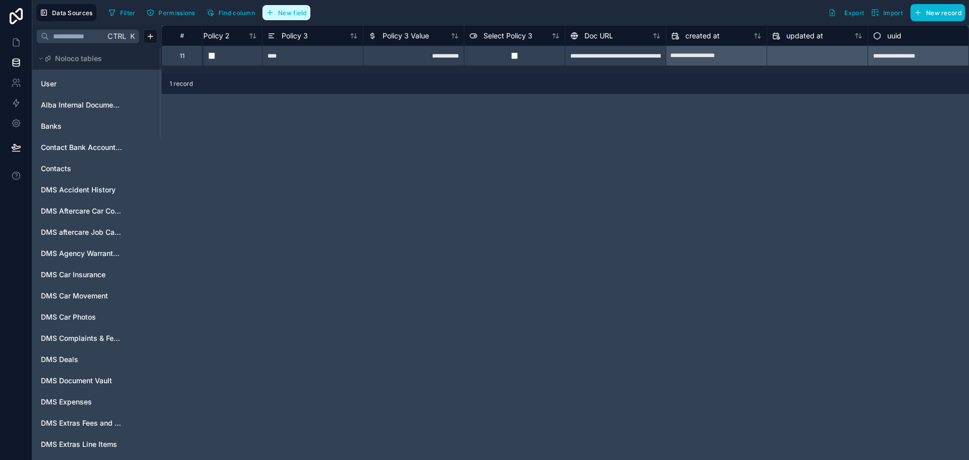
click at [289, 13] on span "New field" at bounding box center [292, 13] width 29 height 8
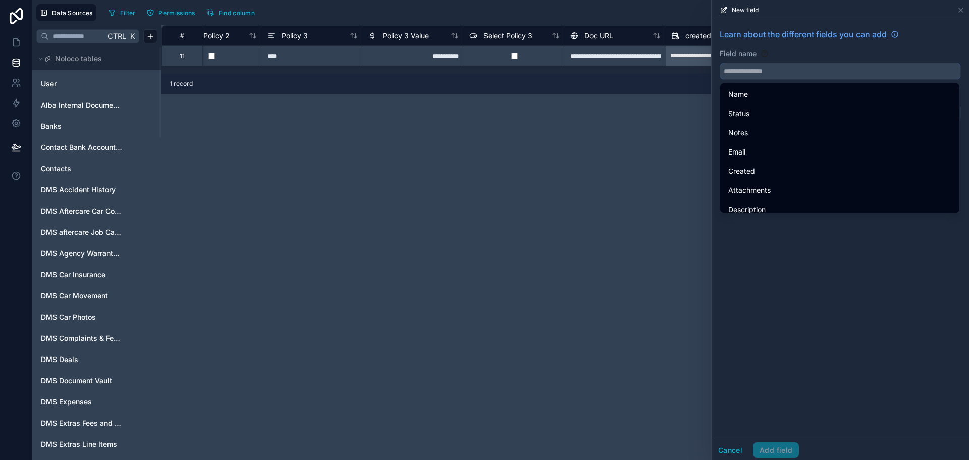
click at [838, 72] on input "text" at bounding box center [840, 71] width 240 height 16
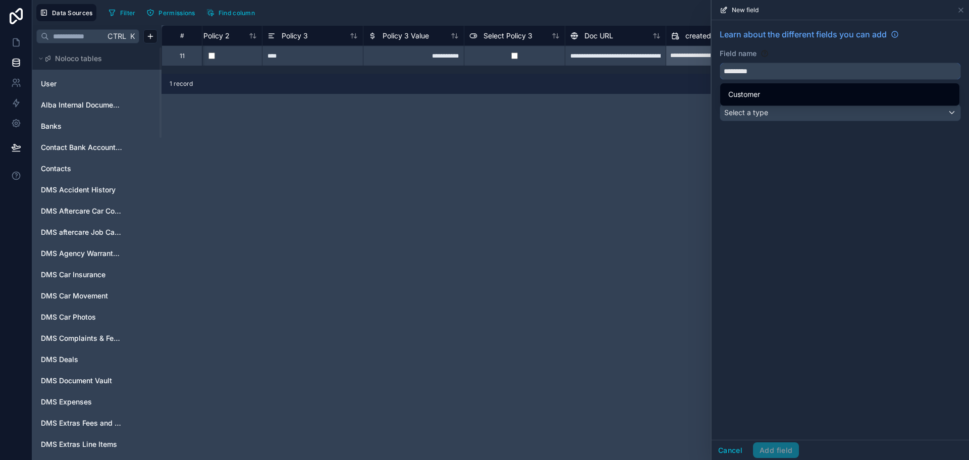
click at [720, 63] on button "********" at bounding box center [840, 71] width 241 height 17
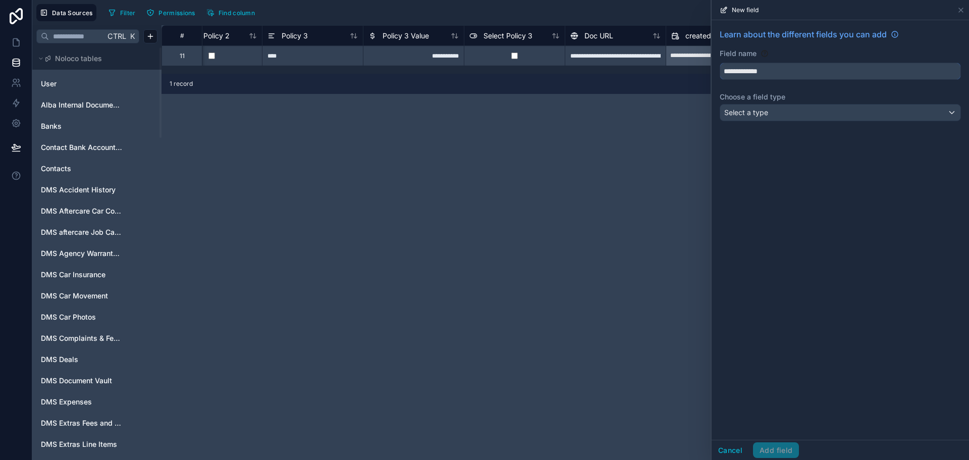
type input "**********"
click at [774, 112] on div "Select a type" at bounding box center [840, 112] width 240 height 16
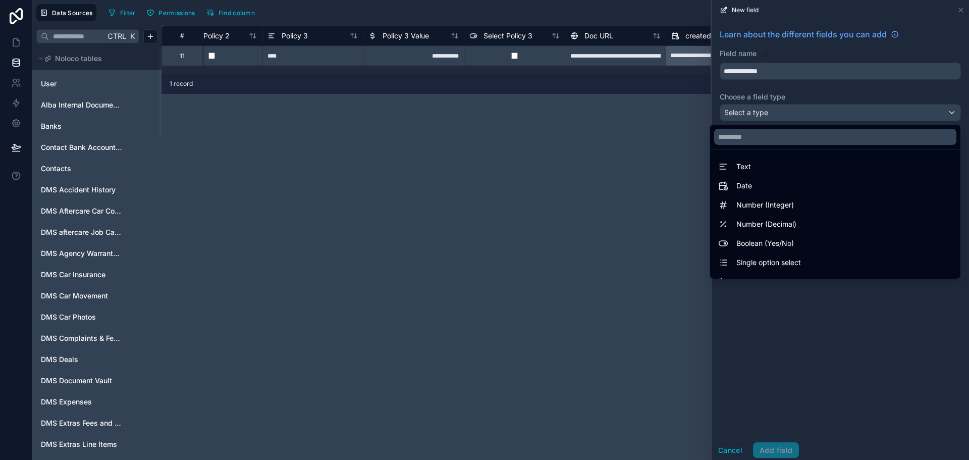
click at [757, 72] on div at bounding box center [840, 230] width 257 height 460
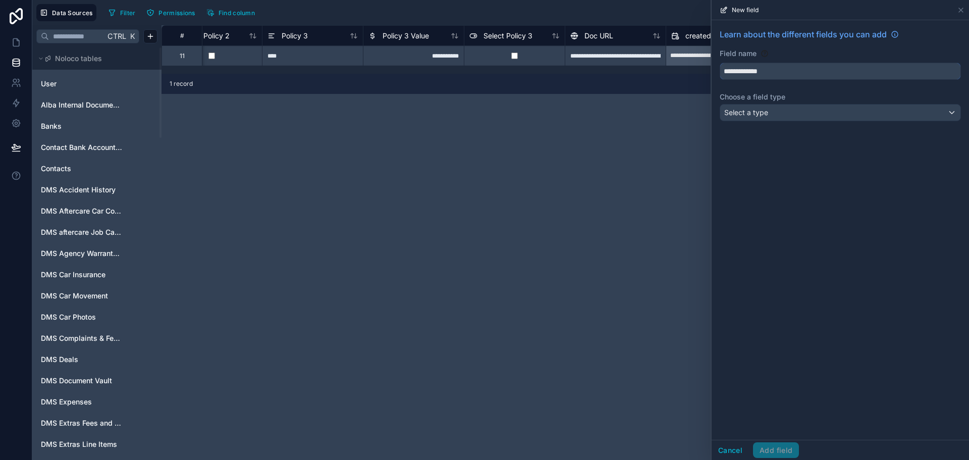
click at [757, 72] on input "**********" at bounding box center [840, 71] width 240 height 16
click at [761, 113] on span "Select a type" at bounding box center [746, 112] width 44 height 9
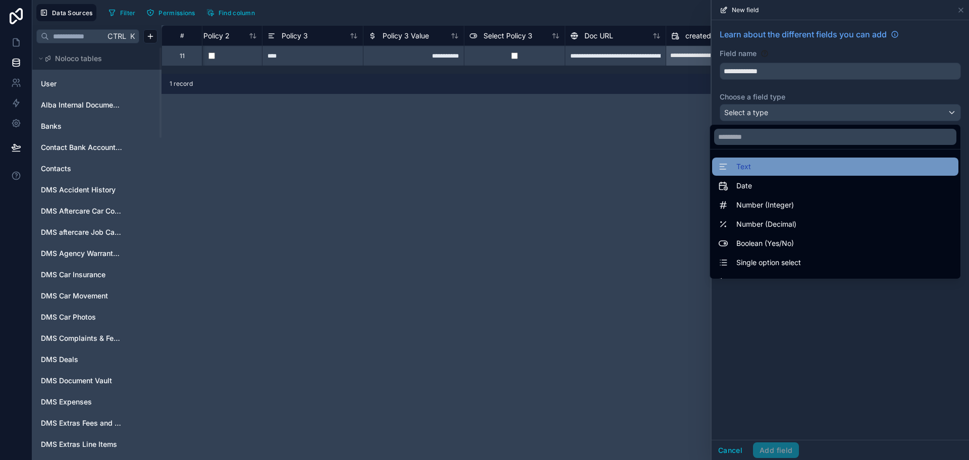
click at [772, 161] on div "Text" at bounding box center [835, 167] width 234 height 12
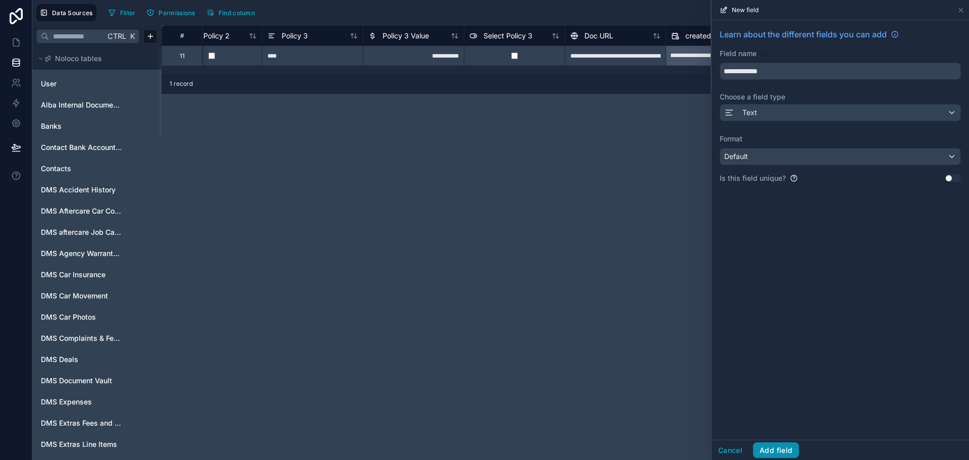
click at [780, 449] on button "Add field" at bounding box center [776, 450] width 46 height 16
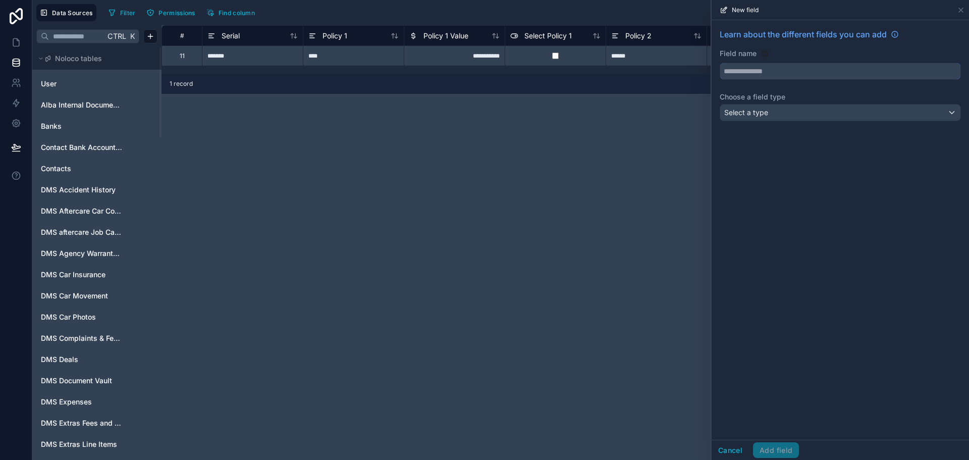
click at [841, 76] on input "text" at bounding box center [840, 71] width 240 height 16
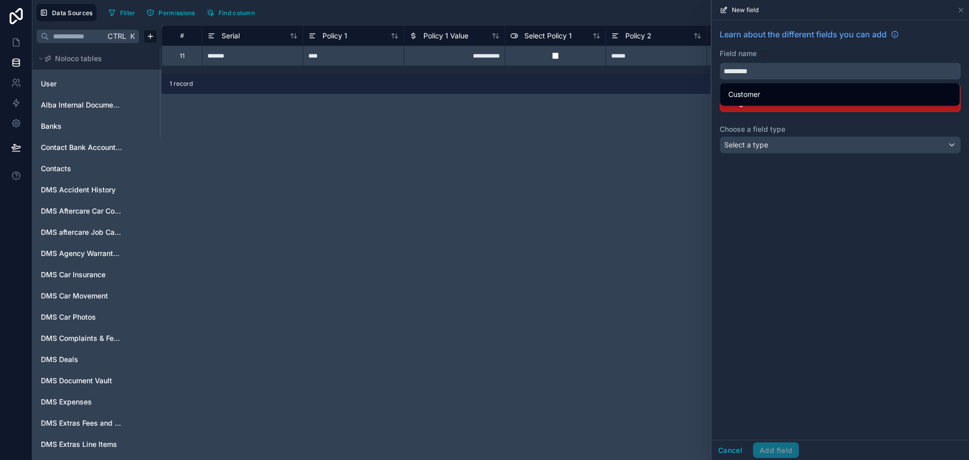
click at [720, 63] on button "********" at bounding box center [840, 71] width 241 height 17
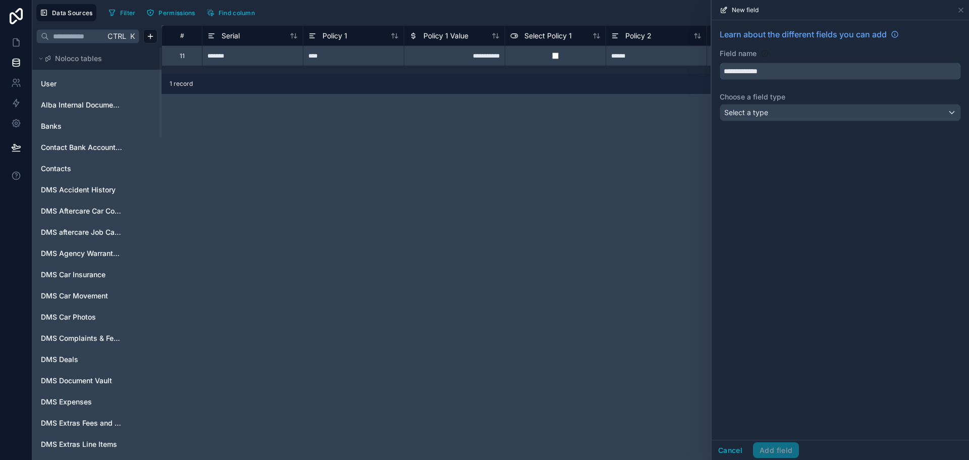
type input "**********"
click at [758, 116] on span "Select a type" at bounding box center [746, 112] width 44 height 9
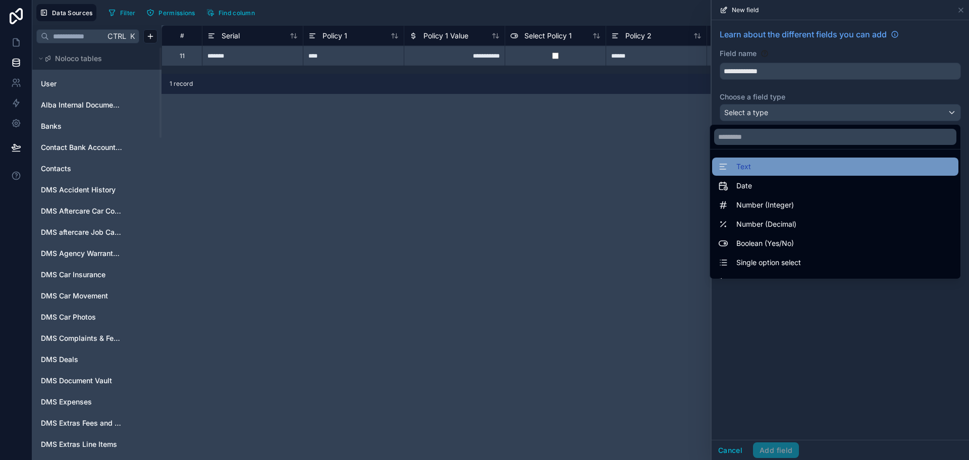
click at [756, 170] on div "Text" at bounding box center [835, 167] width 234 height 12
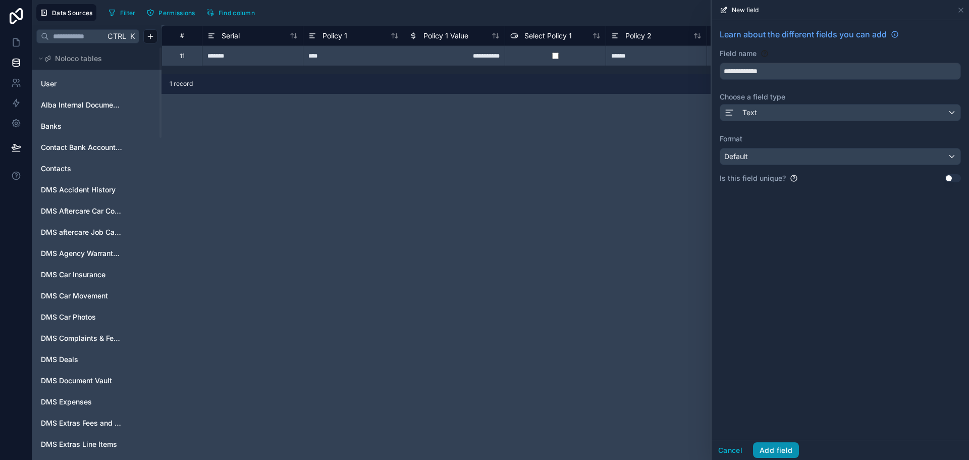
click at [786, 452] on button "Add field" at bounding box center [776, 450] width 46 height 16
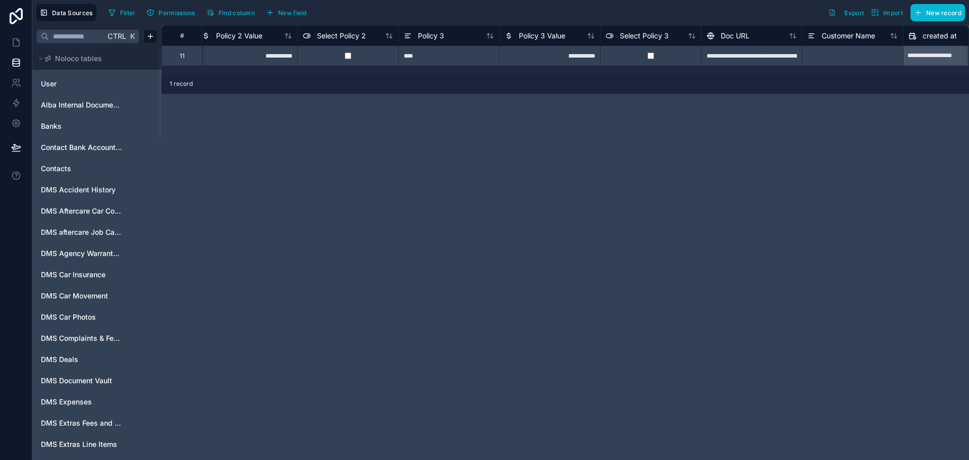
scroll to position [0, 748]
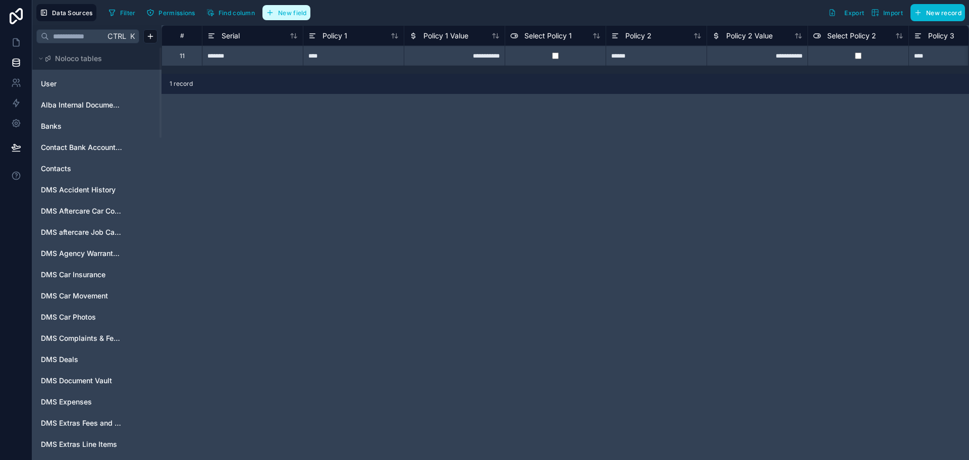
click at [298, 10] on span "New field" at bounding box center [292, 13] width 29 height 8
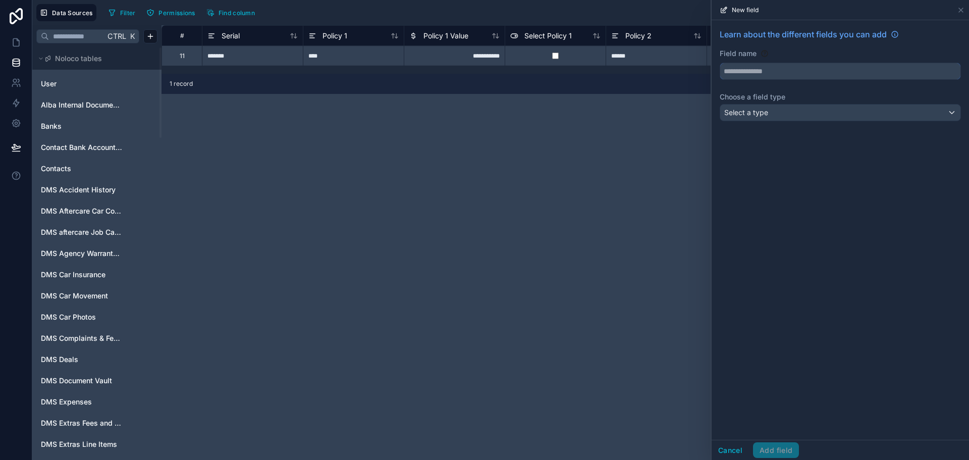
click at [761, 72] on input "text" at bounding box center [840, 71] width 240 height 16
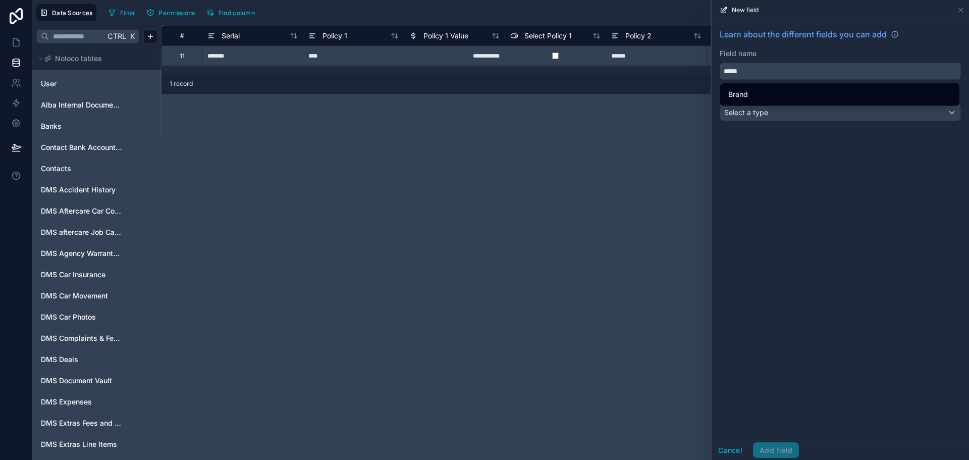
type input "*****"
click at [766, 107] on div "Select a type" at bounding box center [840, 112] width 240 height 16
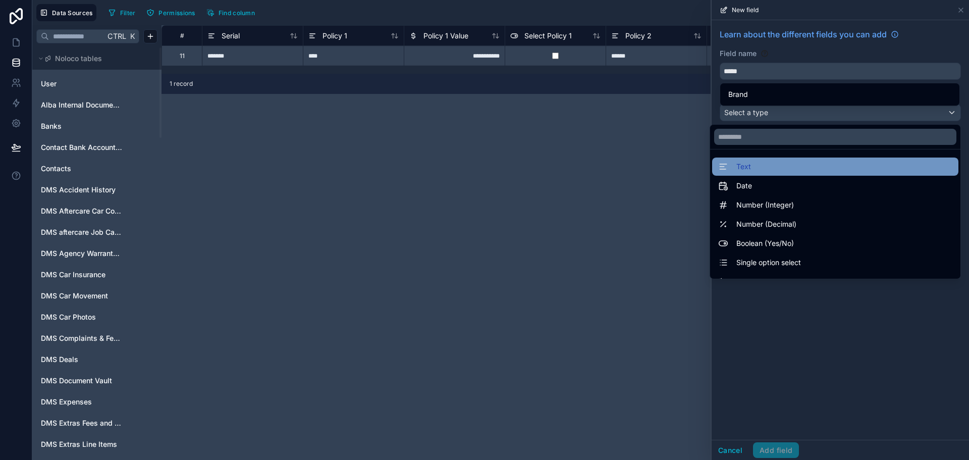
click at [749, 162] on div "Text" at bounding box center [835, 167] width 234 height 12
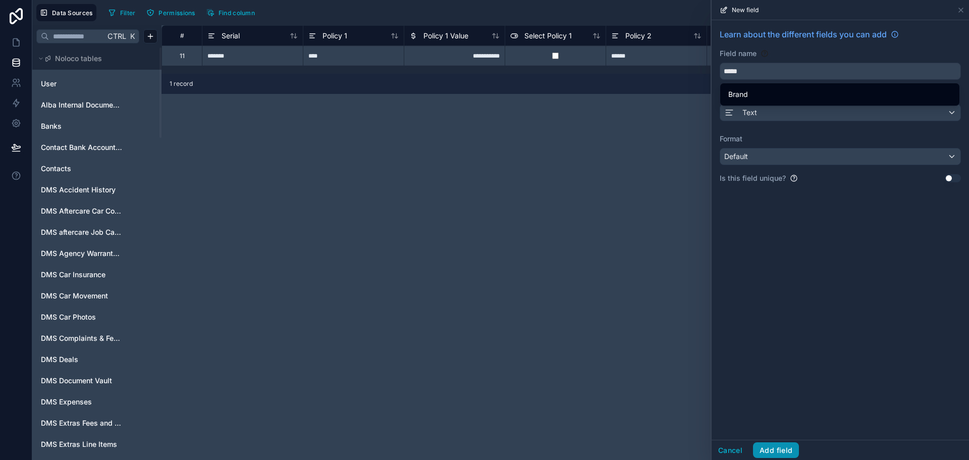
click at [779, 454] on button "Add field" at bounding box center [776, 450] width 46 height 16
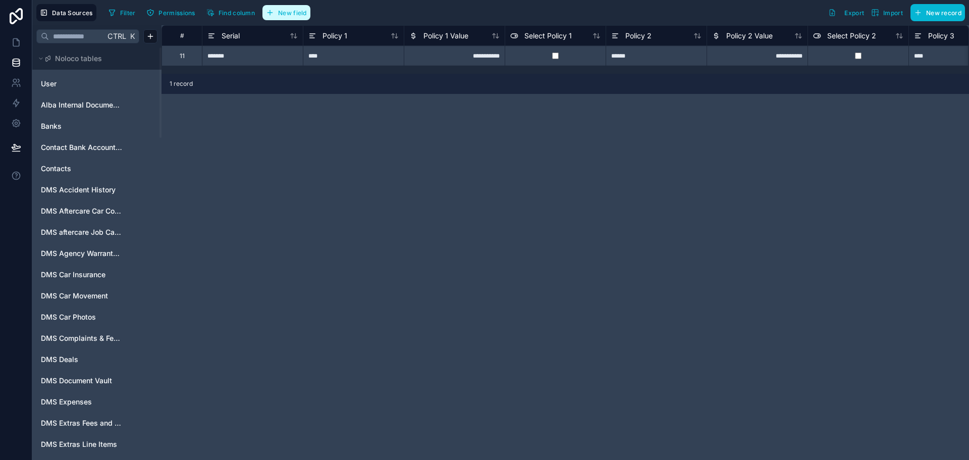
click at [277, 11] on button "New field" at bounding box center [286, 12] width 48 height 15
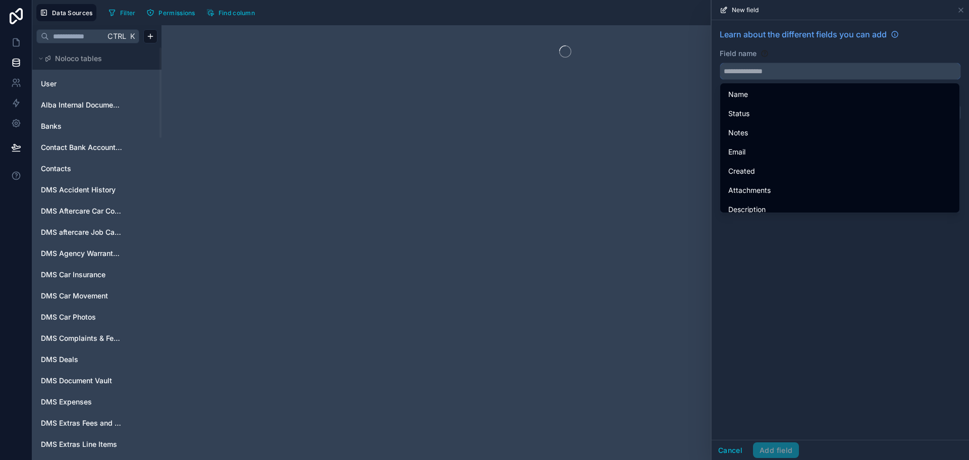
click at [766, 67] on input "text" at bounding box center [840, 71] width 240 height 16
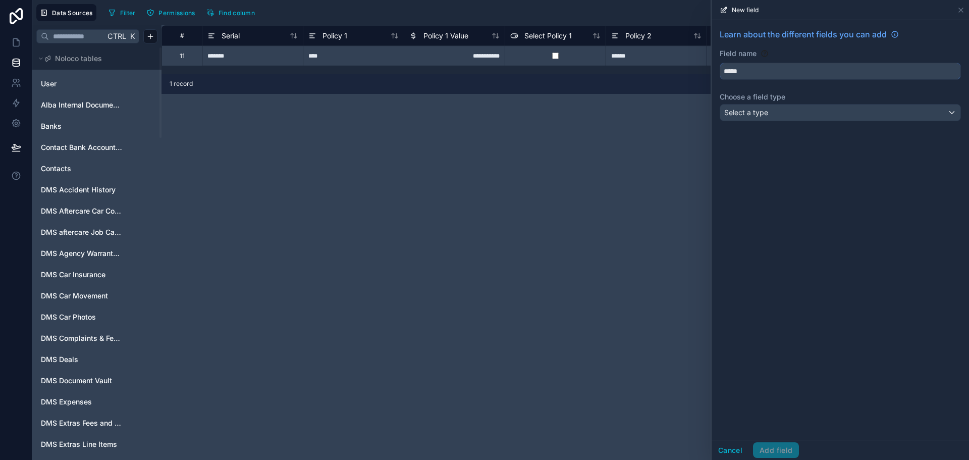
type input "*****"
click at [765, 118] on div "Select a type" at bounding box center [840, 112] width 240 height 16
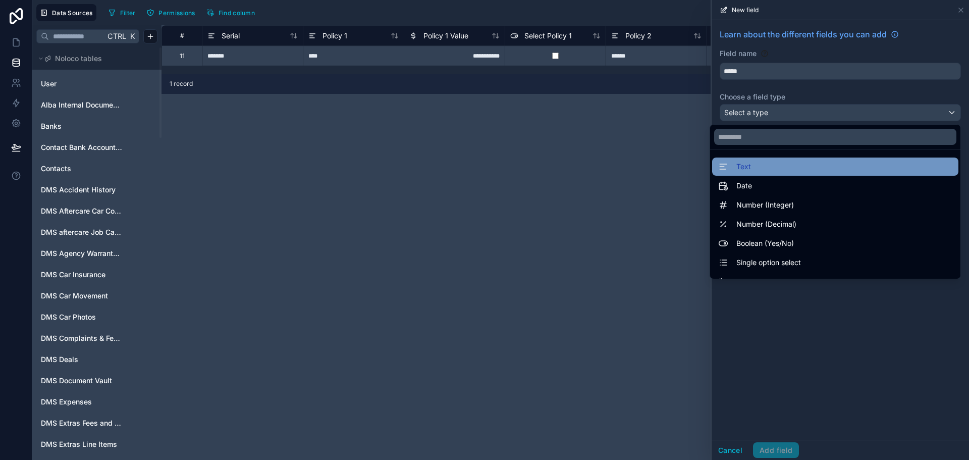
click at [761, 162] on div "Text" at bounding box center [835, 167] width 234 height 12
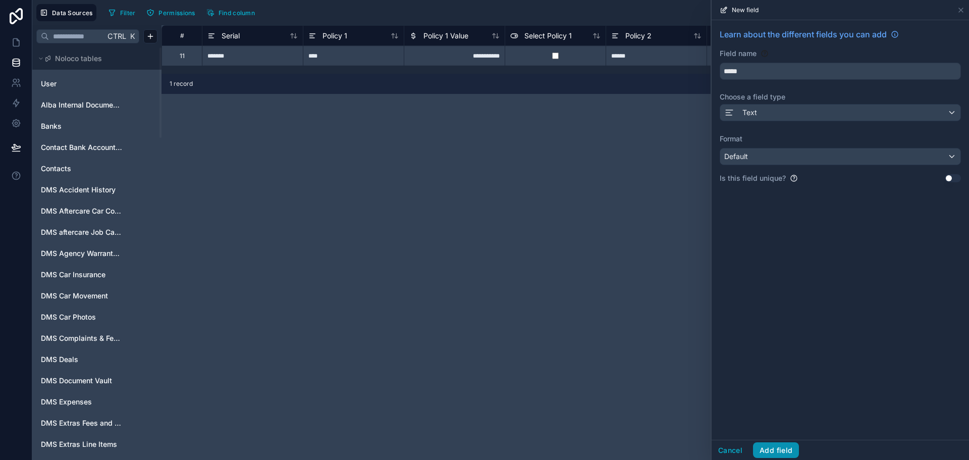
click at [784, 451] on button "Add field" at bounding box center [776, 450] width 46 height 16
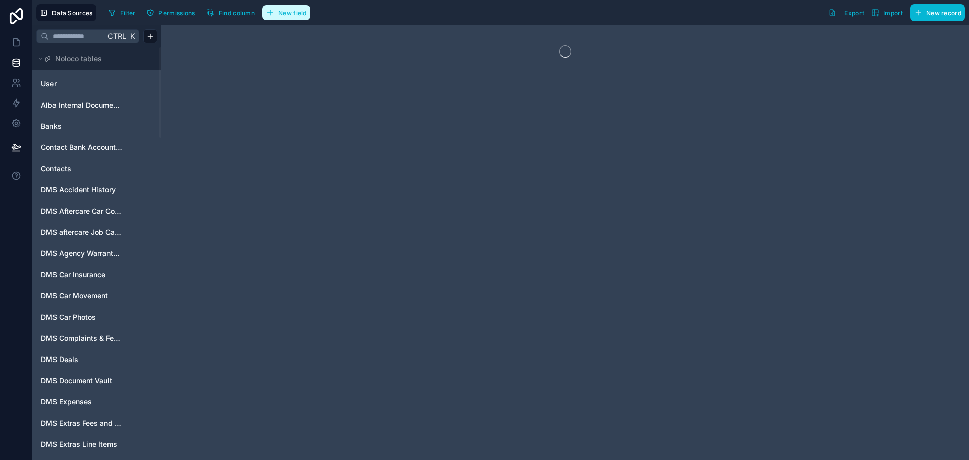
click at [283, 15] on span "New field" at bounding box center [292, 13] width 29 height 8
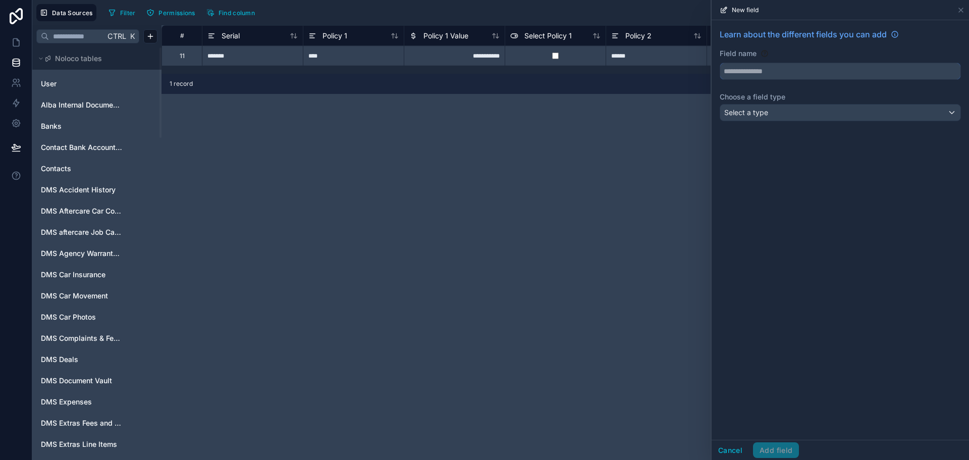
click at [794, 73] on input "text" at bounding box center [840, 71] width 240 height 16
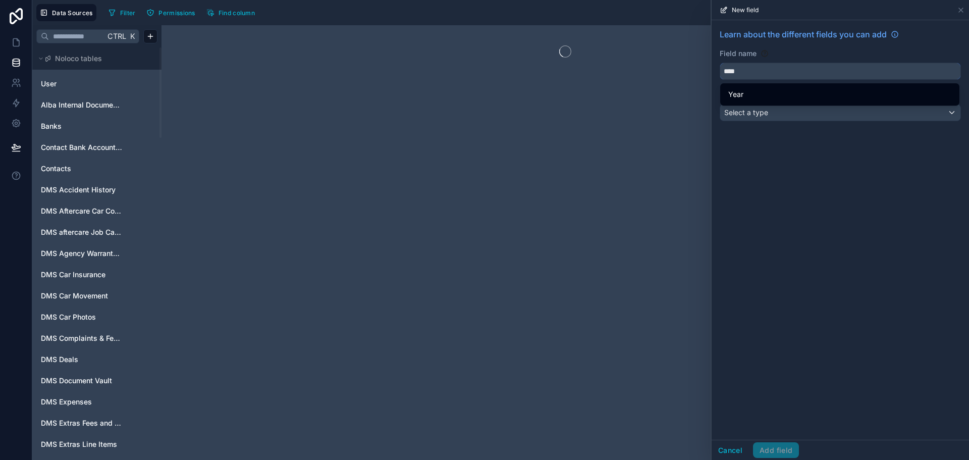
type input "****"
click at [790, 58] on div "Field name" at bounding box center [840, 53] width 241 height 10
click at [777, 118] on div "Select a type" at bounding box center [840, 112] width 240 height 16
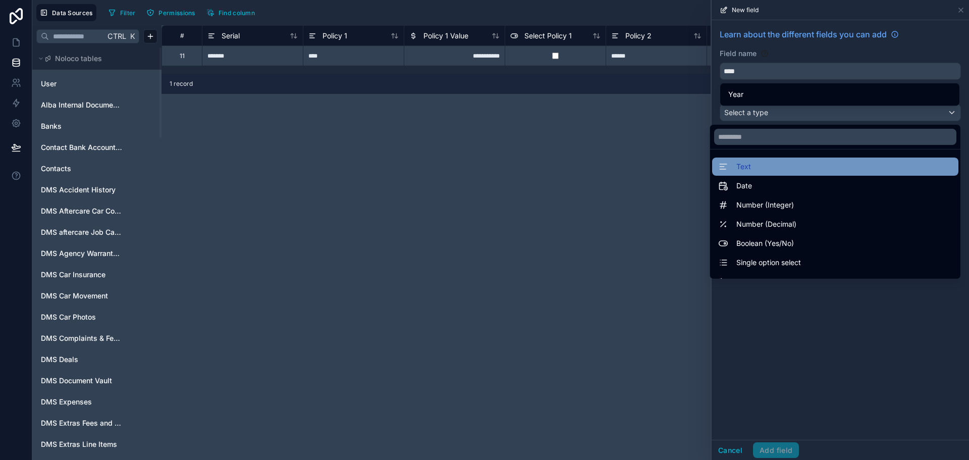
click at [759, 166] on div "Text" at bounding box center [835, 167] width 234 height 12
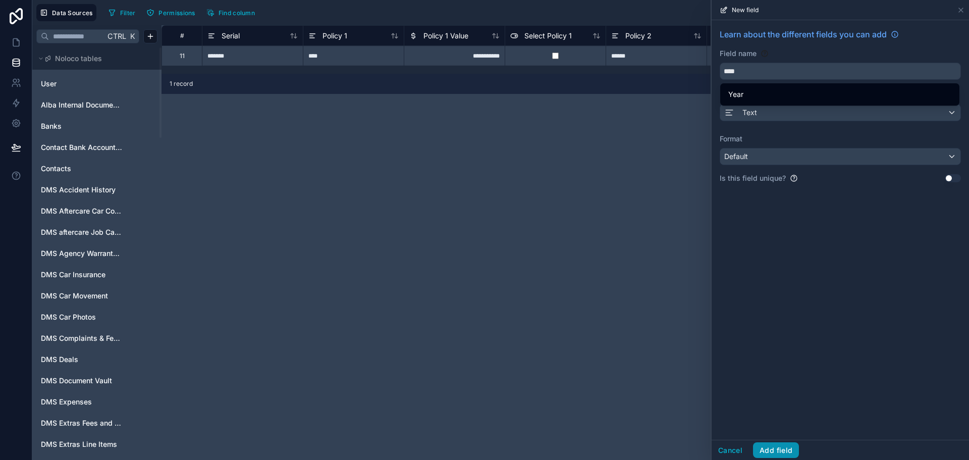
click at [777, 451] on button "Add field" at bounding box center [776, 450] width 46 height 16
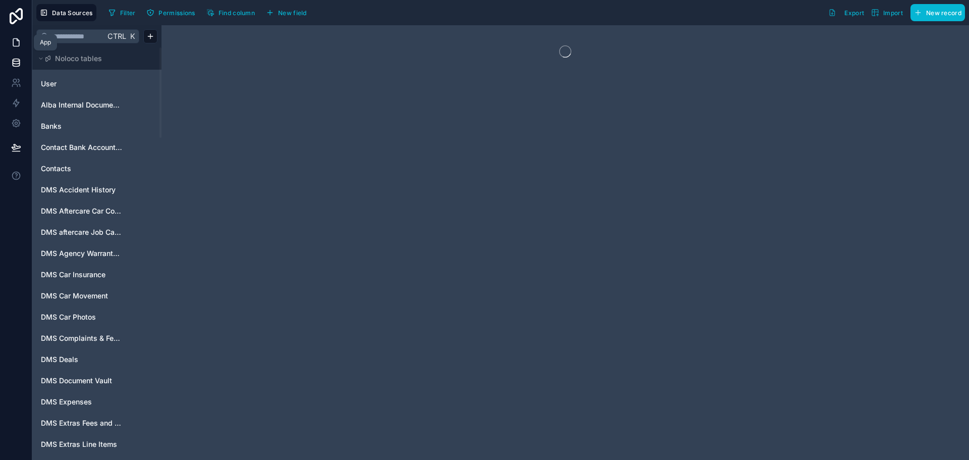
click at [15, 40] on icon at bounding box center [16, 42] width 10 height 10
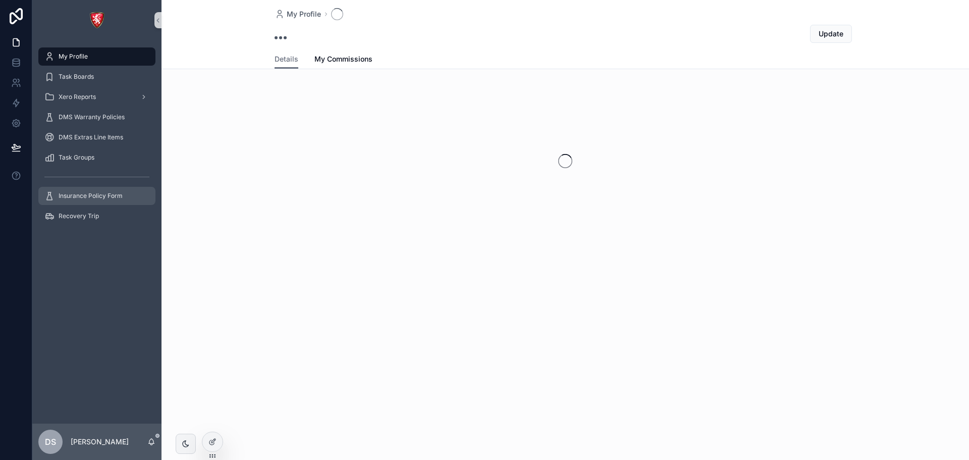
click at [97, 198] on span "Insurance Policy Form" at bounding box center [91, 196] width 64 height 8
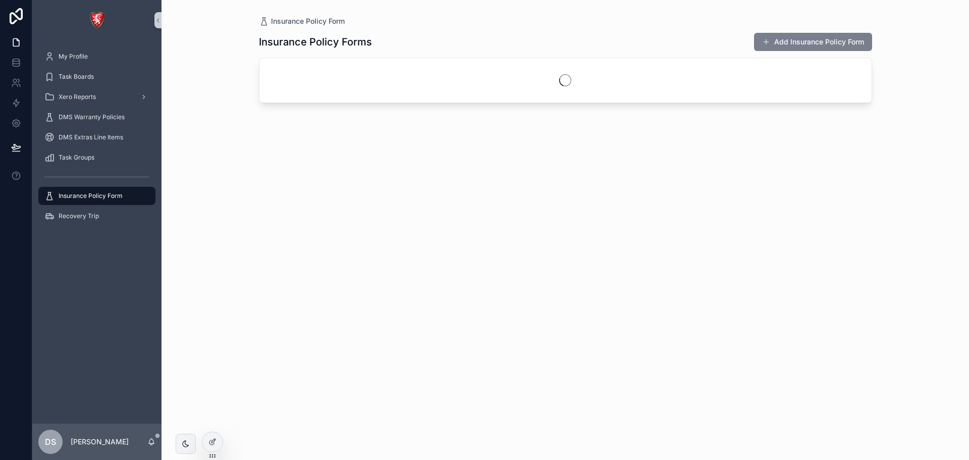
click at [823, 43] on button "Add Insurance Policy Form" at bounding box center [813, 42] width 118 height 18
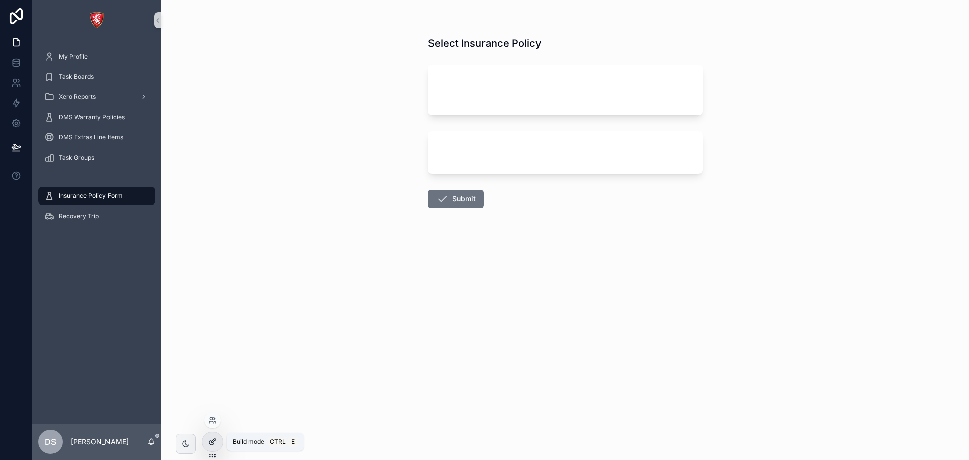
click at [214, 443] on icon at bounding box center [211, 442] width 5 height 5
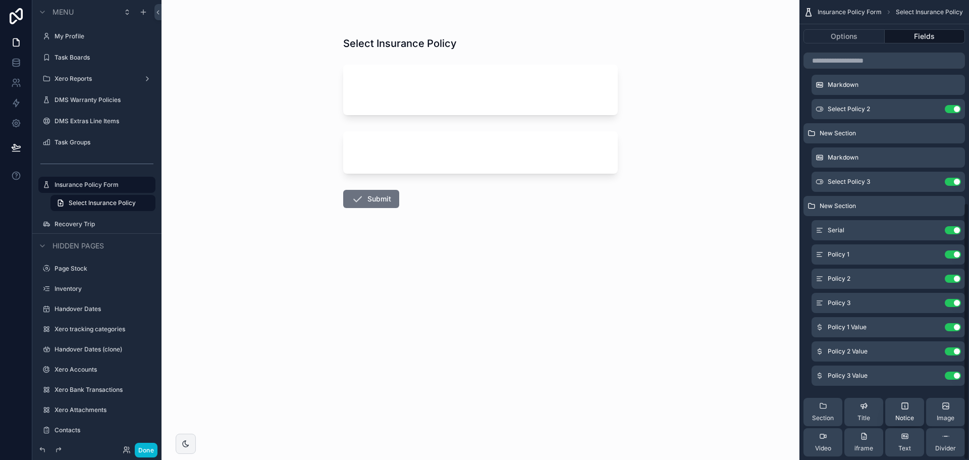
scroll to position [363, 0]
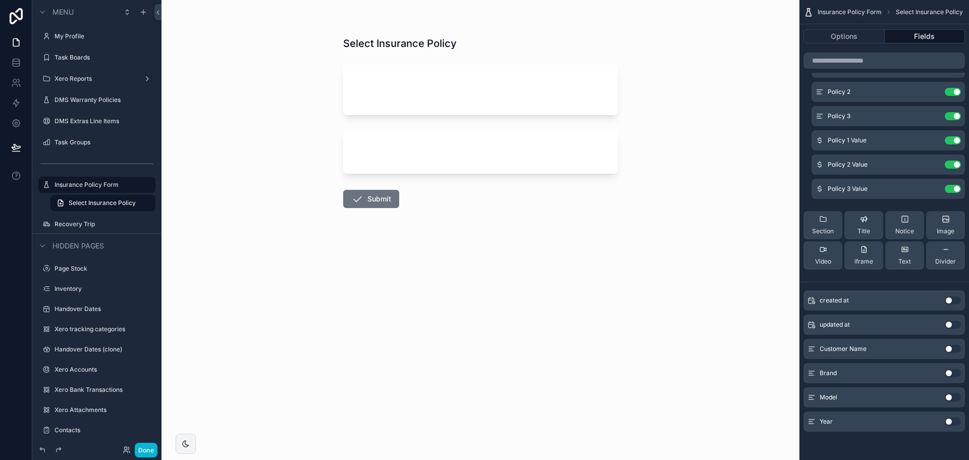
click at [949, 353] on div "Customer Name Use setting" at bounding box center [885, 349] width 162 height 20
click at [950, 351] on button "Use setting" at bounding box center [953, 349] width 16 height 8
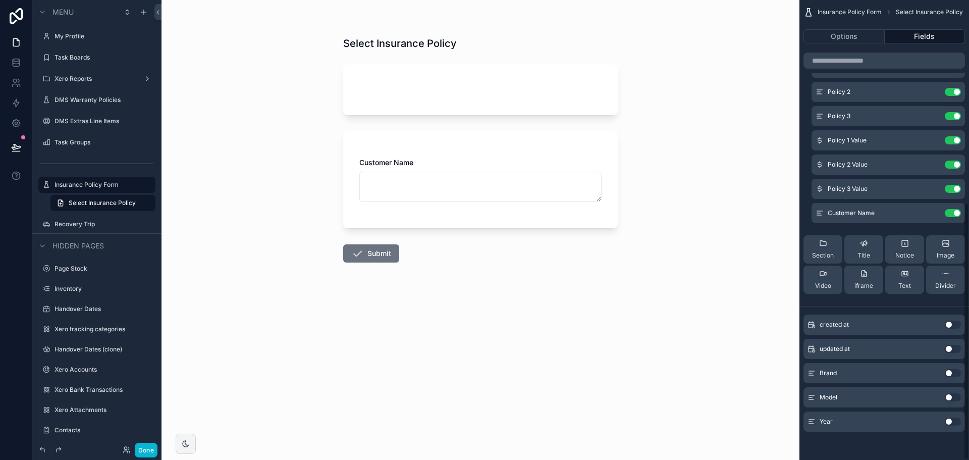
click at [950, 376] on button "Use setting" at bounding box center [953, 373] width 16 height 8
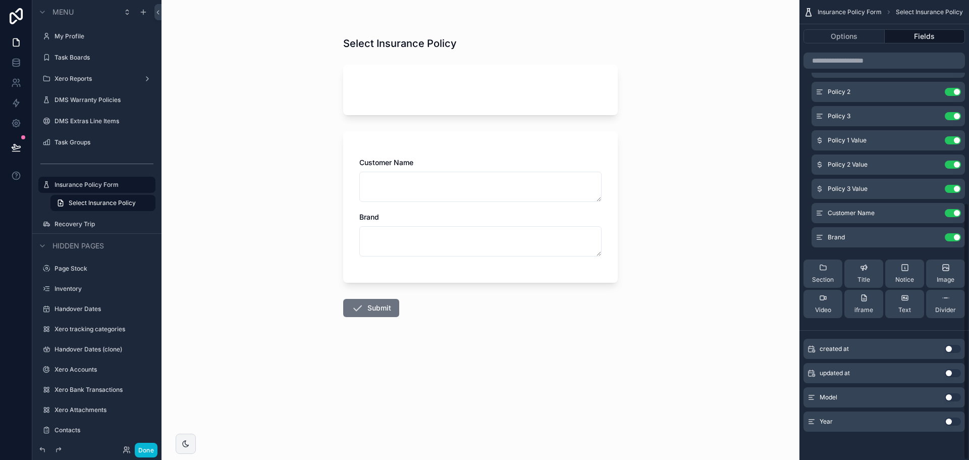
click at [951, 396] on button "Use setting" at bounding box center [953, 397] width 16 height 8
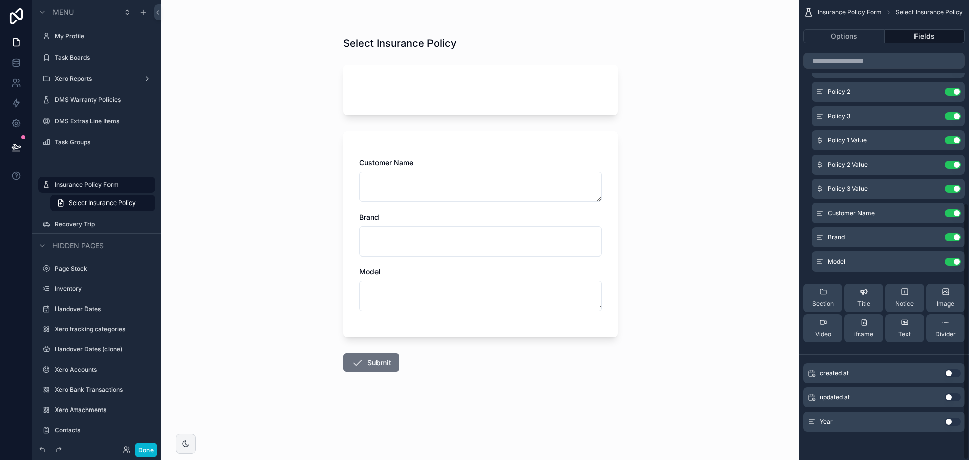
click at [950, 423] on button "Use setting" at bounding box center [953, 421] width 16 height 8
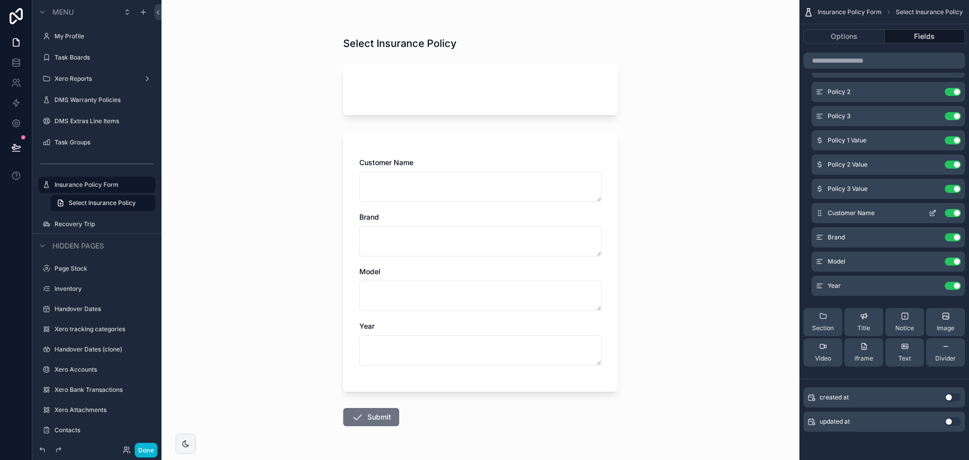
click at [931, 207] on div "Customer Name Use setting" at bounding box center [888, 213] width 153 height 20
click at [933, 213] on icon "scrollable content" at bounding box center [933, 213] width 8 height 8
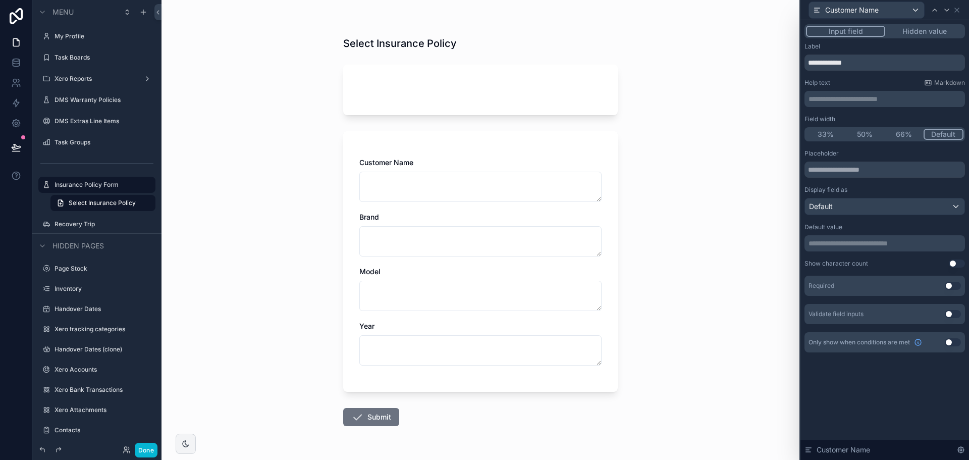
click at [924, 27] on button "Hidden value" at bounding box center [924, 31] width 78 height 11
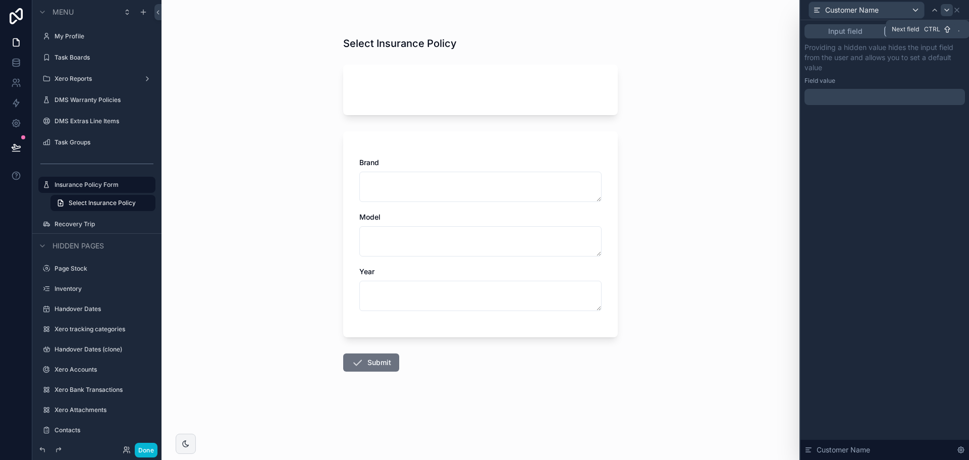
click at [946, 6] on icon at bounding box center [947, 10] width 8 height 8
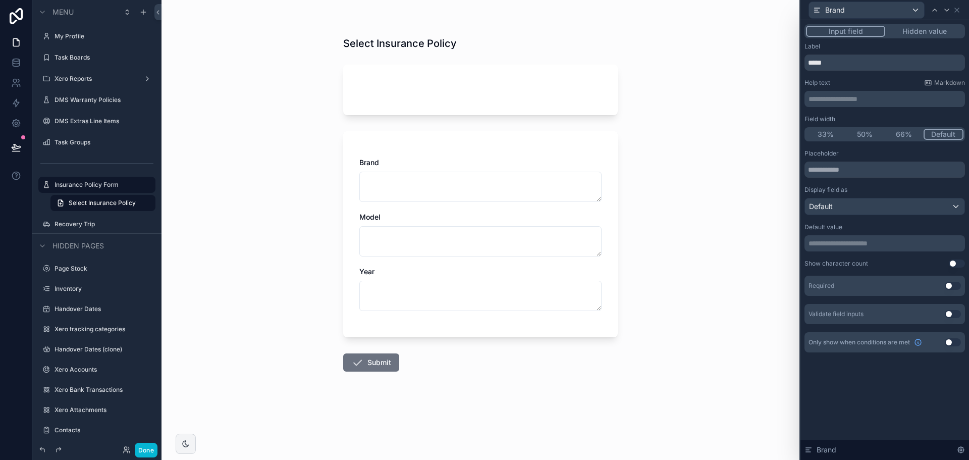
click at [939, 28] on button "Hidden value" at bounding box center [924, 31] width 78 height 11
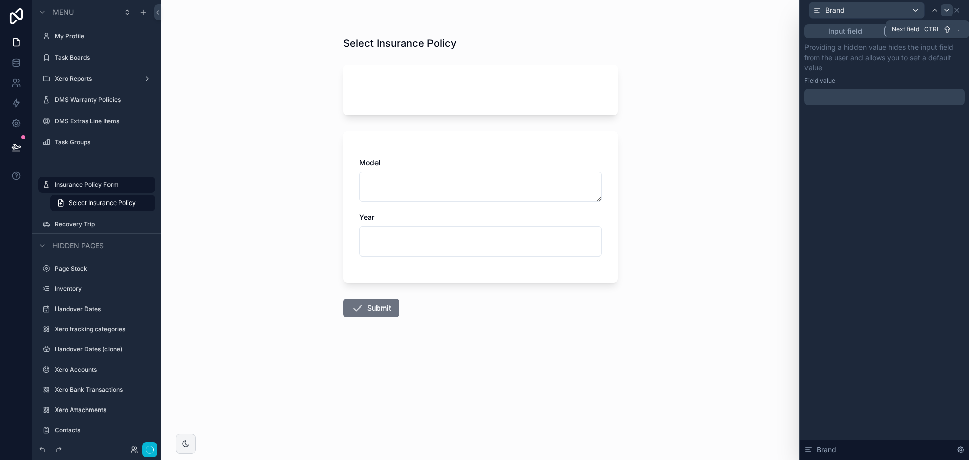
click at [944, 6] on icon at bounding box center [947, 10] width 8 height 8
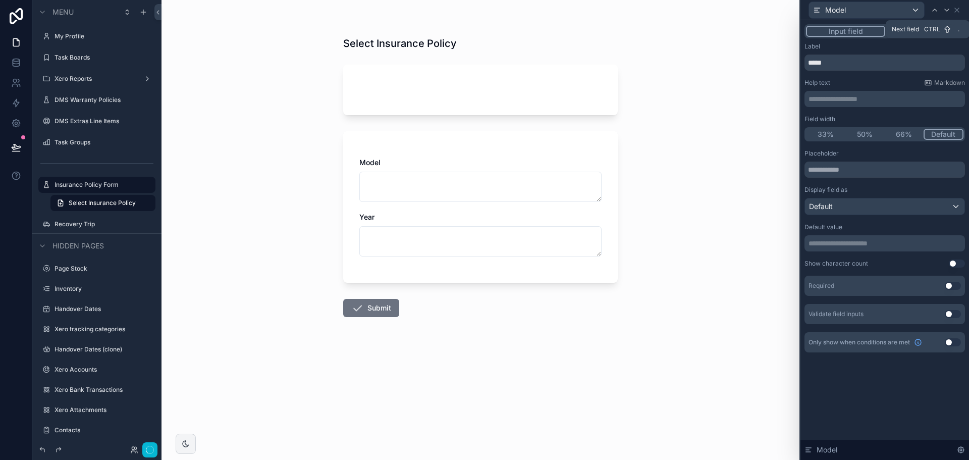
click at [943, 37] on div "Next field Ctrl ." at bounding box center [928, 29] width 84 height 18
click at [932, 30] on button "Hidden value" at bounding box center [924, 31] width 78 height 11
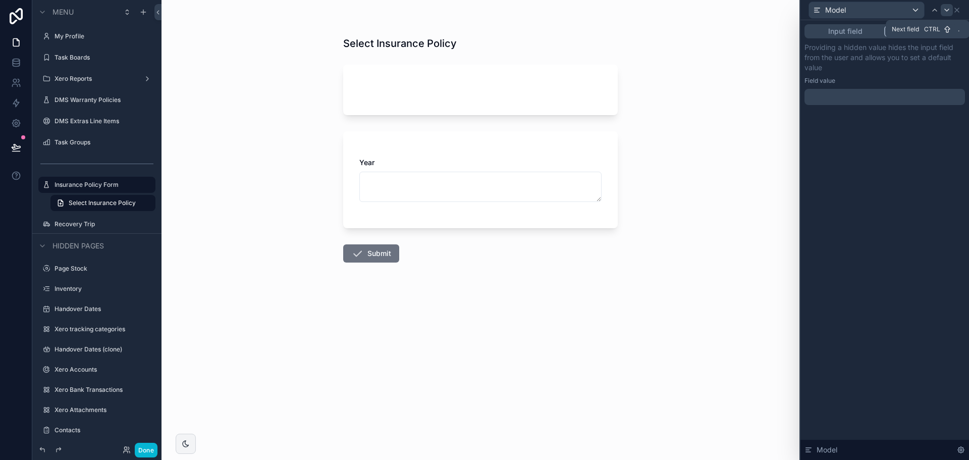
click at [946, 12] on icon at bounding box center [947, 10] width 8 height 8
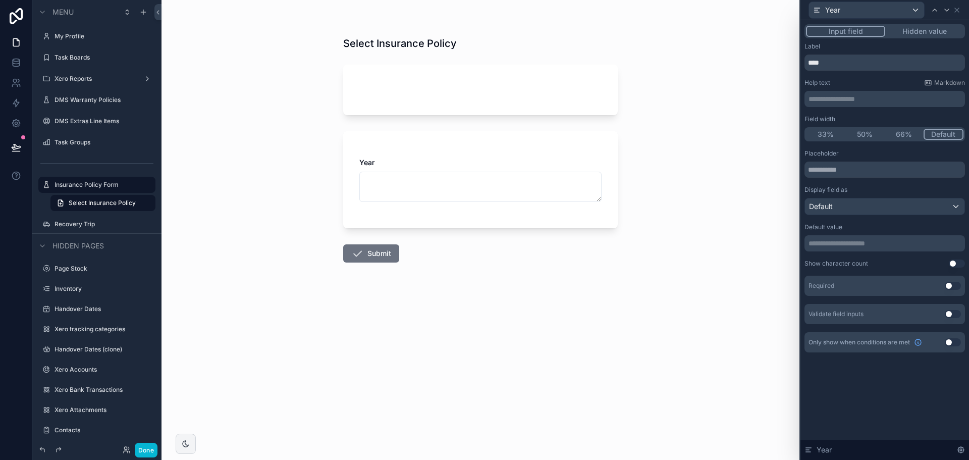
click at [936, 32] on button "Hidden value" at bounding box center [924, 31] width 78 height 11
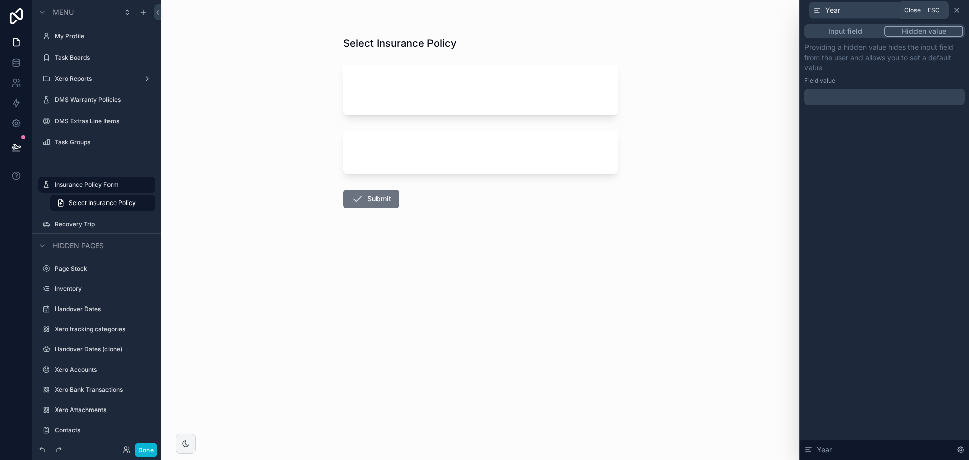
click at [956, 12] on icon at bounding box center [957, 10] width 4 height 4
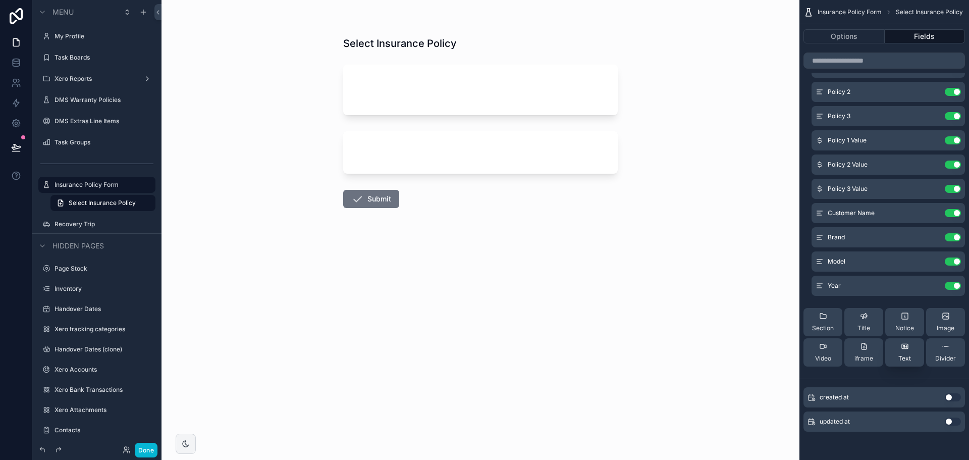
click at [897, 348] on button "Text" at bounding box center [904, 352] width 39 height 28
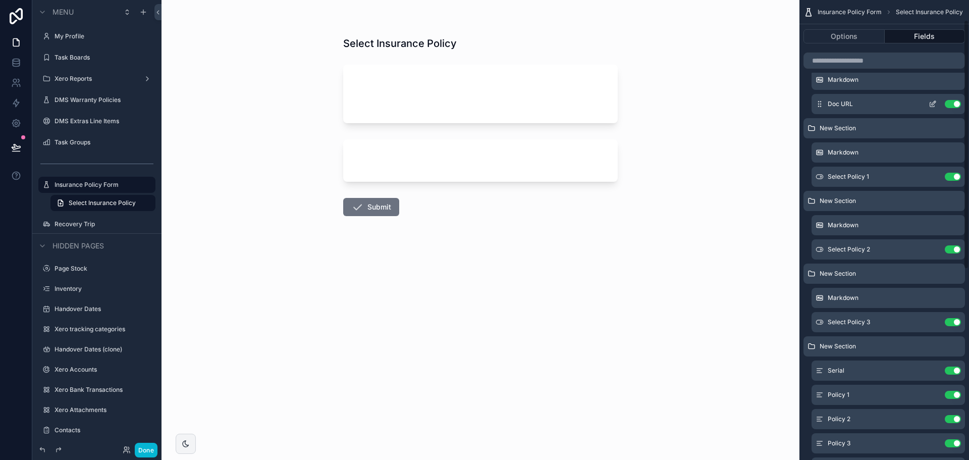
scroll to position [0, 0]
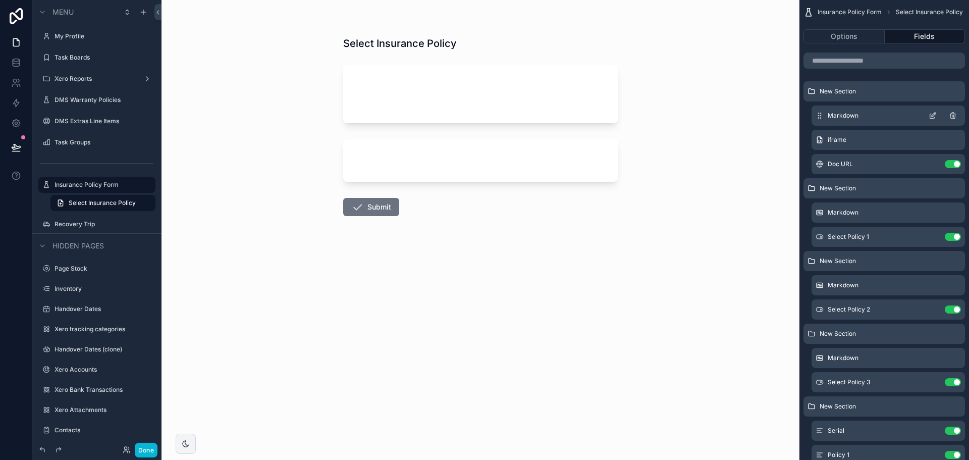
click at [932, 114] on icon "scrollable content" at bounding box center [933, 116] width 8 height 8
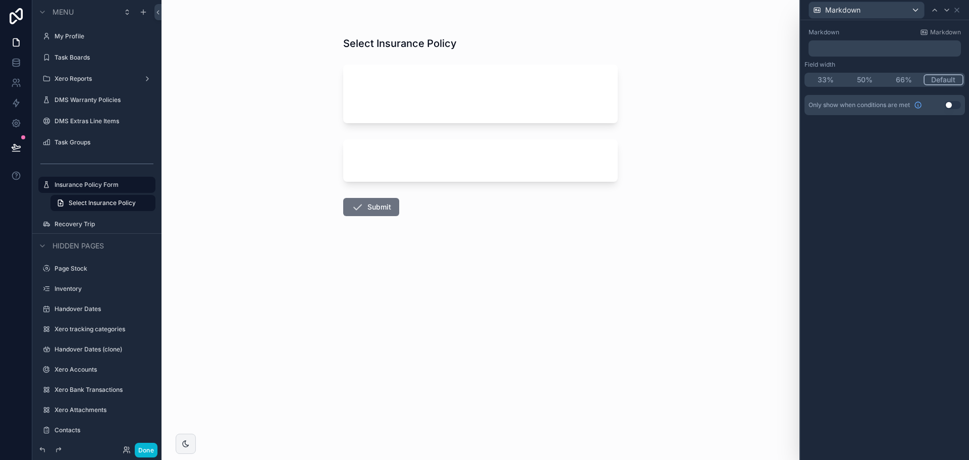
click at [851, 46] on p "﻿" at bounding box center [886, 48] width 146 height 10
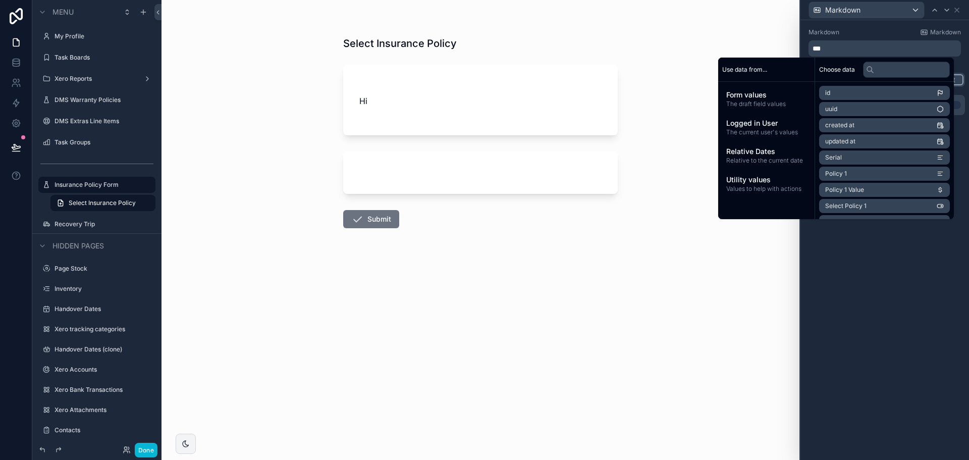
click at [742, 85] on div "Form values The draft field values Logged in User The current user's values Rel…" at bounding box center [766, 141] width 96 height 119
click at [747, 96] on span "Form values" at bounding box center [766, 95] width 80 height 10
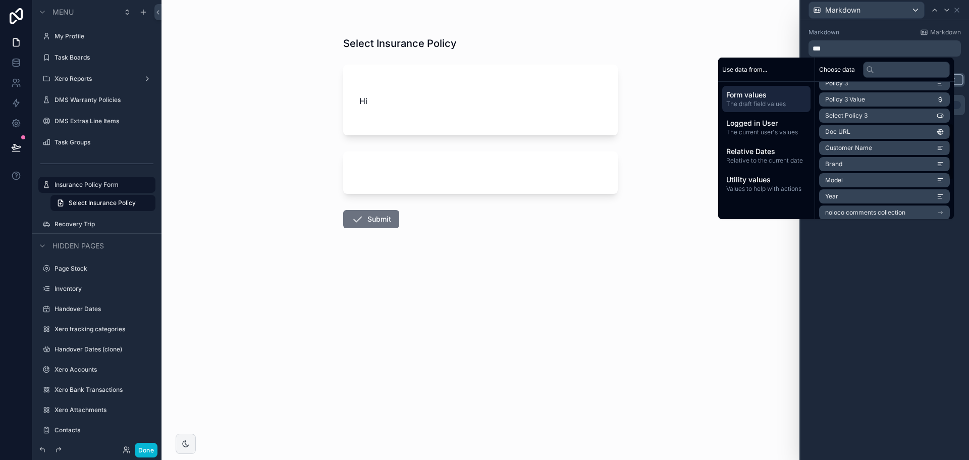
scroll to position [192, 0]
click at [834, 145] on span "Customer Name" at bounding box center [848, 143] width 47 height 8
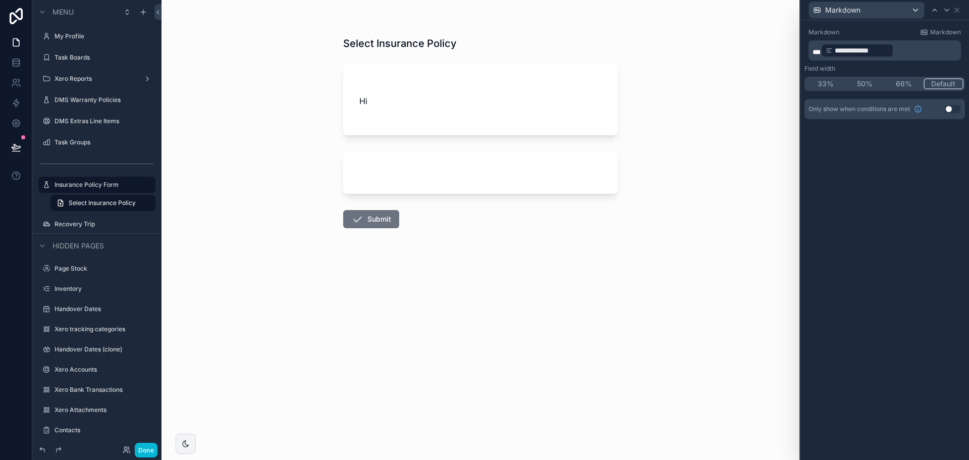
click at [909, 56] on p "**********" at bounding box center [886, 50] width 146 height 16
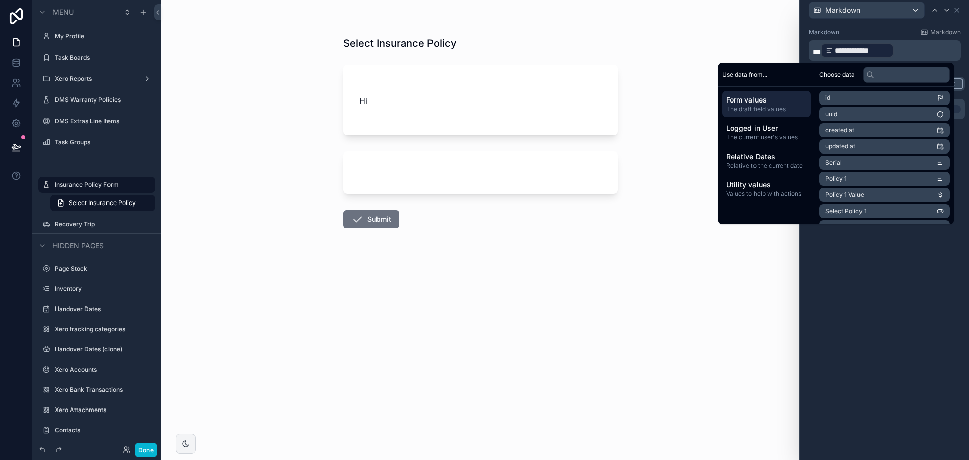
click at [908, 51] on p "**********" at bounding box center [886, 50] width 146 height 16
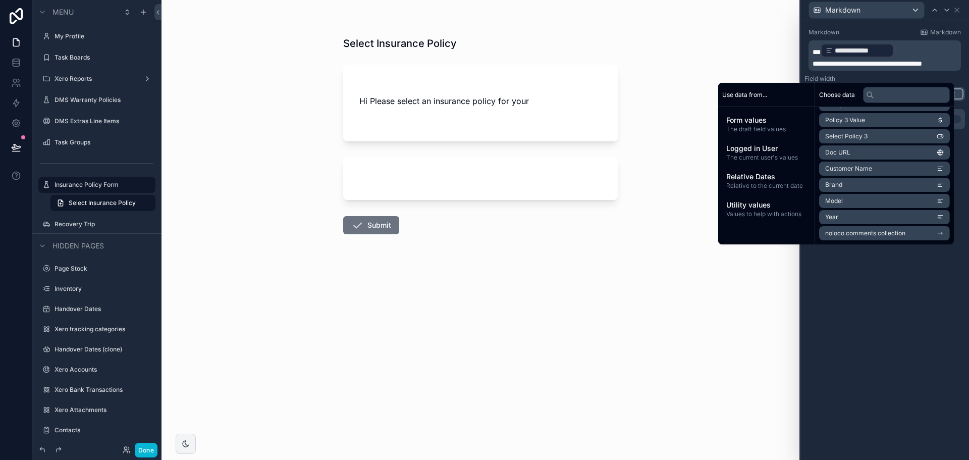
click at [844, 186] on li "Brand" at bounding box center [884, 185] width 131 height 14
click at [828, 197] on span "Model" at bounding box center [834, 201] width 18 height 8
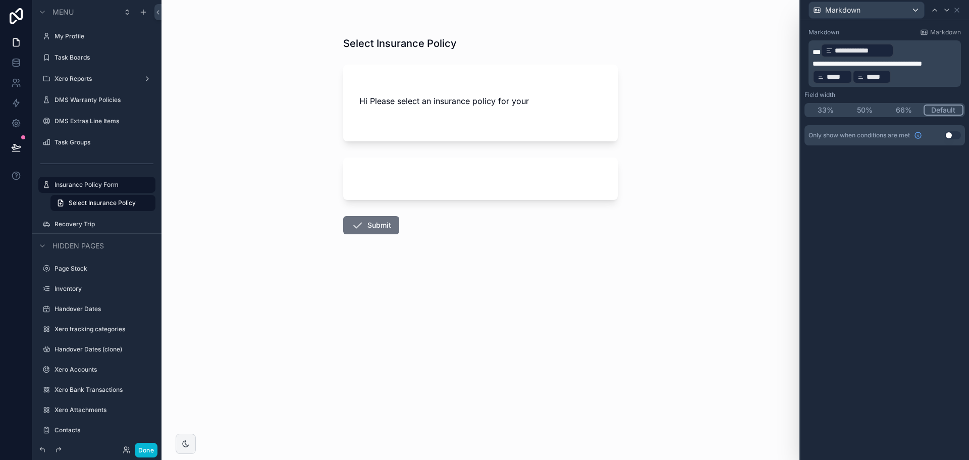
click at [902, 81] on p "**********" at bounding box center [886, 72] width 146 height 26
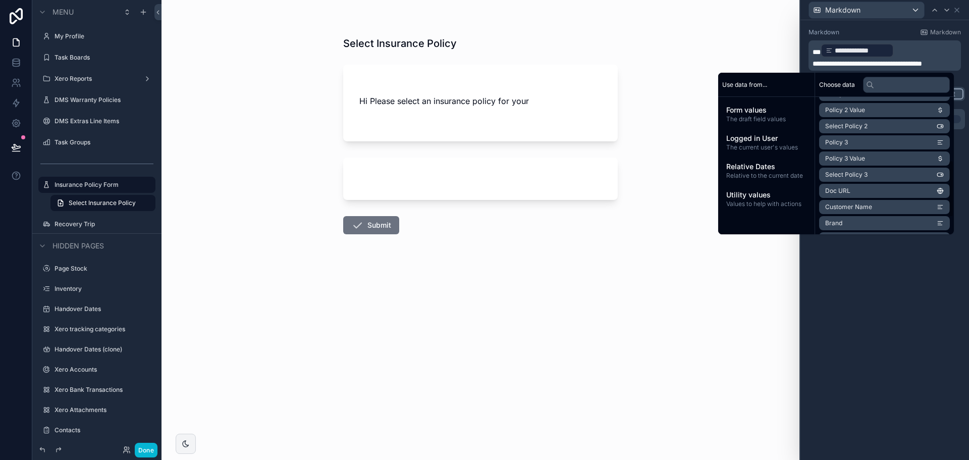
scroll to position [151, 0]
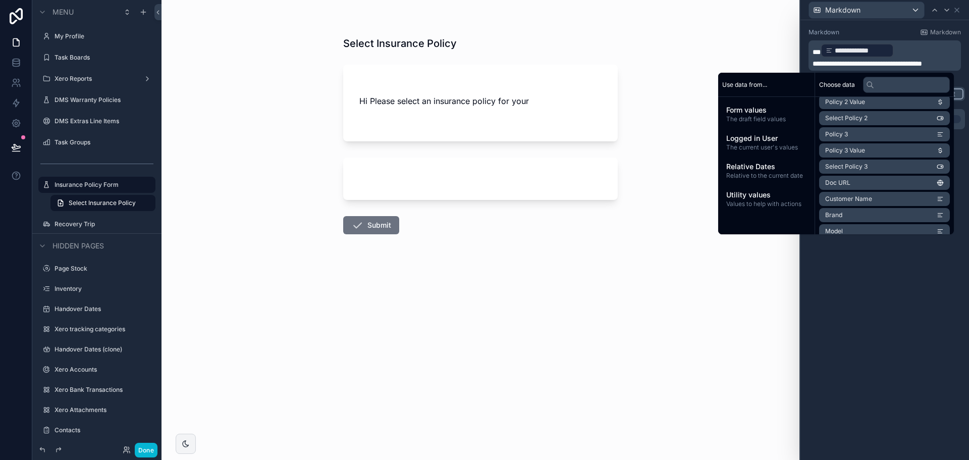
click at [832, 217] on span "Brand" at bounding box center [833, 215] width 17 height 8
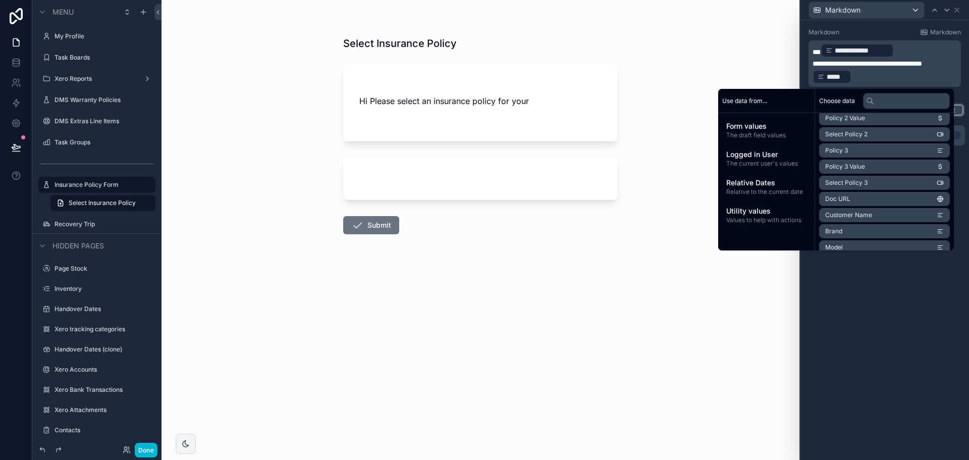
click at [836, 78] on span "*****" at bounding box center [837, 77] width 20 height 10
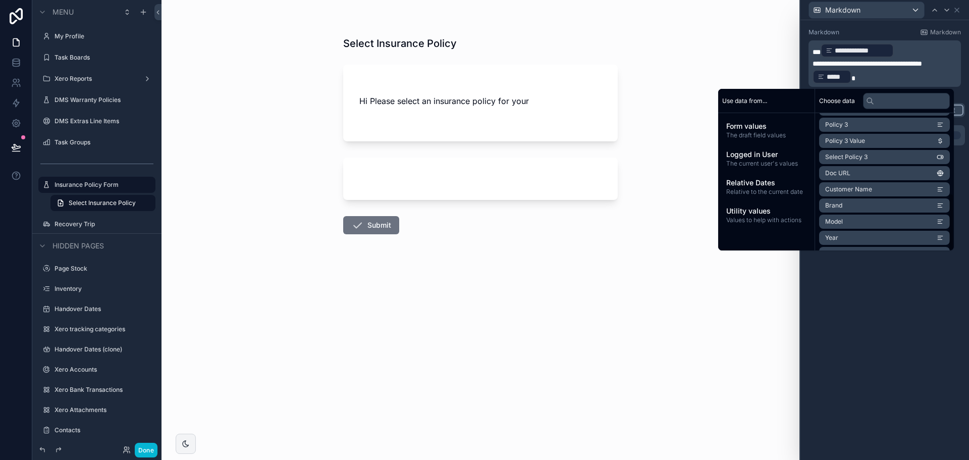
scroll to position [192, 0]
click at [844, 206] on li "Model" at bounding box center [884, 207] width 131 height 14
click at [876, 75] on span "*****" at bounding box center [880, 77] width 21 height 10
click at [846, 223] on li "Year" at bounding box center [884, 223] width 131 height 14
click at [874, 266] on div "**********" at bounding box center [885, 240] width 169 height 440
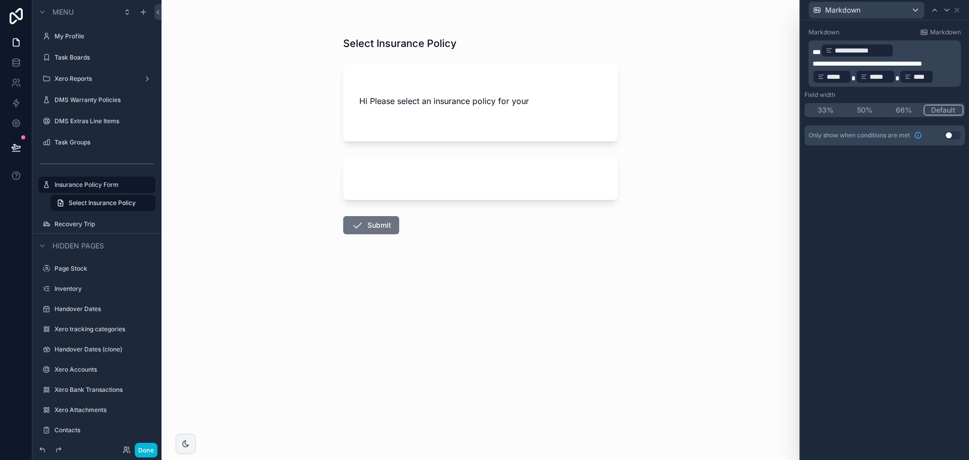
click at [813, 52] on span "**" at bounding box center [817, 51] width 8 height 7
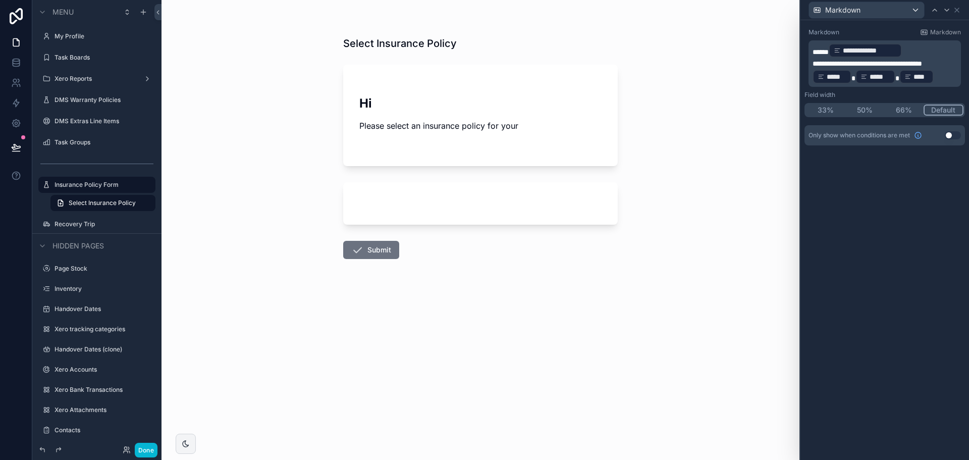
click at [956, 64] on p "**********" at bounding box center [886, 72] width 146 height 26
click at [925, 46] on p "**********" at bounding box center [886, 50] width 146 height 16
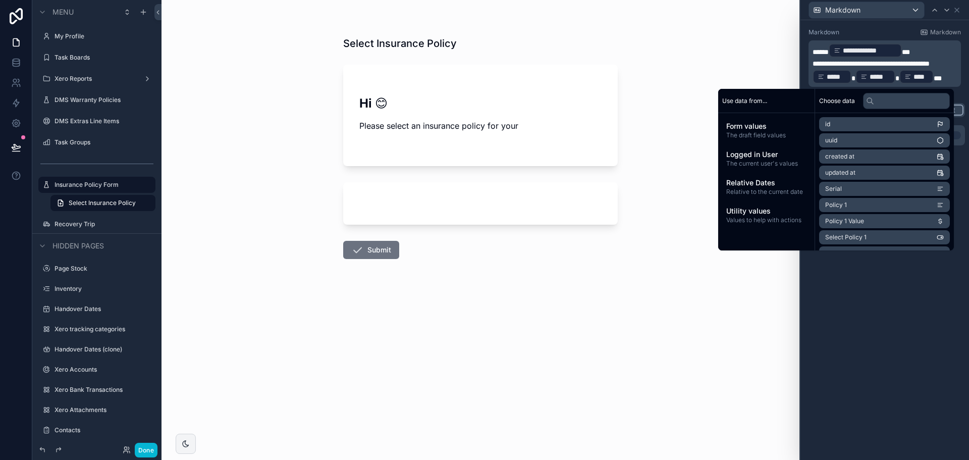
click at [880, 321] on div "**********" at bounding box center [885, 240] width 169 height 440
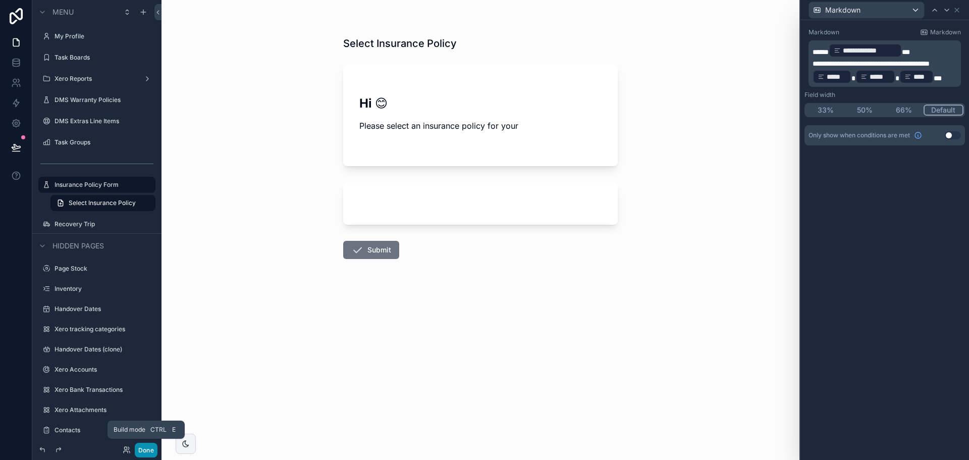
click at [140, 451] on button "Done" at bounding box center [146, 450] width 23 height 15
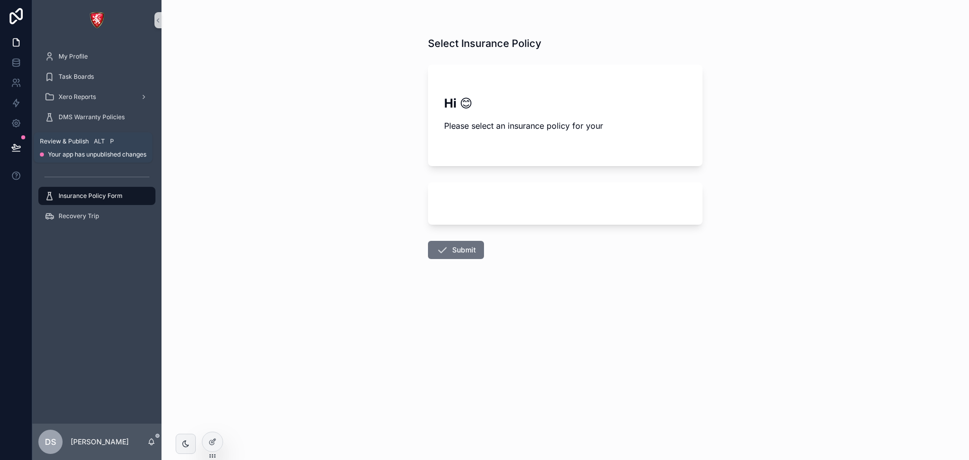
click at [23, 147] on button at bounding box center [16, 147] width 22 height 28
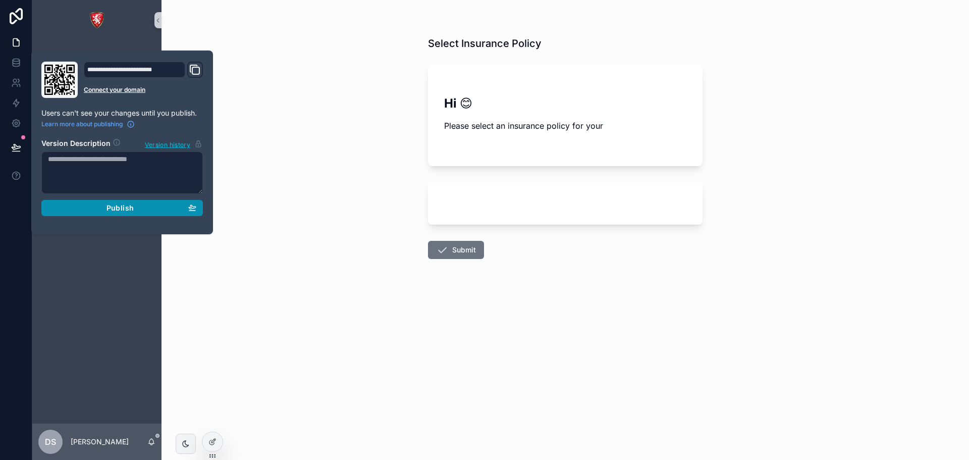
click at [96, 209] on div "Publish" at bounding box center [122, 207] width 148 height 9
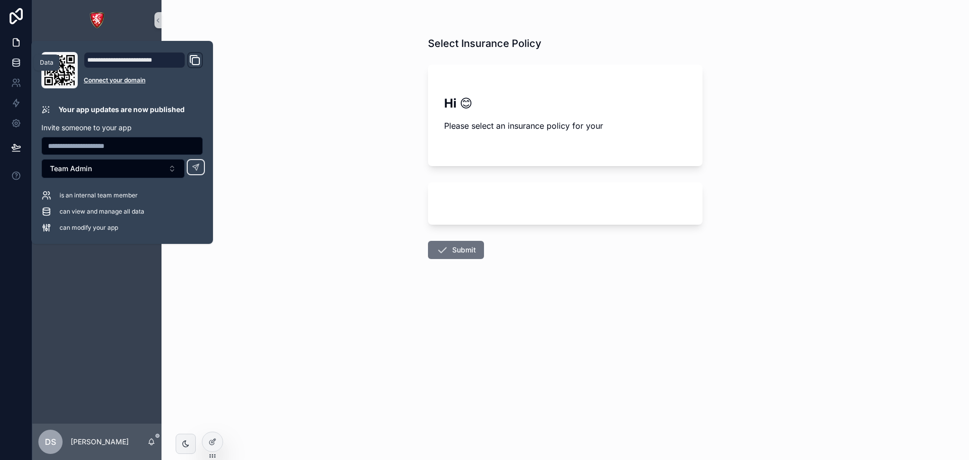
click at [12, 55] on link at bounding box center [16, 62] width 32 height 20
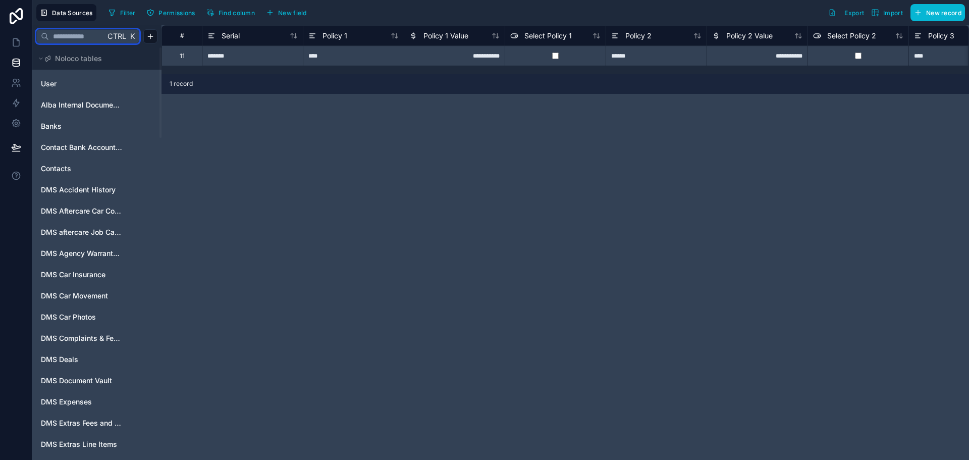
click at [95, 37] on input "text" at bounding box center [77, 36] width 56 height 18
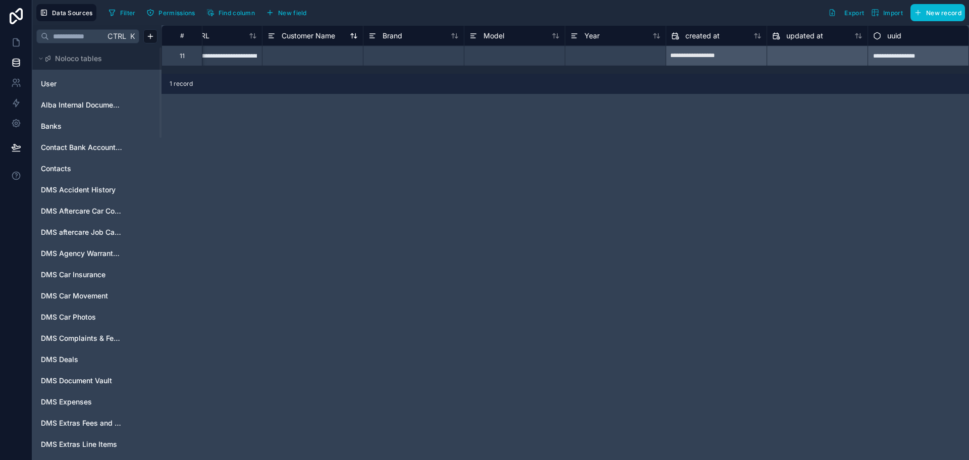
click at [302, 34] on span "Customer Name" at bounding box center [309, 36] width 54 height 10
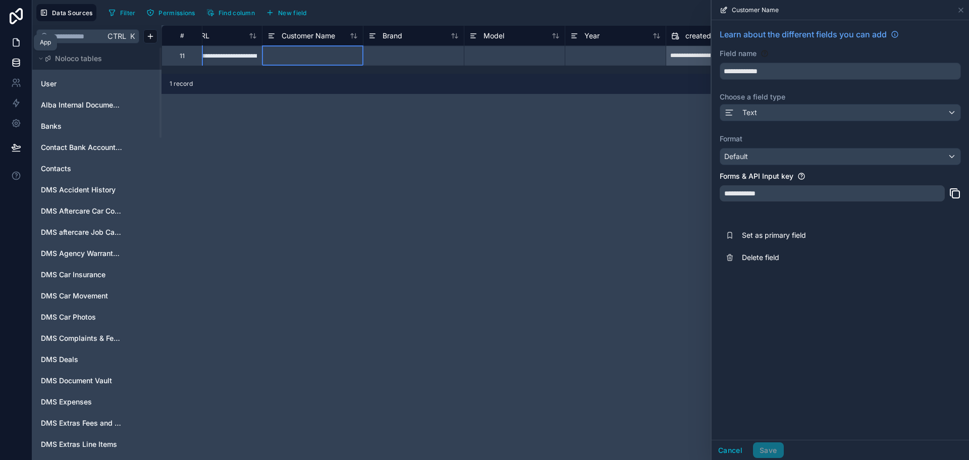
click at [11, 40] on icon at bounding box center [16, 42] width 10 height 10
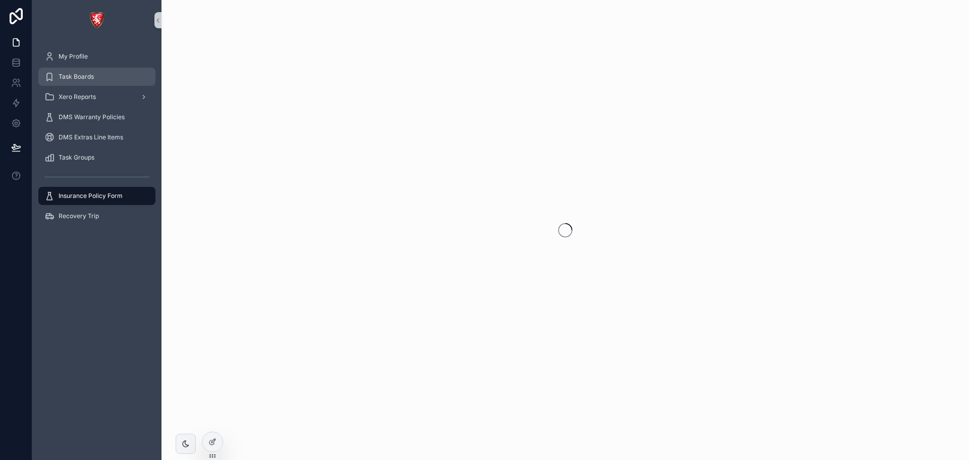
click at [84, 71] on div "Task Boards" at bounding box center [96, 77] width 105 height 16
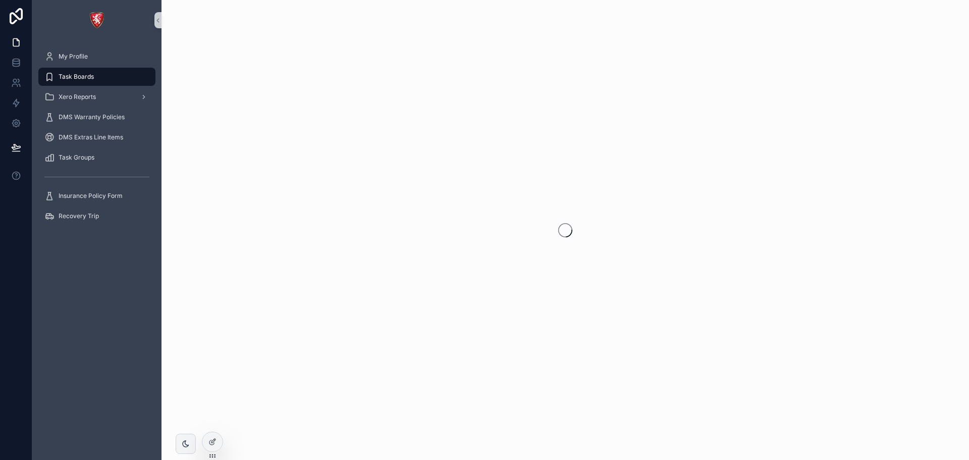
click at [125, 77] on div "Task Boards" at bounding box center [96, 77] width 105 height 16
